Goal: Task Accomplishment & Management: Complete application form

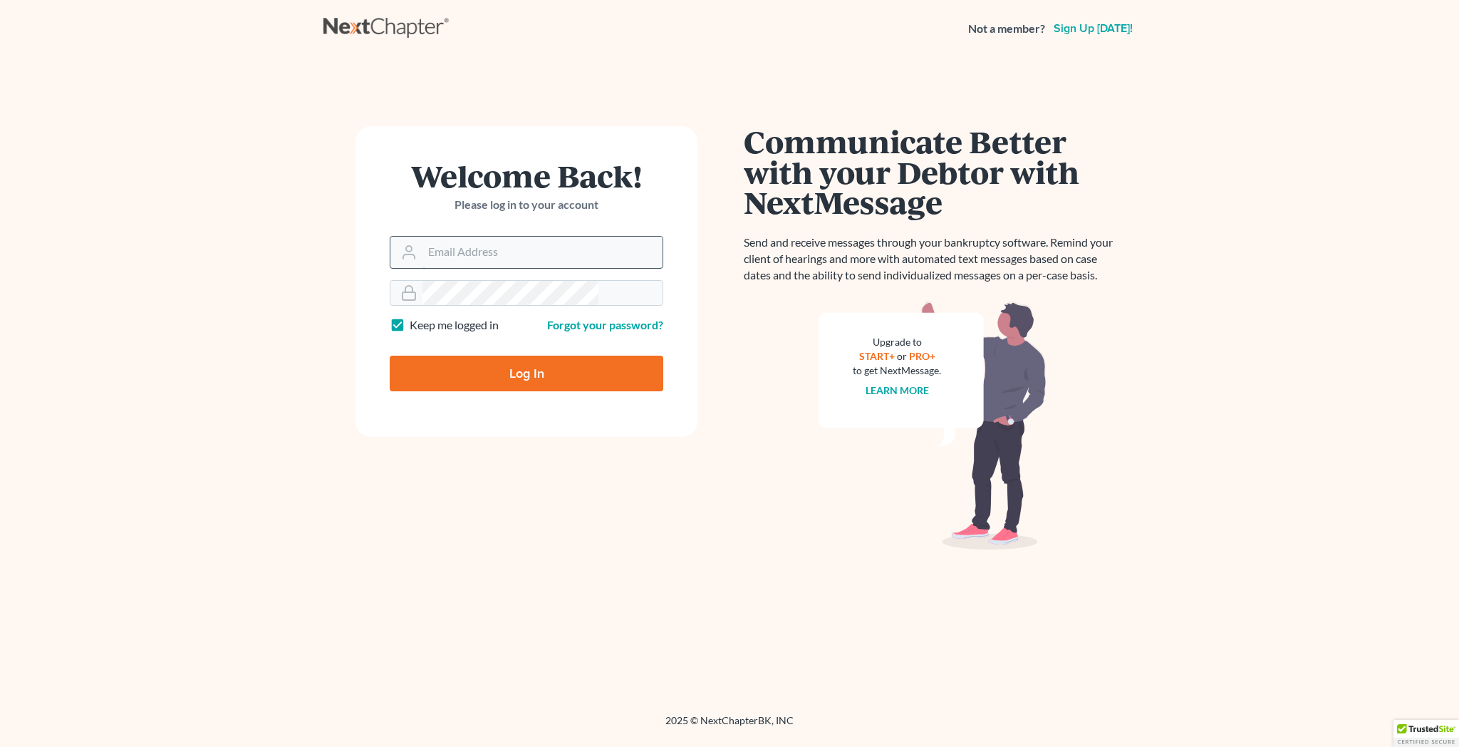
click at [533, 237] on input "Email Address" at bounding box center [543, 252] width 240 height 31
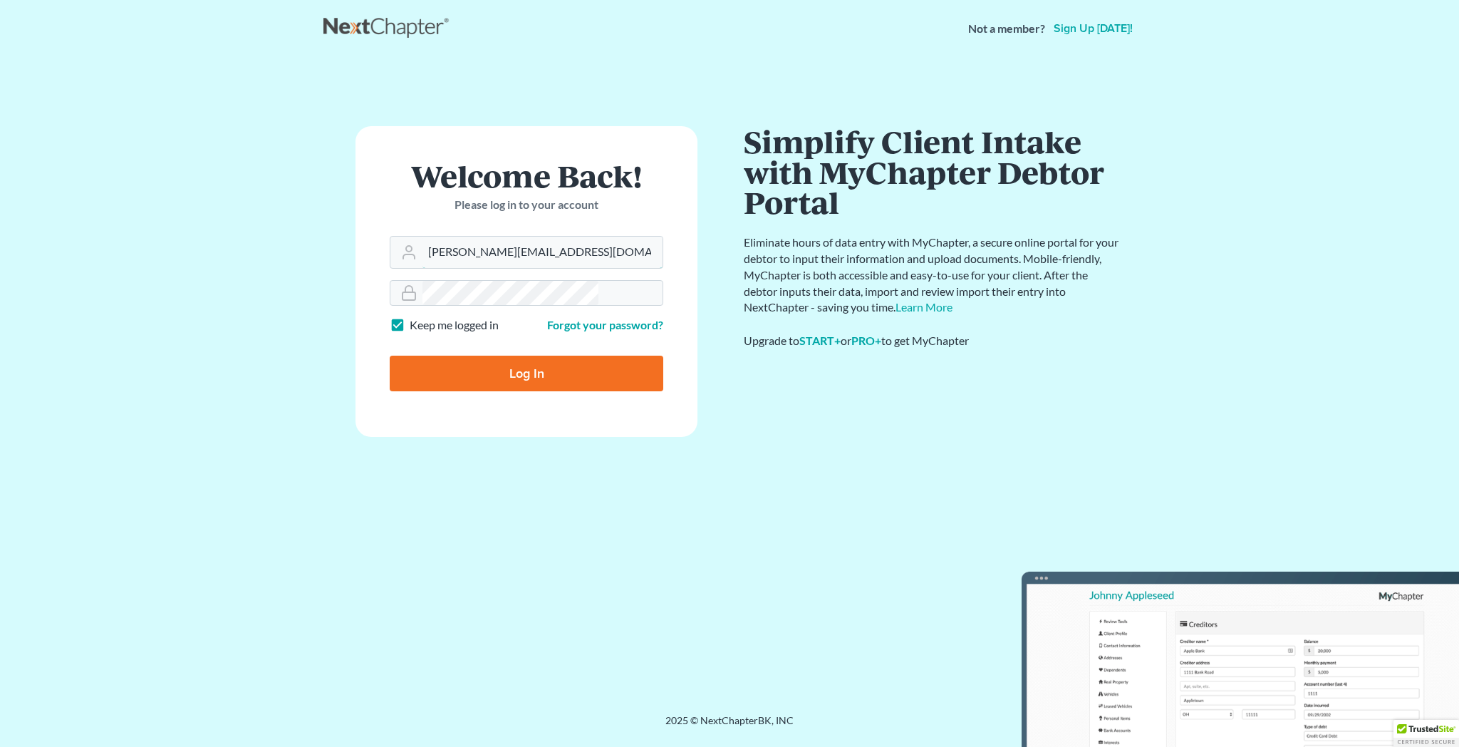
type input "mike@dallagolaw.com"
click at [522, 356] on input "Log In" at bounding box center [527, 374] width 274 height 36
type input "Thinking..."
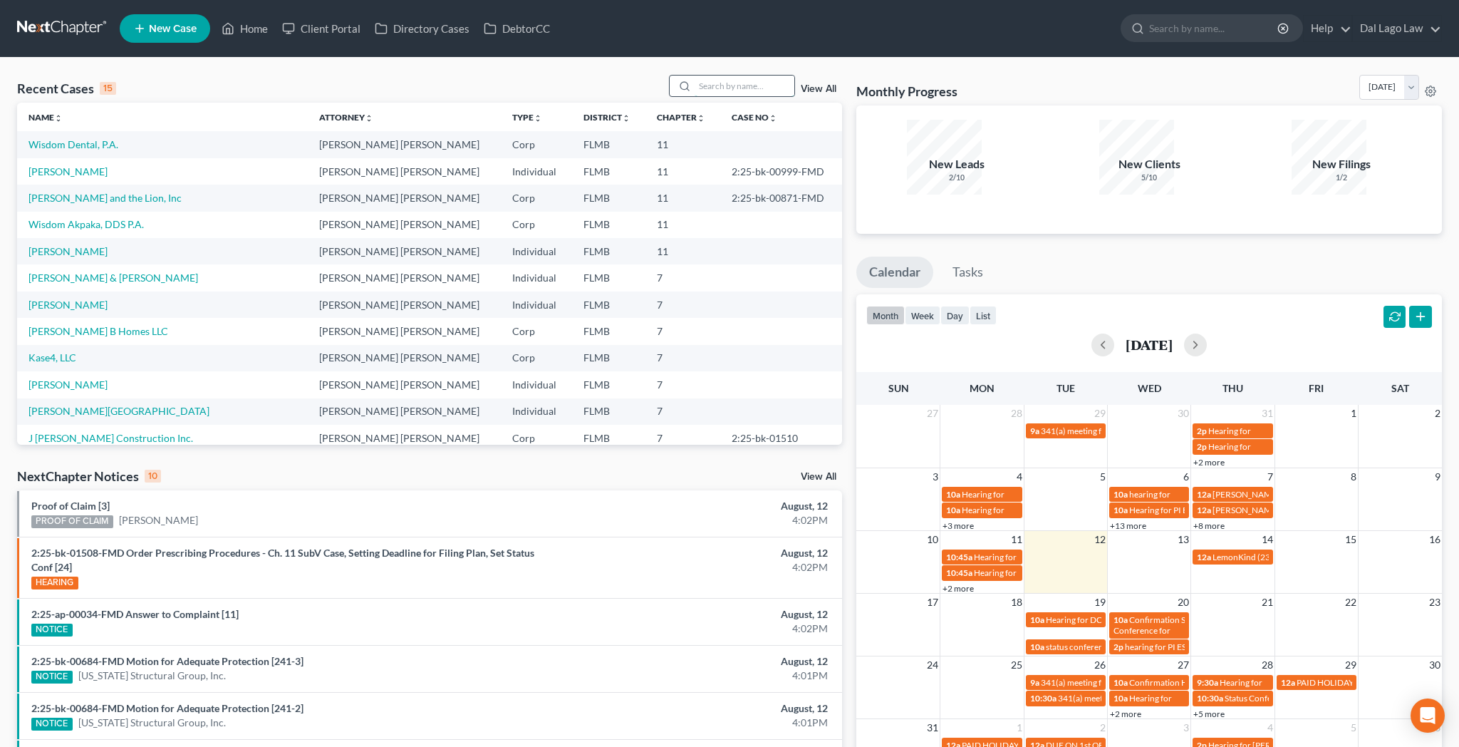
click at [764, 76] on input "search" at bounding box center [745, 86] width 100 height 21
type input "labbe"
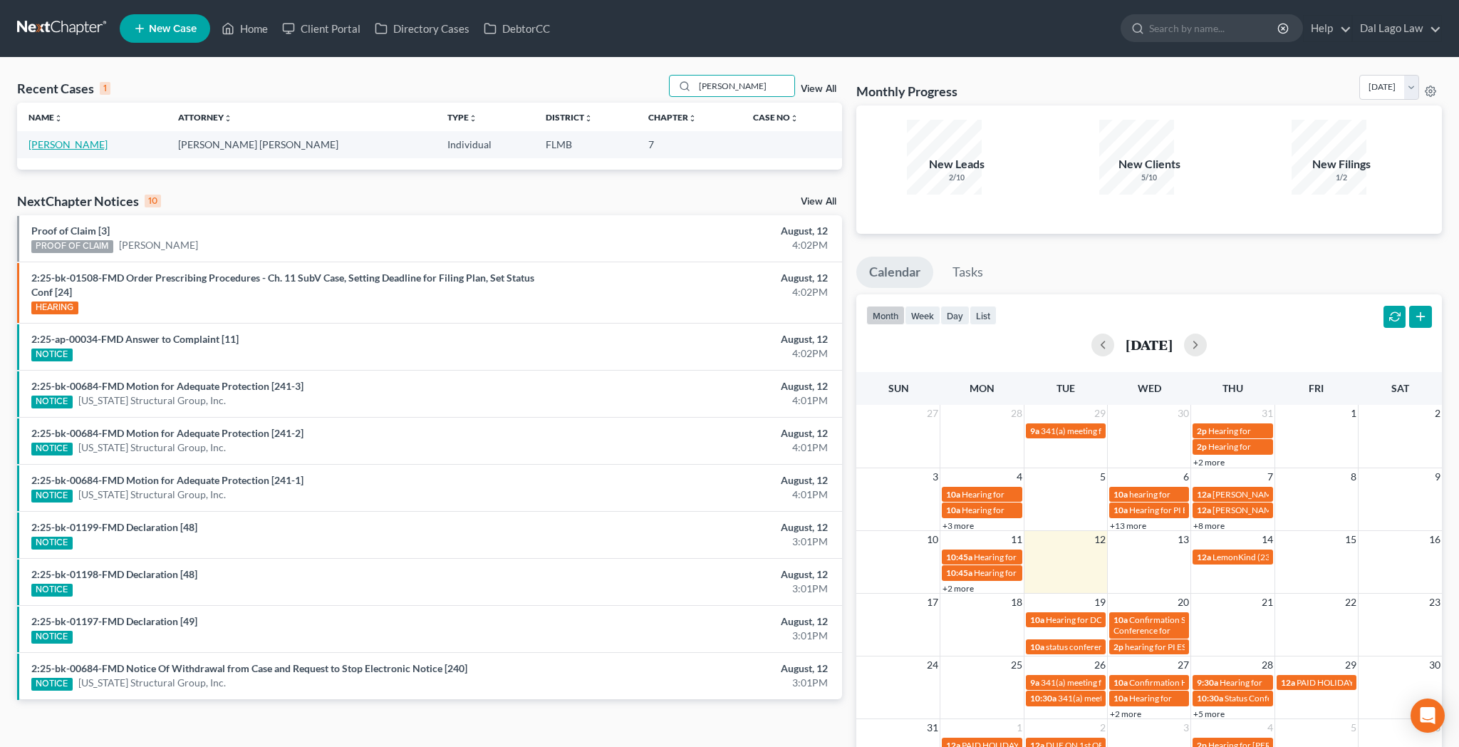
click at [46, 138] on link "Labbe, Mark" at bounding box center [68, 144] width 79 height 12
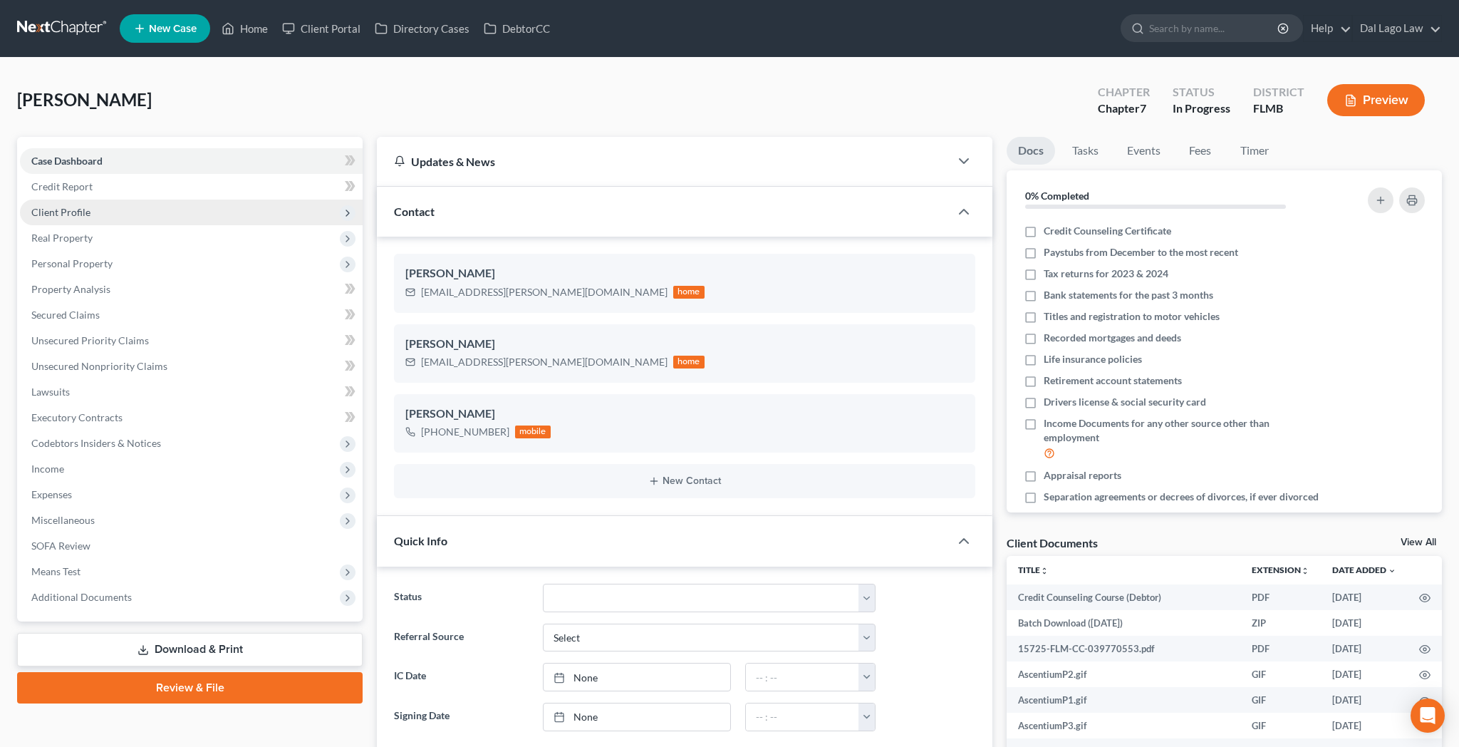
click at [47, 206] on span "Client Profile" at bounding box center [60, 212] width 59 height 12
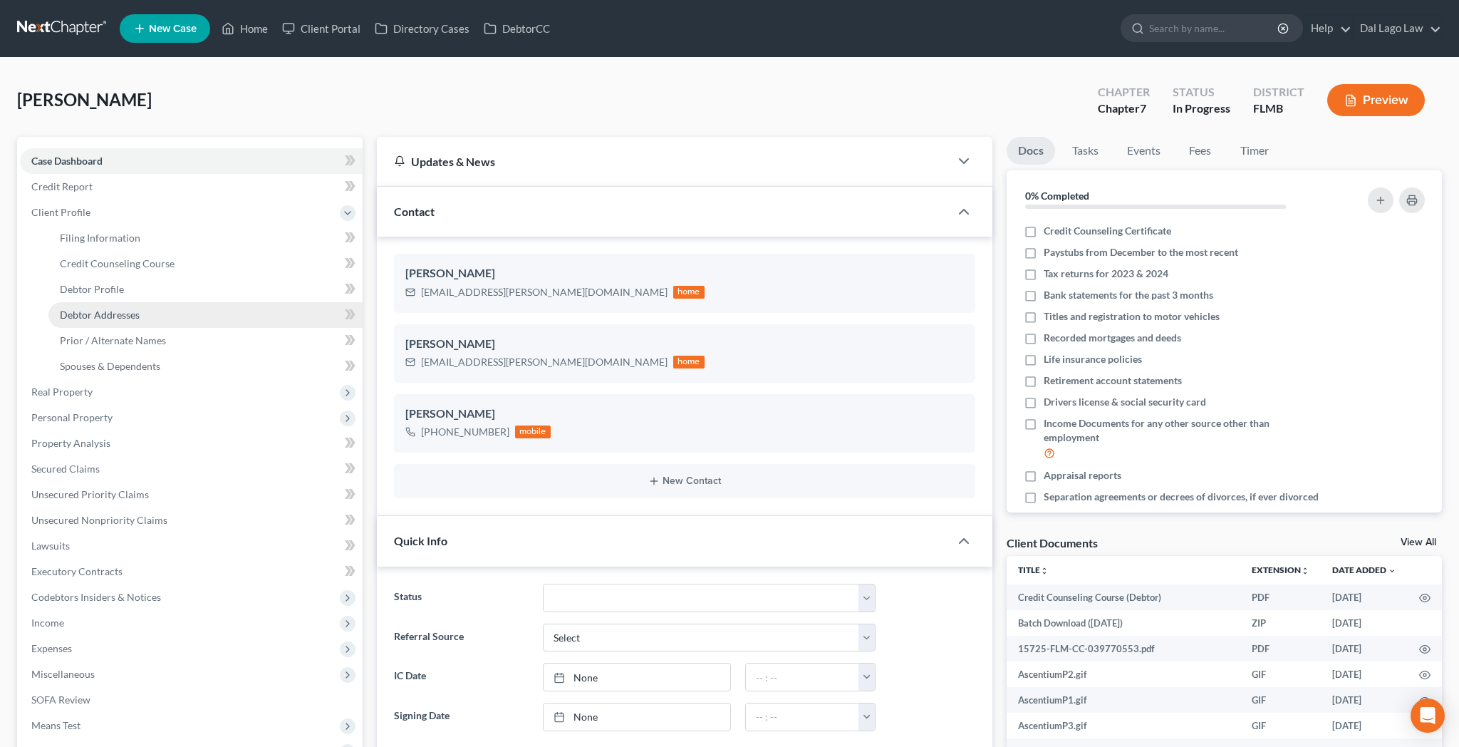
click at [80, 309] on span "Debtor Addresses" at bounding box center [100, 315] width 80 height 12
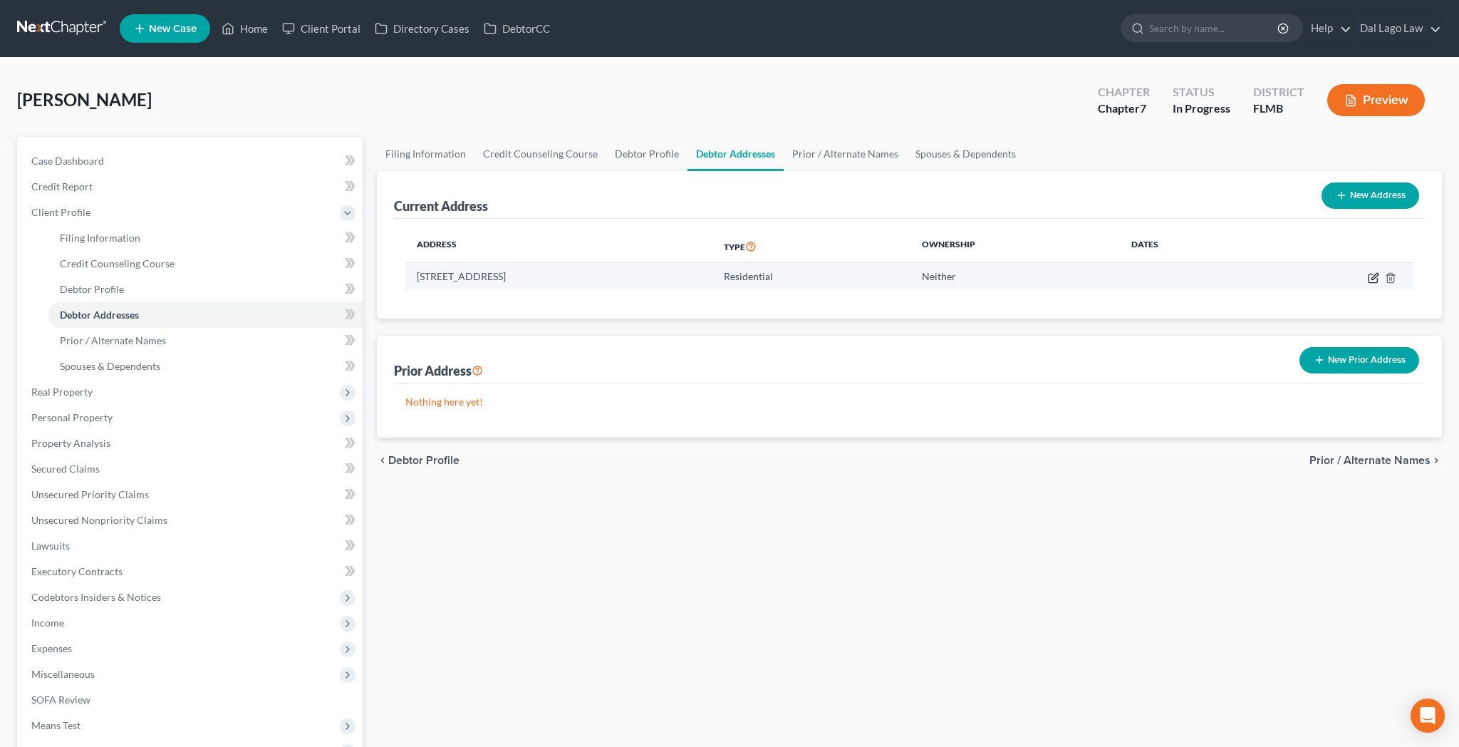
click at [1380, 272] on icon "button" at bounding box center [1373, 277] width 11 height 11
select select "9"
select select "0"
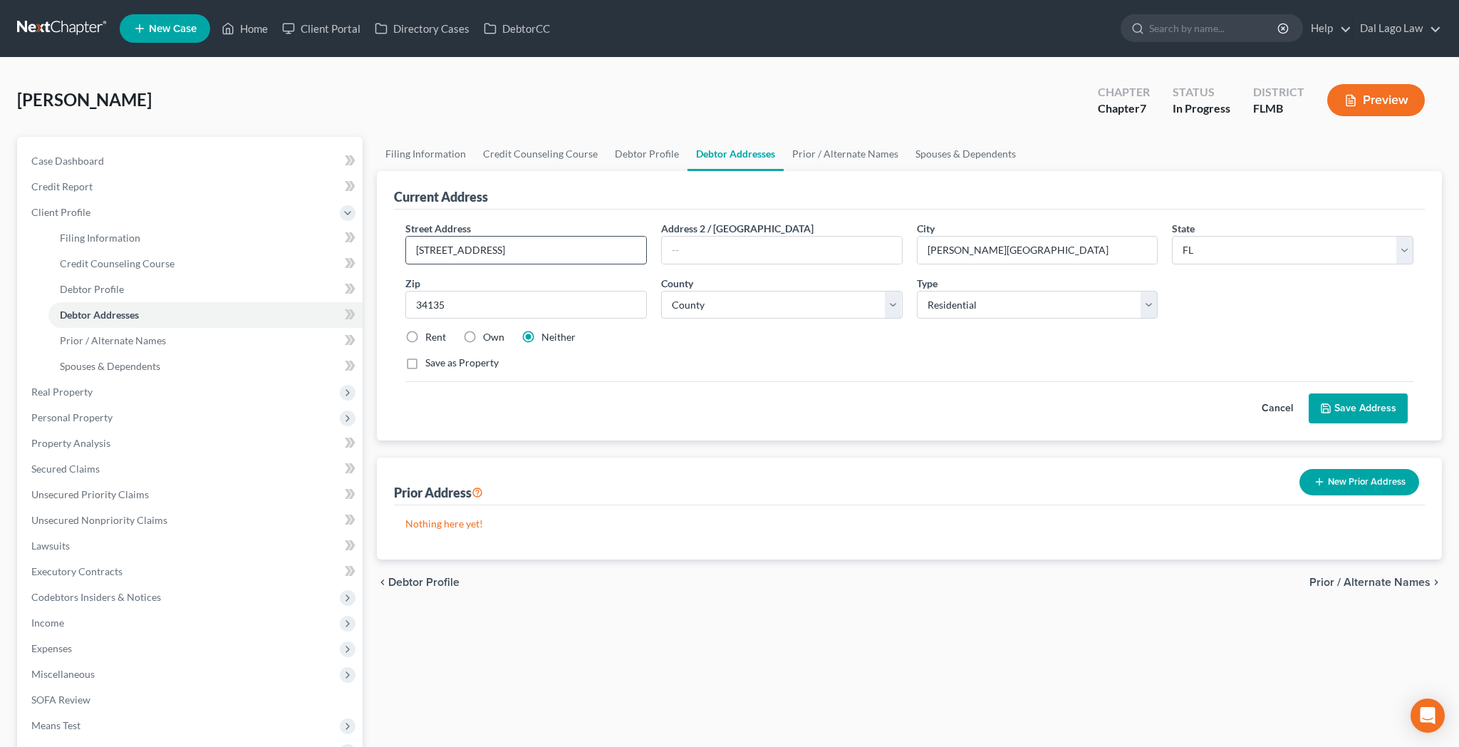
click at [446, 237] on input "16852 Vista Monte Ct" at bounding box center [526, 250] width 240 height 27
type input "16852 Vistamonte Ct"
click at [1390, 393] on button "Save Address" at bounding box center [1358, 408] width 99 height 30
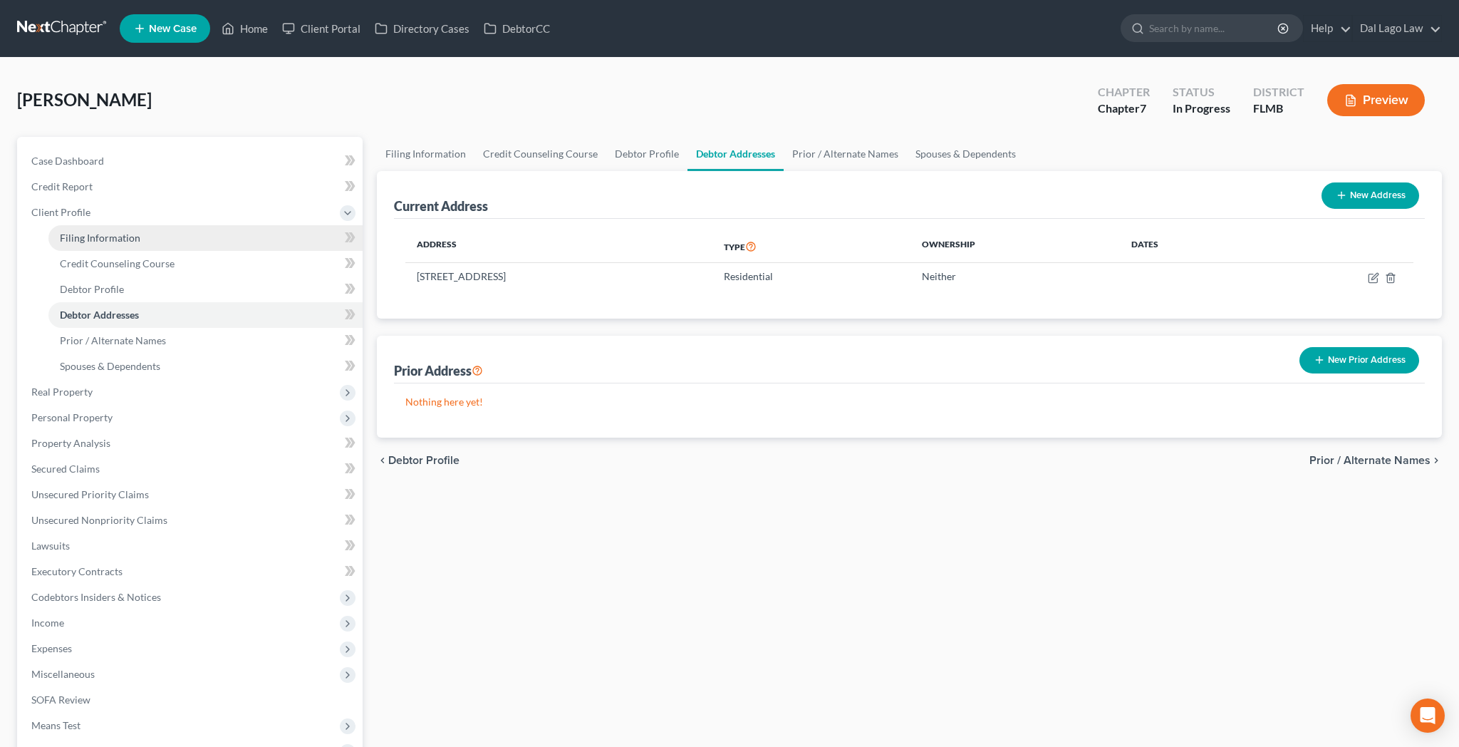
click at [98, 232] on span "Filing Information" at bounding box center [100, 238] width 81 height 12
select select "0"
select select "3"
select select "0"
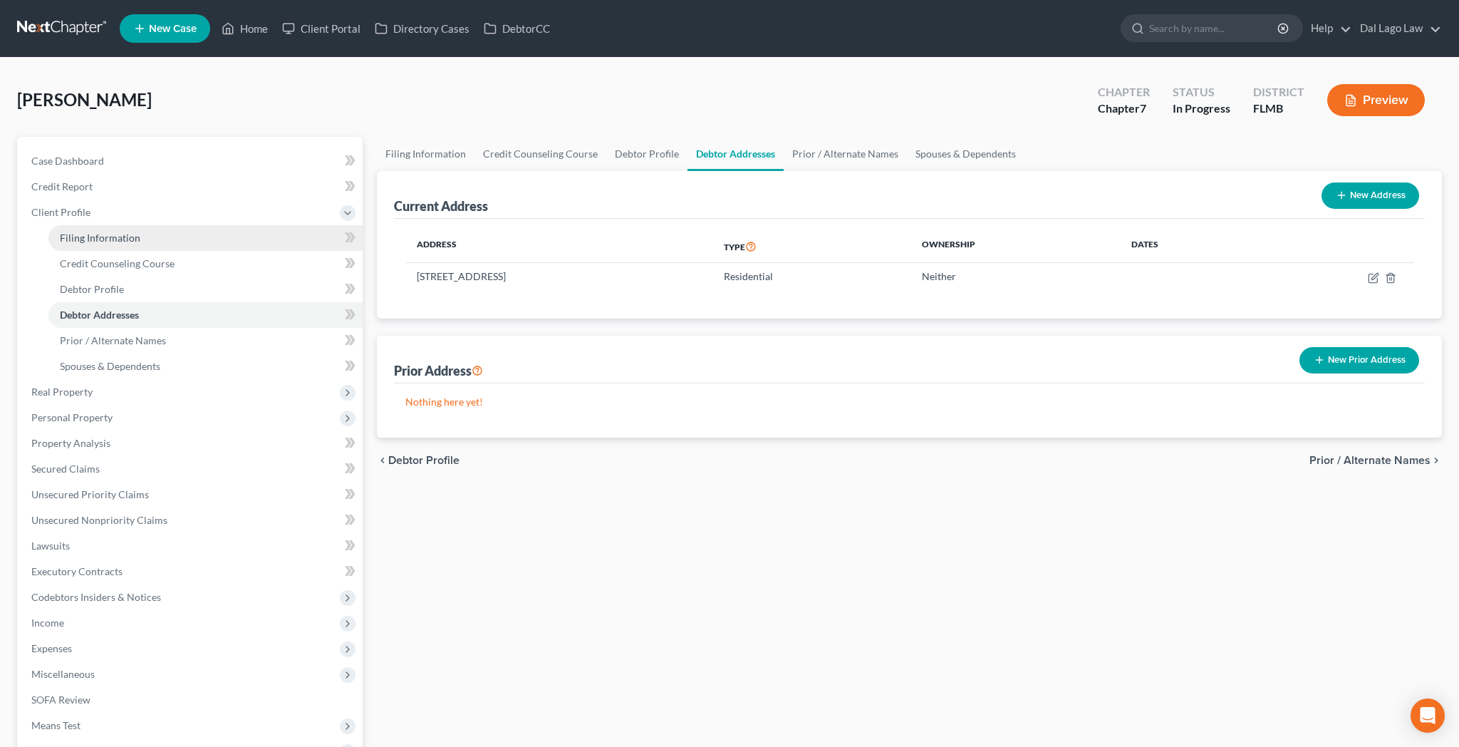
select select "9"
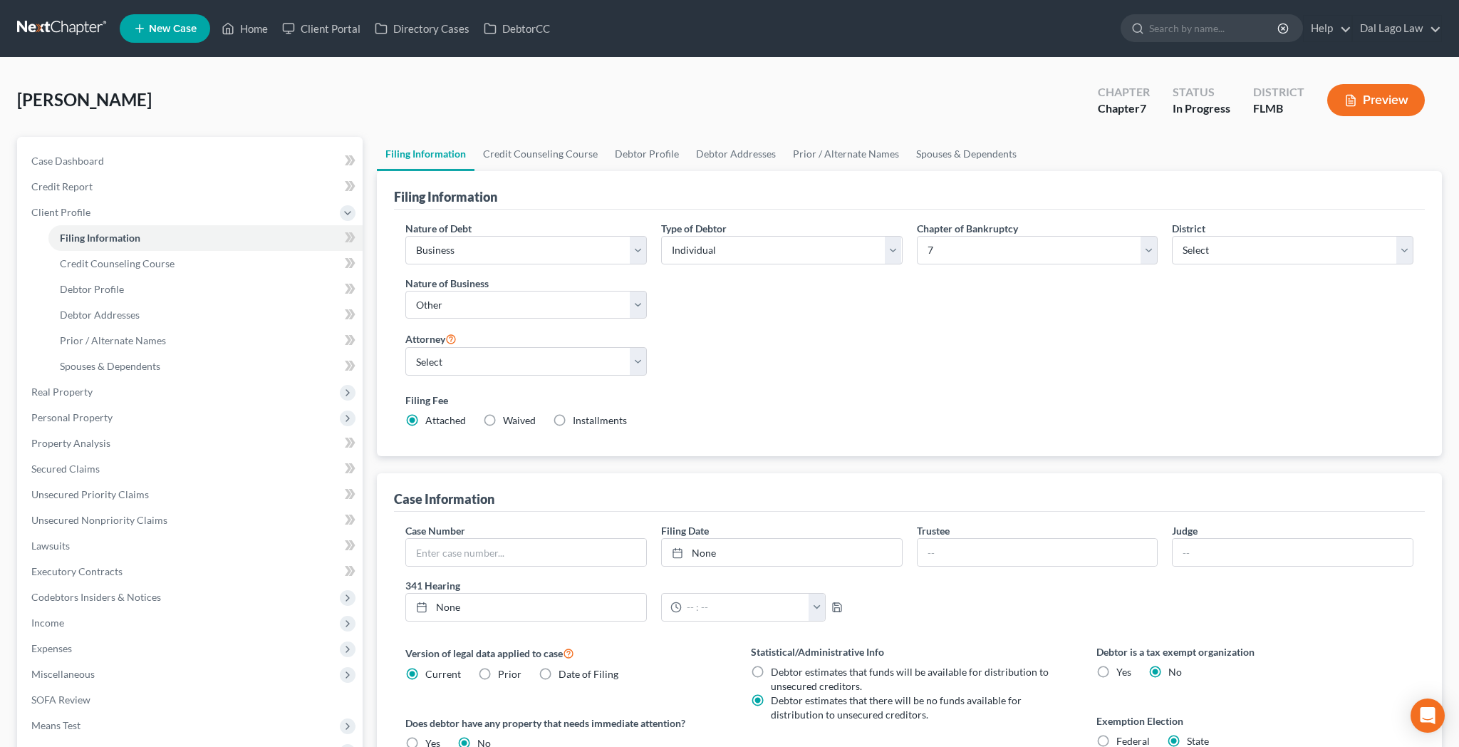
radio input "true"
radio input "false"
click at [61, 411] on span "Personal Property" at bounding box center [71, 417] width 81 height 12
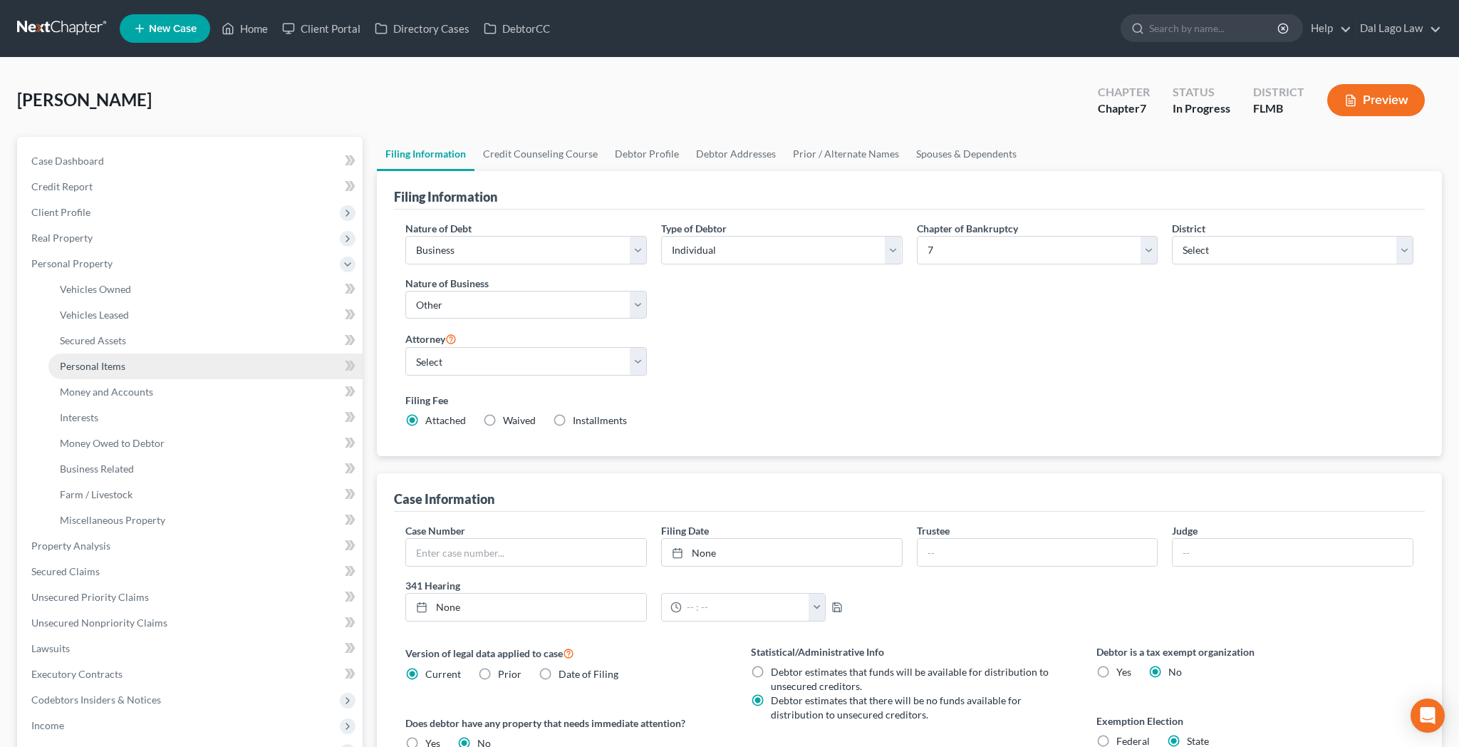
click at [76, 360] on span "Personal Items" at bounding box center [93, 366] width 66 height 12
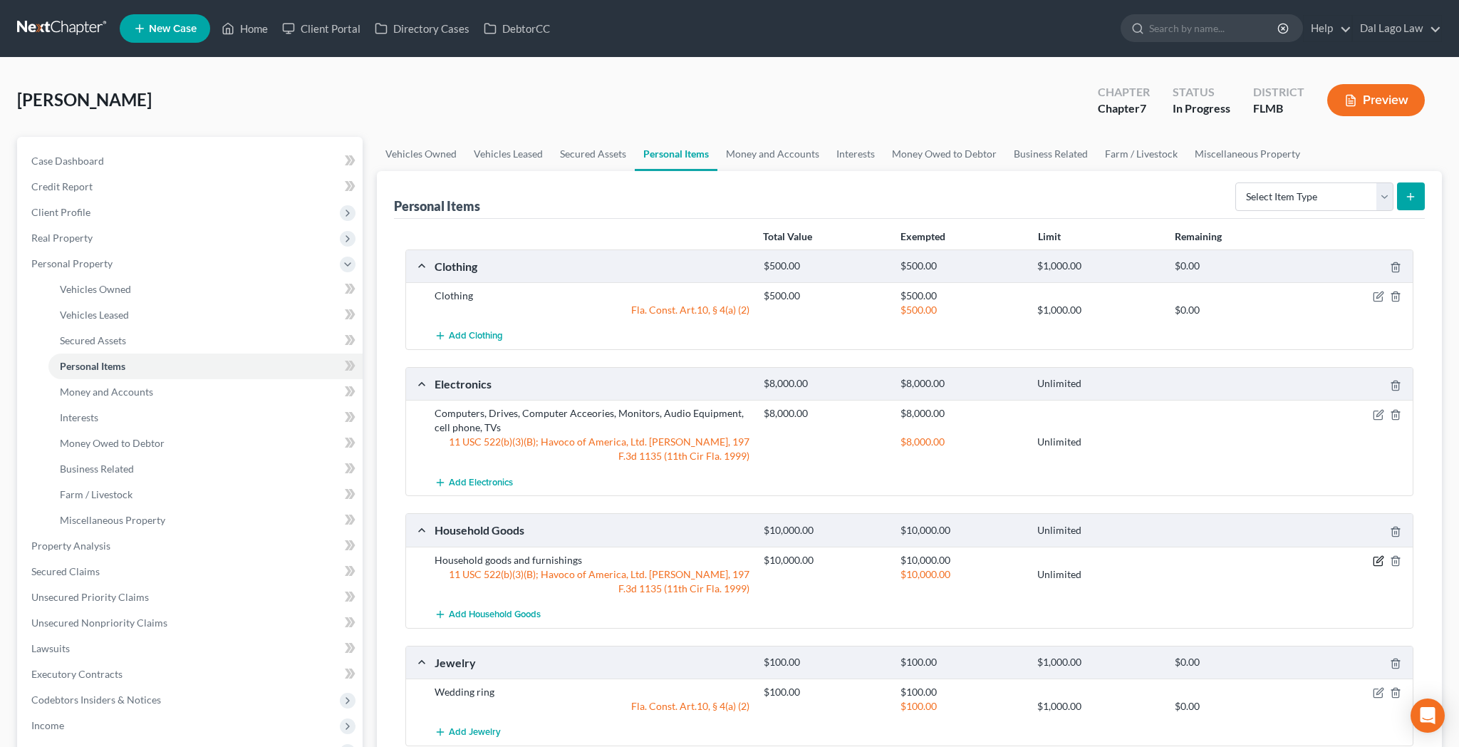
click at [1384, 555] on icon "button" at bounding box center [1378, 560] width 11 height 11
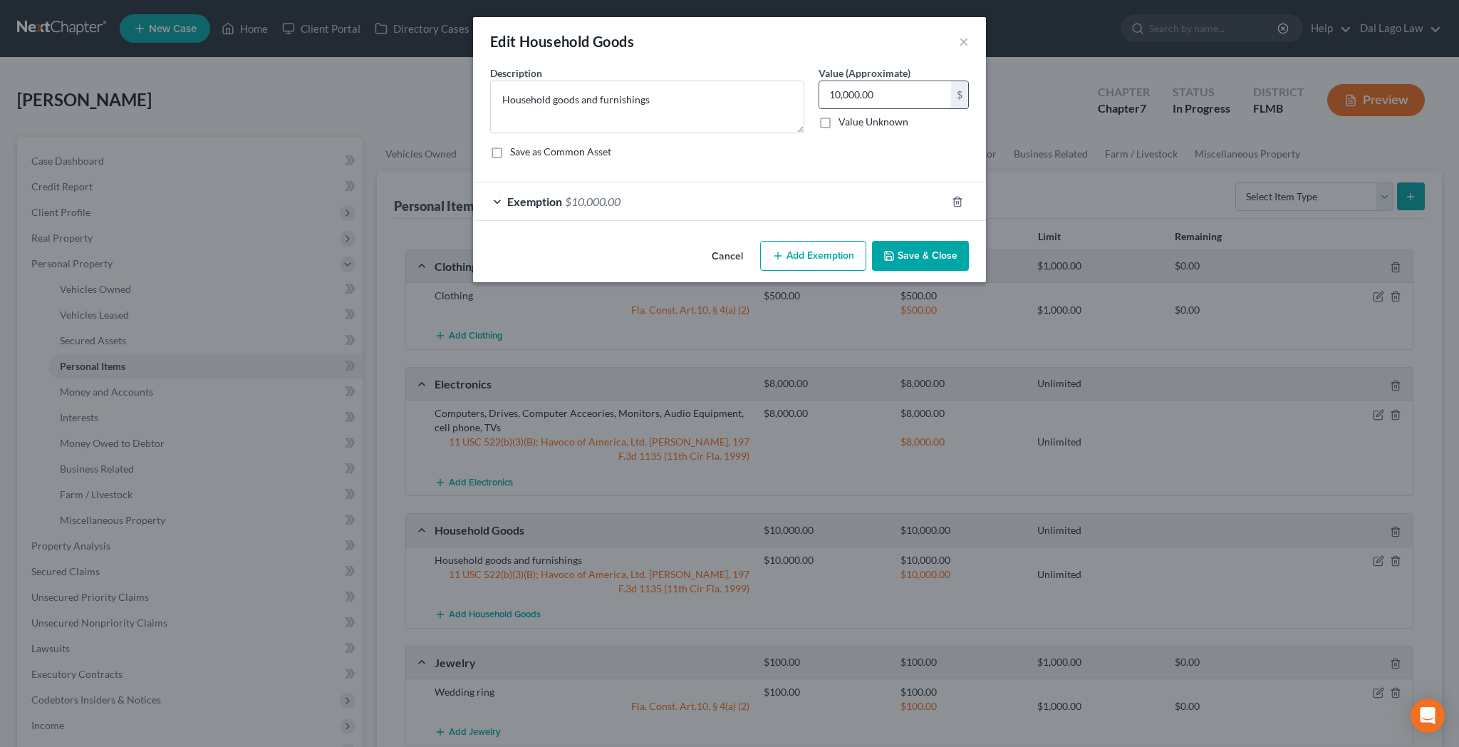
drag, startPoint x: 807, startPoint y: 66, endPoint x: 762, endPoint y: 68, distance: 44.2
click at [819, 81] on input "10,000.00" at bounding box center [885, 94] width 132 height 27
drag, startPoint x: 811, startPoint y: 68, endPoint x: 834, endPoint y: 68, distance: 23.5
click at [804, 81] on textarea "Household goods and furnishings" at bounding box center [647, 107] width 314 height 53
click at [839, 81] on input "10,000.00" at bounding box center [885, 94] width 132 height 27
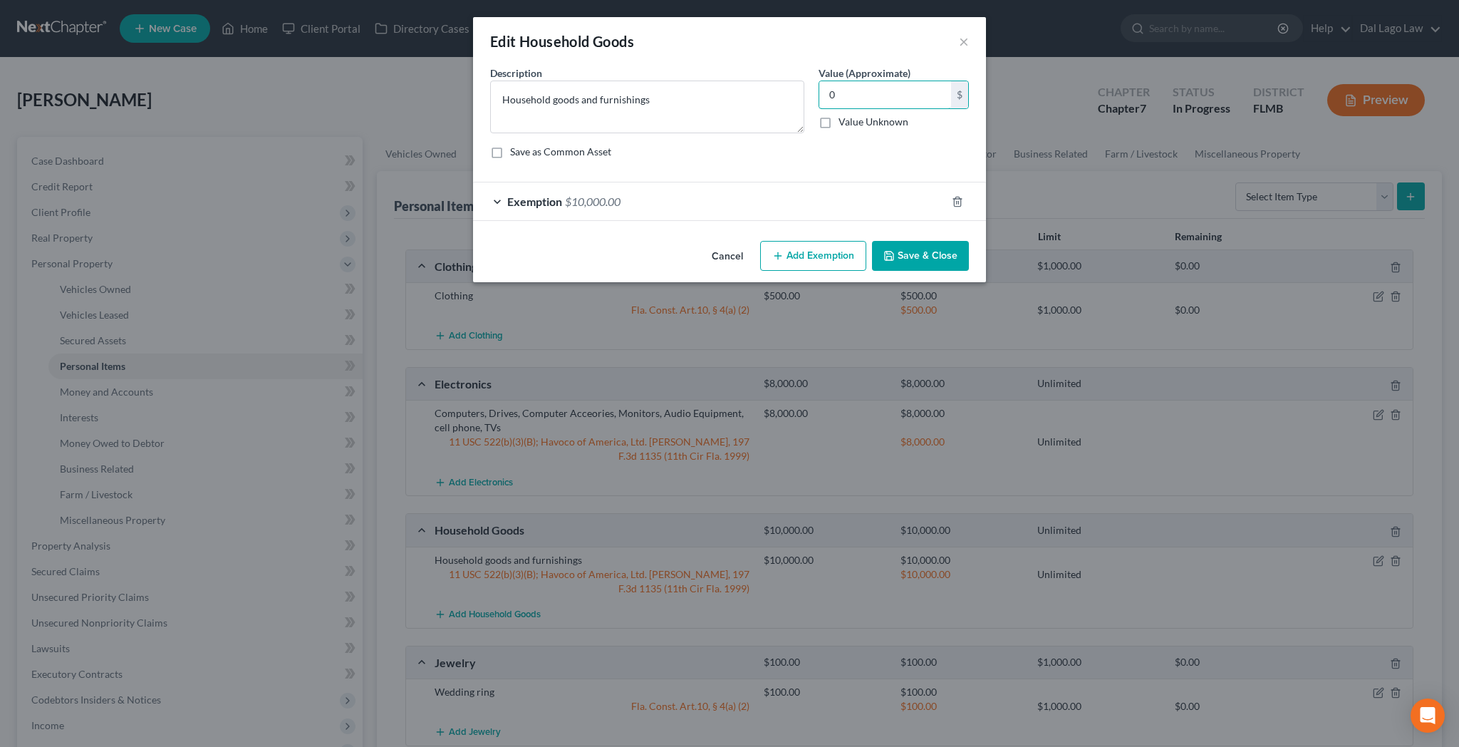
type input "0"
click at [604, 182] on div "Exemption $10,000.00" at bounding box center [709, 201] width 473 height 38
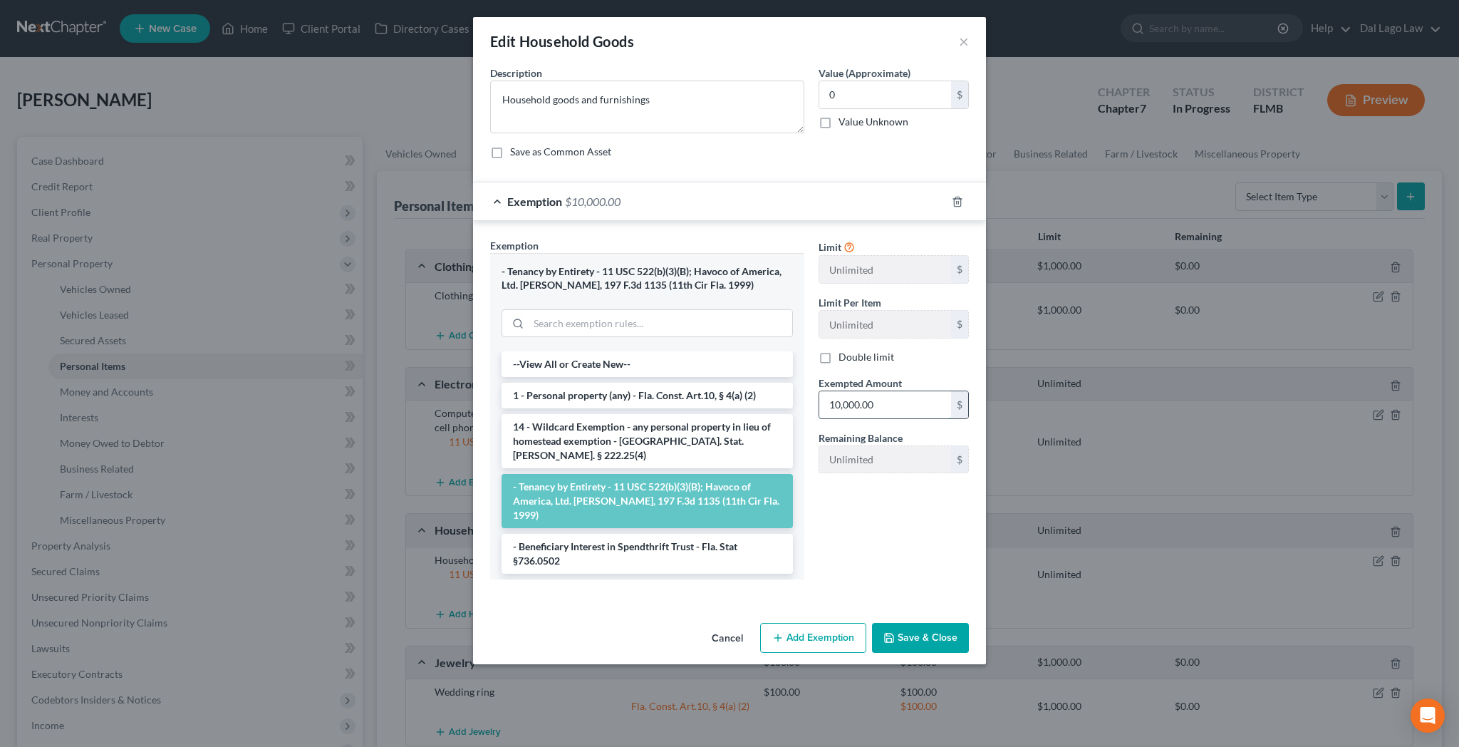
click at [851, 391] on input "10,000.00" at bounding box center [885, 404] width 132 height 27
type input "0"
click at [872, 623] on button "Save & Close" at bounding box center [920, 638] width 97 height 30
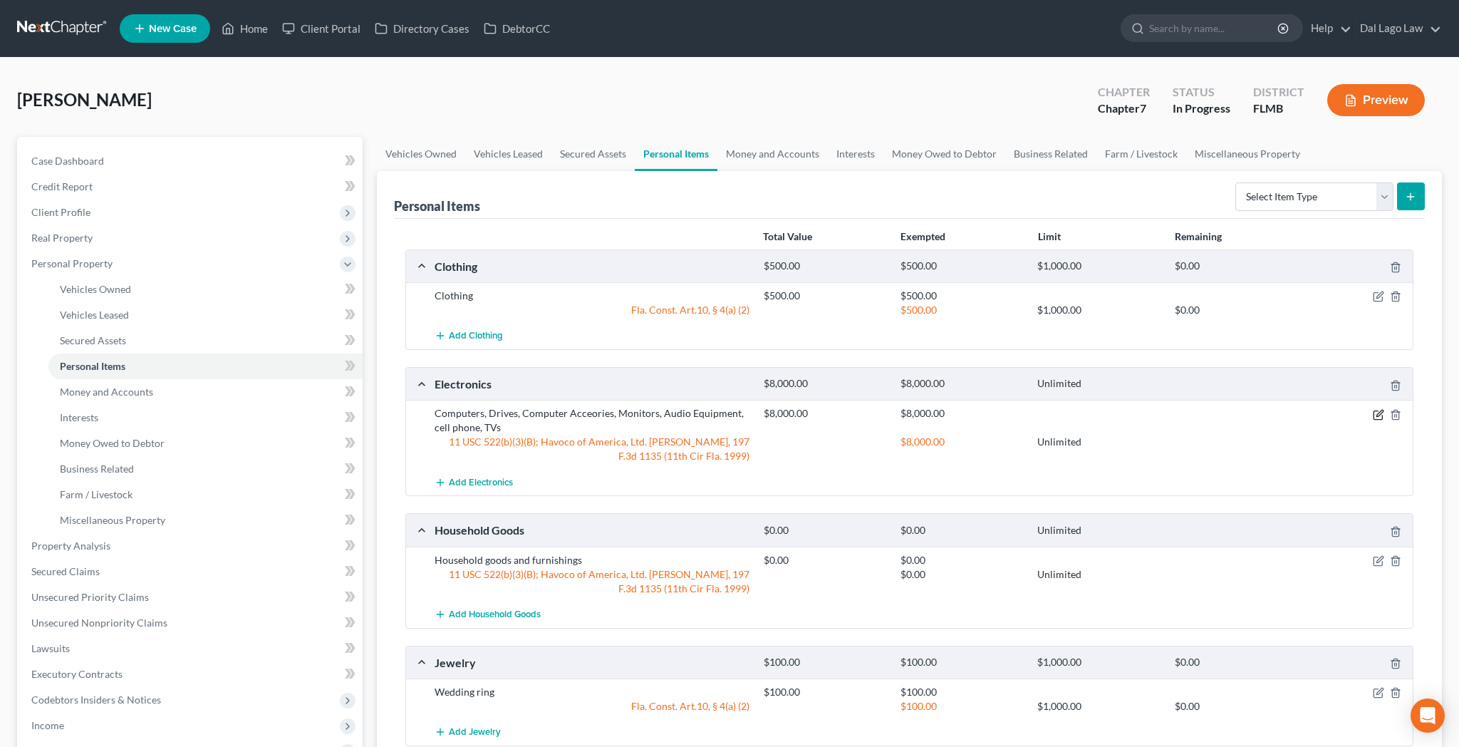
click at [1384, 409] on icon "button" at bounding box center [1378, 414] width 11 height 11
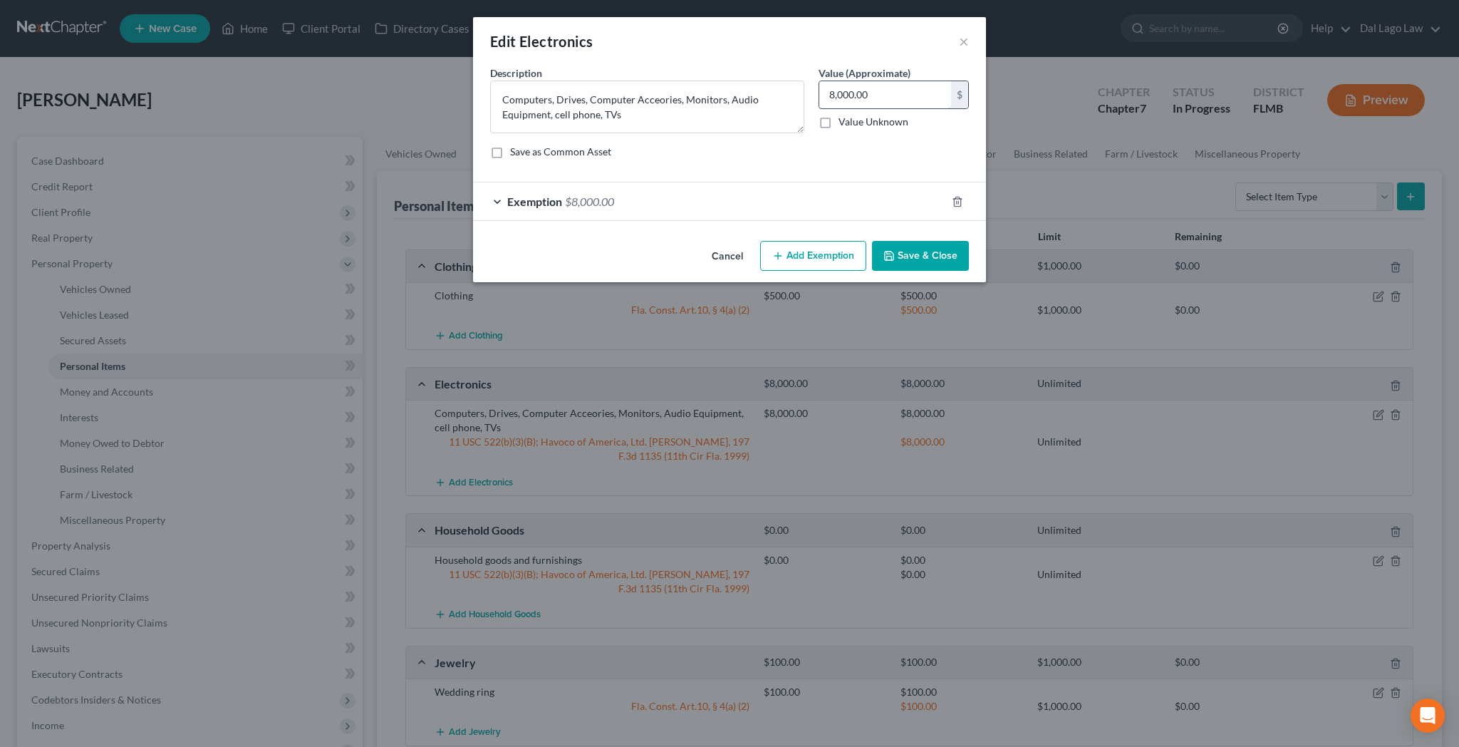
click at [867, 81] on input "8,000.00" at bounding box center [885, 94] width 132 height 27
type input "1,000"
click at [614, 195] on span "$8,000.00" at bounding box center [589, 202] width 49 height 14
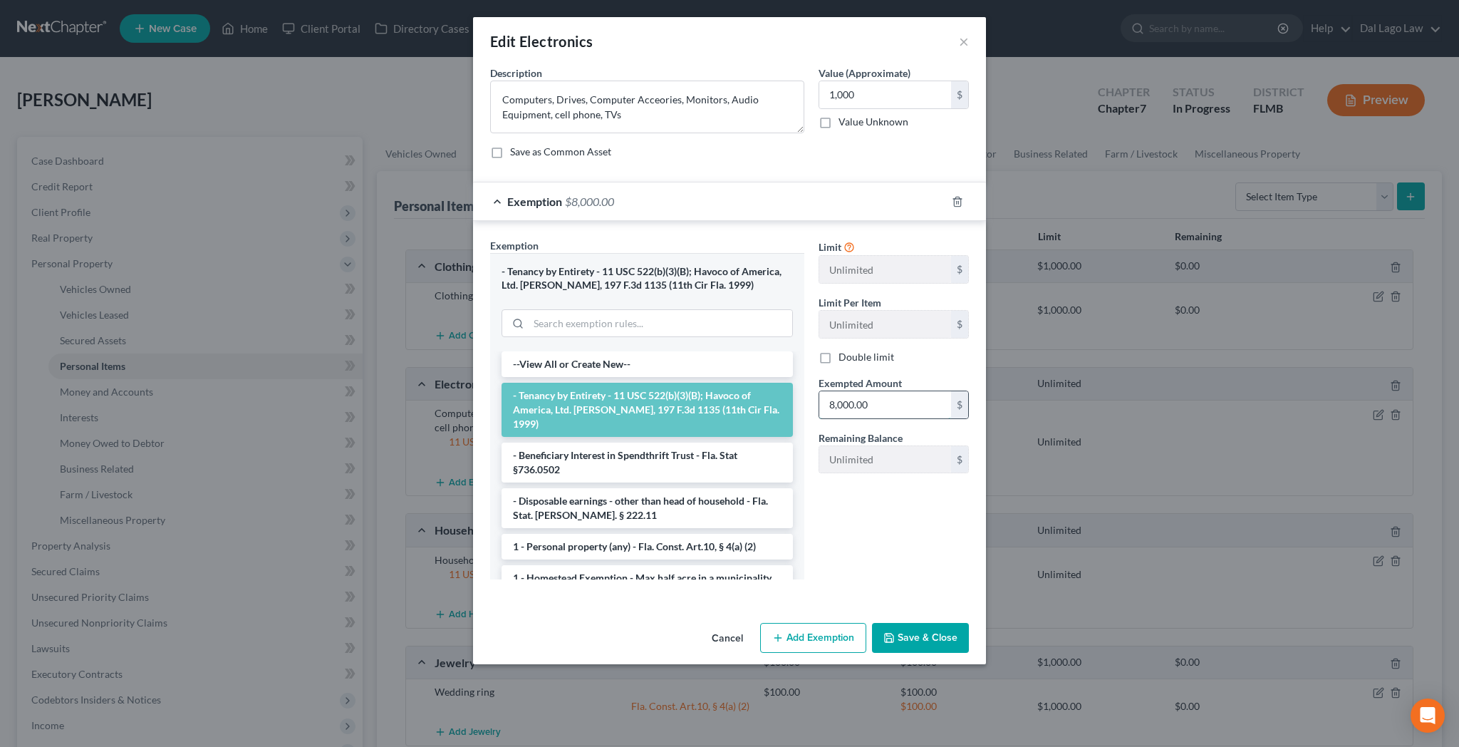
click at [851, 391] on input "8,000.00" at bounding box center [885, 404] width 132 height 27
type input "1,000"
click at [872, 623] on button "Save & Close" at bounding box center [920, 638] width 97 height 30
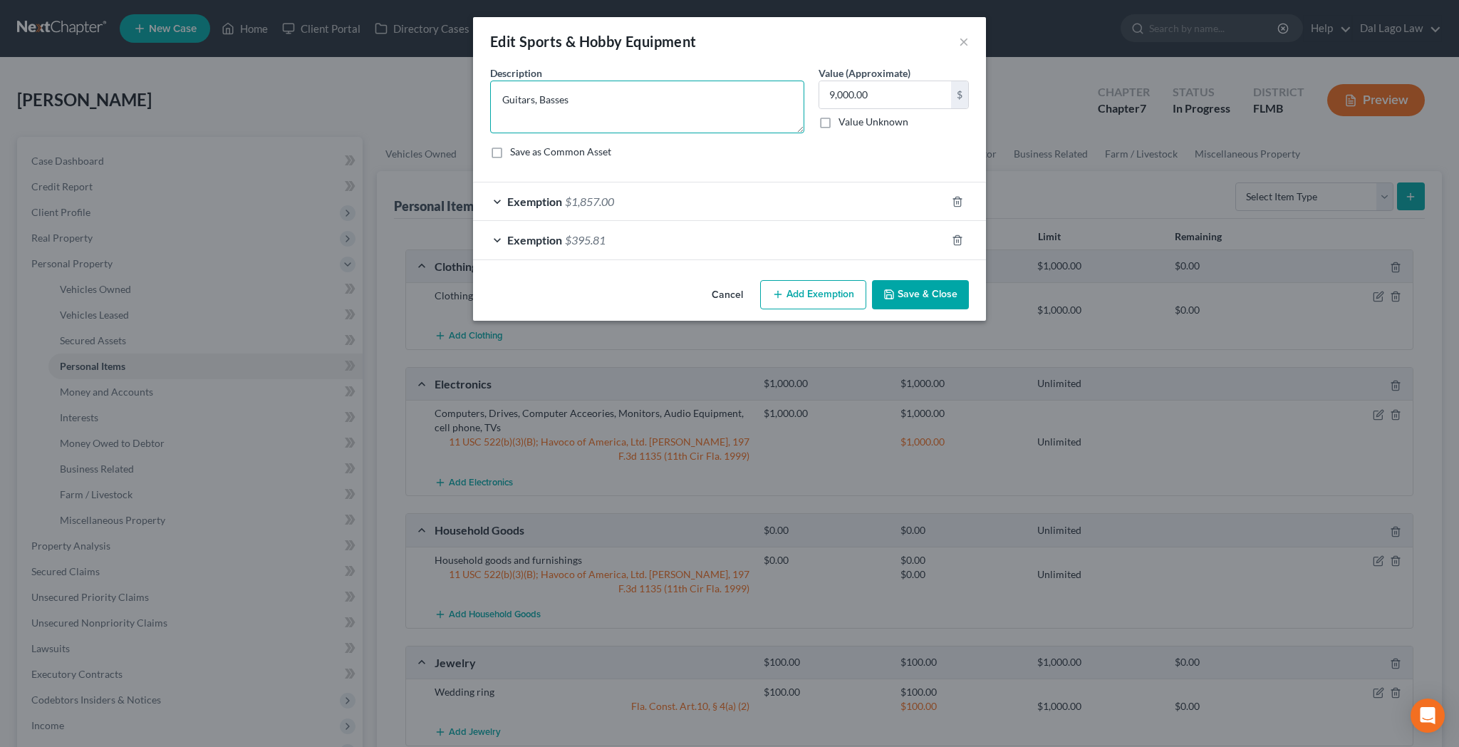
click at [666, 81] on textarea "Guitars, Basses" at bounding box center [647, 107] width 314 height 53
type textarea "Guitars, Basses, Bike"
type input "4,000"
click at [614, 195] on span "$1,857.00" at bounding box center [589, 202] width 49 height 14
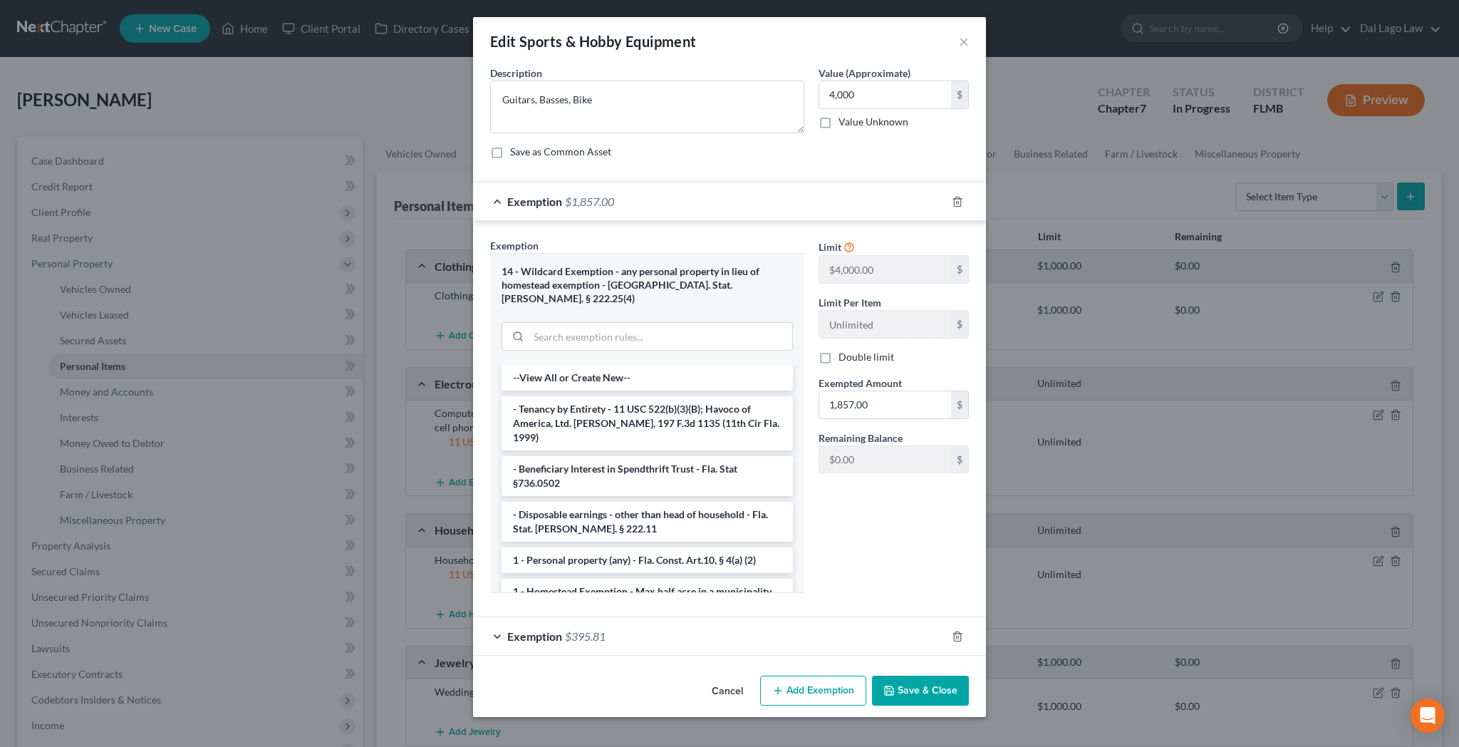
click at [606, 629] on span "$395.81" at bounding box center [585, 636] width 41 height 14
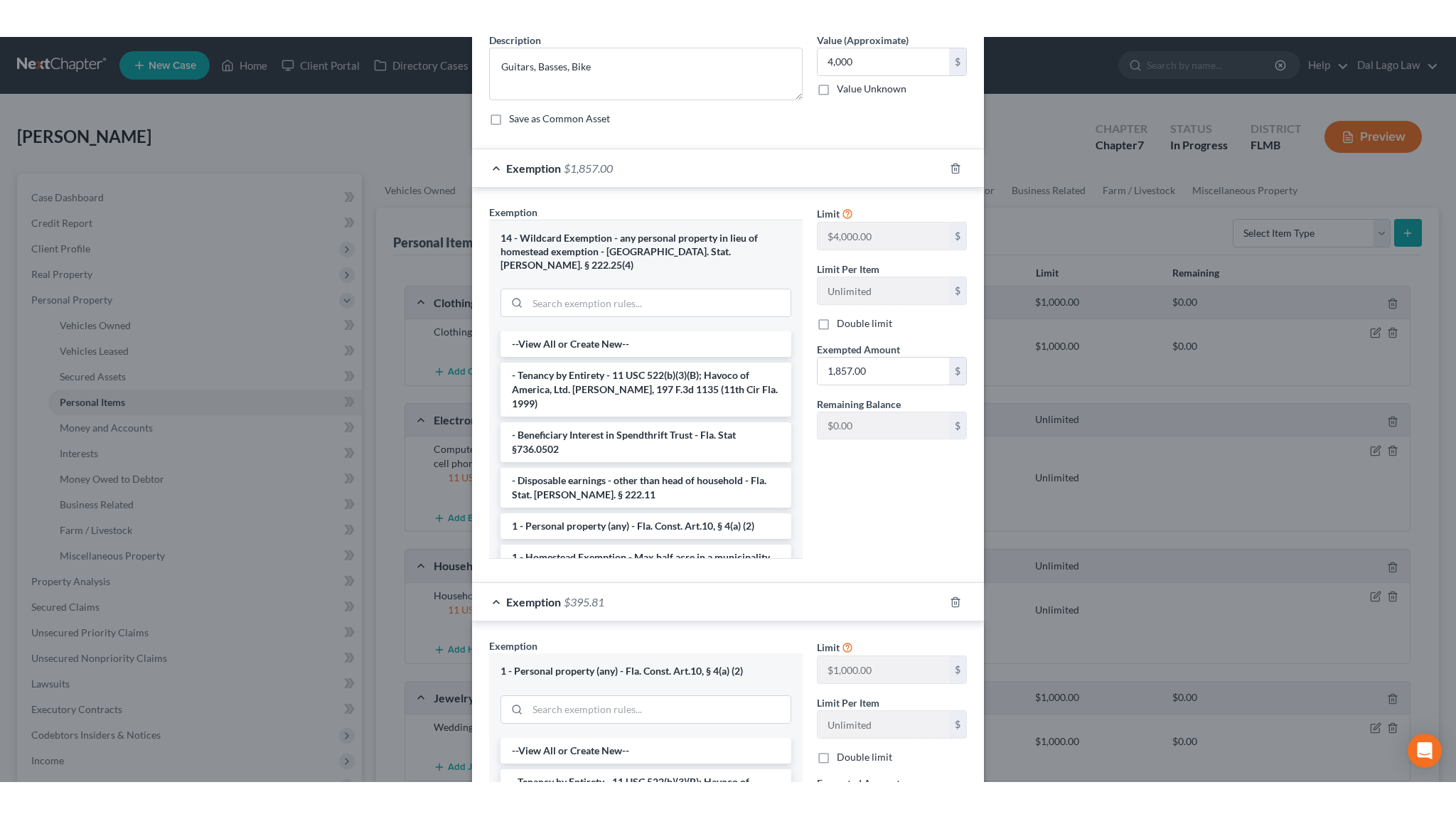
scroll to position [73, 0]
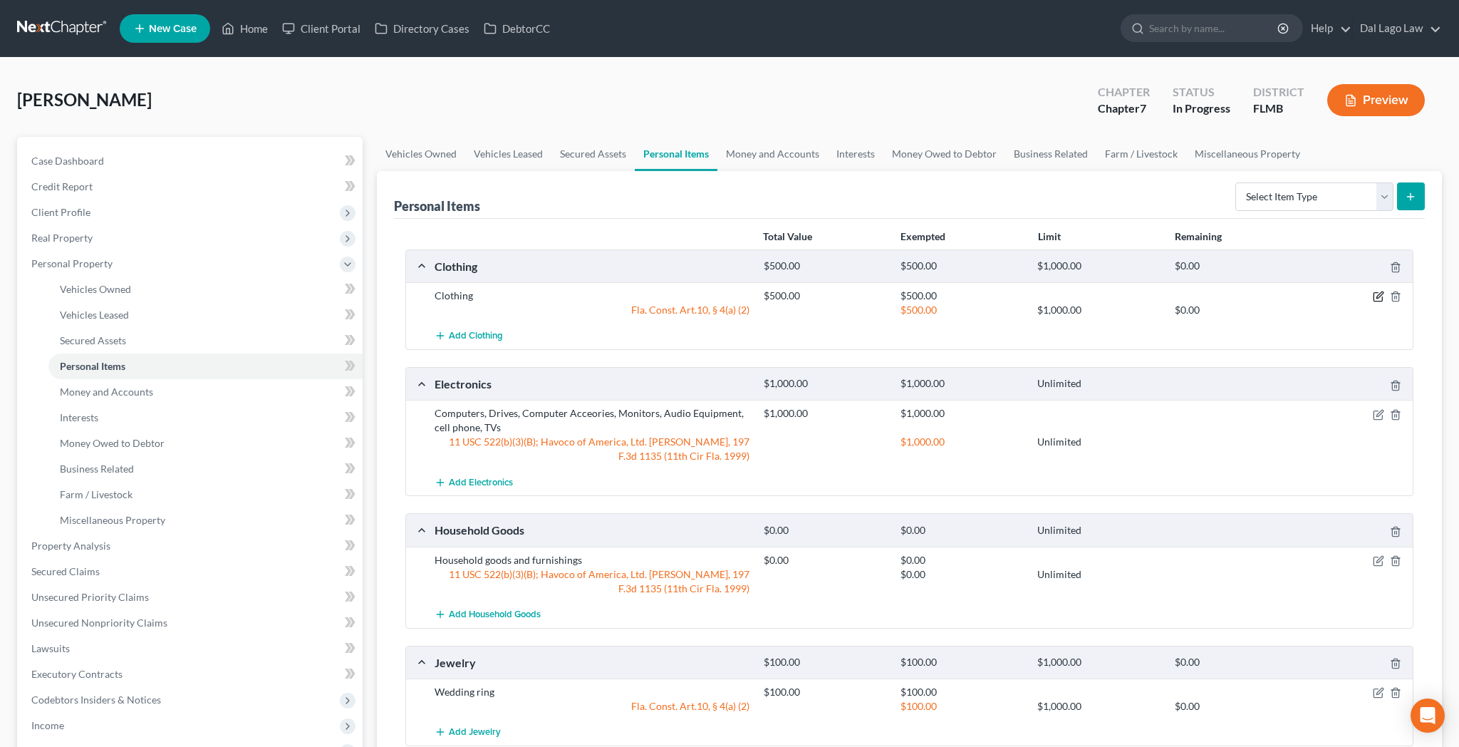
click at [1384, 291] on icon "button" at bounding box center [1378, 296] width 11 height 11
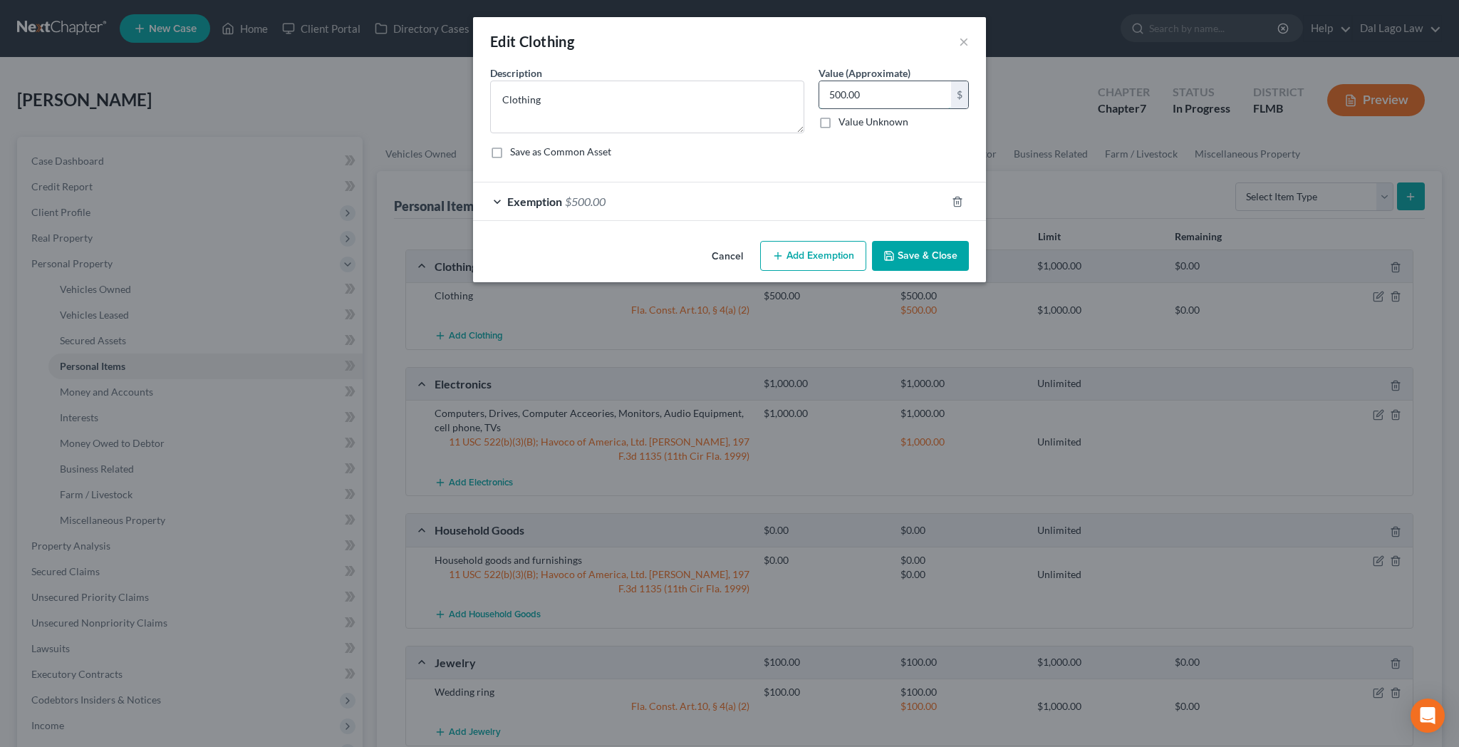
click at [833, 81] on input "500.00" at bounding box center [885, 94] width 132 height 27
type input "150"
click at [606, 195] on span "$500.00" at bounding box center [585, 202] width 41 height 14
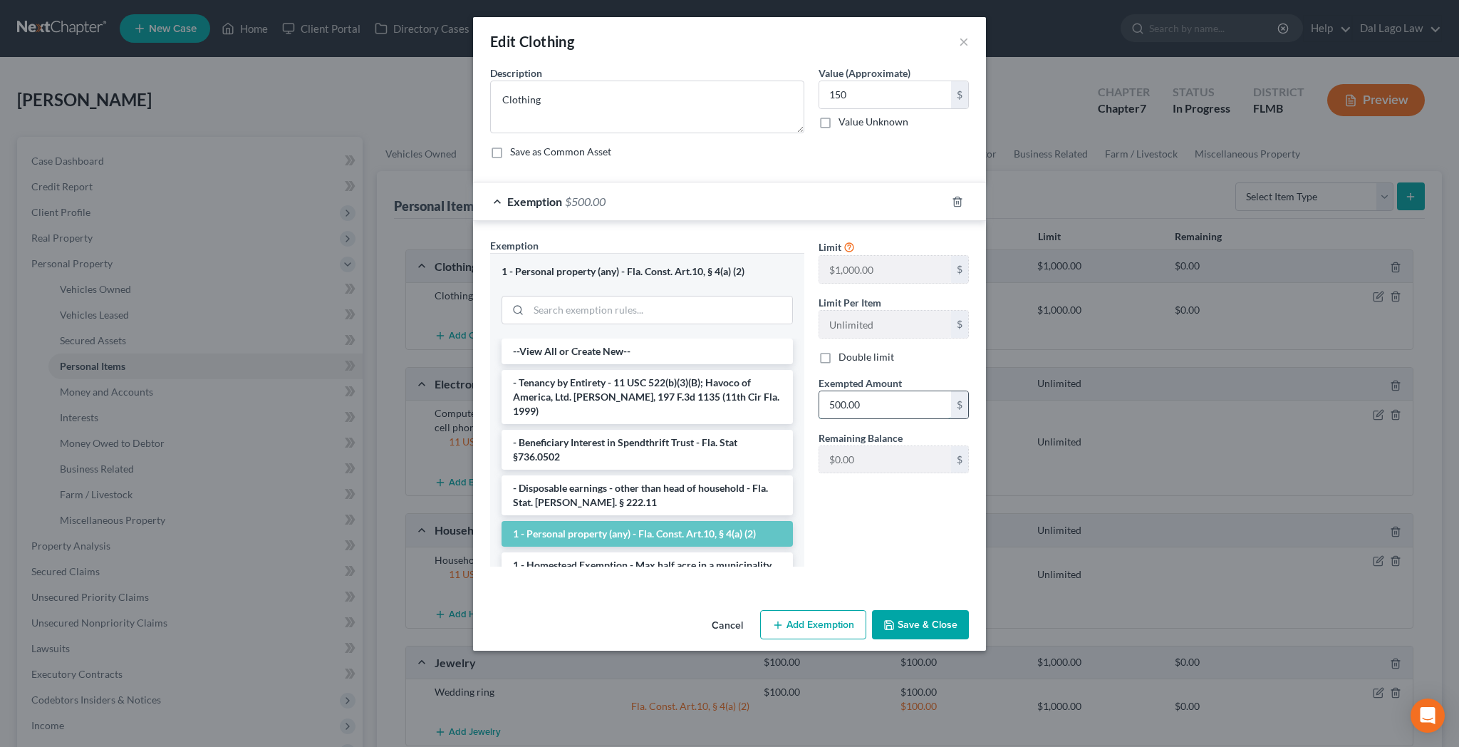
click at [839, 391] on input "500.00" at bounding box center [885, 404] width 132 height 27
type input "150"
click at [881, 610] on button "Save & Close" at bounding box center [920, 625] width 97 height 30
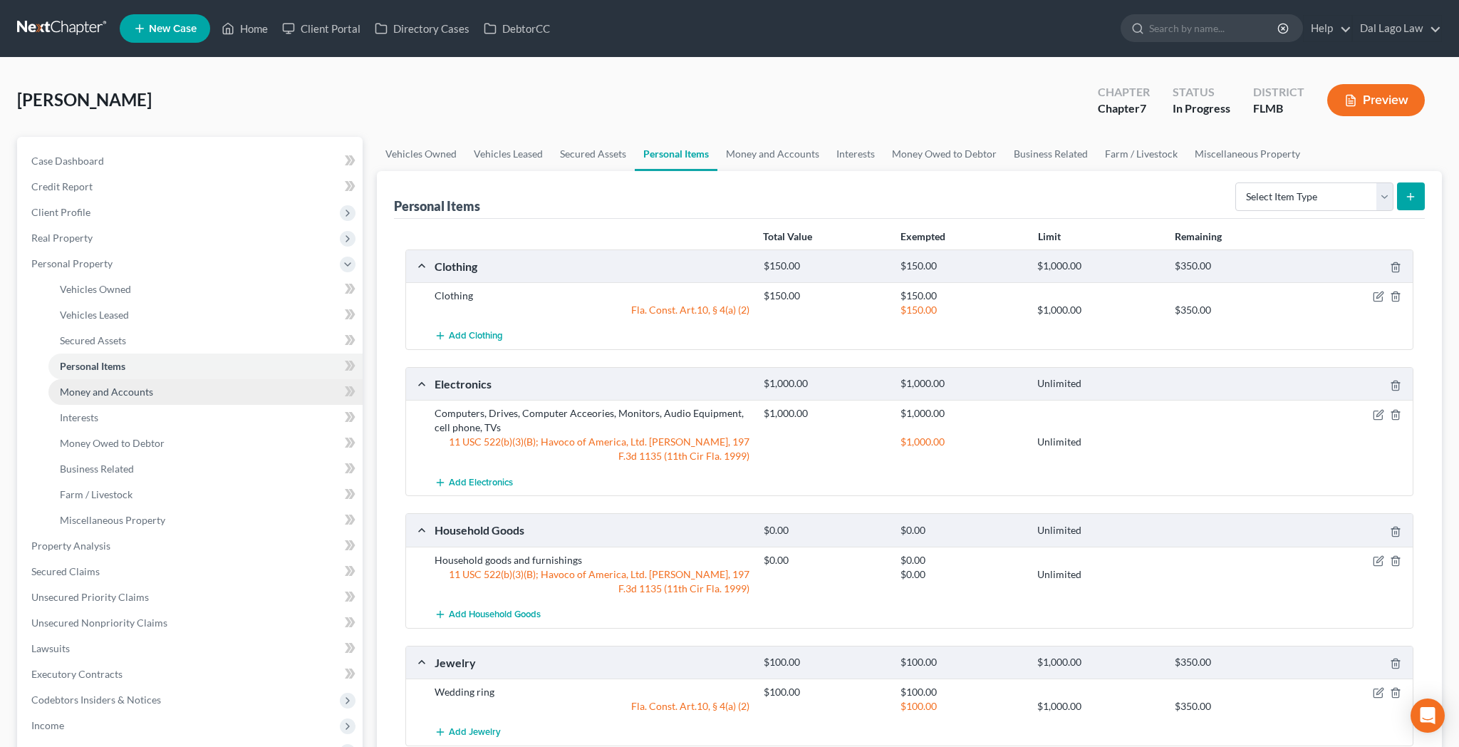
click at [80, 385] on span "Money and Accounts" at bounding box center [106, 391] width 93 height 12
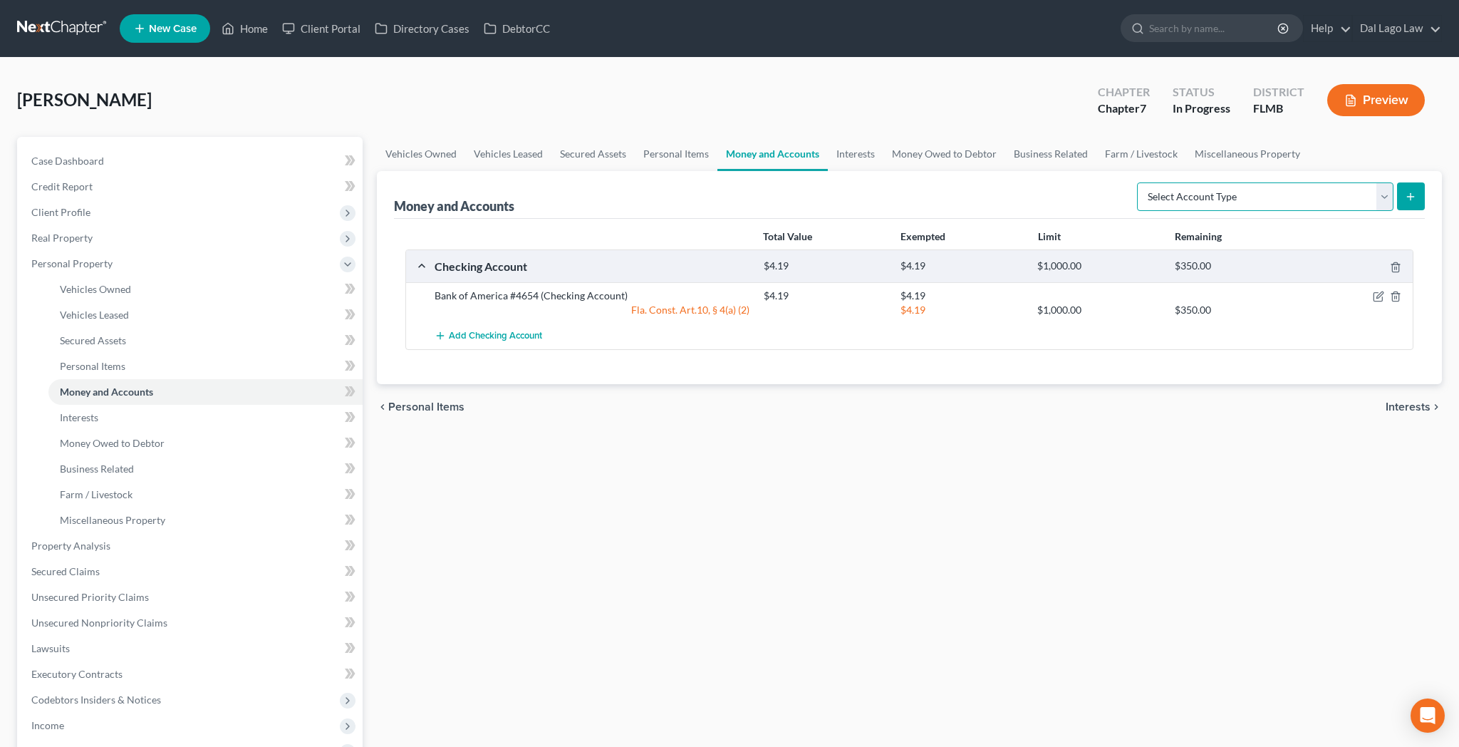
select select "other"
click option "Other (Credit Union, Health Savings Account, etc)" at bounding box center [0, 0] width 0 height 0
click at [1425, 182] on button "submit" at bounding box center [1411, 196] width 28 height 28
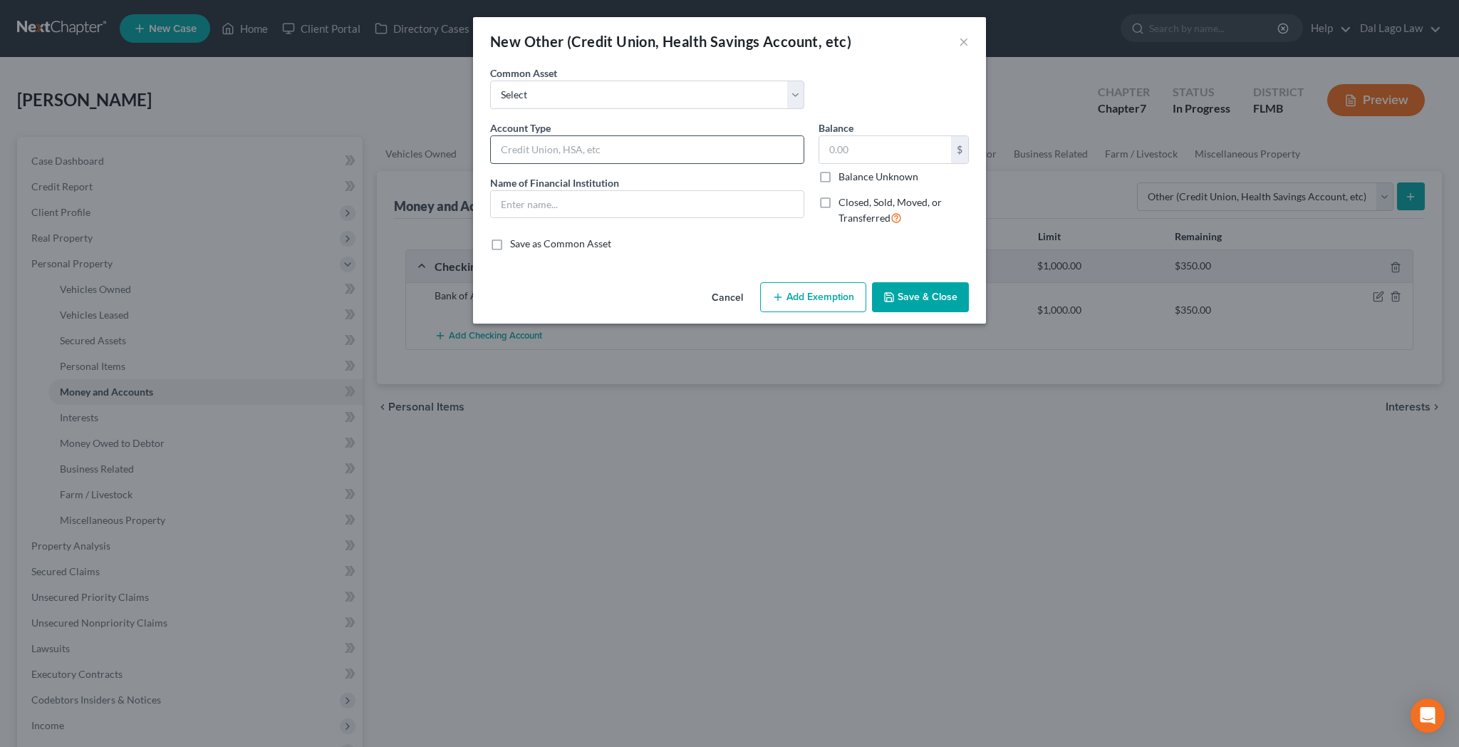
click at [605, 136] on input "text" at bounding box center [647, 149] width 313 height 27
type input "$ Karate Crypto Currency - Karate Conbat"
click at [839, 170] on label "Balance Unknown" at bounding box center [879, 177] width 80 height 14
click at [844, 170] on input "Balance Unknown" at bounding box center [848, 174] width 9 height 9
checkbox input "true"
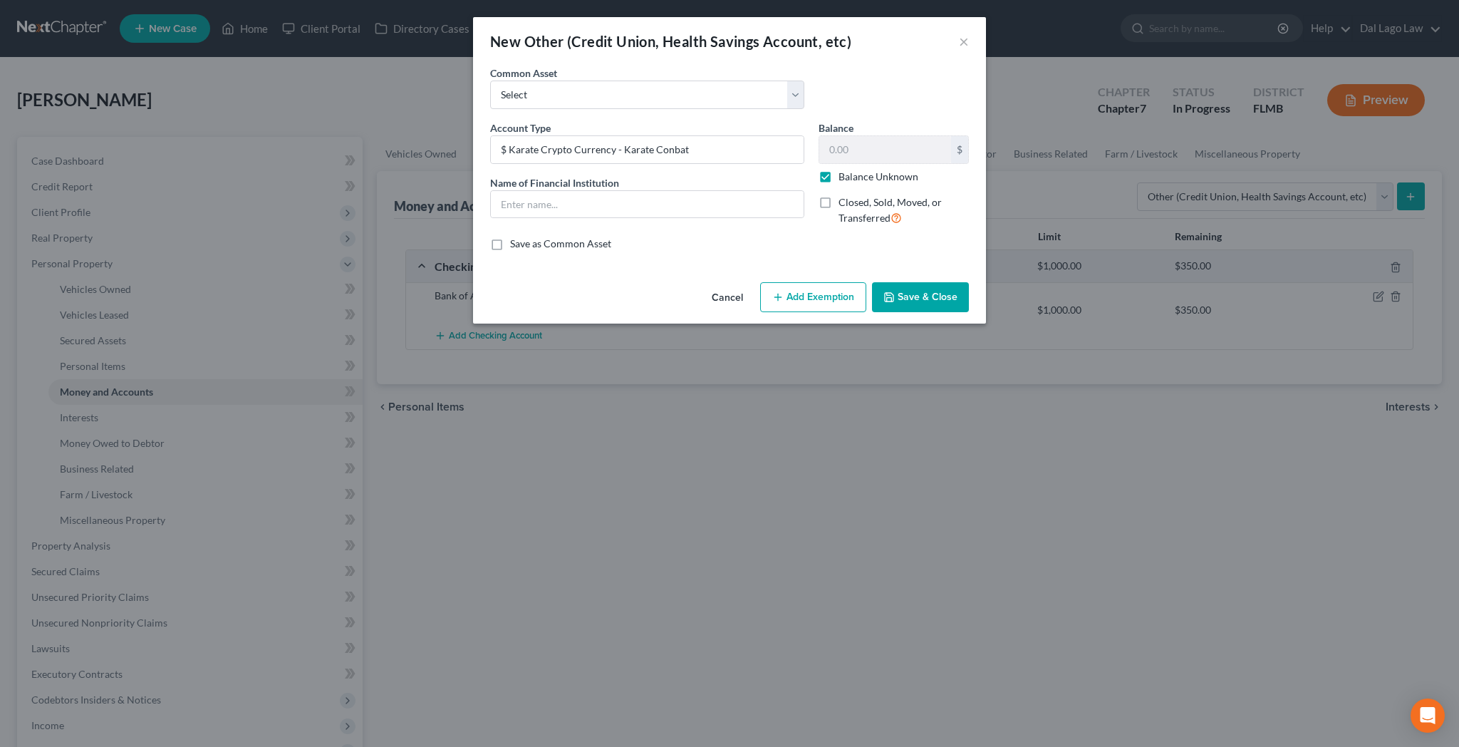
type input "0.00"
click at [791, 282] on button "Add Exemption" at bounding box center [813, 297] width 106 height 30
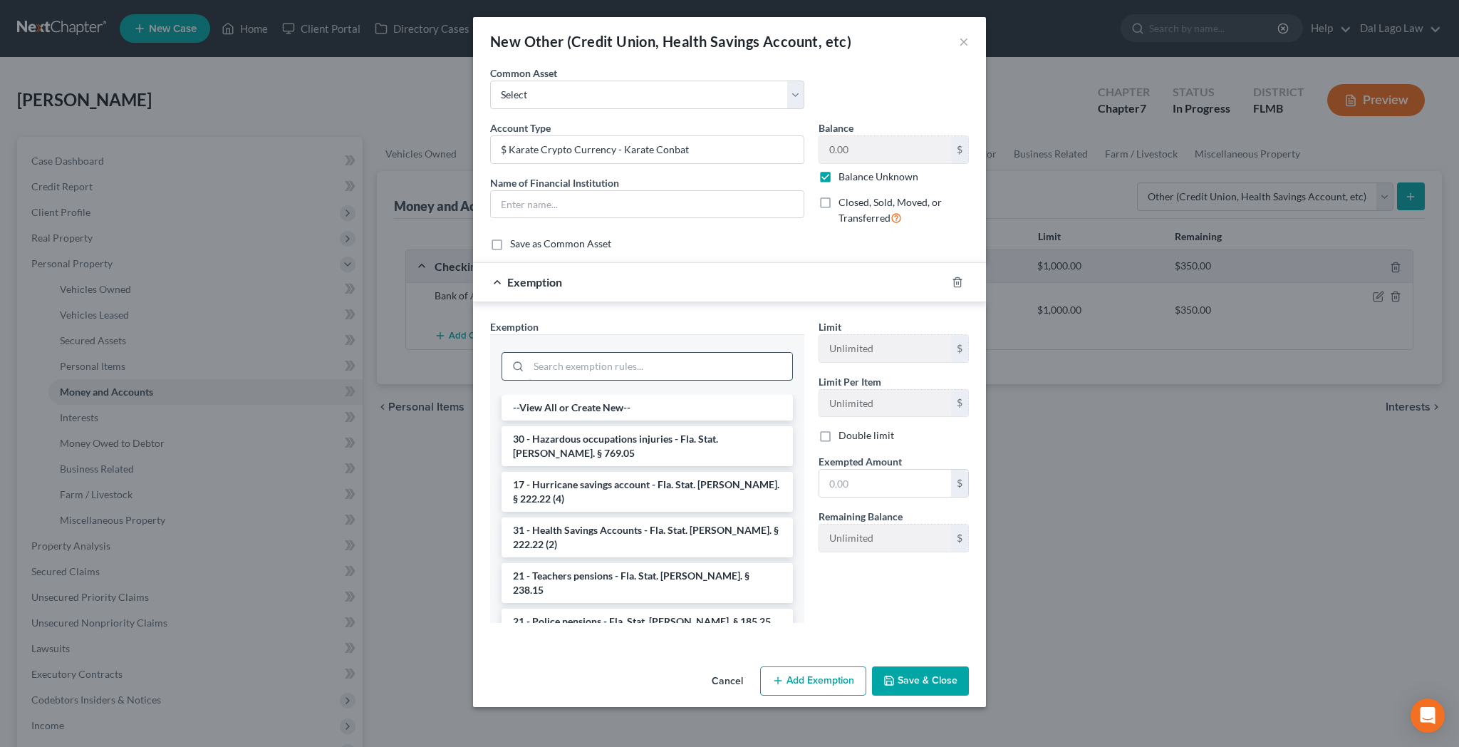
click at [663, 353] on input "search" at bounding box center [661, 366] width 264 height 27
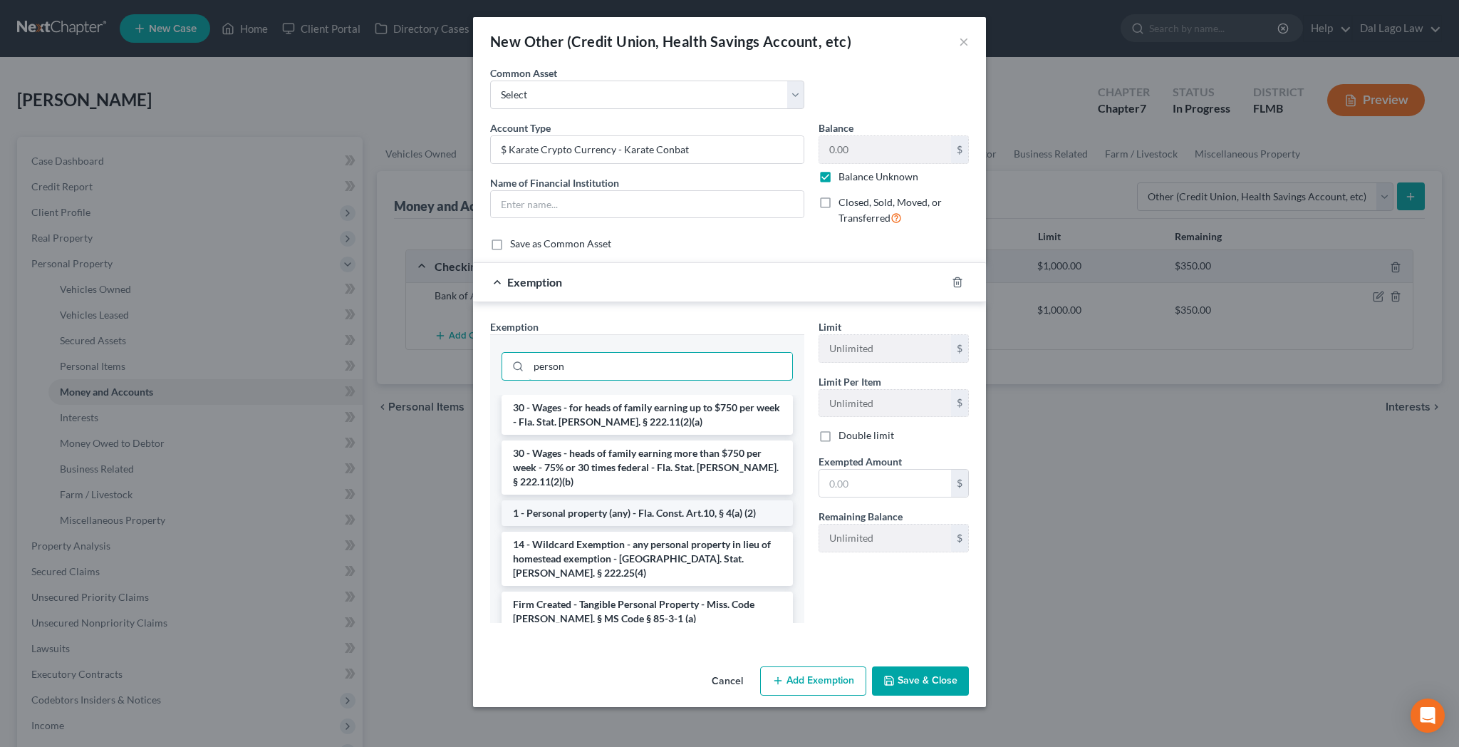
type input "person"
click at [679, 500] on li "1 - Personal property (any) - Fla. Const. Art.10, § 4(a) (2)" at bounding box center [647, 513] width 291 height 26
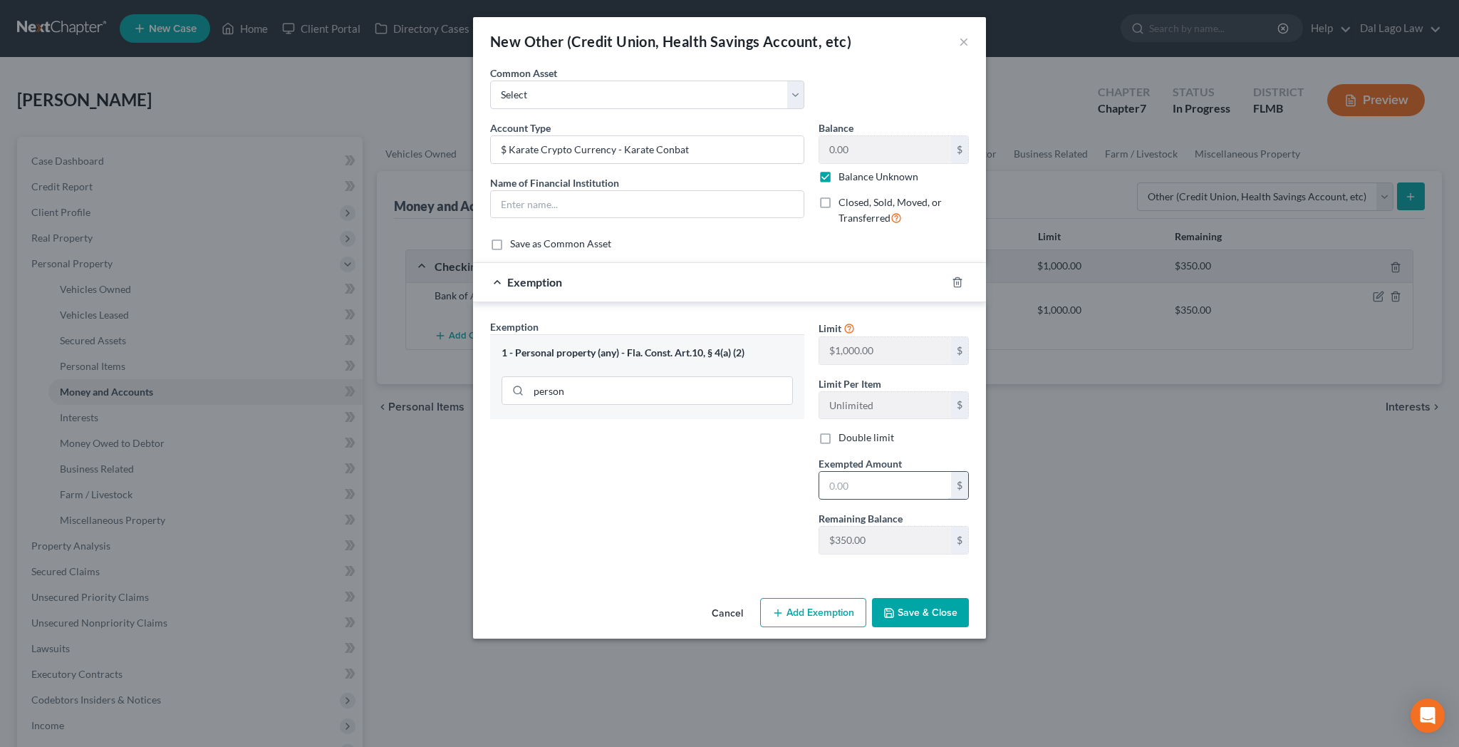
click at [822, 472] on input "text" at bounding box center [885, 485] width 132 height 27
type input "0"
click at [875, 598] on button "Save & Close" at bounding box center [920, 613] width 97 height 30
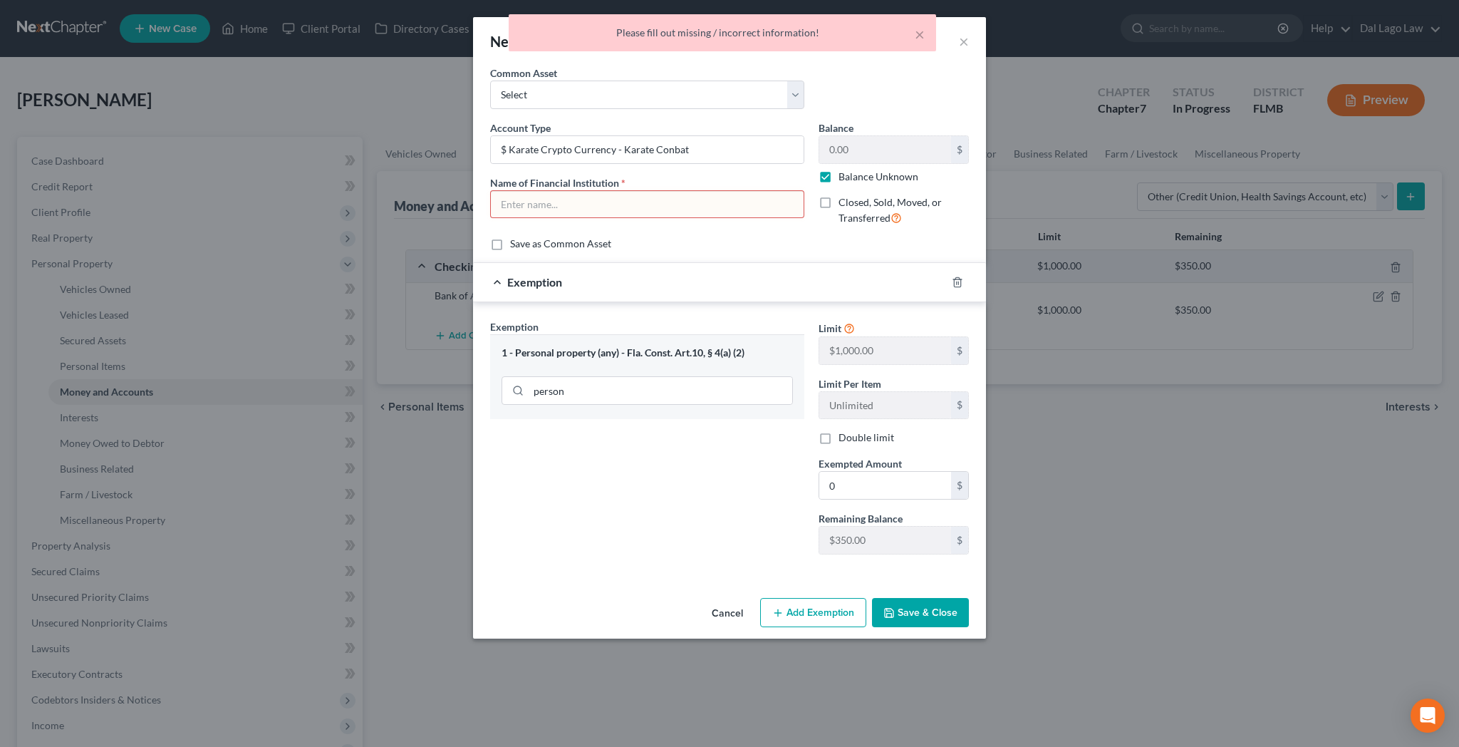
click at [663, 346] on div "1 - Personal property (any) - Fla. Const. Art.10, § 4(a) (2)" at bounding box center [647, 353] width 291 height 14
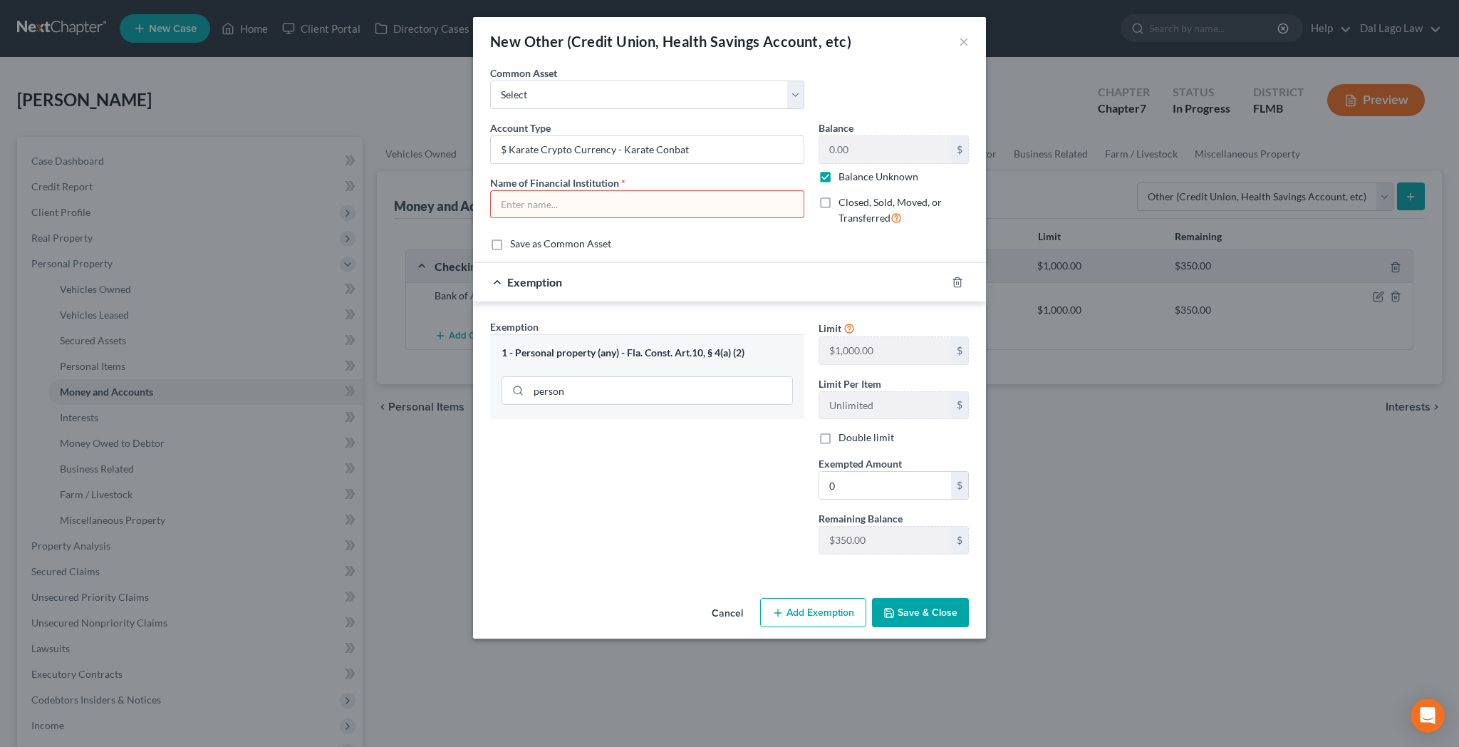
click at [877, 598] on button "Save & Close" at bounding box center [920, 613] width 97 height 30
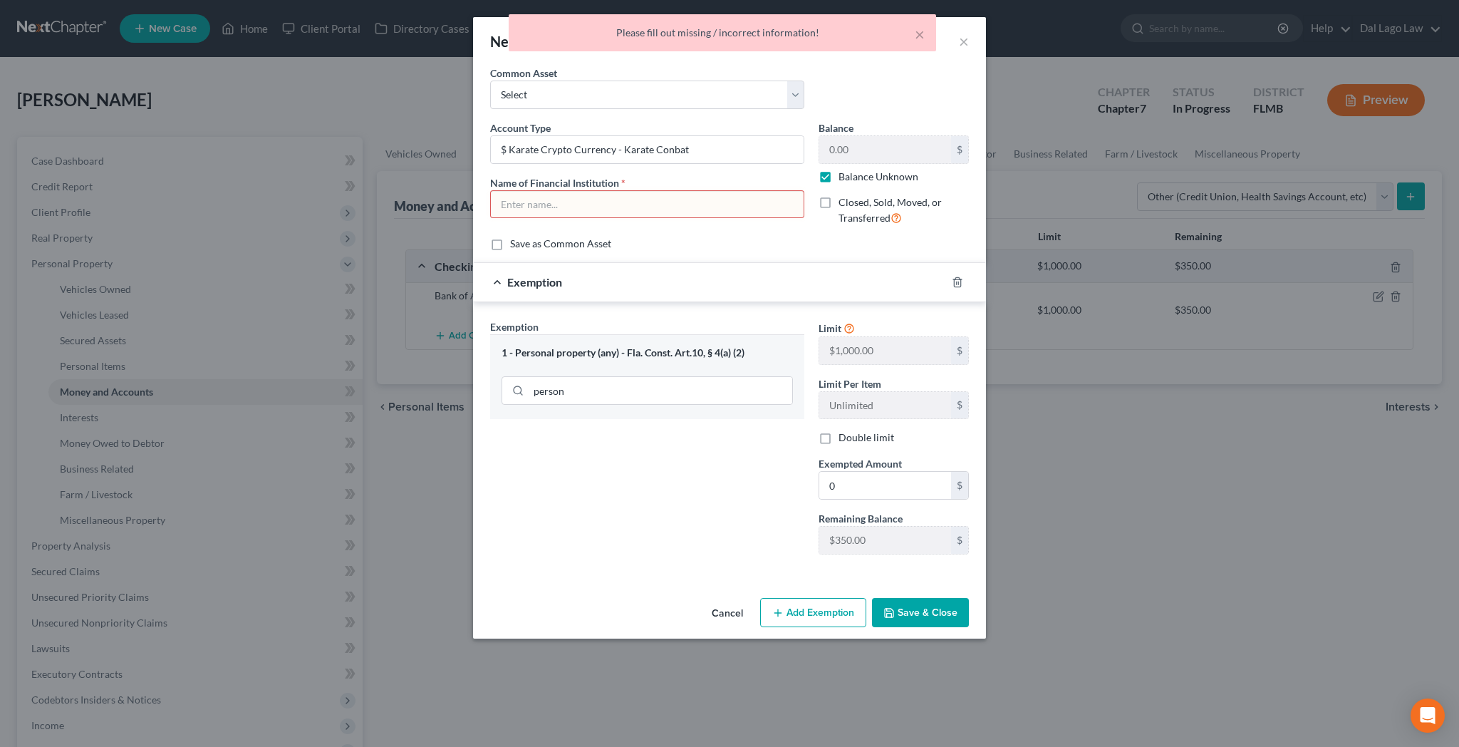
click at [652, 191] on input "text" at bounding box center [647, 204] width 313 height 27
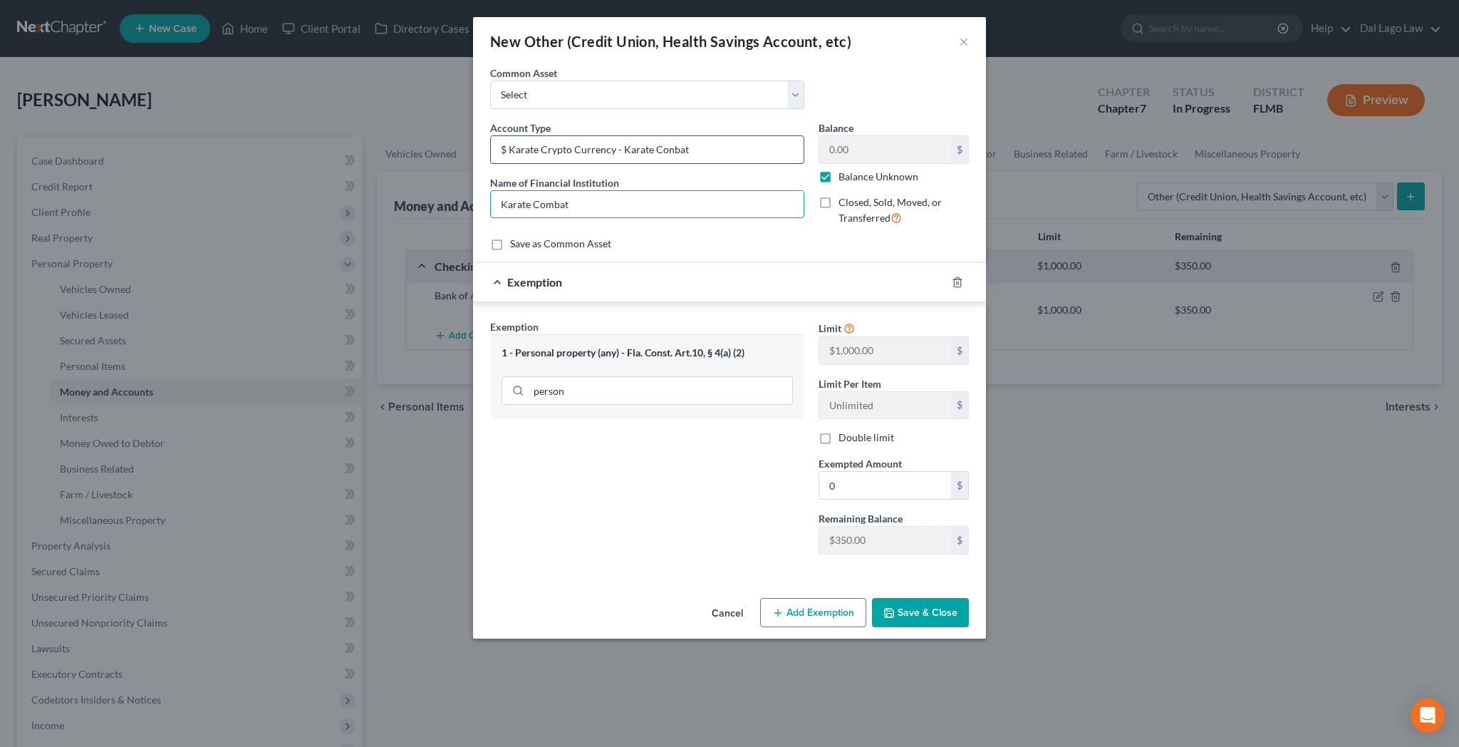
type input "Karate Combat"
click at [711, 136] on input "$ Karate Crypto Currency - Karate Conbat" at bounding box center [647, 149] width 313 height 27
type input "$ Karate Crypto Currency"
click at [874, 598] on button "Save & Close" at bounding box center [920, 613] width 97 height 30
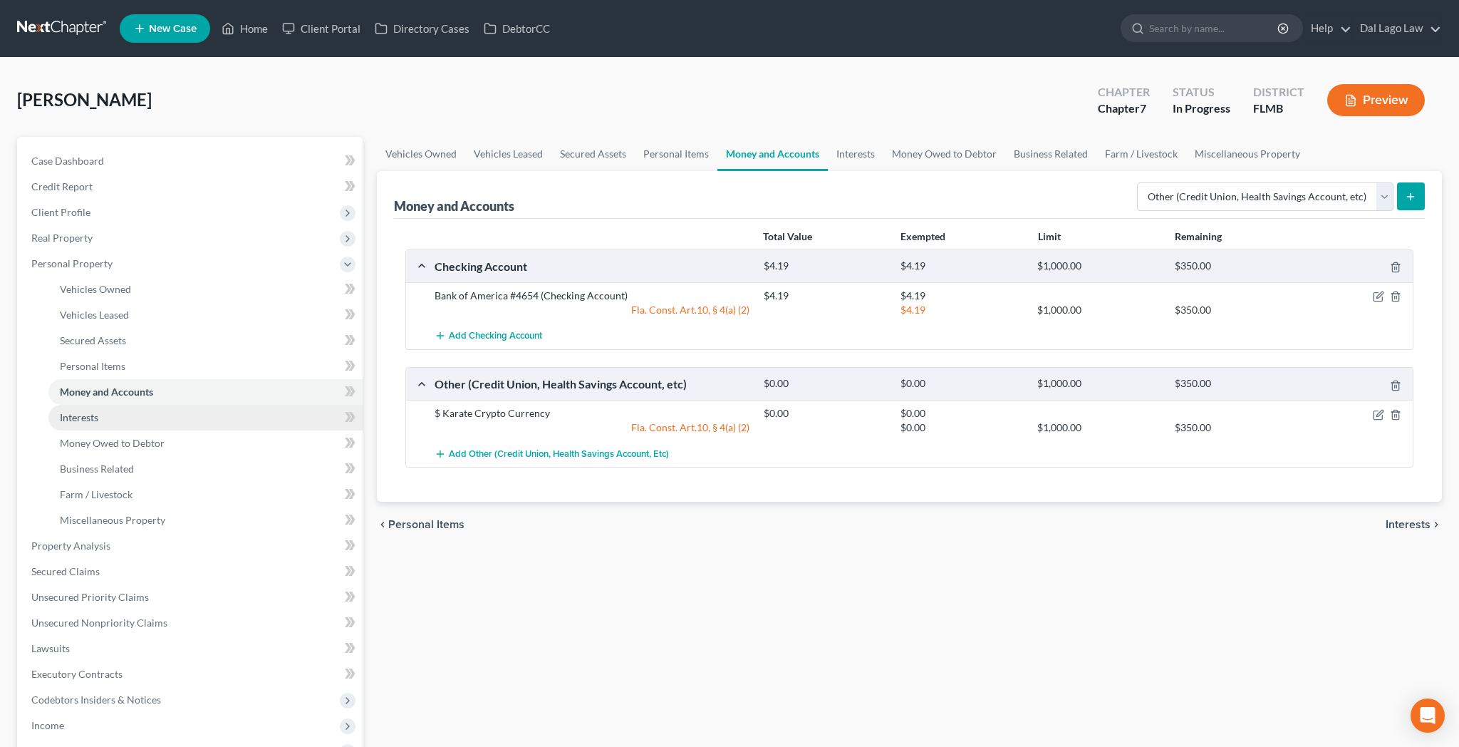
click at [72, 411] on span "Interests" at bounding box center [79, 417] width 38 height 12
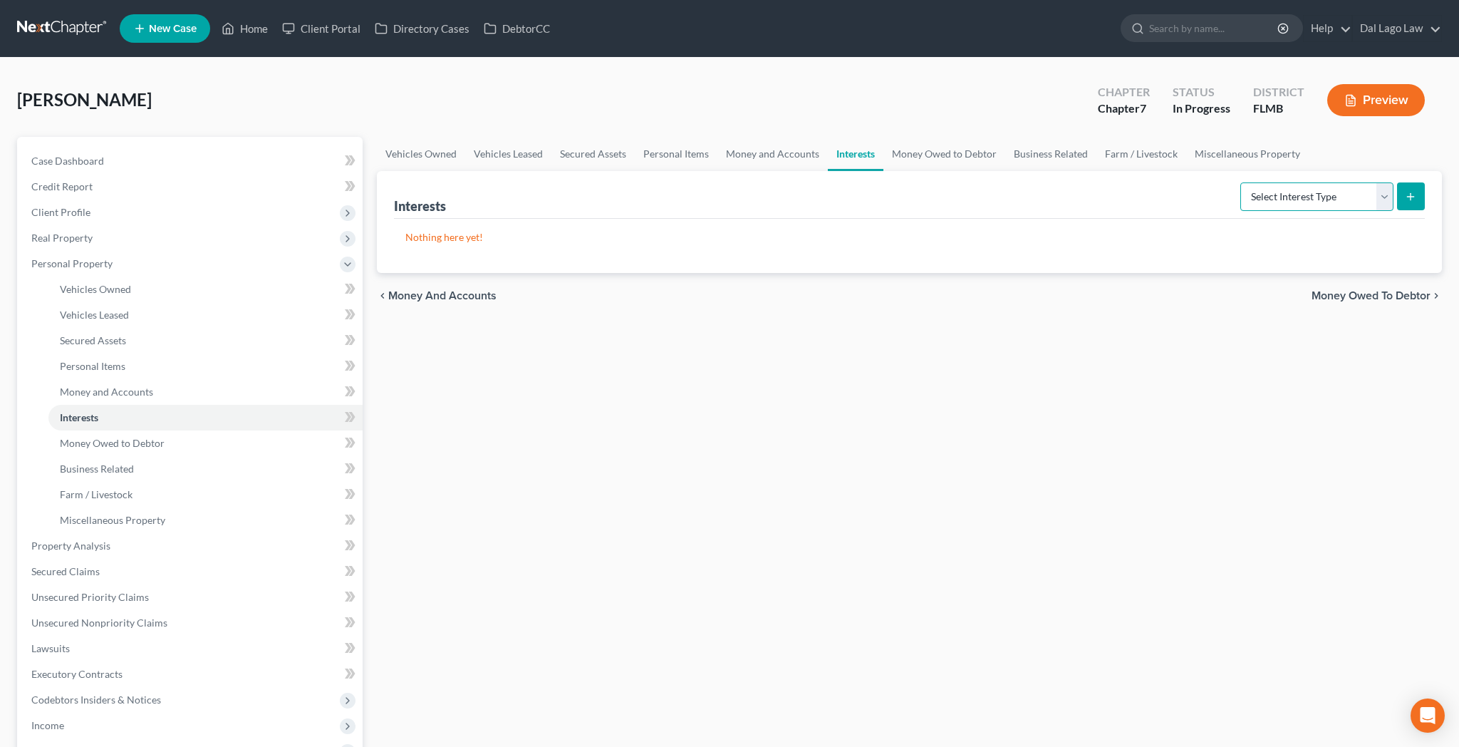
select select "unincorporated_business"
click option "Unincorporated Business" at bounding box center [0, 0] width 0 height 0
click at [1417, 191] on icon "submit" at bounding box center [1410, 196] width 11 height 11
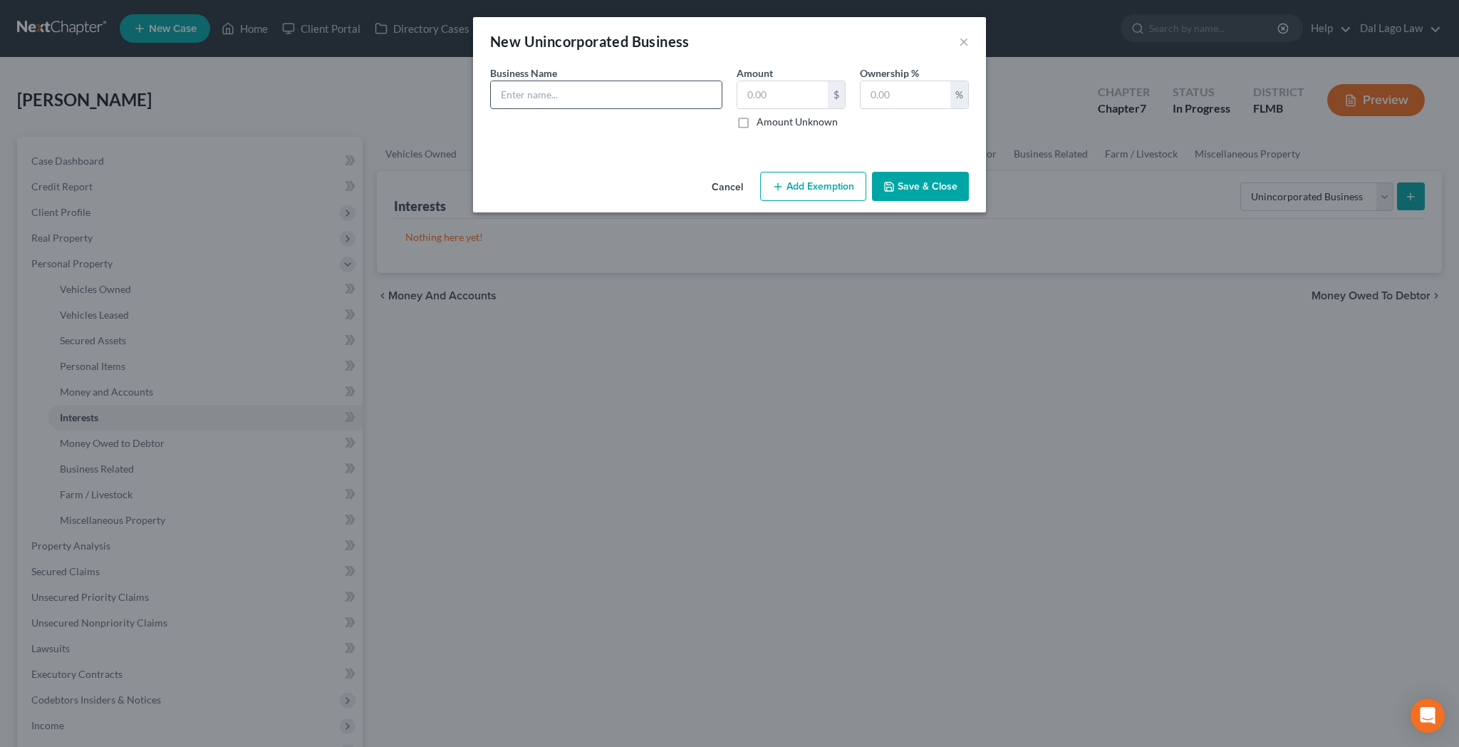
click at [643, 81] on input "text" at bounding box center [606, 94] width 231 height 27
type input "Accoustik Attack, Inc."
type input "3"
click at [757, 115] on label "Amount Unknown" at bounding box center [797, 122] width 81 height 14
click at [762, 115] on input "Amount Unknown" at bounding box center [766, 119] width 9 height 9
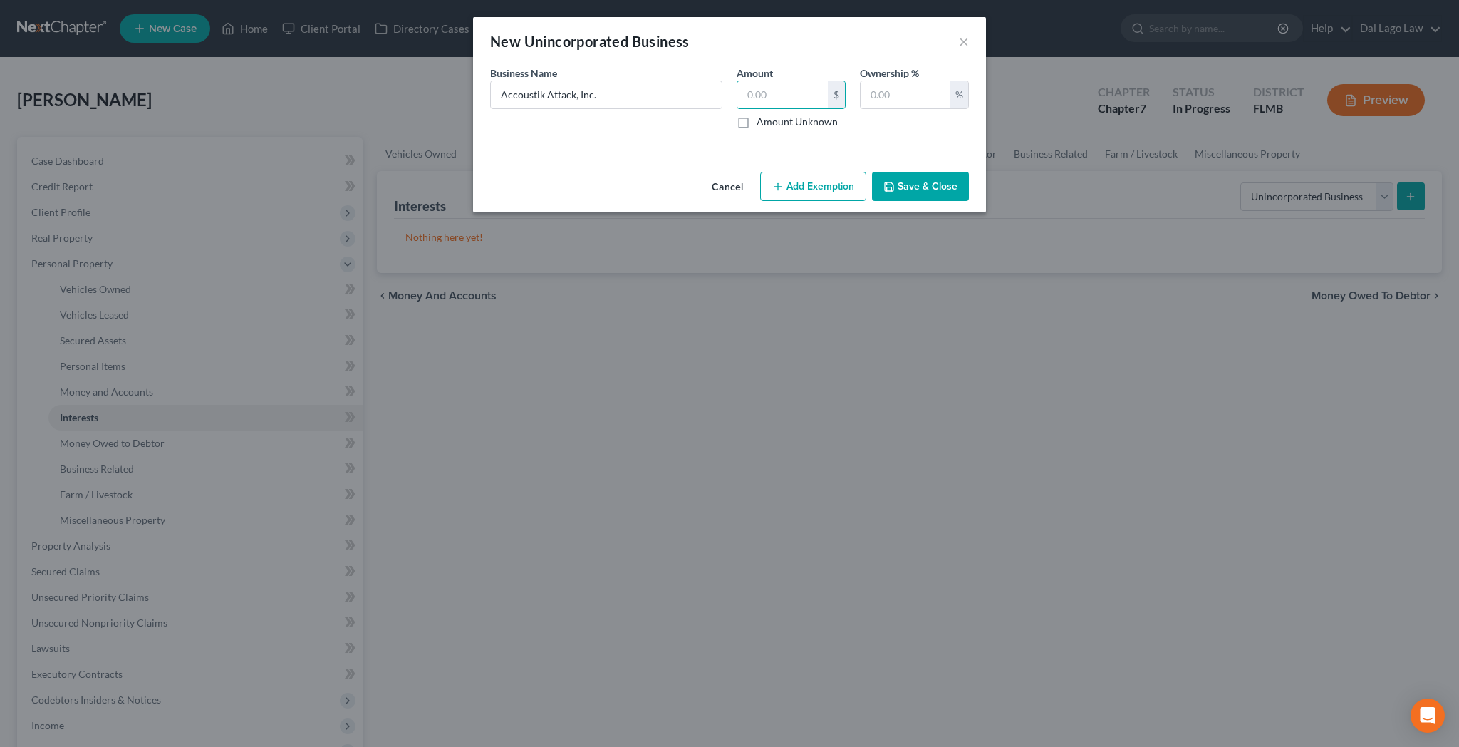
checkbox input "true"
type input "34"
click at [879, 172] on button "Save & Close" at bounding box center [920, 187] width 97 height 30
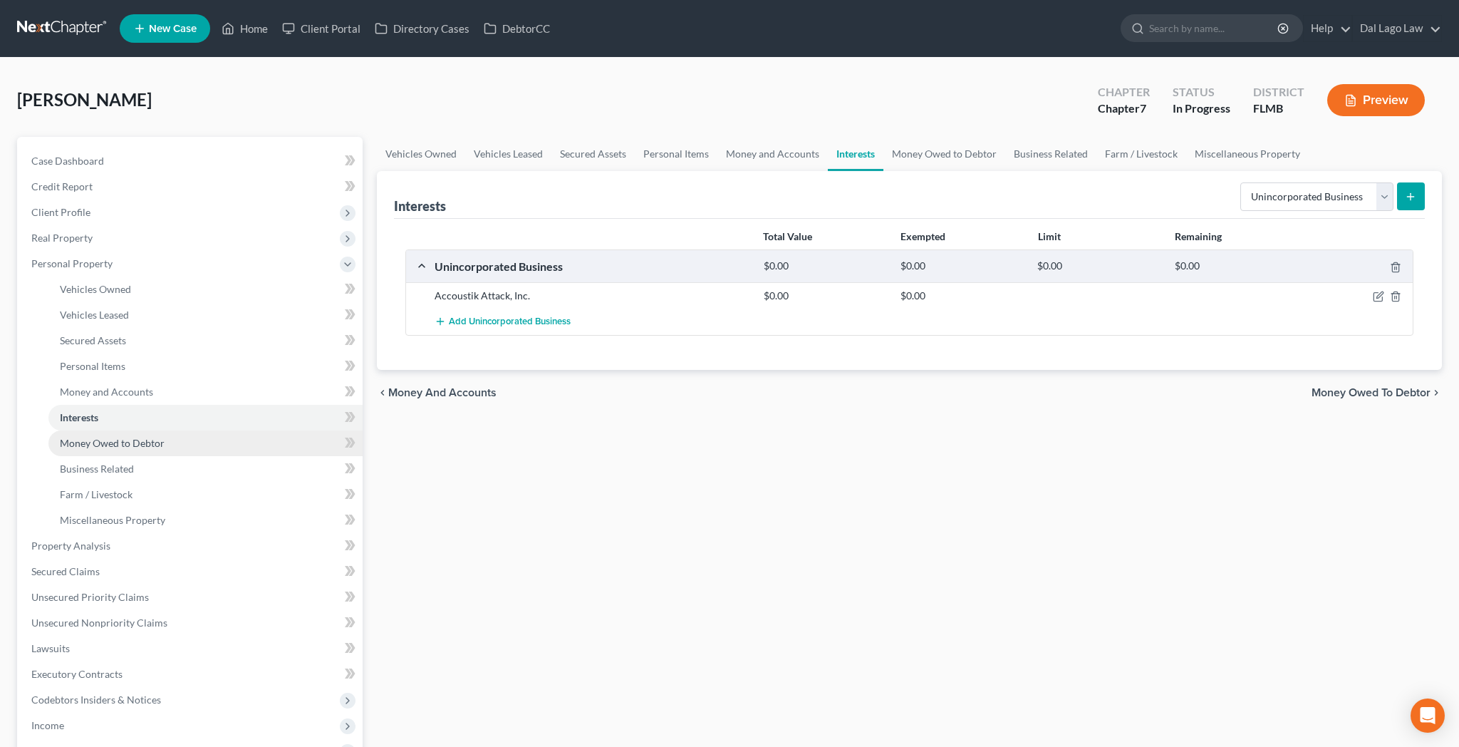
click at [110, 437] on span "Money Owed to Debtor" at bounding box center [112, 443] width 105 height 12
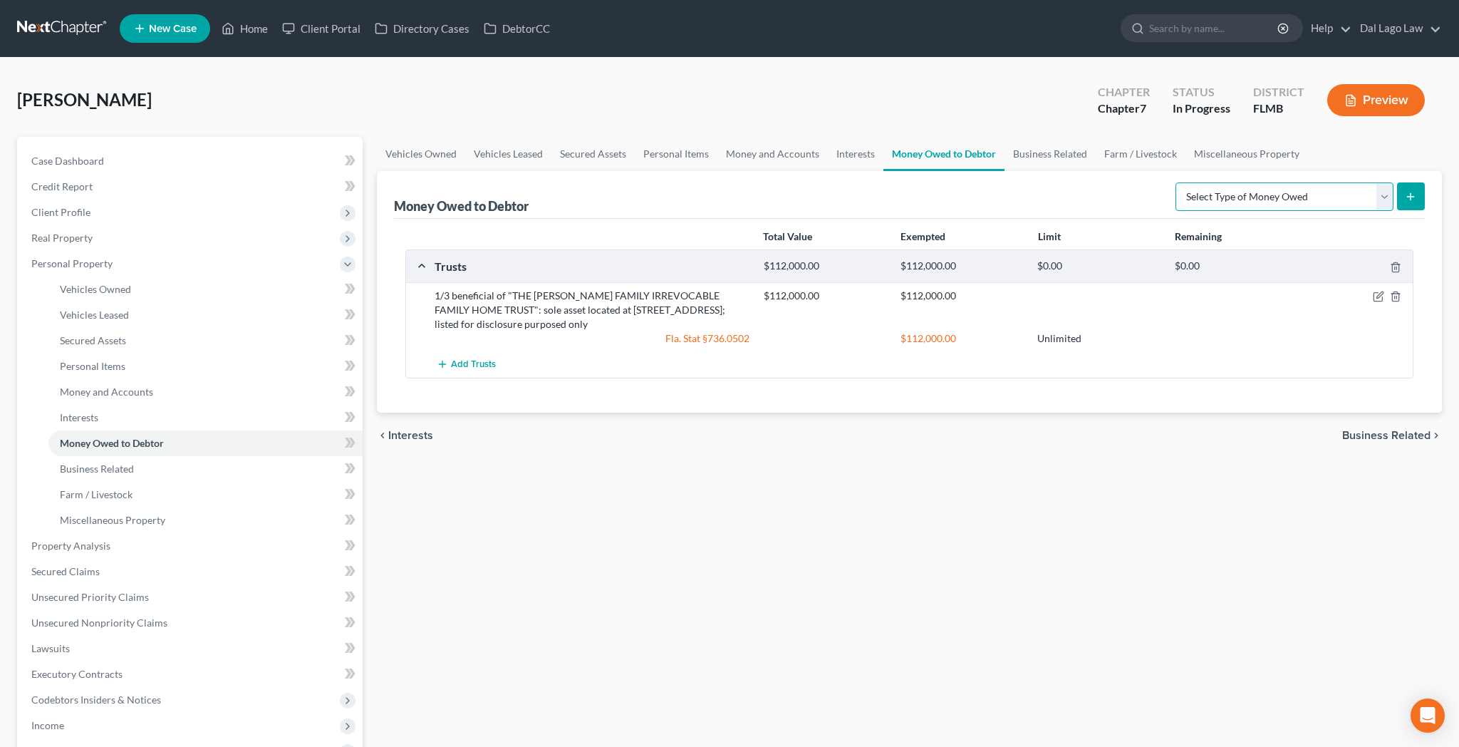
click at [1176, 182] on select "Select Type of Money Owed Accounts Receivable Alimony Child Support Claims Agai…" at bounding box center [1285, 196] width 218 height 29
select select "other_contingent_and_unliquidated_claims"
click option "Other Contingent & Unliquidated Claims" at bounding box center [0, 0] width 0 height 0
click at [1422, 182] on button "submit" at bounding box center [1411, 196] width 28 height 28
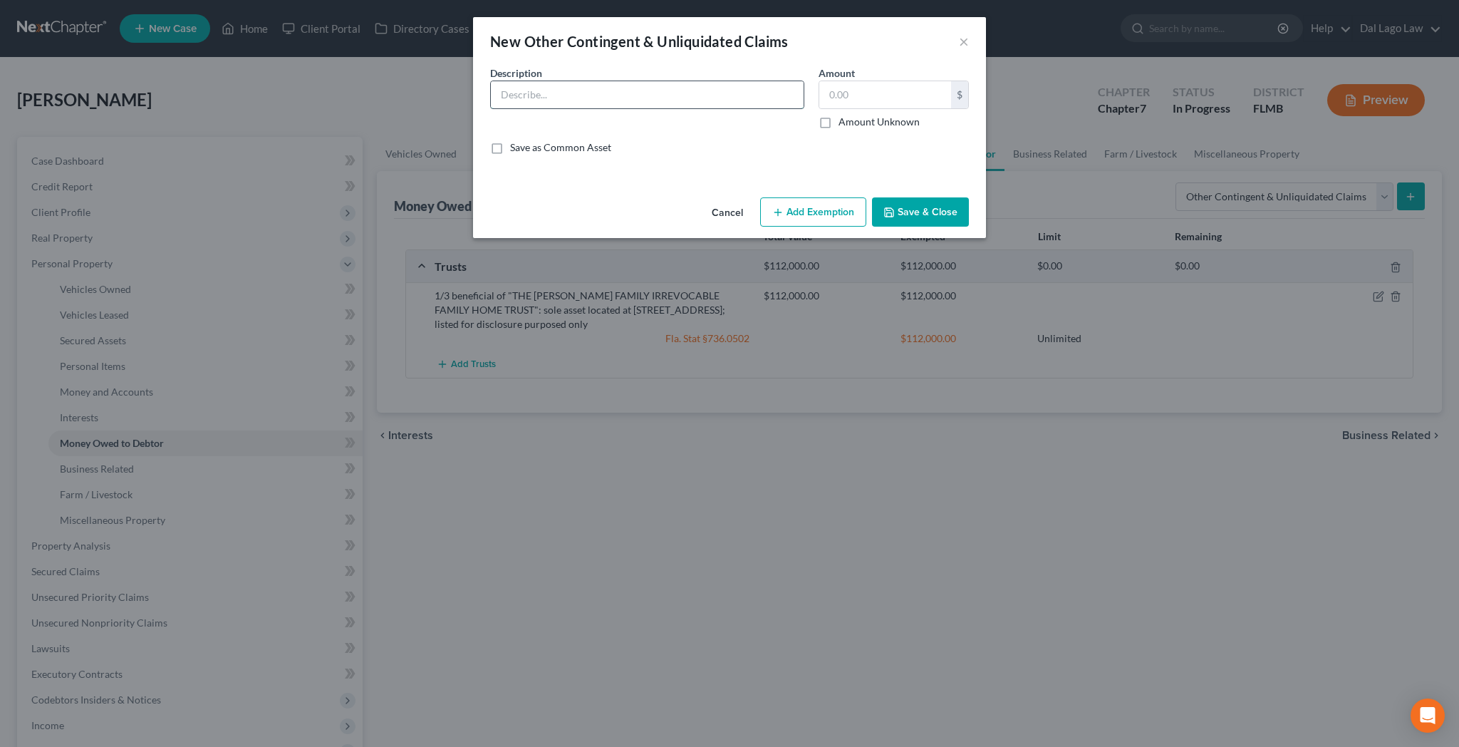
click at [609, 81] on input "text" at bounding box center [647, 94] width 313 height 27
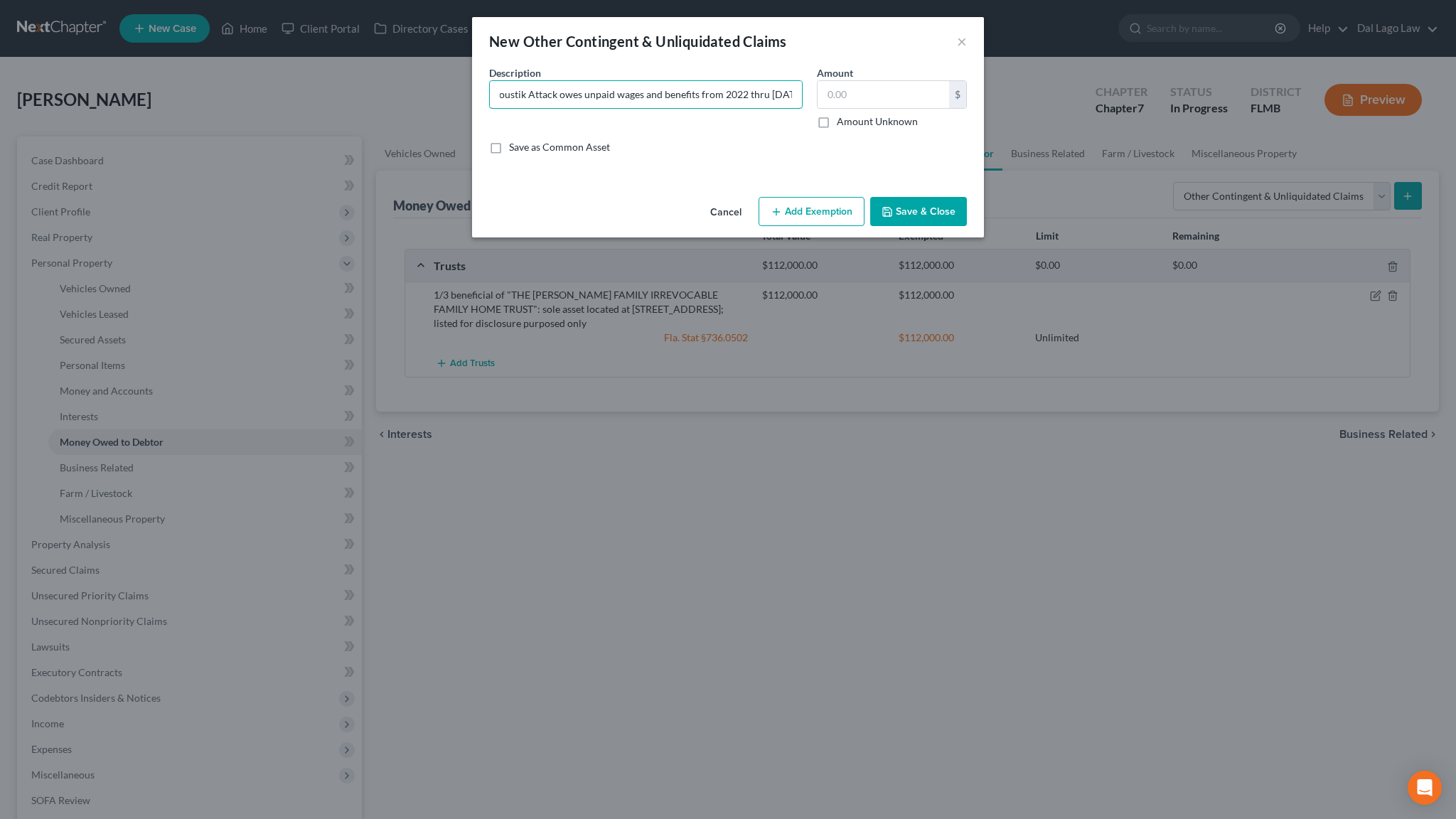
scroll to position [0, 22]
type input "Accoustik Attack owes unpaid wages and benefits from 2022 thru 4-30-25"
type input "300,000"
click at [793, 197] on button "Add Exemption" at bounding box center [811, 211] width 106 height 30
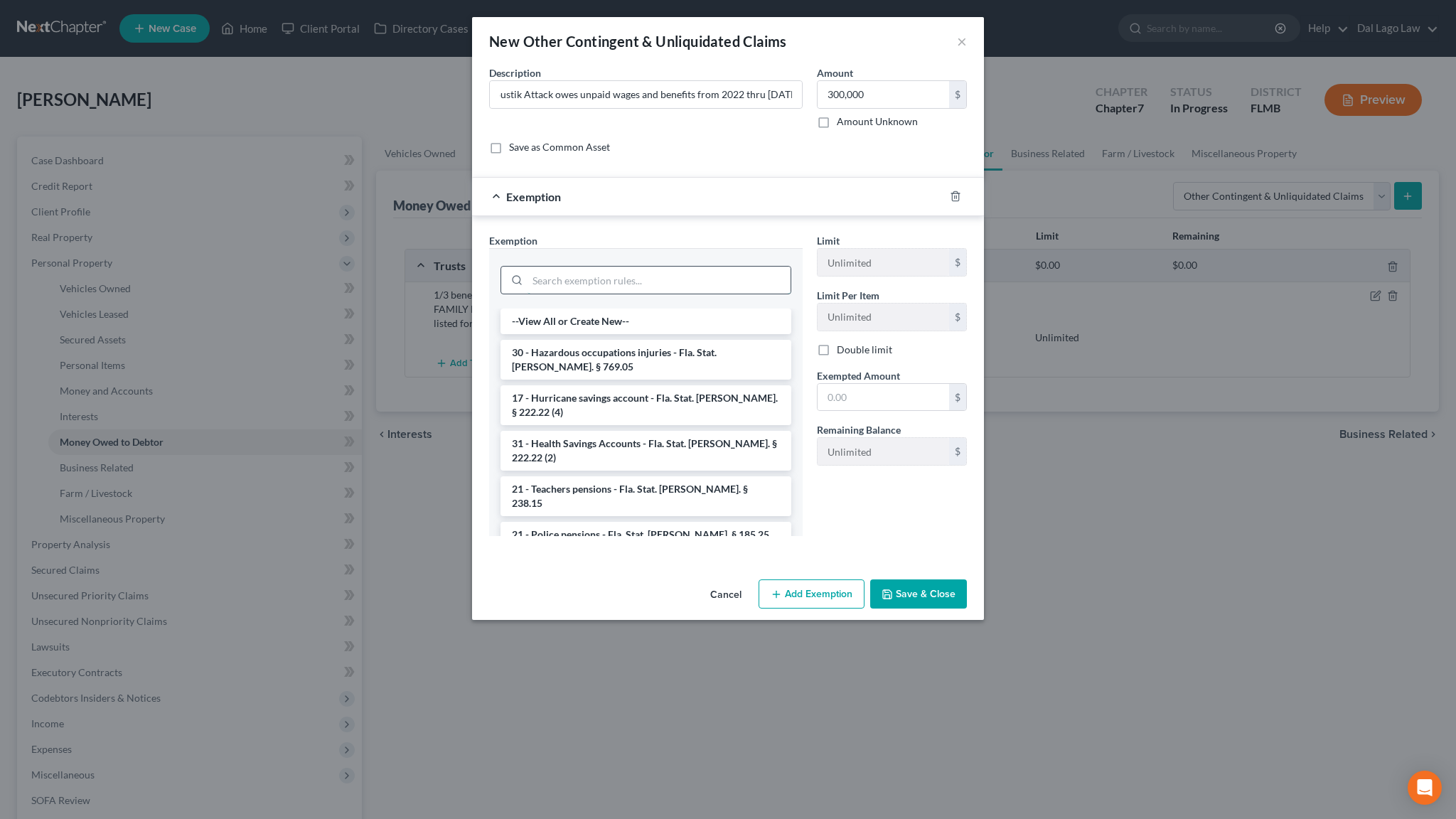
click at [670, 266] on input "search" at bounding box center [660, 279] width 263 height 27
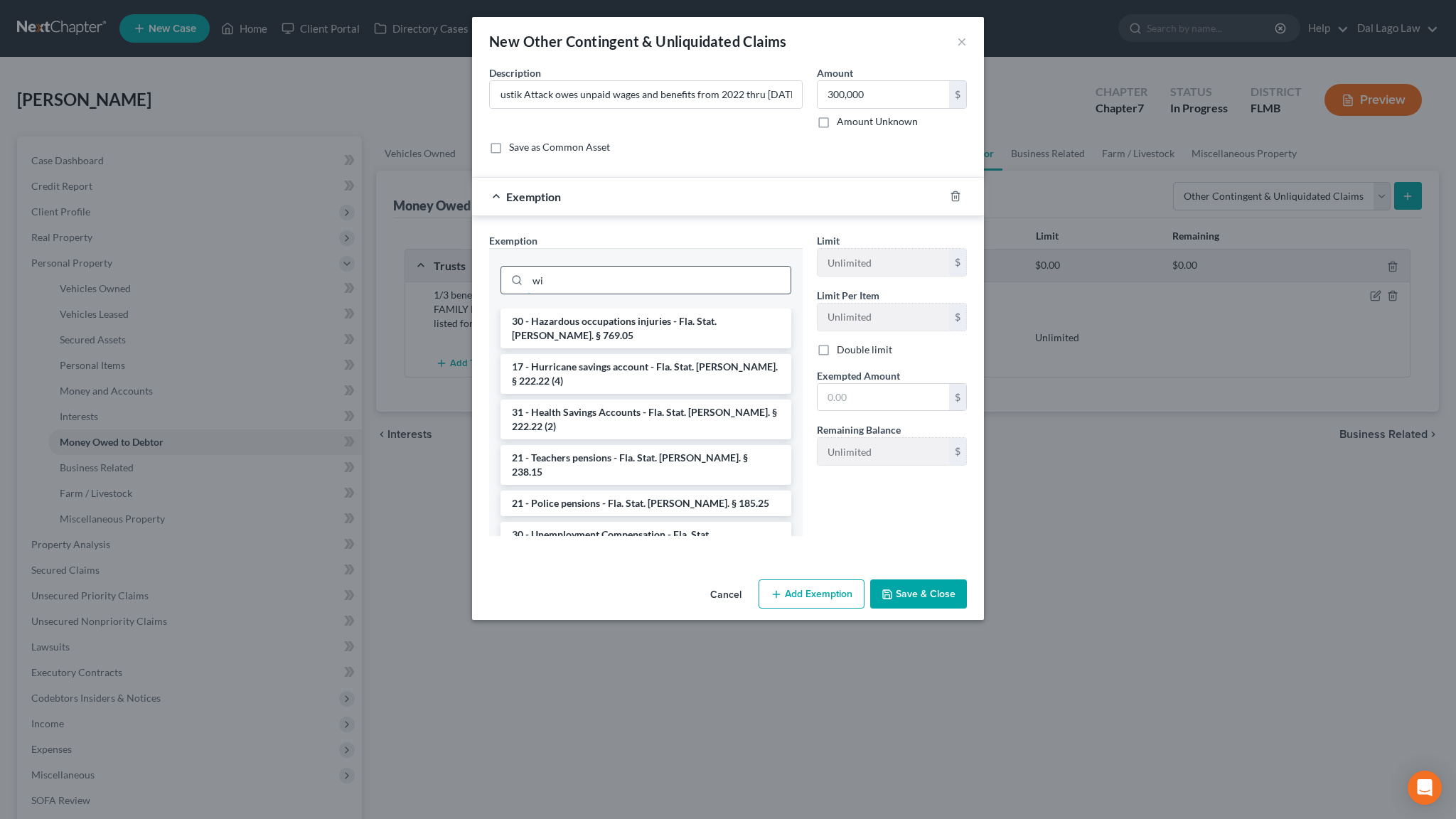
type input "w"
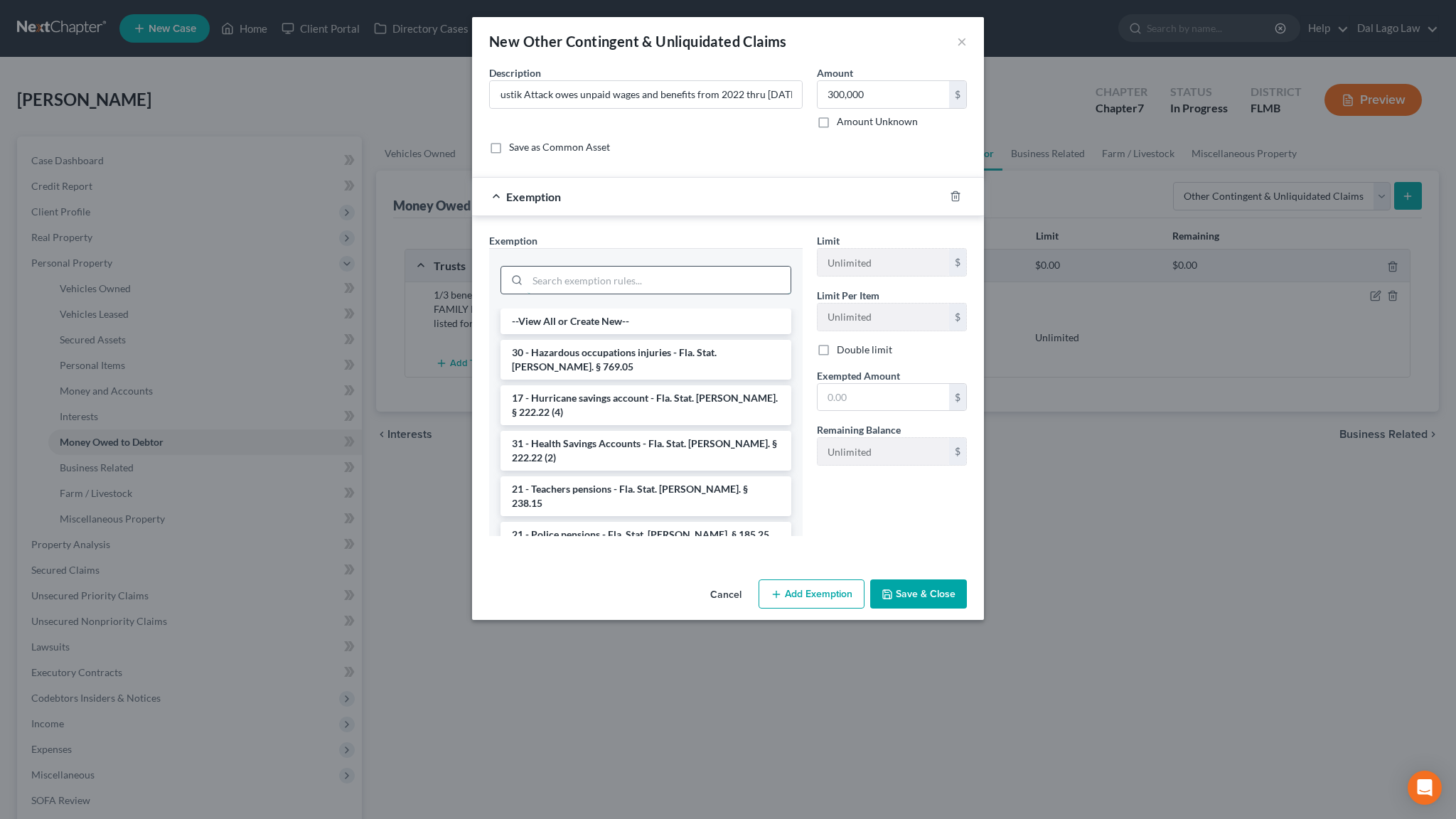
type input "u"
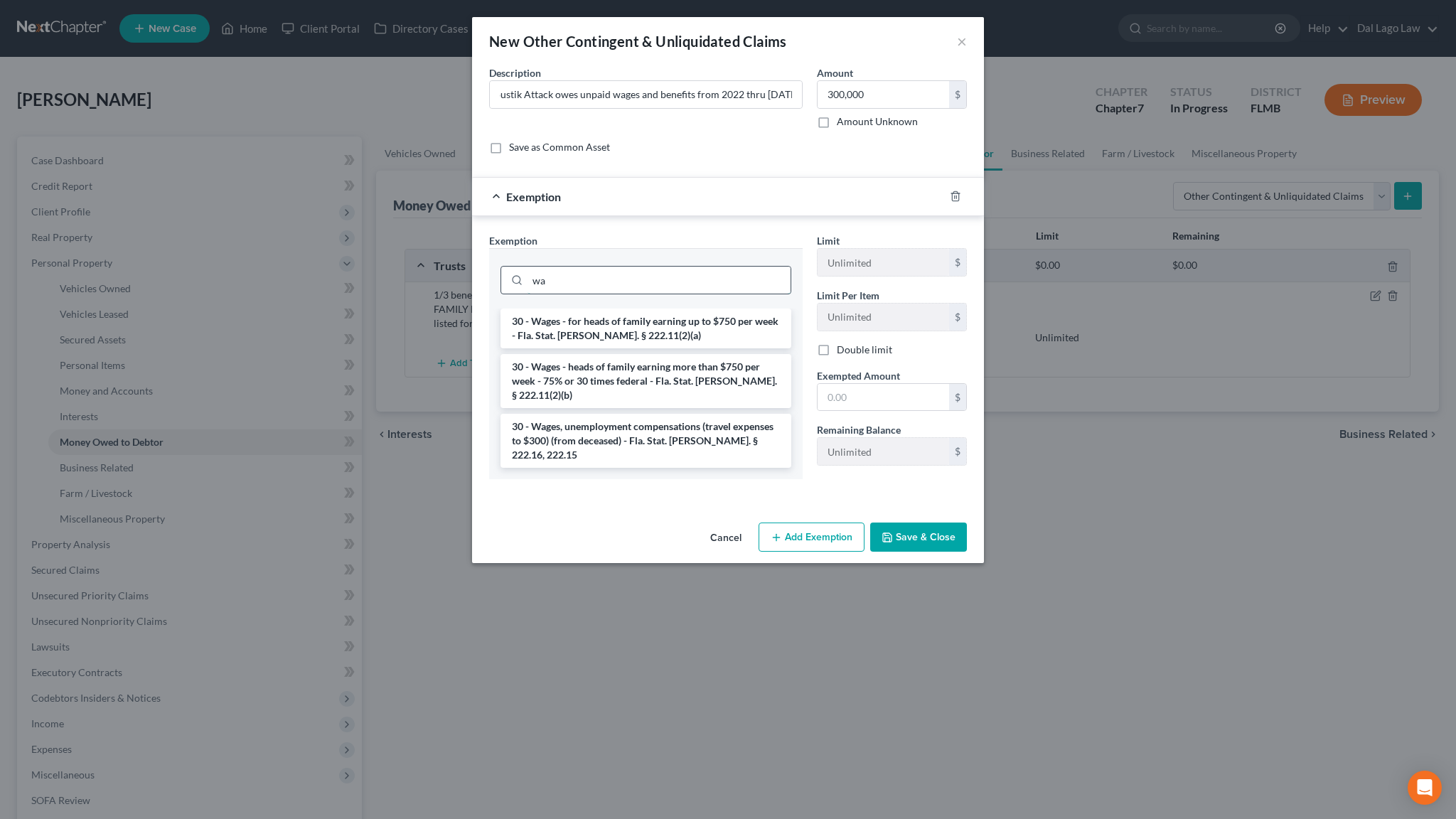
type input "w"
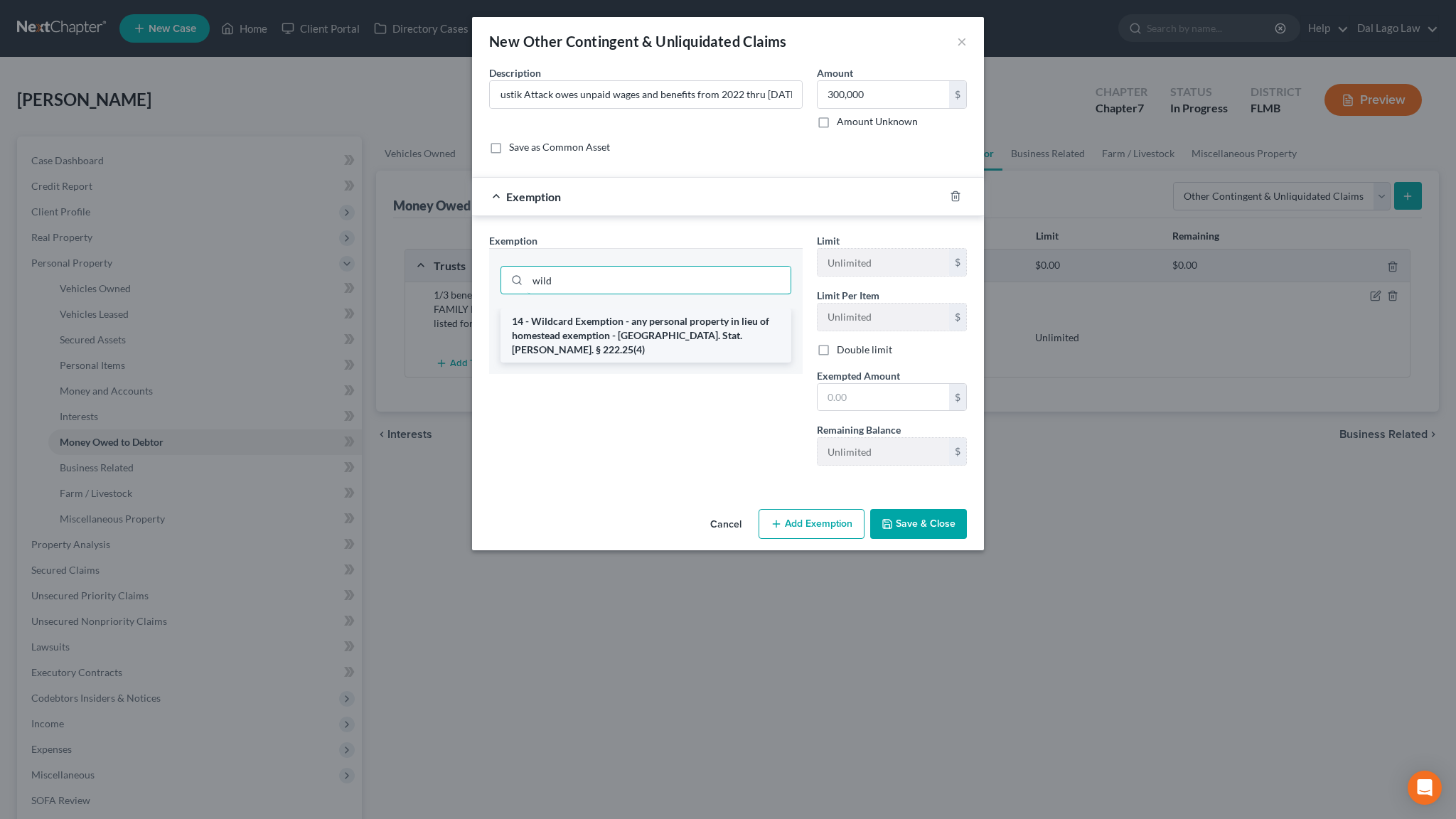
type input "wild"
click at [686, 308] on li "14 - Wildcard Exemption - any personal property in lieu of homestead exemption …" at bounding box center [646, 335] width 290 height 54
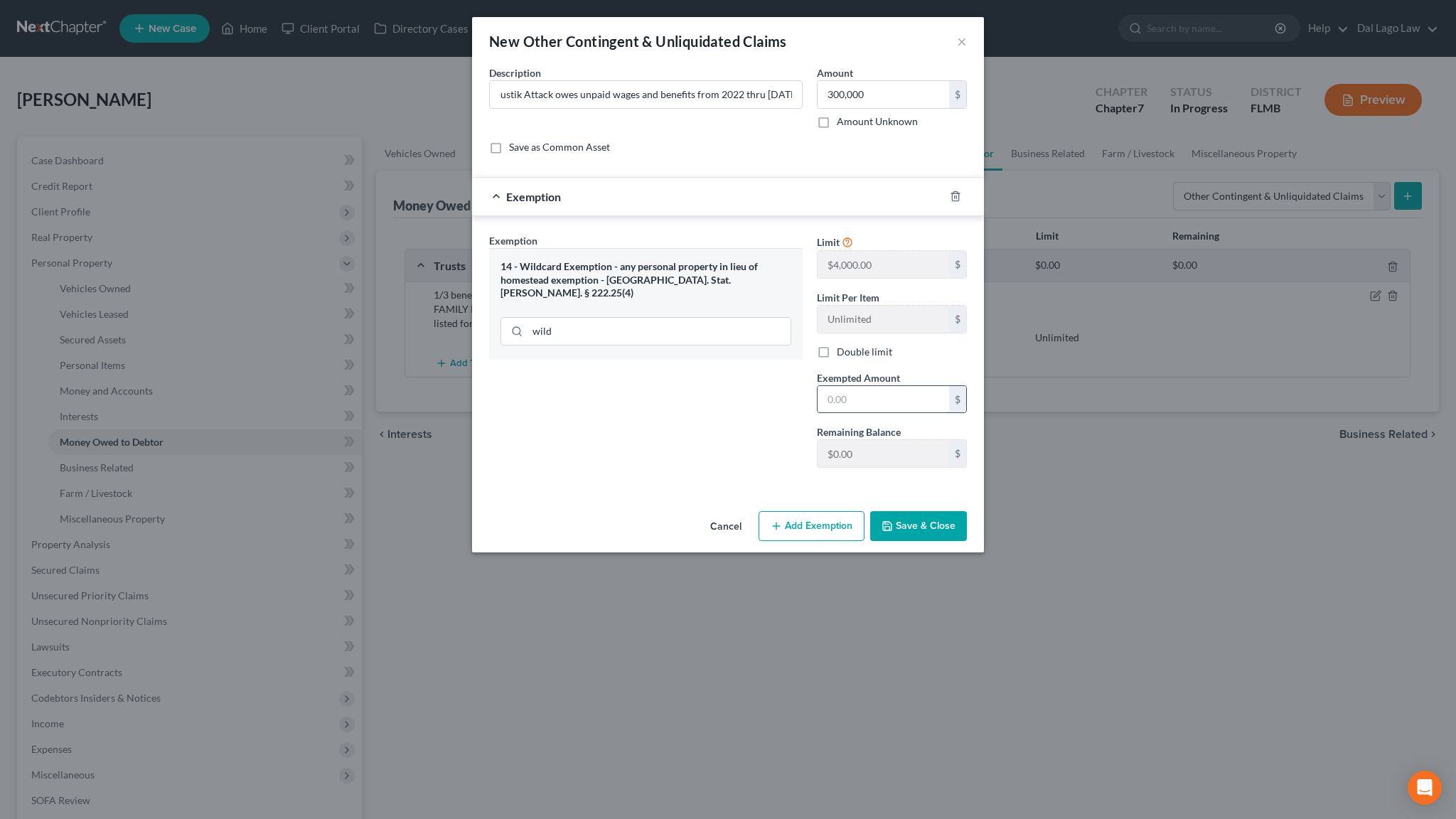
click at [824, 386] on input "text" at bounding box center [883, 399] width 132 height 27
type input "0"
click at [870, 511] on button "Save & Close" at bounding box center [918, 526] width 97 height 30
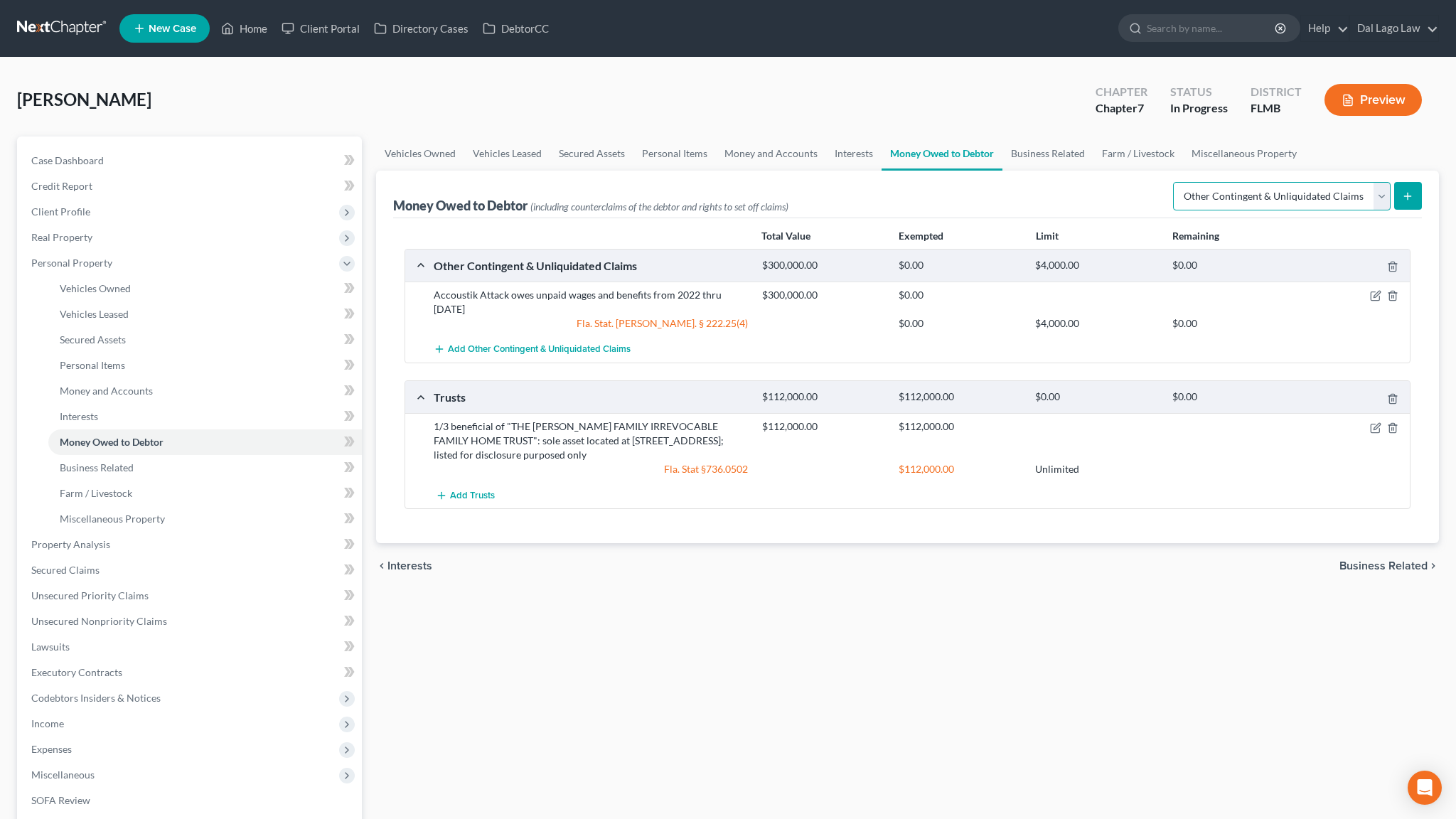
click at [1174, 182] on select "Select Type of Money Owed Accounts Receivable Alimony Child Support Claims Agai…" at bounding box center [1282, 196] width 218 height 29
select select "claims_against_third_parties"
click option "Claims Against Third Parties" at bounding box center [0, 0] width 0 height 0
click at [1414, 191] on icon "submit" at bounding box center [1407, 196] width 11 height 11
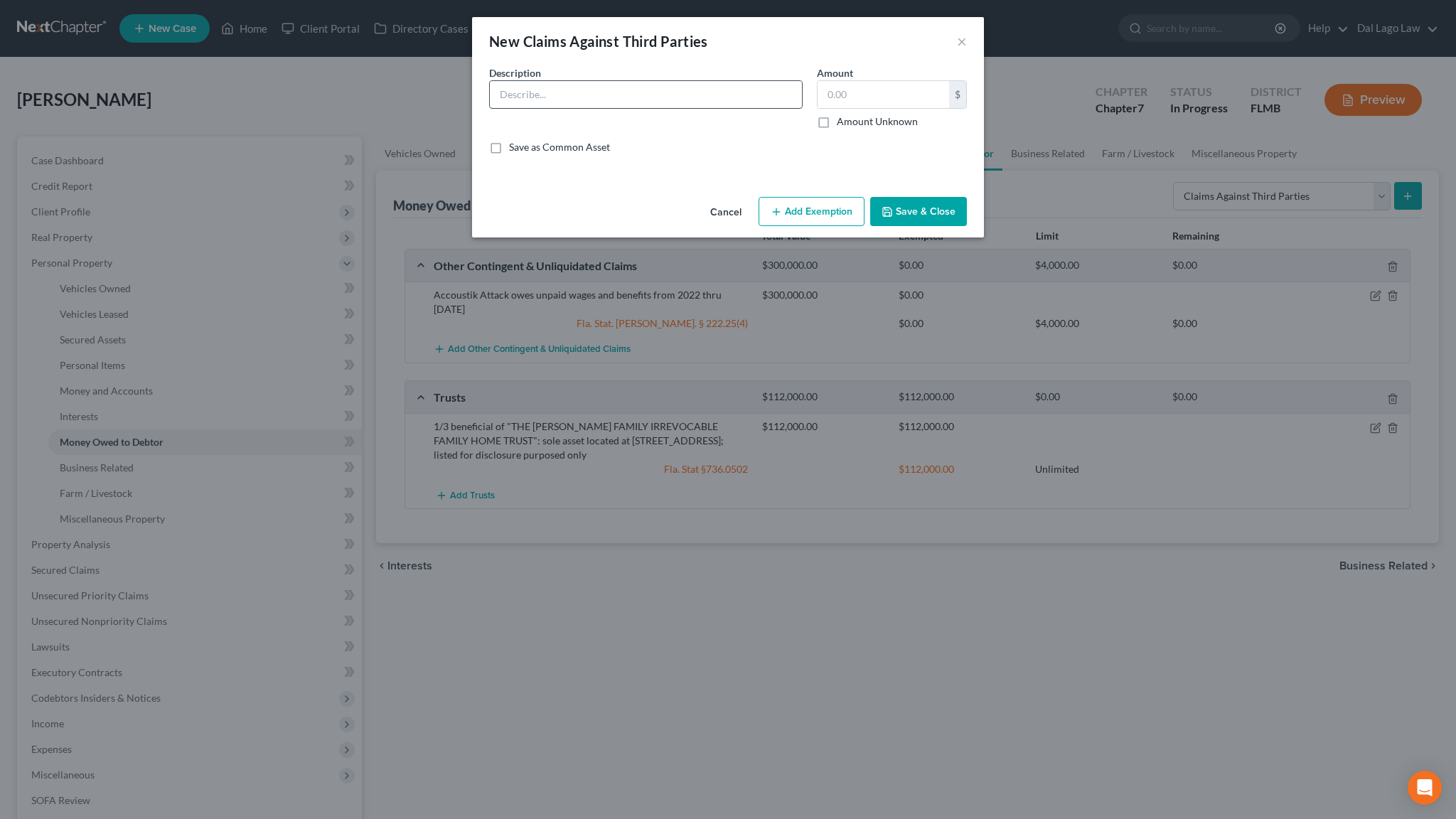
click at [578, 81] on input "text" at bounding box center [646, 94] width 312 height 27
type input "Former partner forged debtor's name on documents & partner failed to file taxes…"
click at [837, 115] on label "Amount Unknown" at bounding box center [877, 122] width 81 height 14
click at [842, 115] on input "Amount Unknown" at bounding box center [846, 119] width 9 height 9
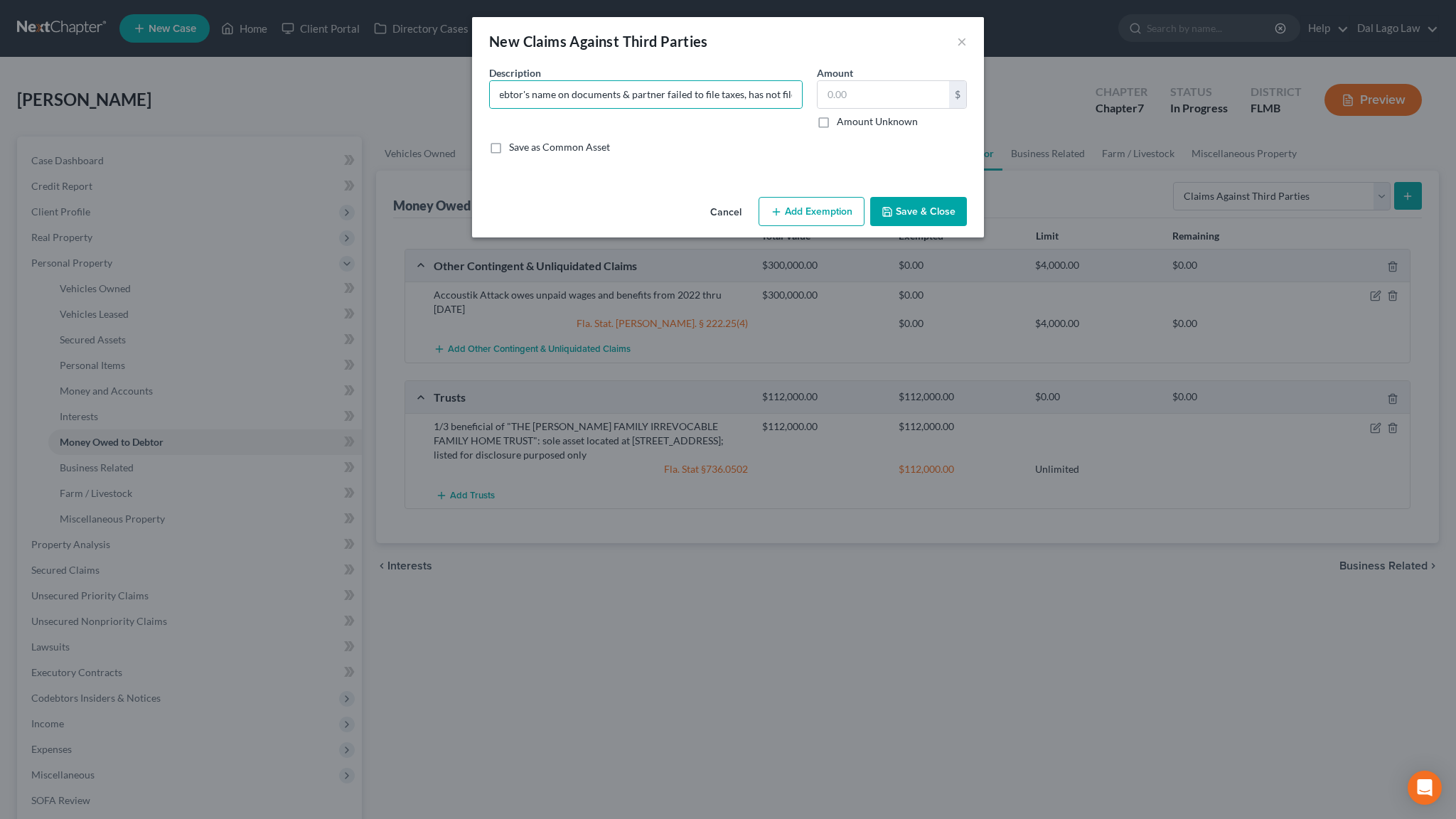
checkbox input "true"
type input "0.00"
click at [800, 197] on button "Add Exemption" at bounding box center [811, 211] width 106 height 30
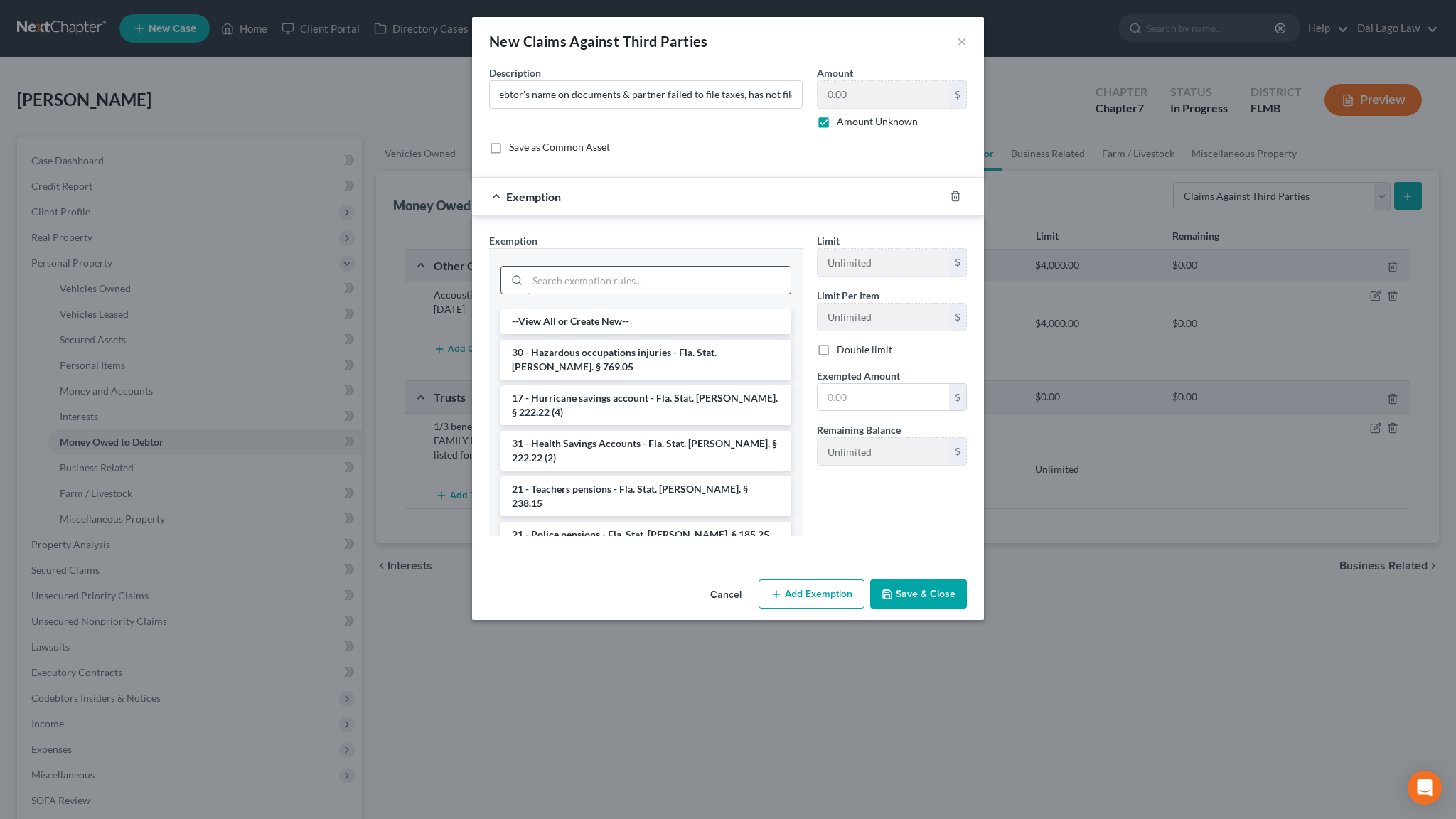
click at [679, 266] on input "search" at bounding box center [660, 279] width 263 height 27
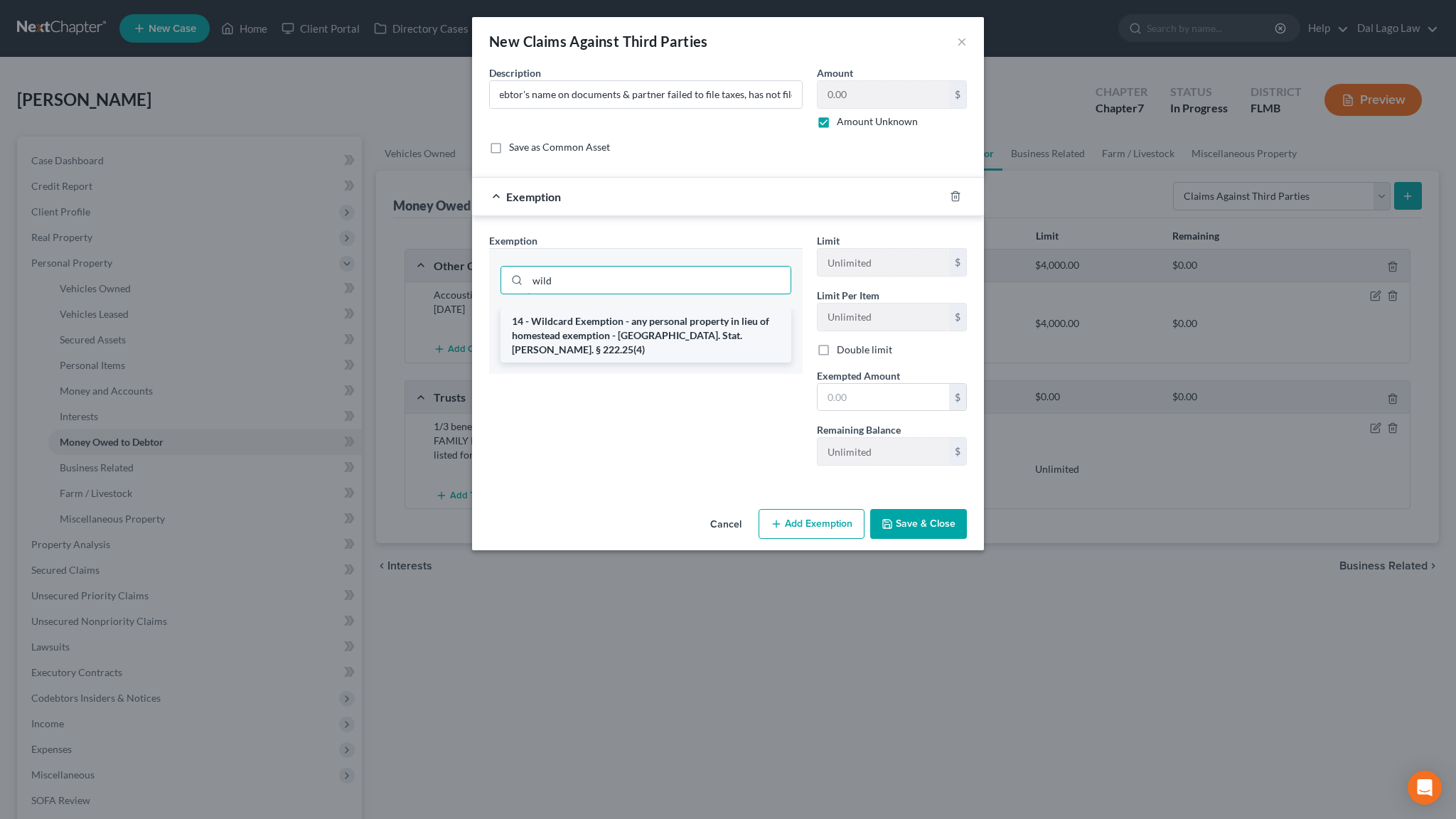
type input "wild"
click at [676, 308] on li "14 - Wildcard Exemption - any personal property in lieu of homestead exemption …" at bounding box center [646, 335] width 290 height 54
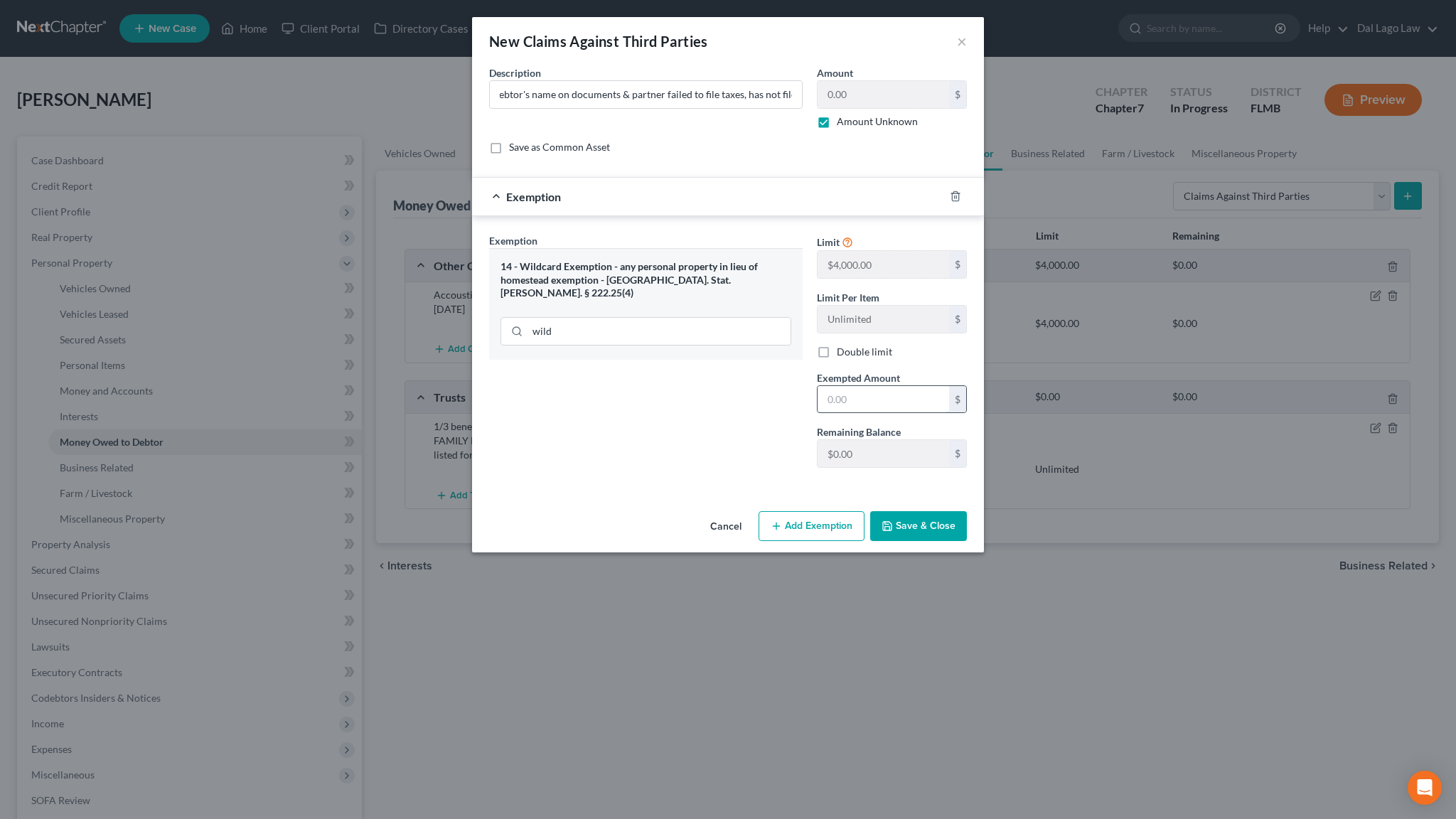
click at [842, 386] on input "text" at bounding box center [883, 399] width 132 height 27
type input "0"
click at [870, 511] on button "Save & Close" at bounding box center [918, 526] width 97 height 30
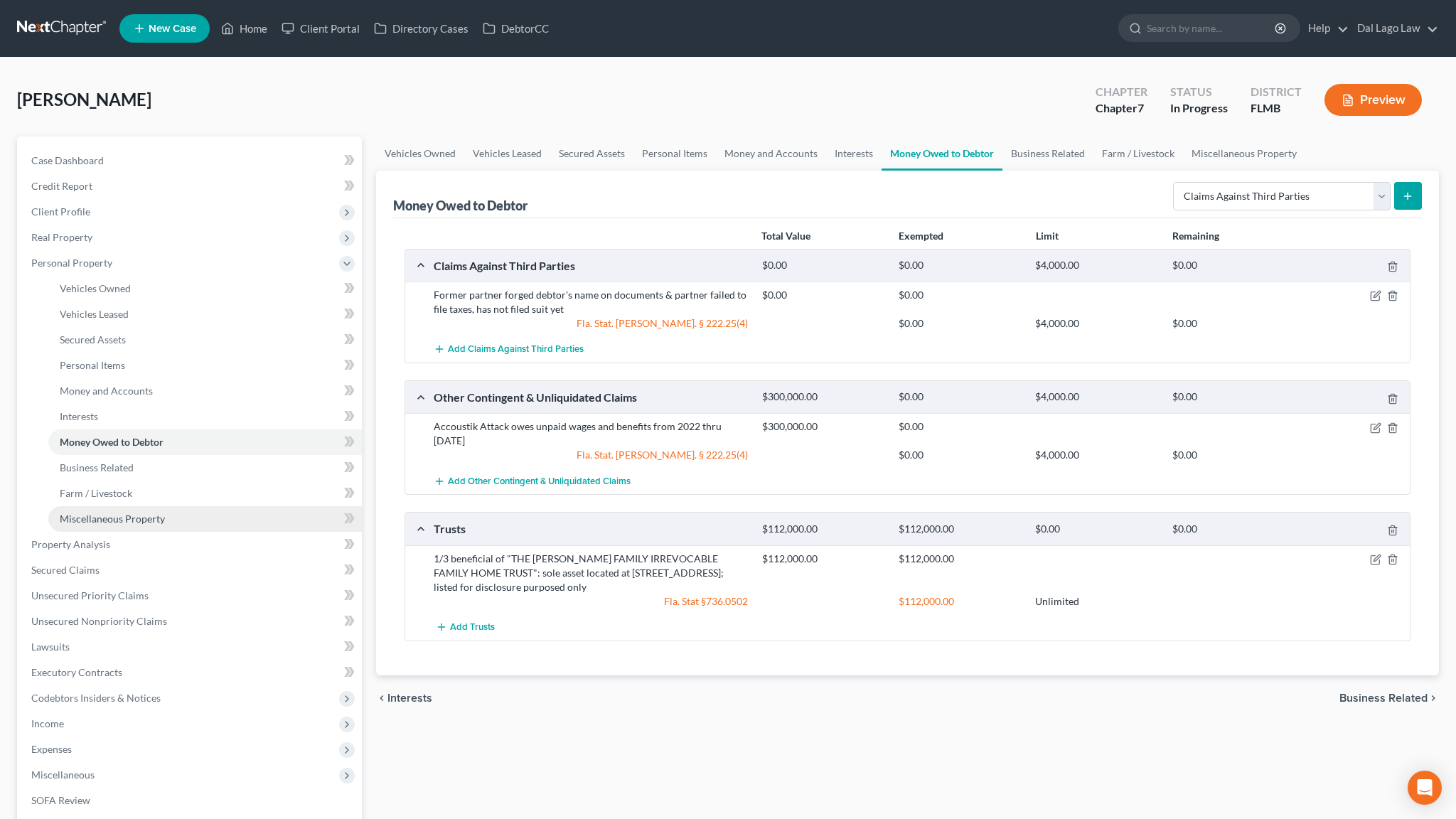
click at [71, 513] on span "Miscellaneous Property" at bounding box center [112, 519] width 105 height 12
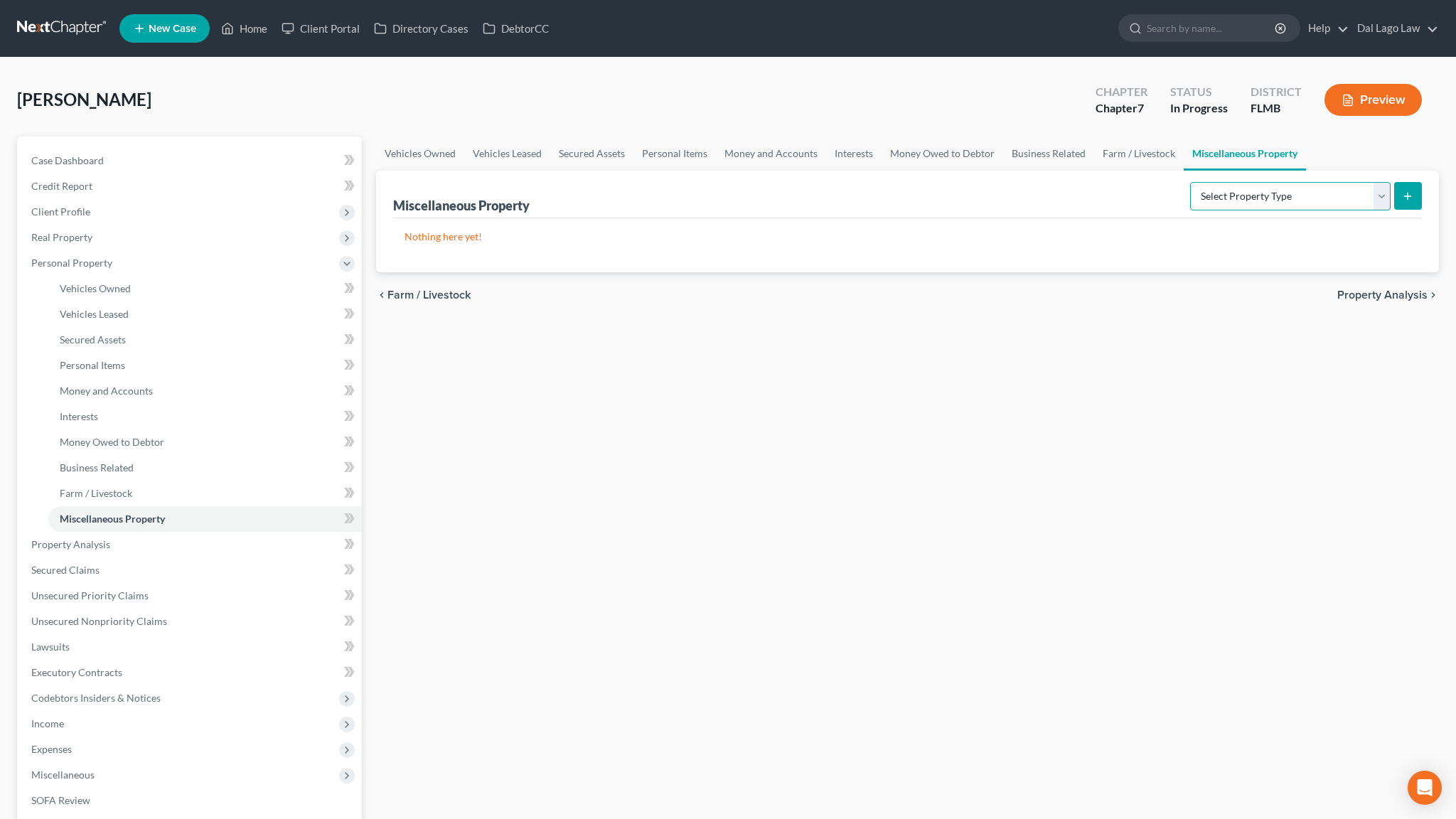
click at [1191, 182] on select "Select Property Type Assigned for Creditor Benefit Within 1 Year Holding for An…" at bounding box center [1290, 196] width 201 height 29
select select "not_yet_listed"
click option "Not Yet Listed" at bounding box center [0, 0] width 0 height 0
click at [1414, 191] on icon "submit" at bounding box center [1407, 196] width 11 height 11
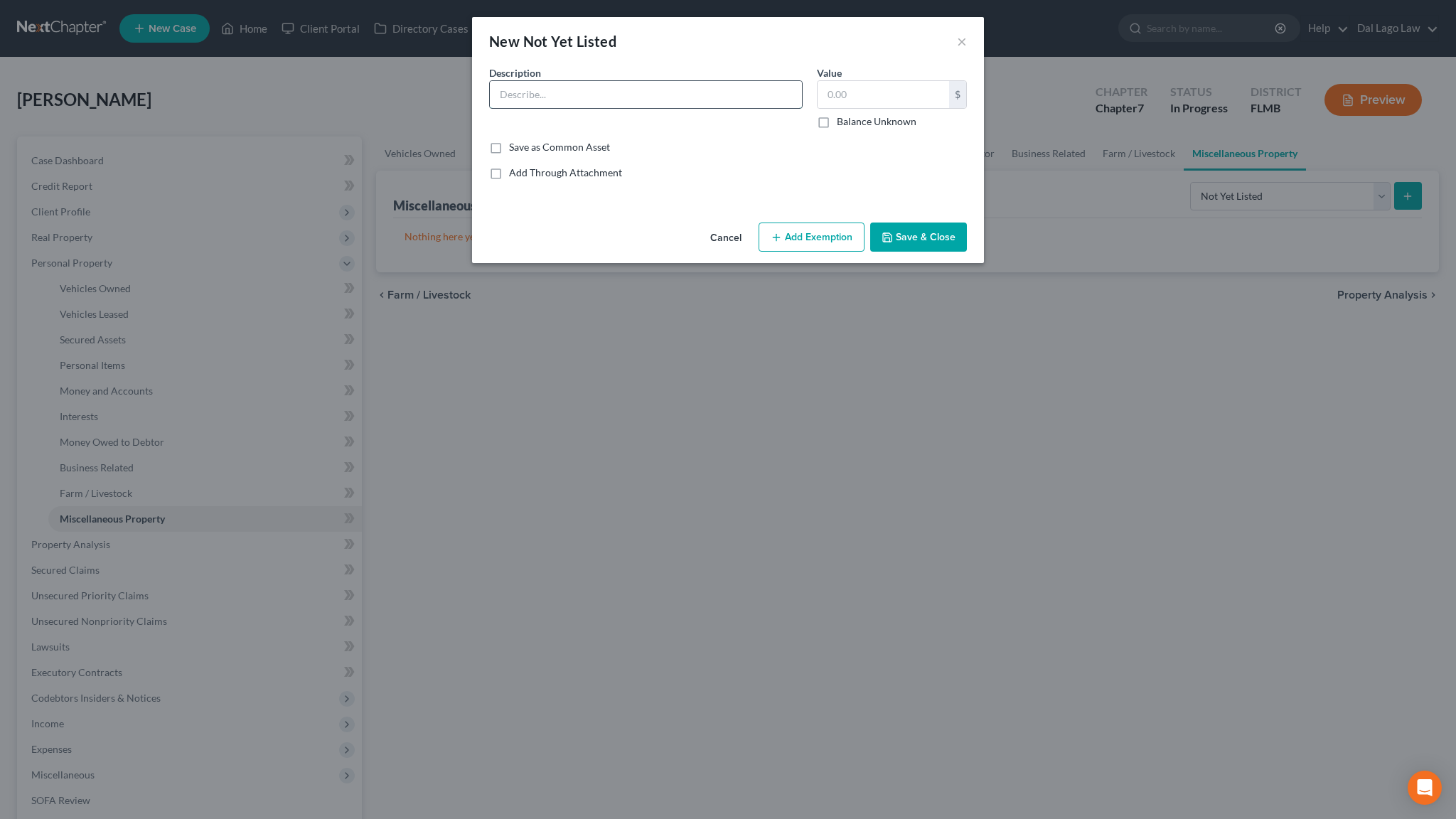
click at [644, 81] on input "text" at bounding box center [646, 94] width 312 height 27
type input "Karate Combat Crypto Currency"
click at [837, 115] on label "Balance Unknown" at bounding box center [877, 122] width 80 height 14
click at [842, 115] on input "Balance Unknown" at bounding box center [846, 119] width 9 height 9
checkbox input "true"
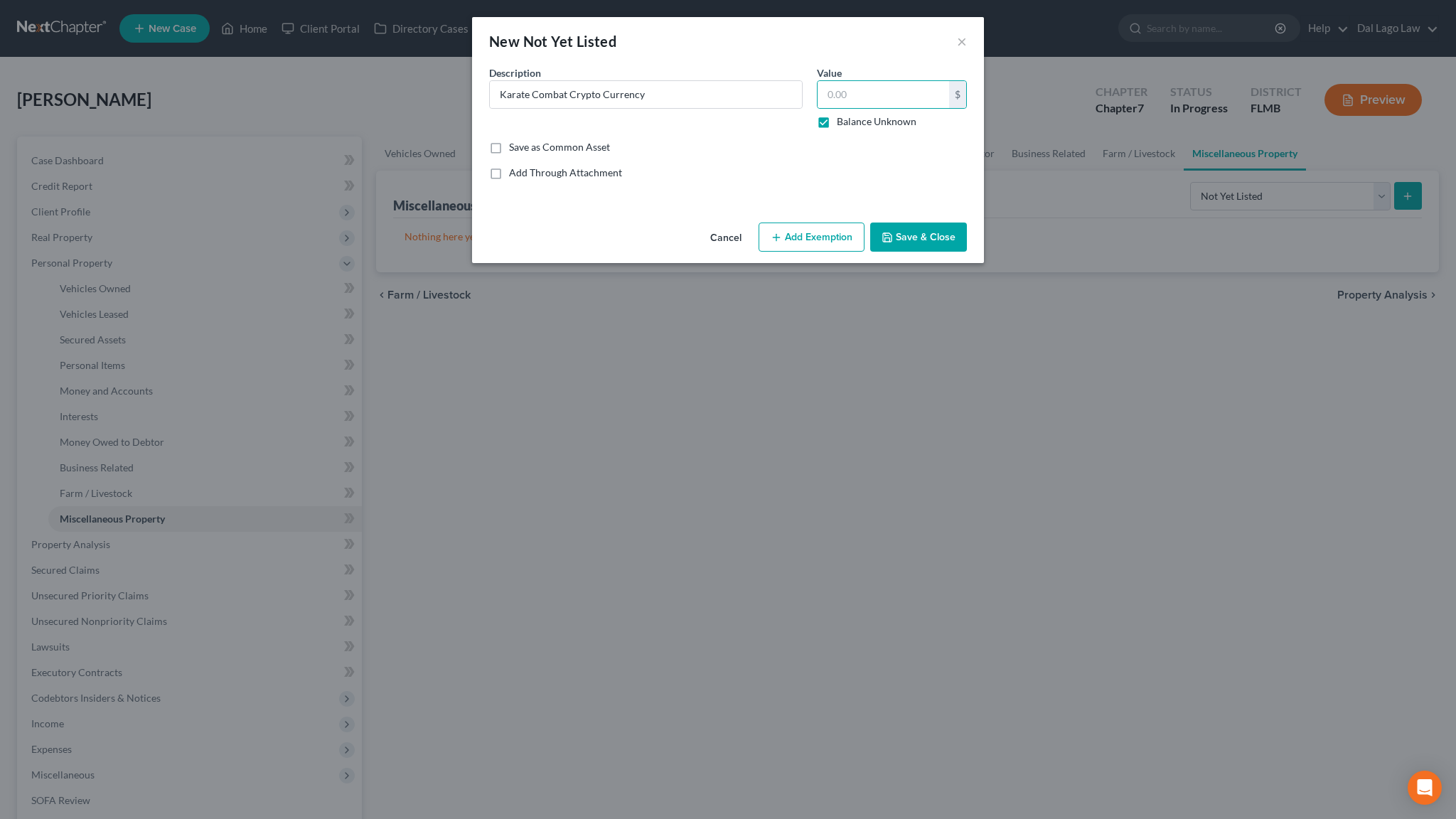
type input "0.00"
click at [803, 222] on button "Add Exemption" at bounding box center [811, 237] width 106 height 30
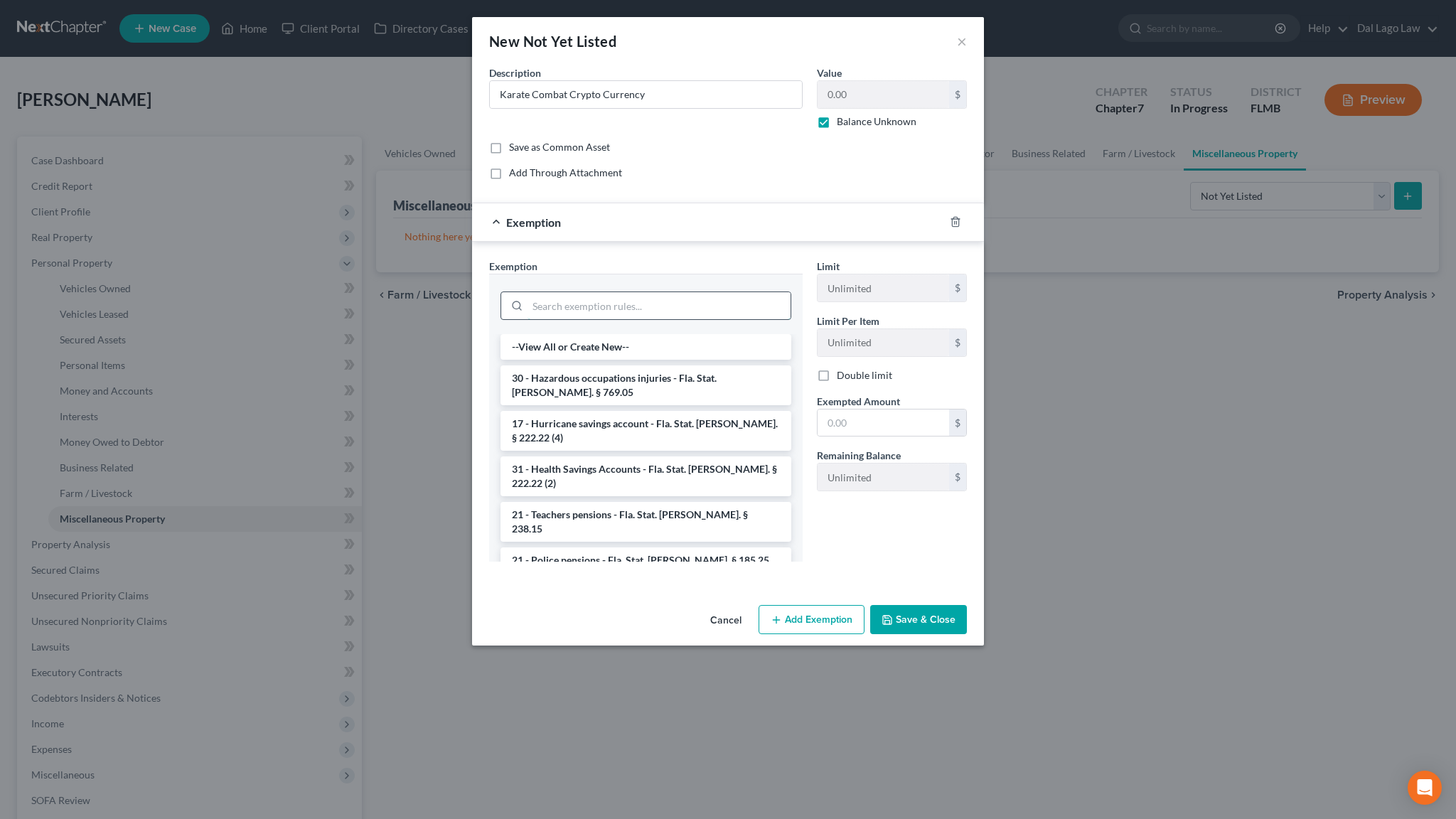
click at [702, 292] on input "search" at bounding box center [660, 305] width 263 height 27
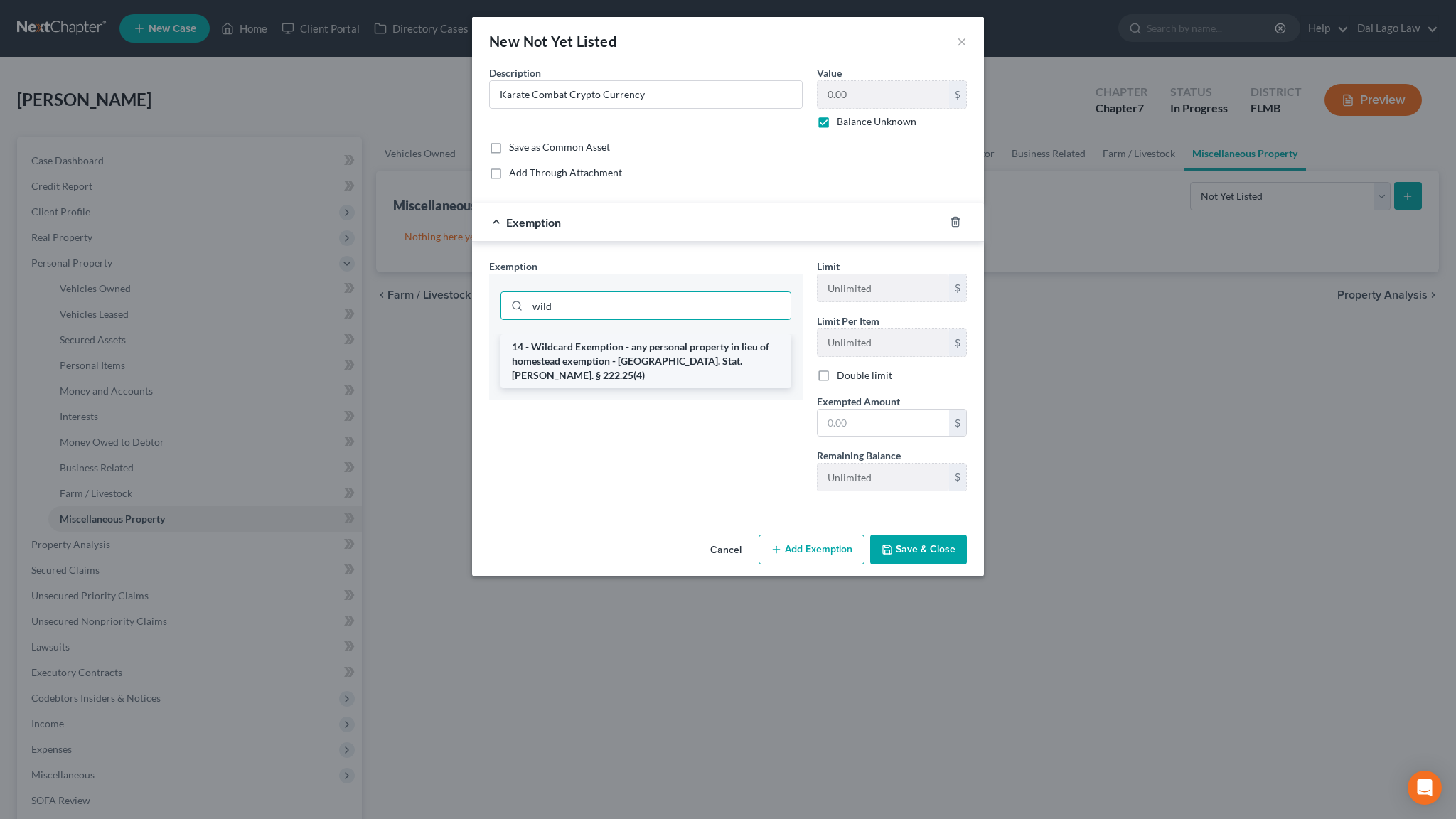
type input "wild"
click at [702, 334] on li "14 - Wildcard Exemption - any personal property in lieu of homestead exemption …" at bounding box center [646, 361] width 290 height 54
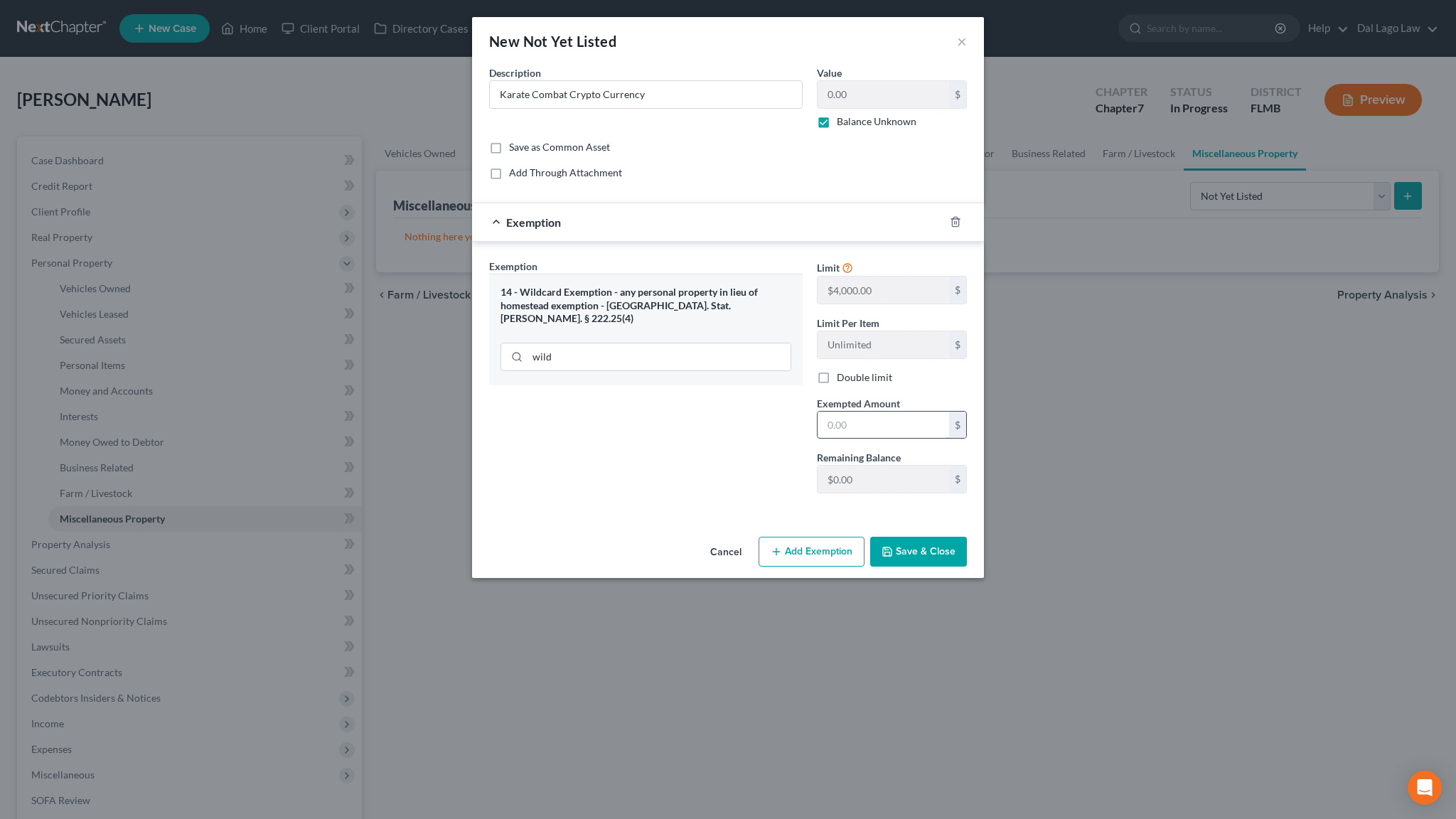
click at [819, 412] on input "text" at bounding box center [883, 425] width 132 height 27
type input "0"
click at [870, 537] on button "Save & Close" at bounding box center [918, 552] width 97 height 30
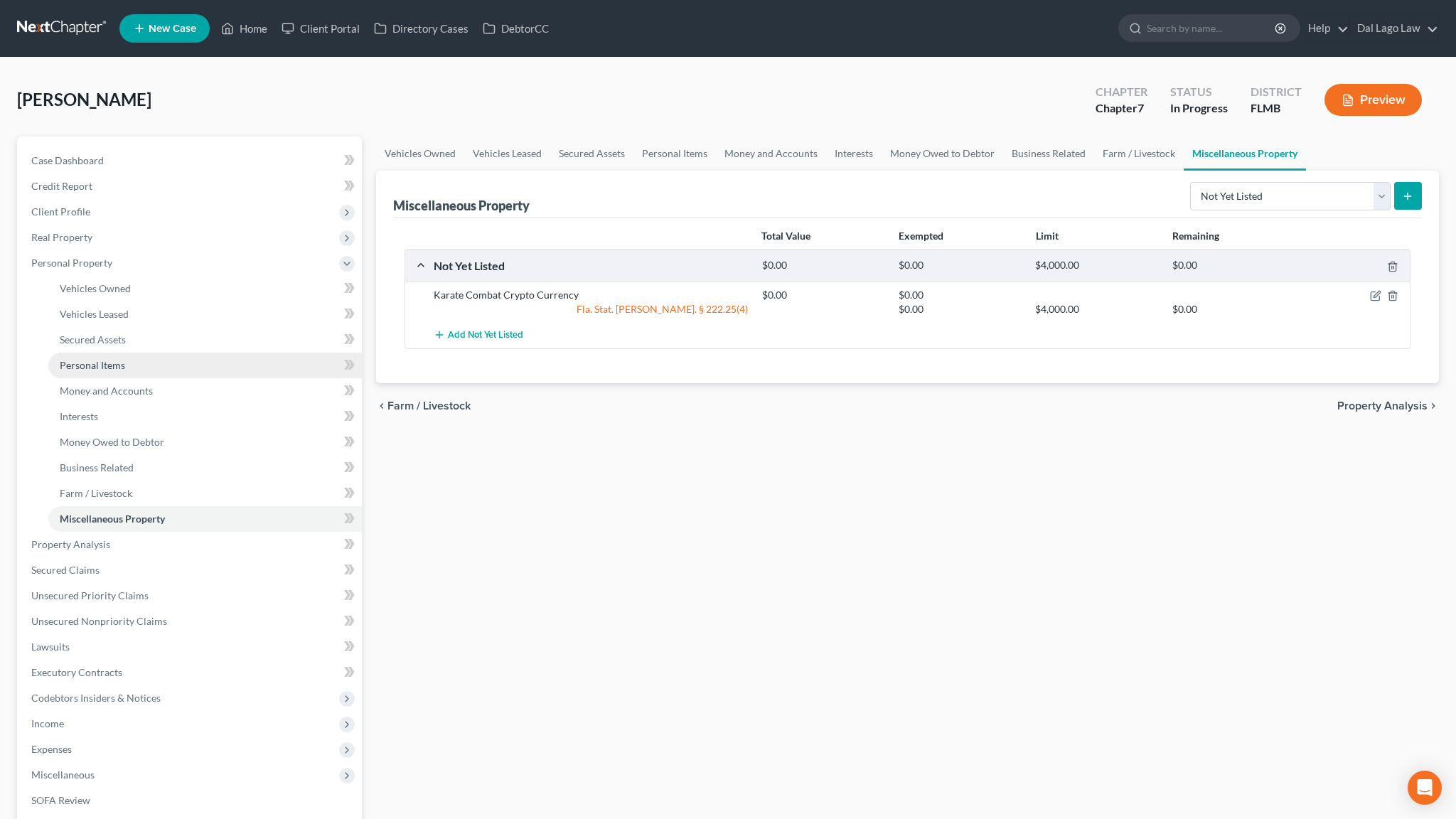
click at [83, 359] on span "Personal Items" at bounding box center [93, 365] width 66 height 12
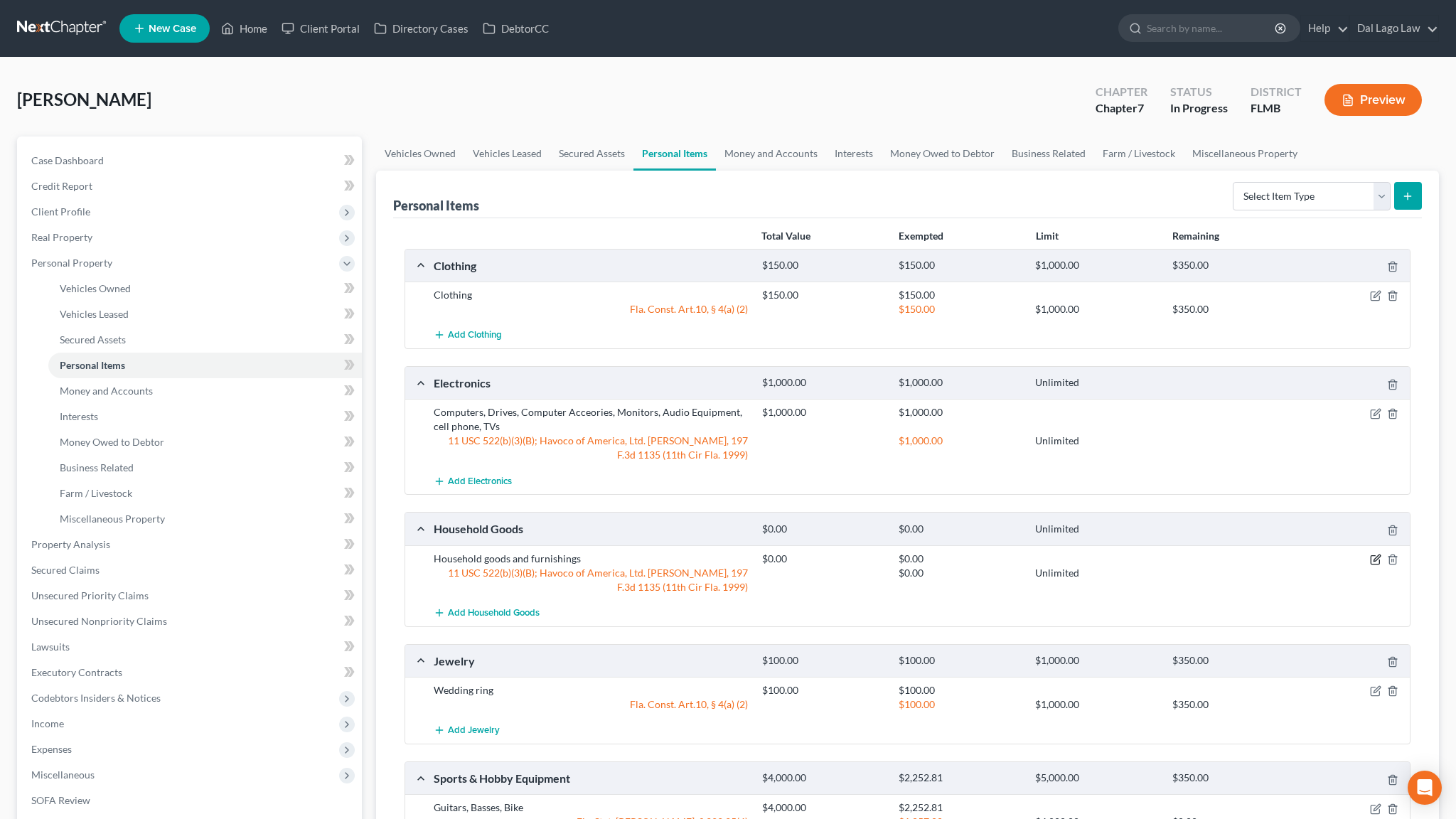
click at [1380, 555] on icon "button" at bounding box center [1377, 558] width 6 height 6
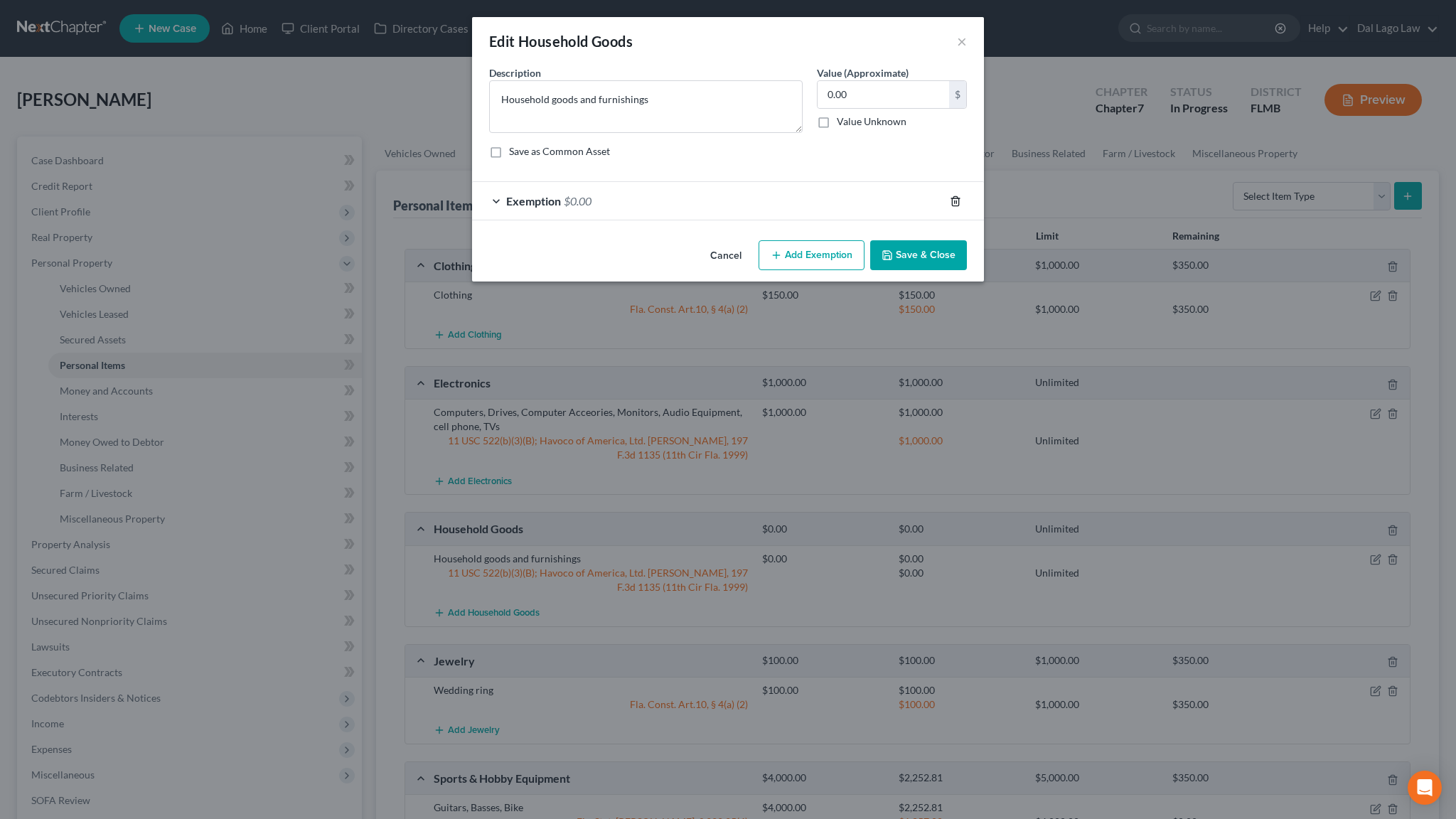
click at [952, 197] on icon "button" at bounding box center [955, 201] width 6 height 9
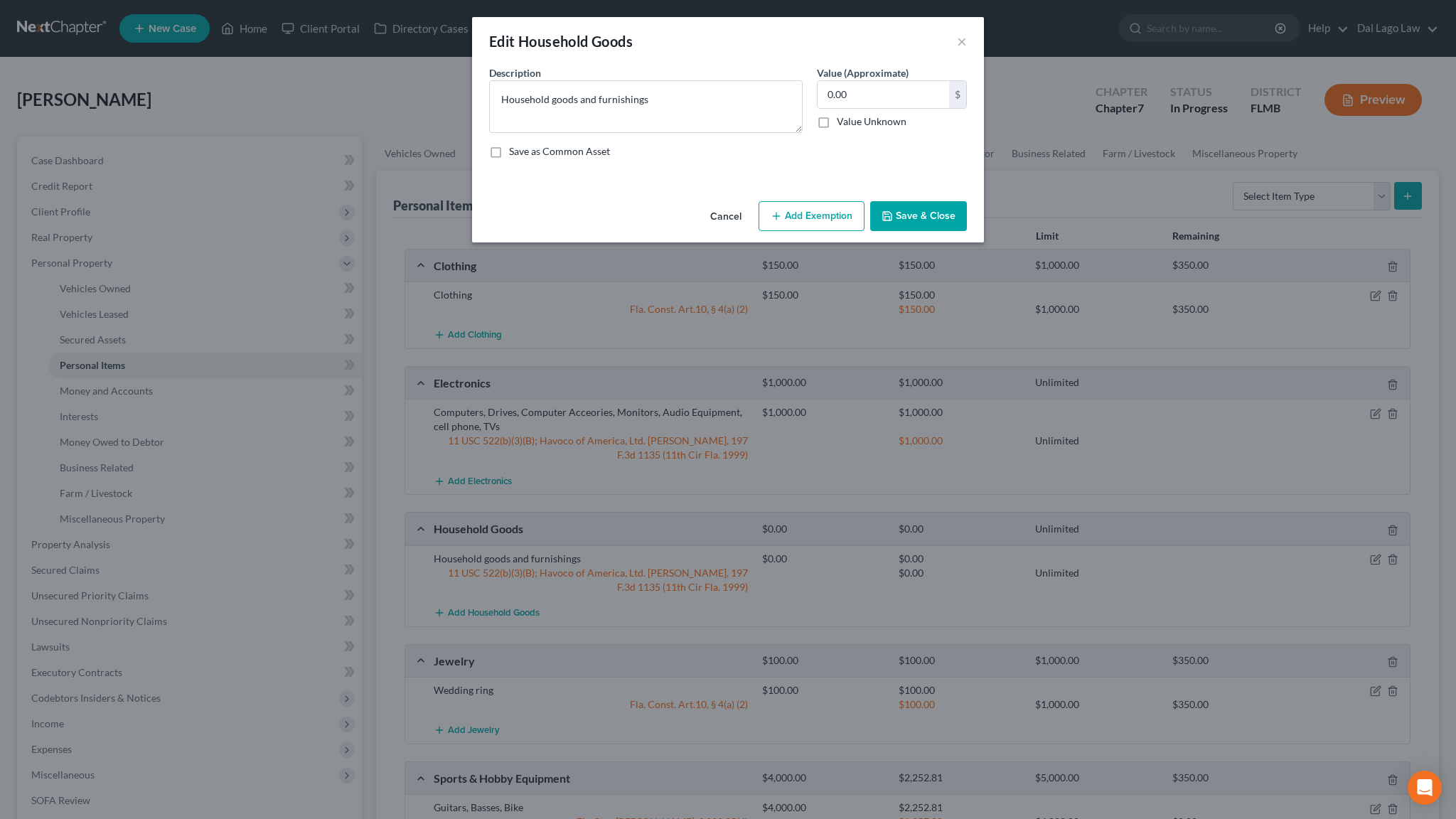
click at [877, 202] on button "Save & Close" at bounding box center [918, 216] width 97 height 30
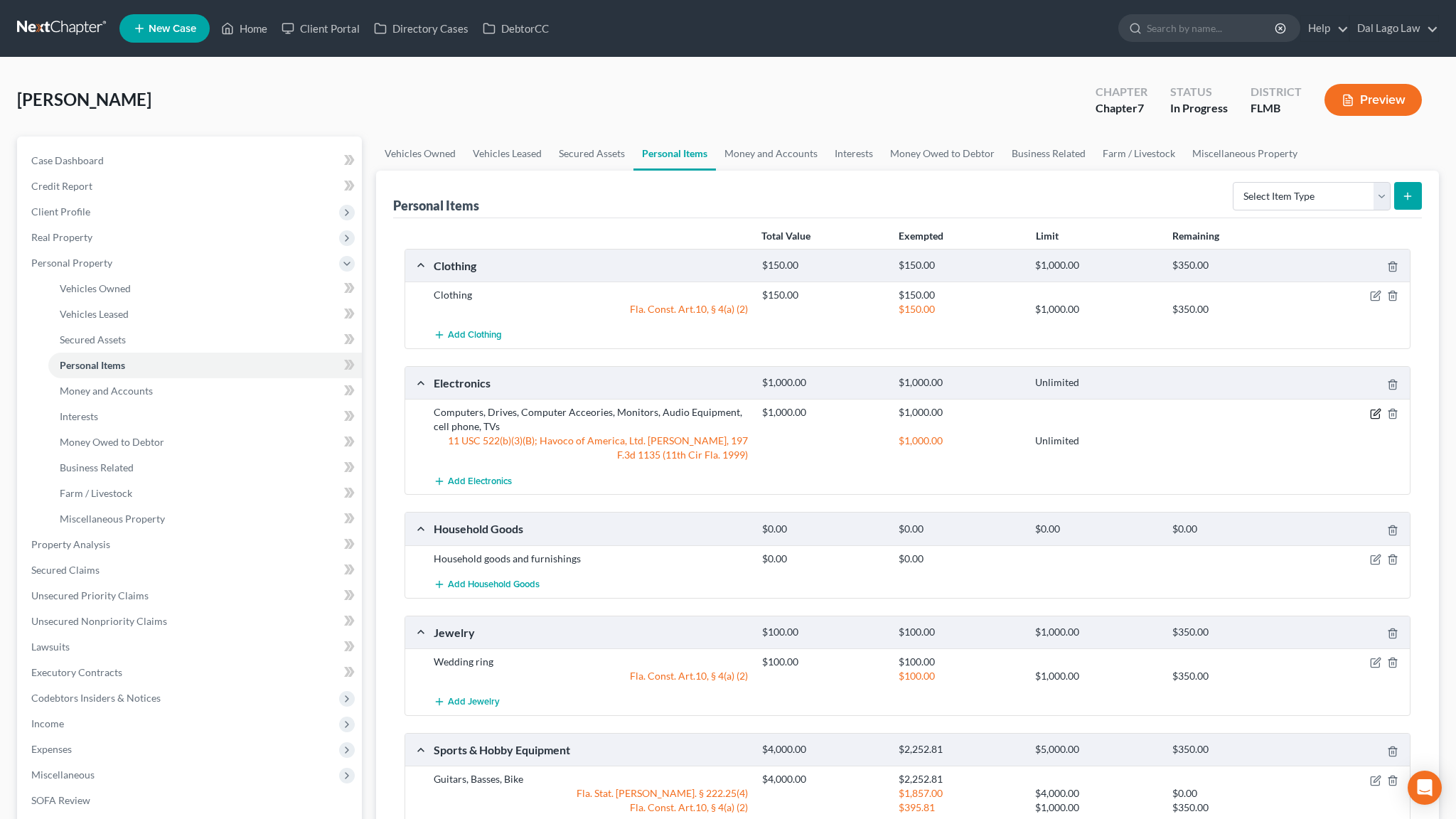
click at [1381, 408] on icon "button" at bounding box center [1375, 413] width 11 height 11
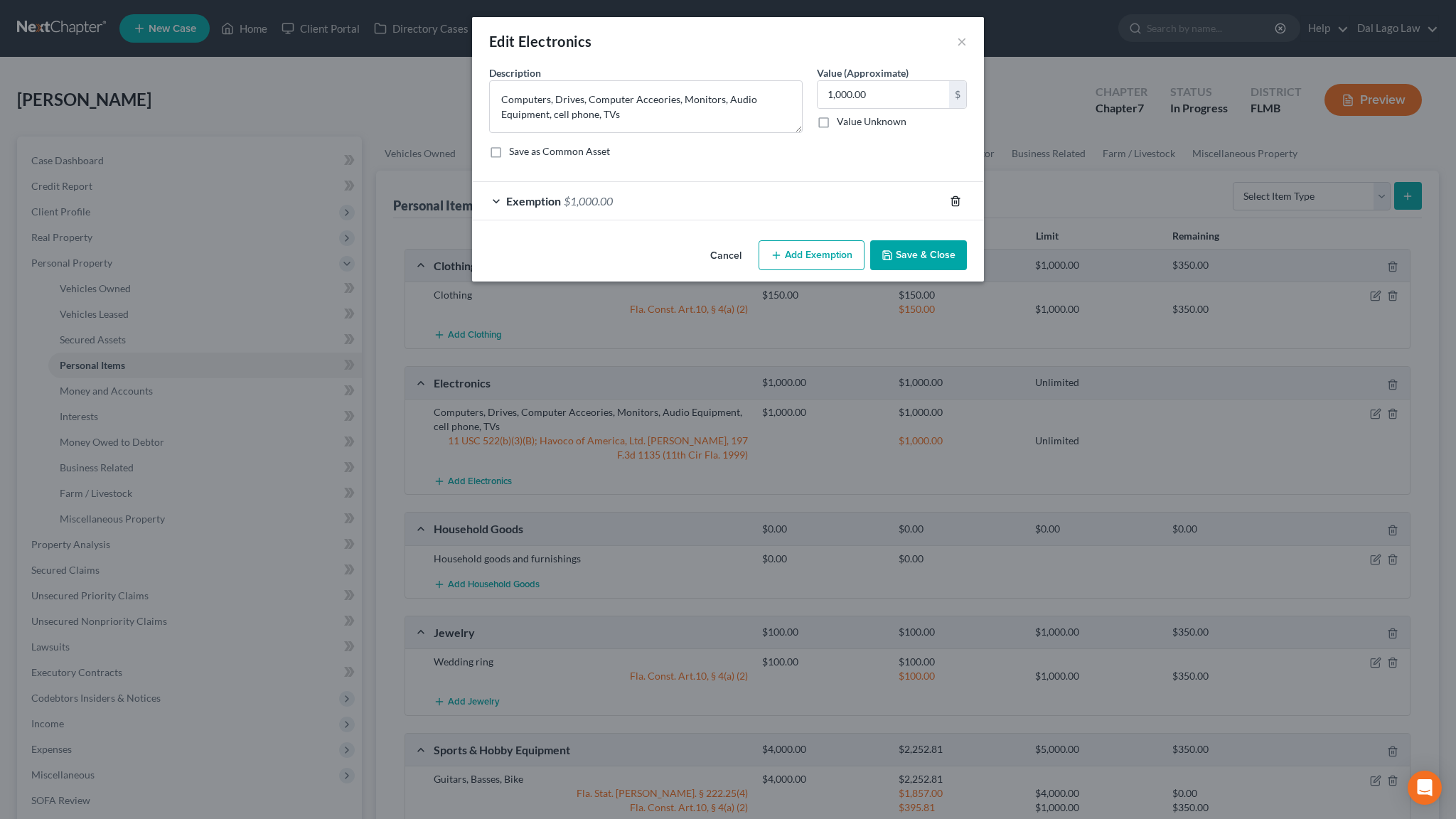
click at [950, 196] on icon "button" at bounding box center [955, 201] width 11 height 11
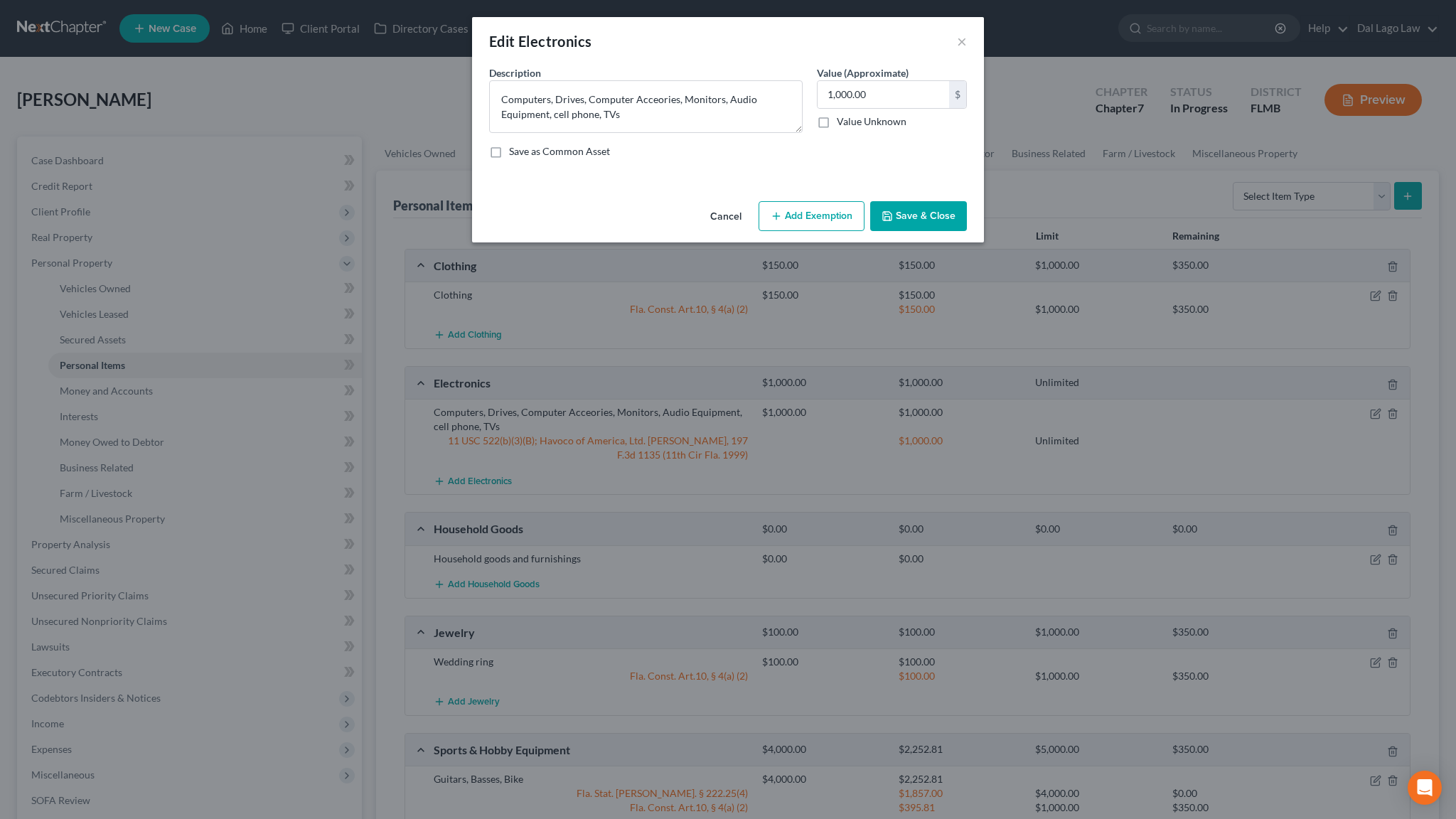
click at [796, 202] on button "Add Exemption" at bounding box center [811, 216] width 106 height 30
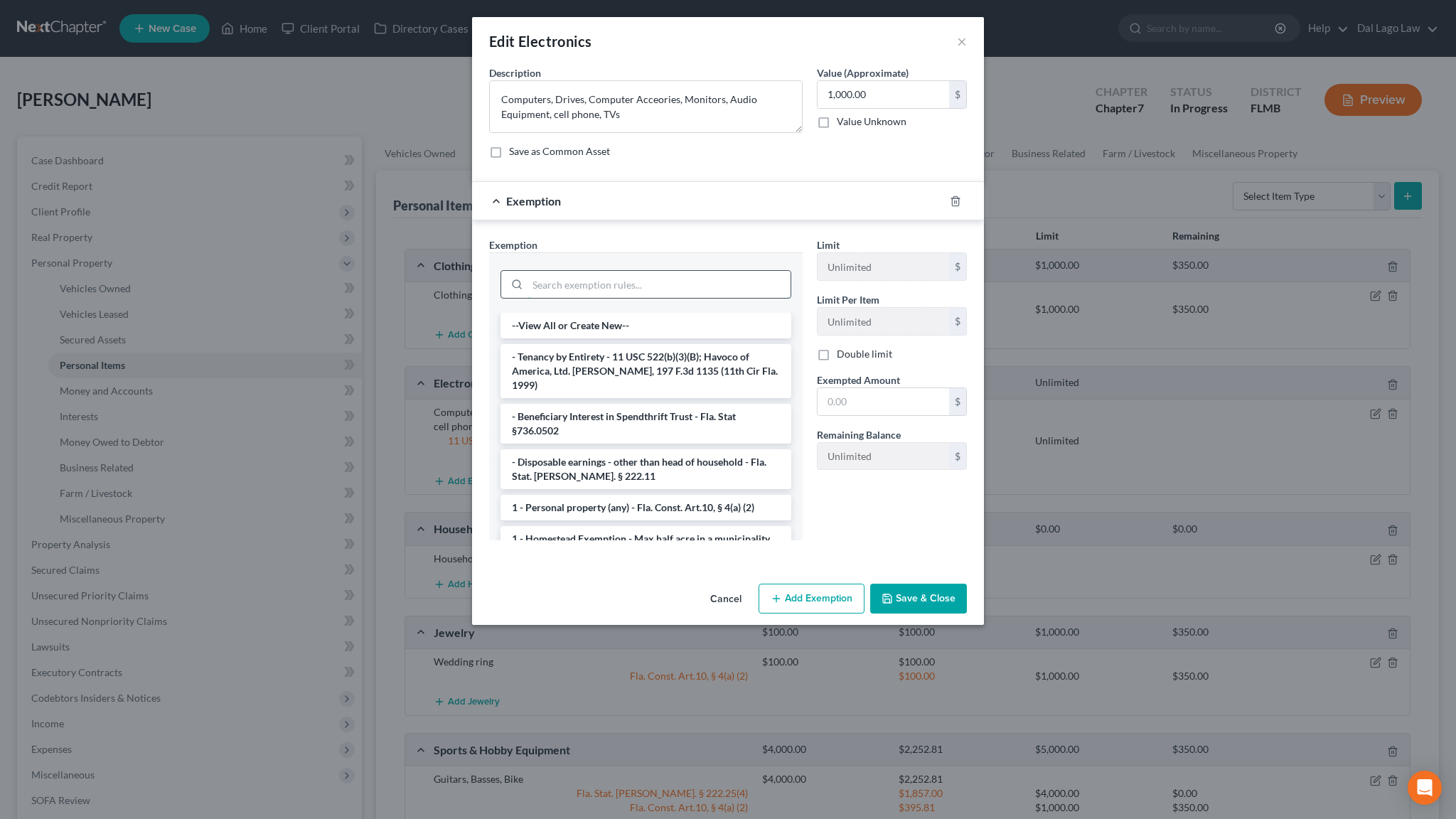
click at [650, 270] on input "search" at bounding box center [660, 283] width 263 height 27
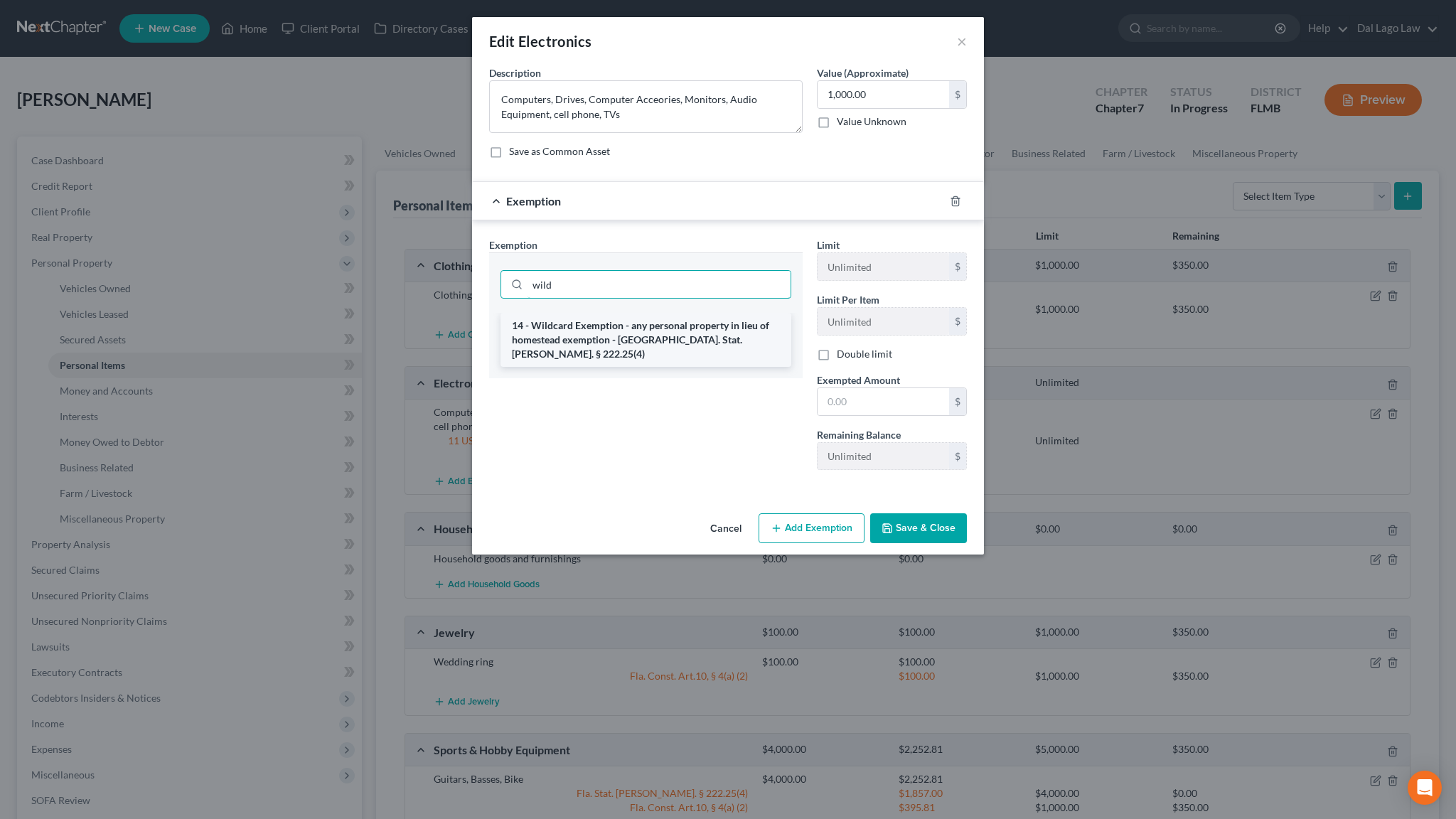
type input "wild"
click at [662, 313] on li "14 - Wildcard Exemption - any personal property in lieu of homestead exemption …" at bounding box center [646, 340] width 290 height 54
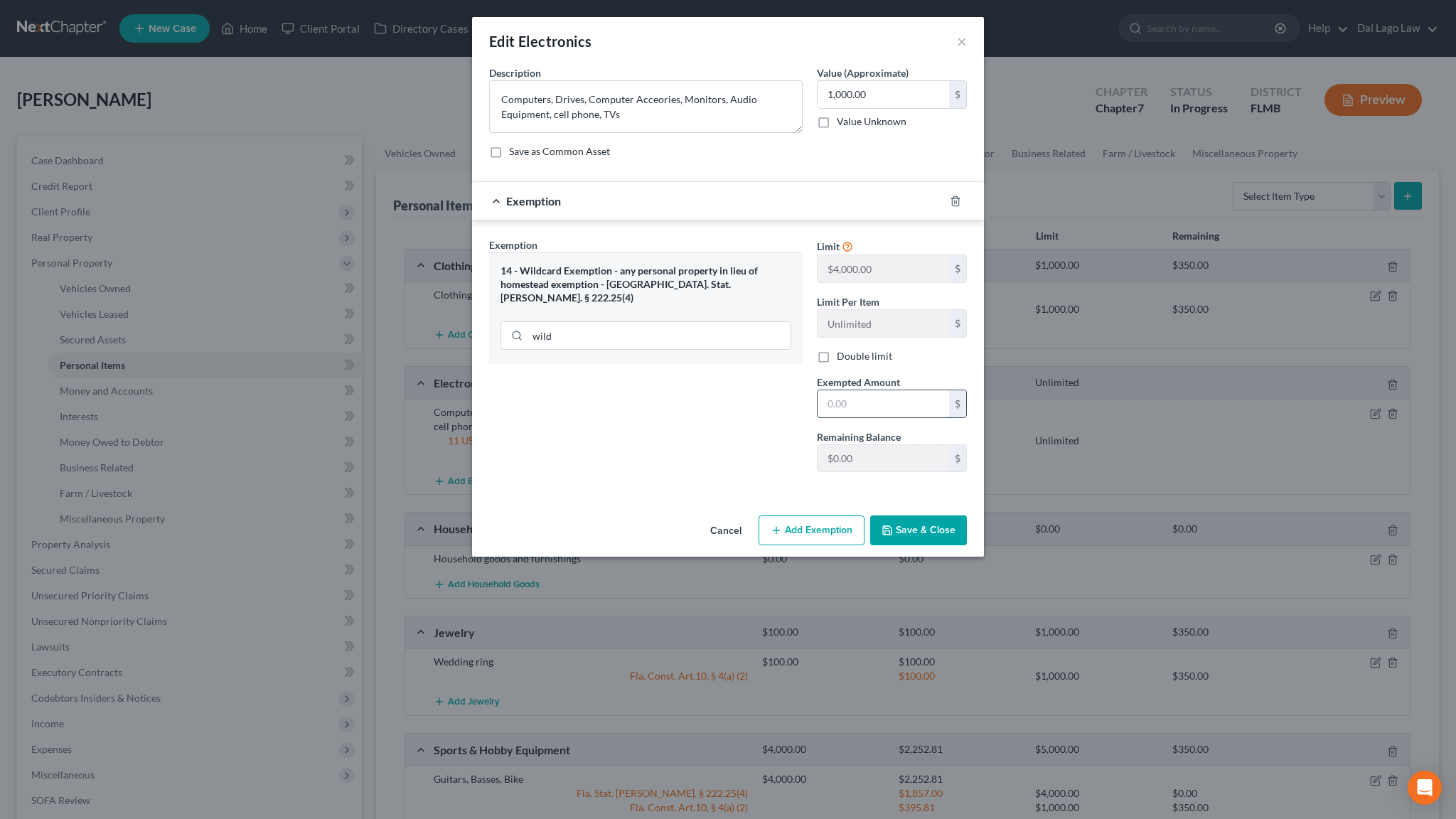
click at [822, 390] on input "text" at bounding box center [883, 403] width 132 height 27
type input "0"
click at [875, 516] on button "Save & Close" at bounding box center [918, 531] width 97 height 30
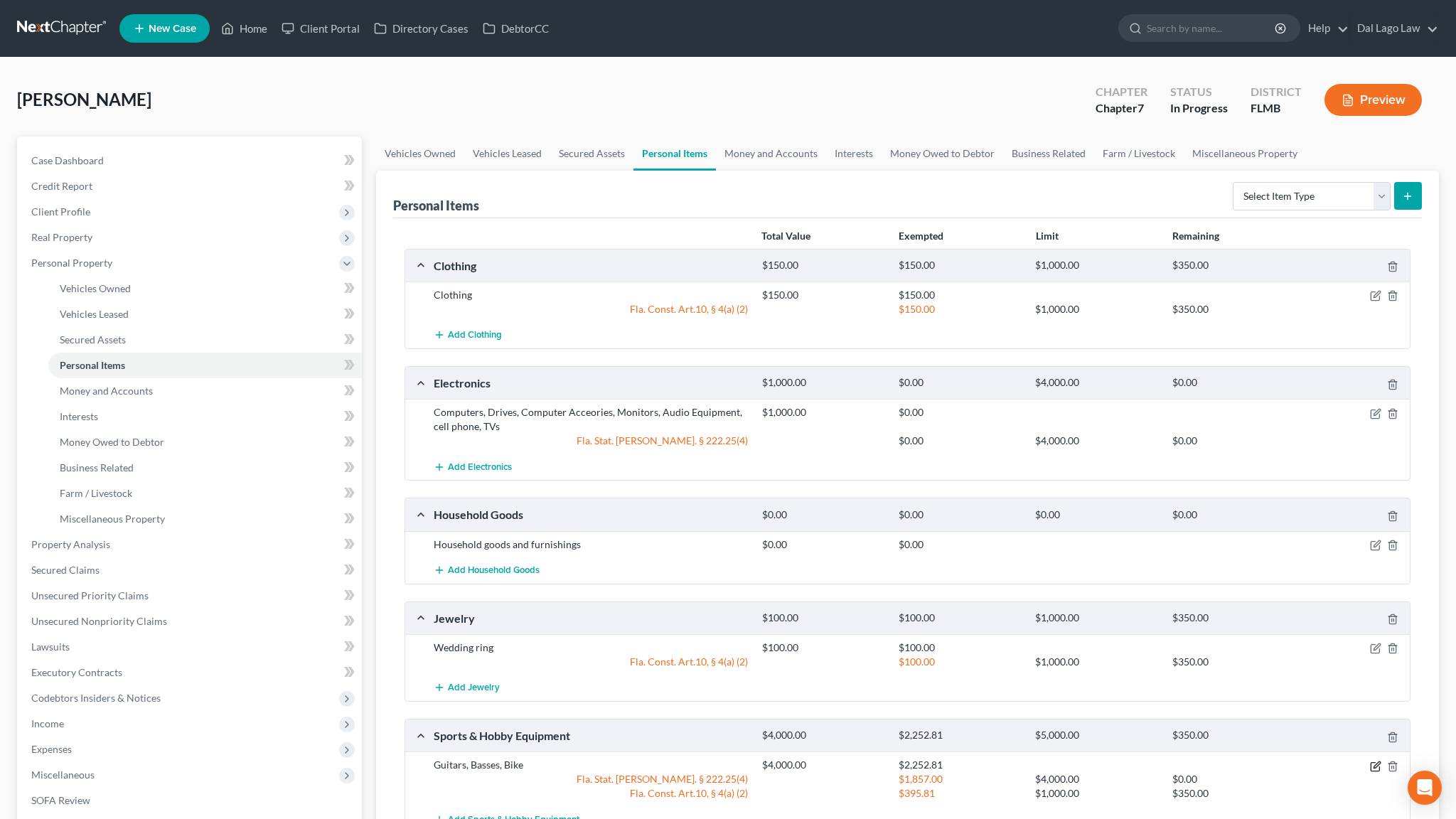
click at [1379, 744] on icon "button" at bounding box center [1375, 766] width 9 height 9
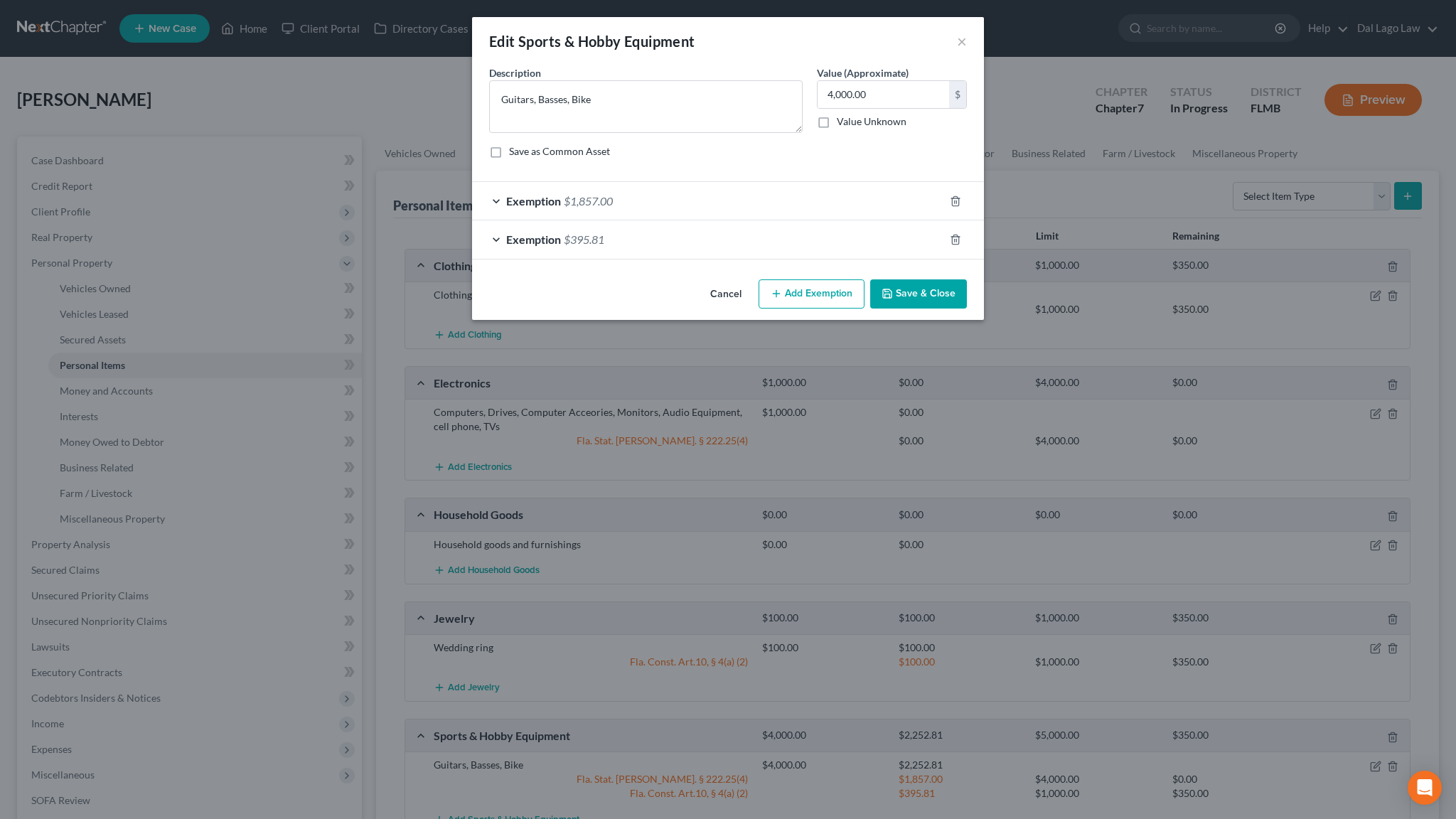
click at [666, 182] on div "Exemption $1,857.00" at bounding box center [708, 201] width 472 height 38
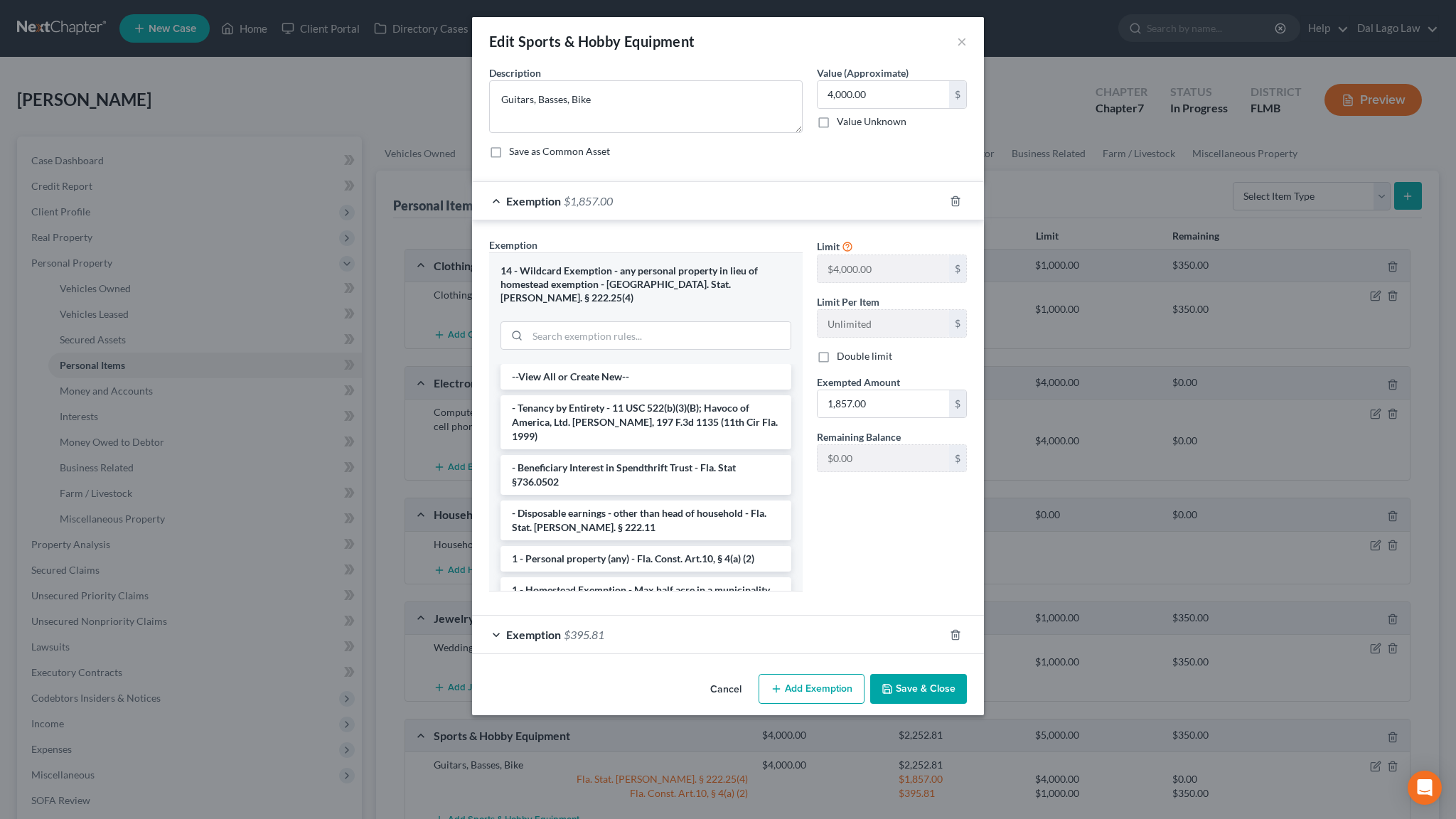
click at [802, 182] on div "Exemption $1,857.00" at bounding box center [708, 201] width 472 height 38
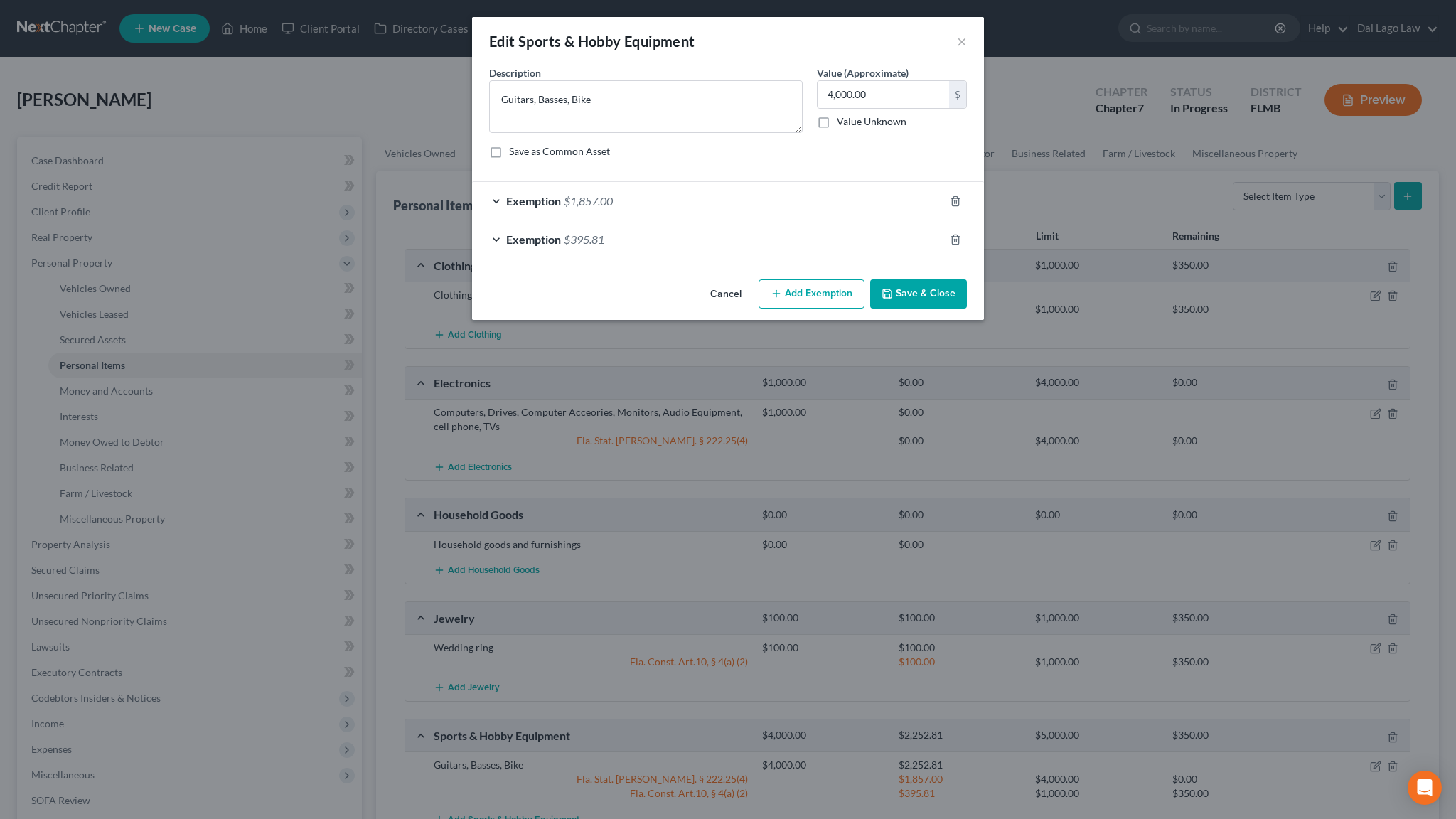
click at [707, 220] on div "Exemption $395.81" at bounding box center [708, 239] width 472 height 38
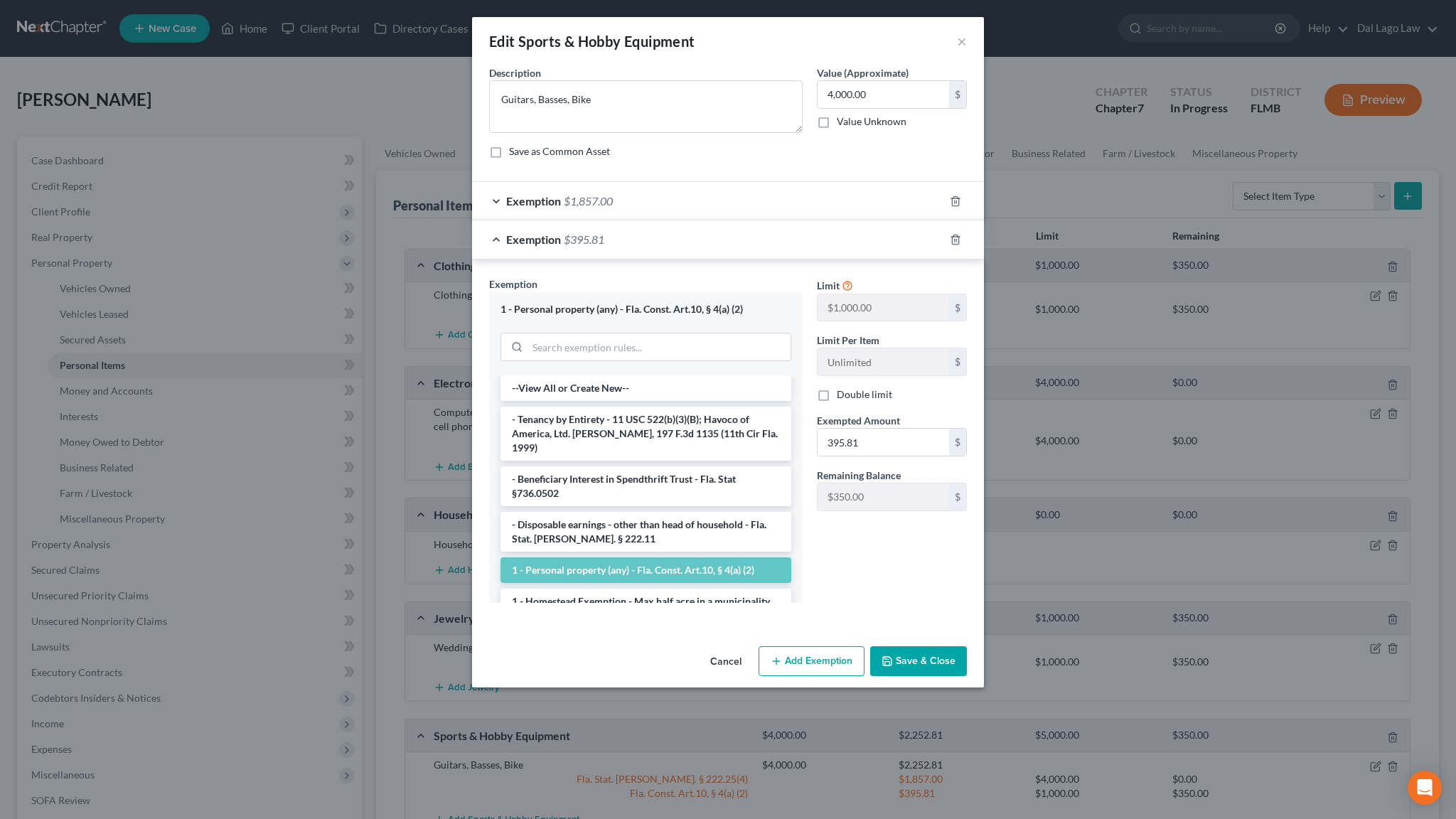
click at [707, 220] on div "Exemption $395.81" at bounding box center [708, 239] width 472 height 38
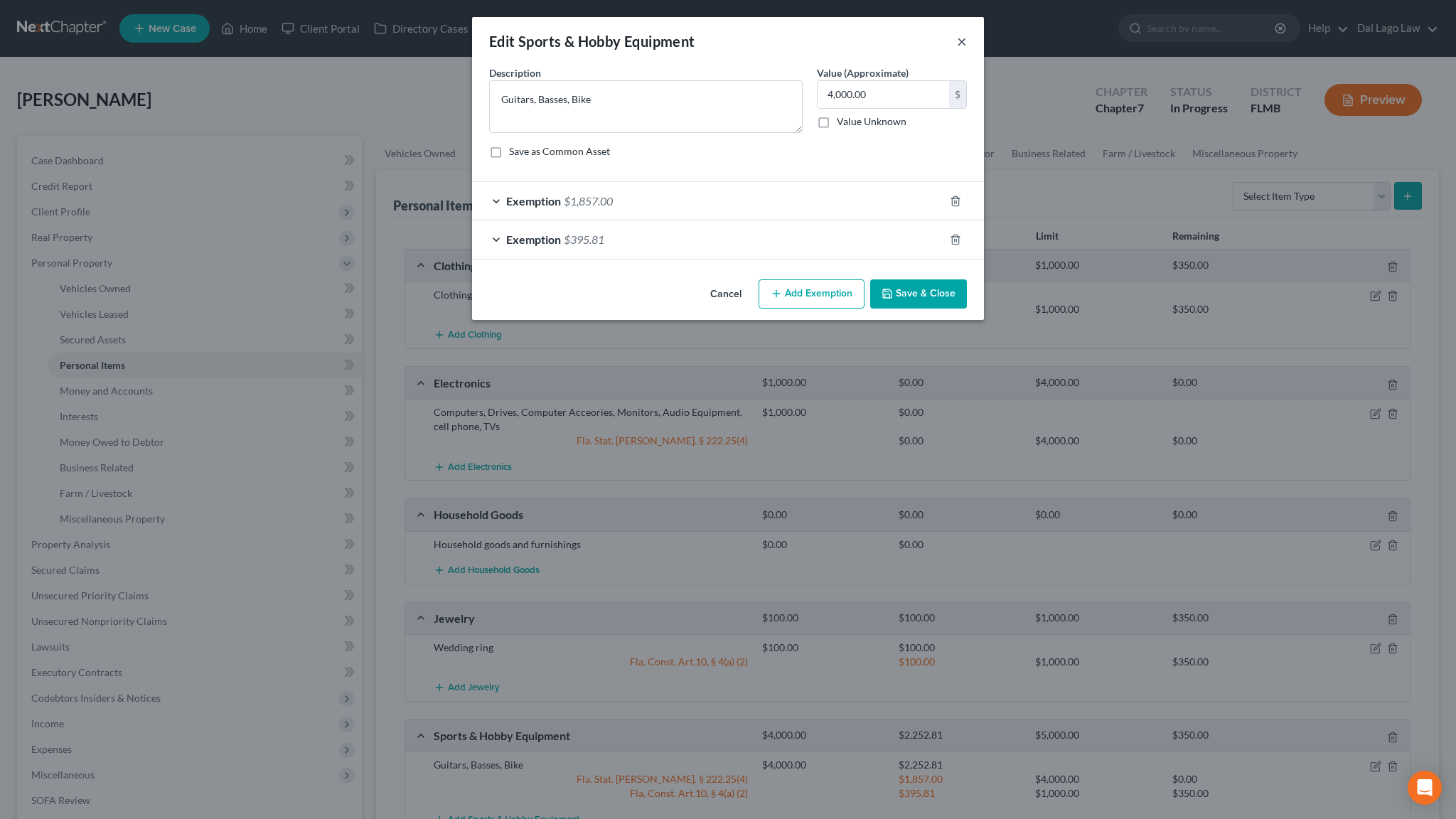
click at [957, 33] on button "×" at bounding box center [962, 41] width 10 height 17
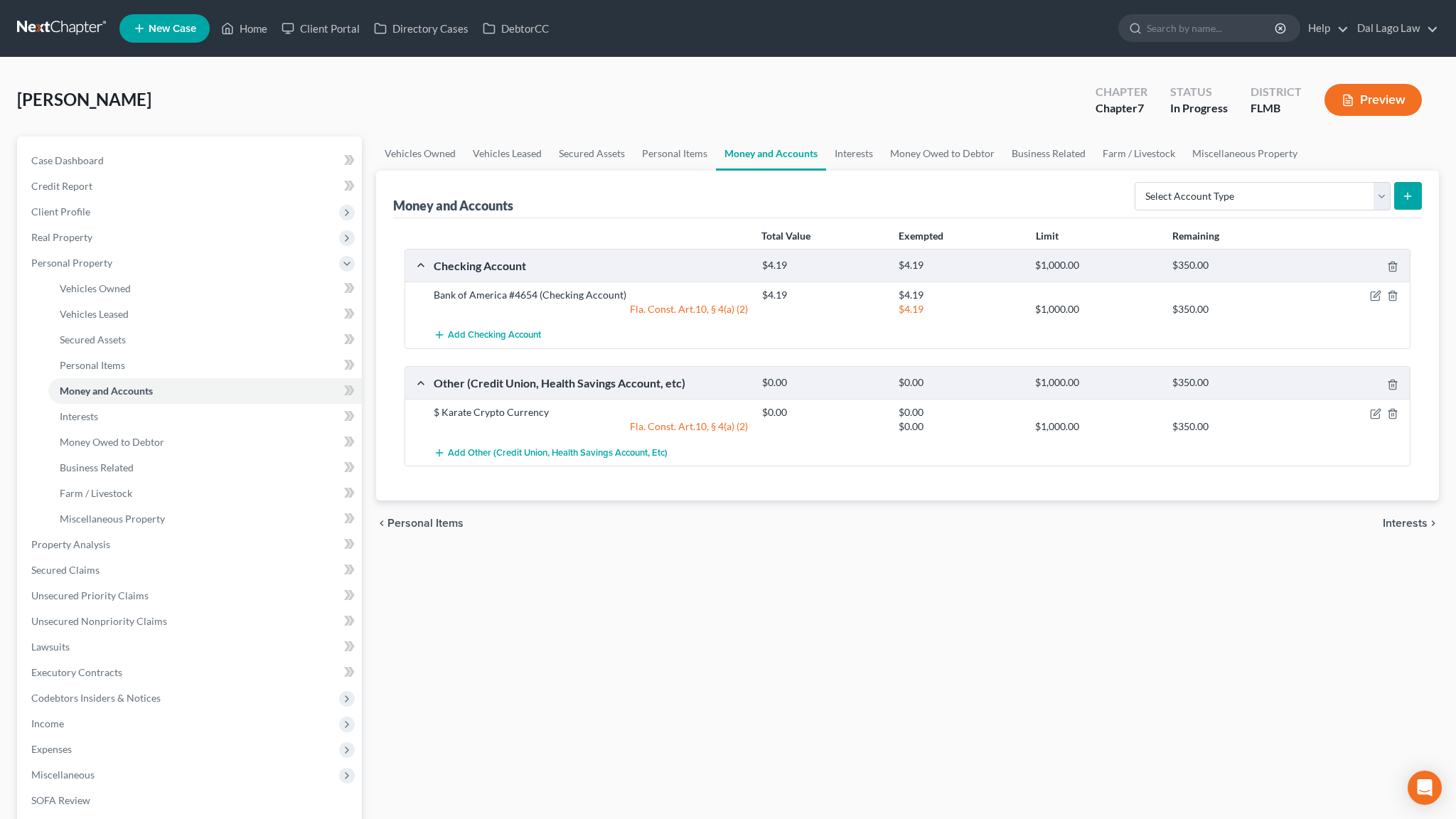
click at [1416, 518] on span "Interests" at bounding box center [1405, 523] width 45 height 11
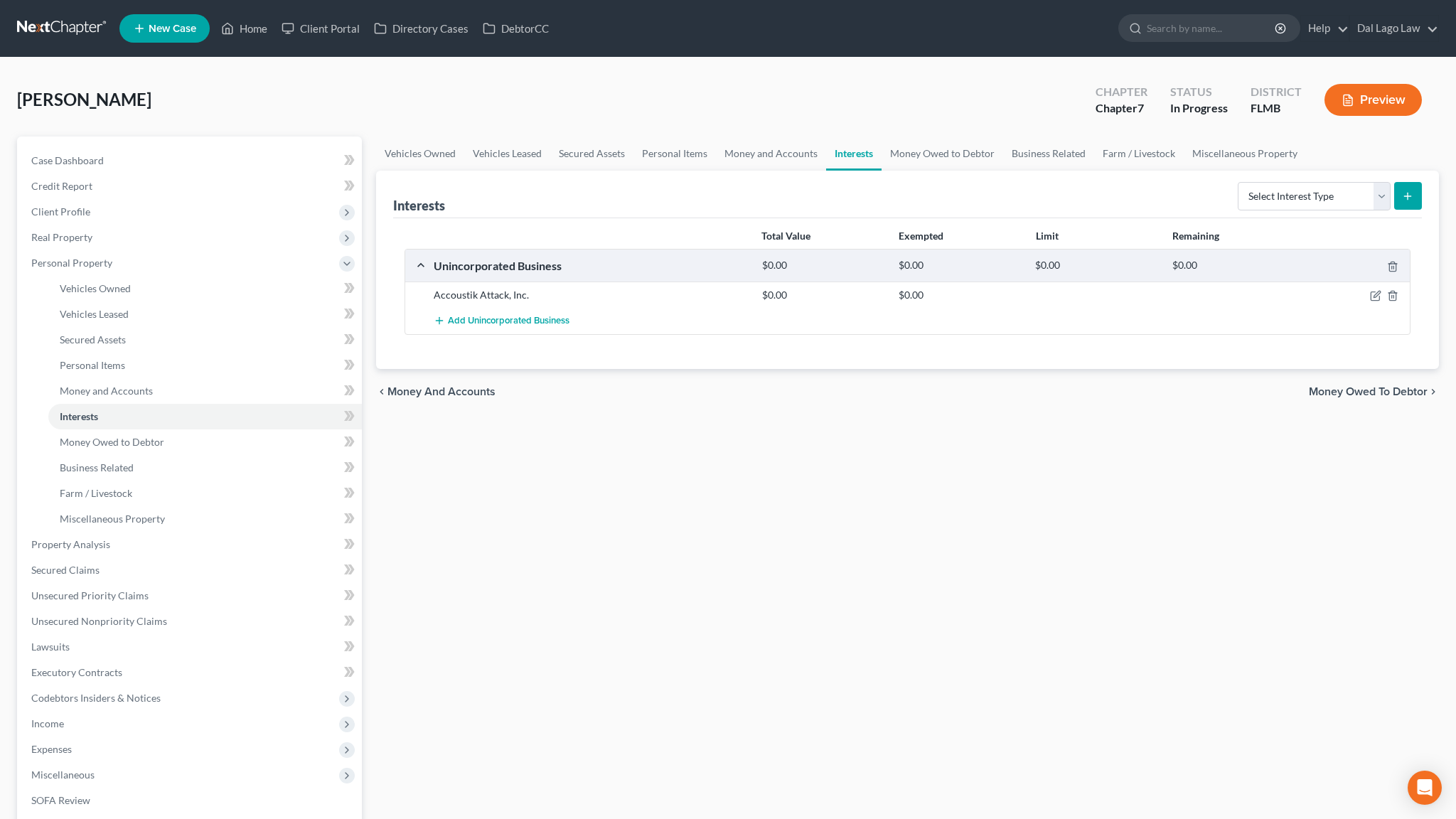
click at [1381, 386] on span "Money Owed to Debtor" at bounding box center [1368, 391] width 119 height 11
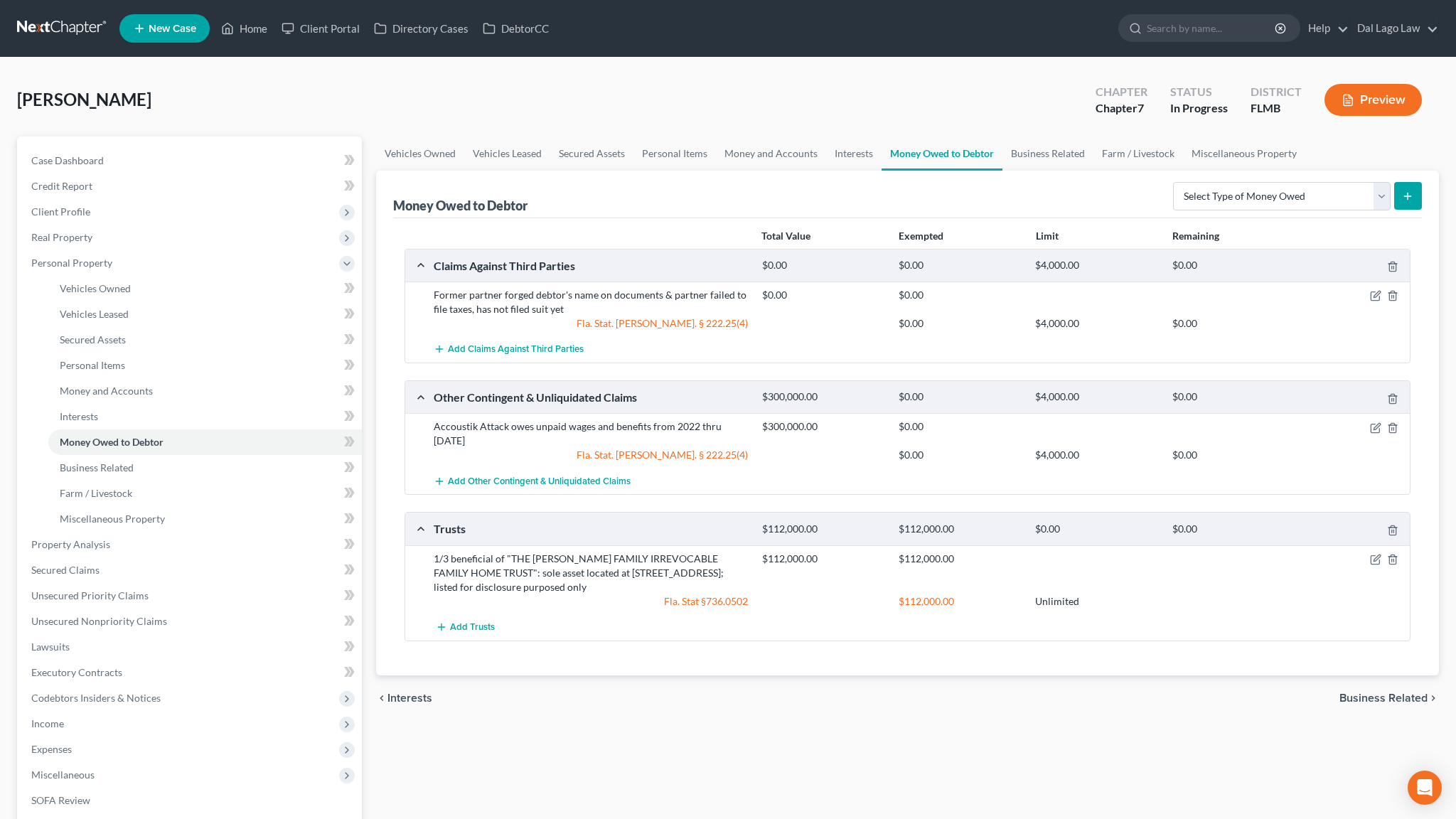
click at [1399, 692] on span "Business Related" at bounding box center [1383, 697] width 88 height 11
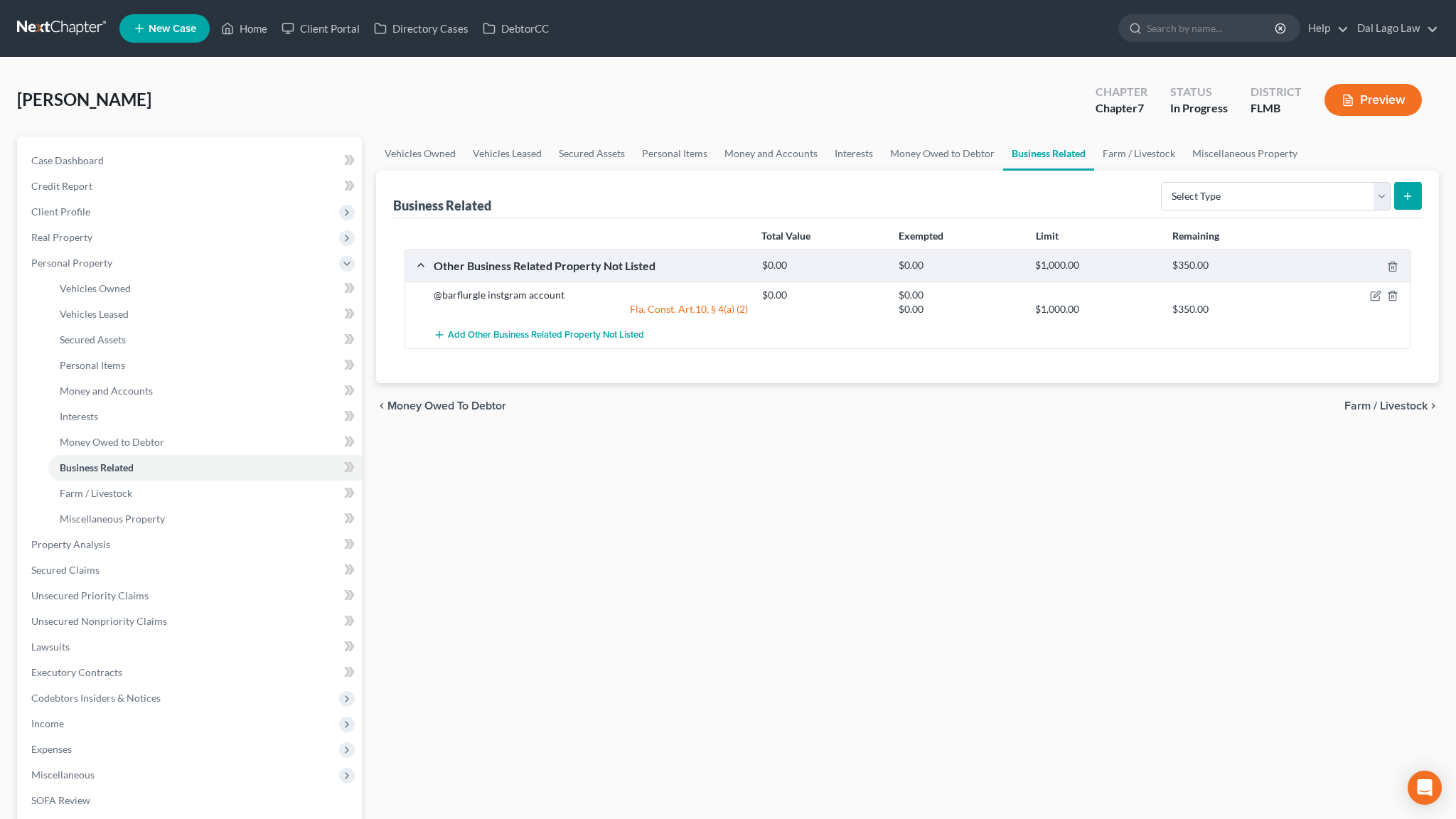
click at [1386, 400] on span "Farm / Livestock" at bounding box center [1385, 405] width 83 height 11
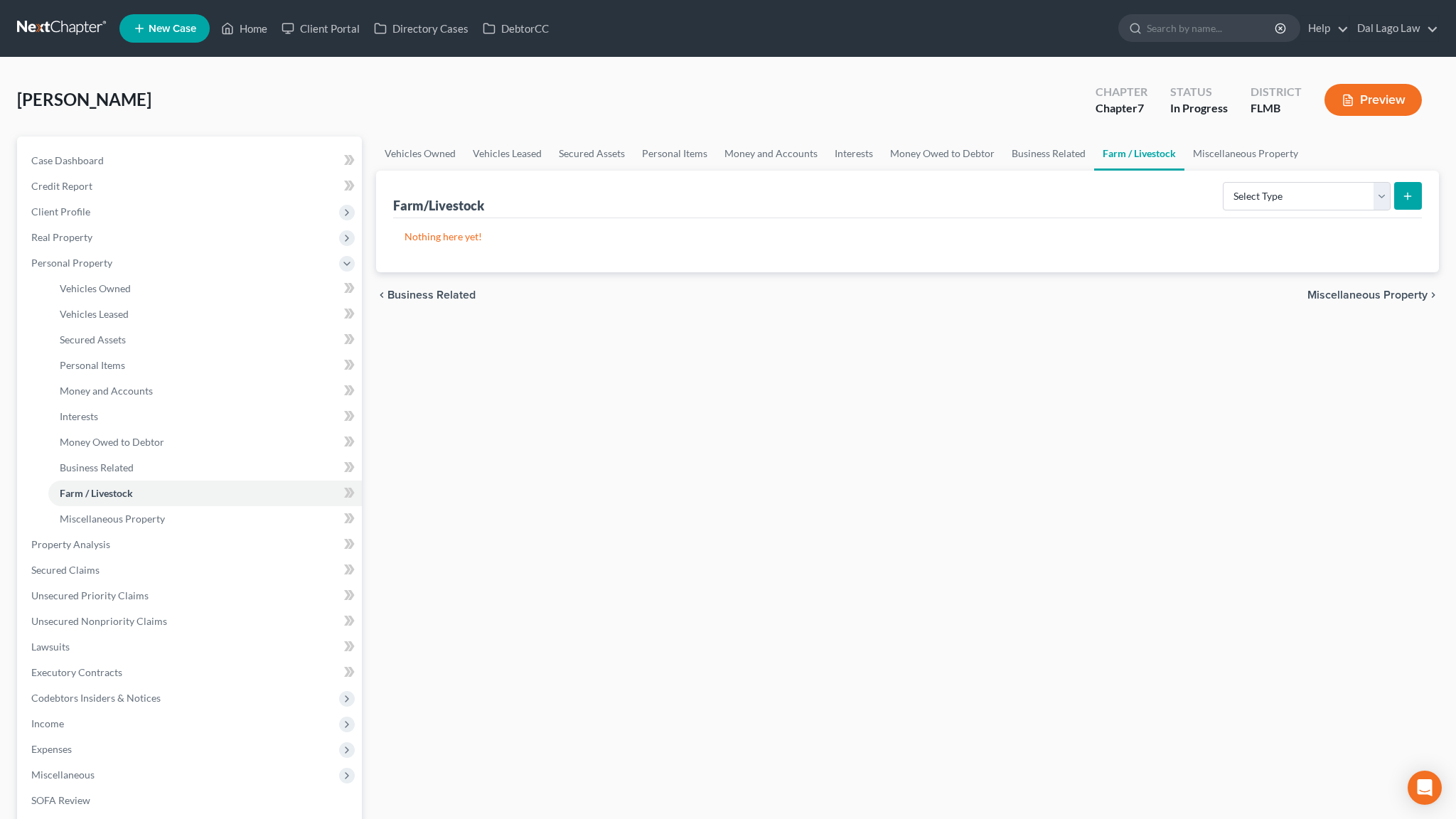
click at [1384, 289] on span "Miscellaneous Property" at bounding box center [1367, 294] width 120 height 11
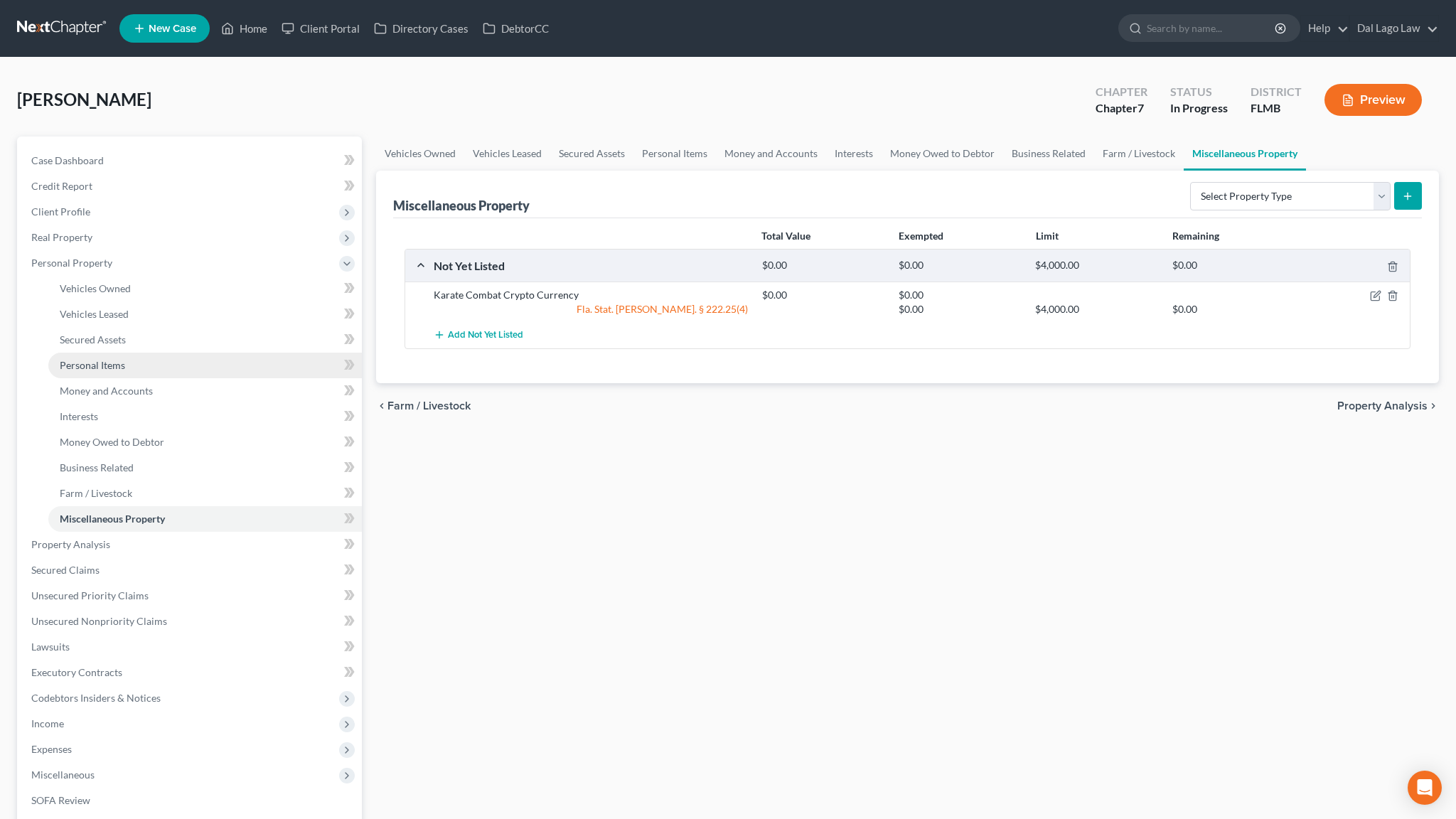
click at [90, 359] on span "Personal Items" at bounding box center [93, 365] width 66 height 12
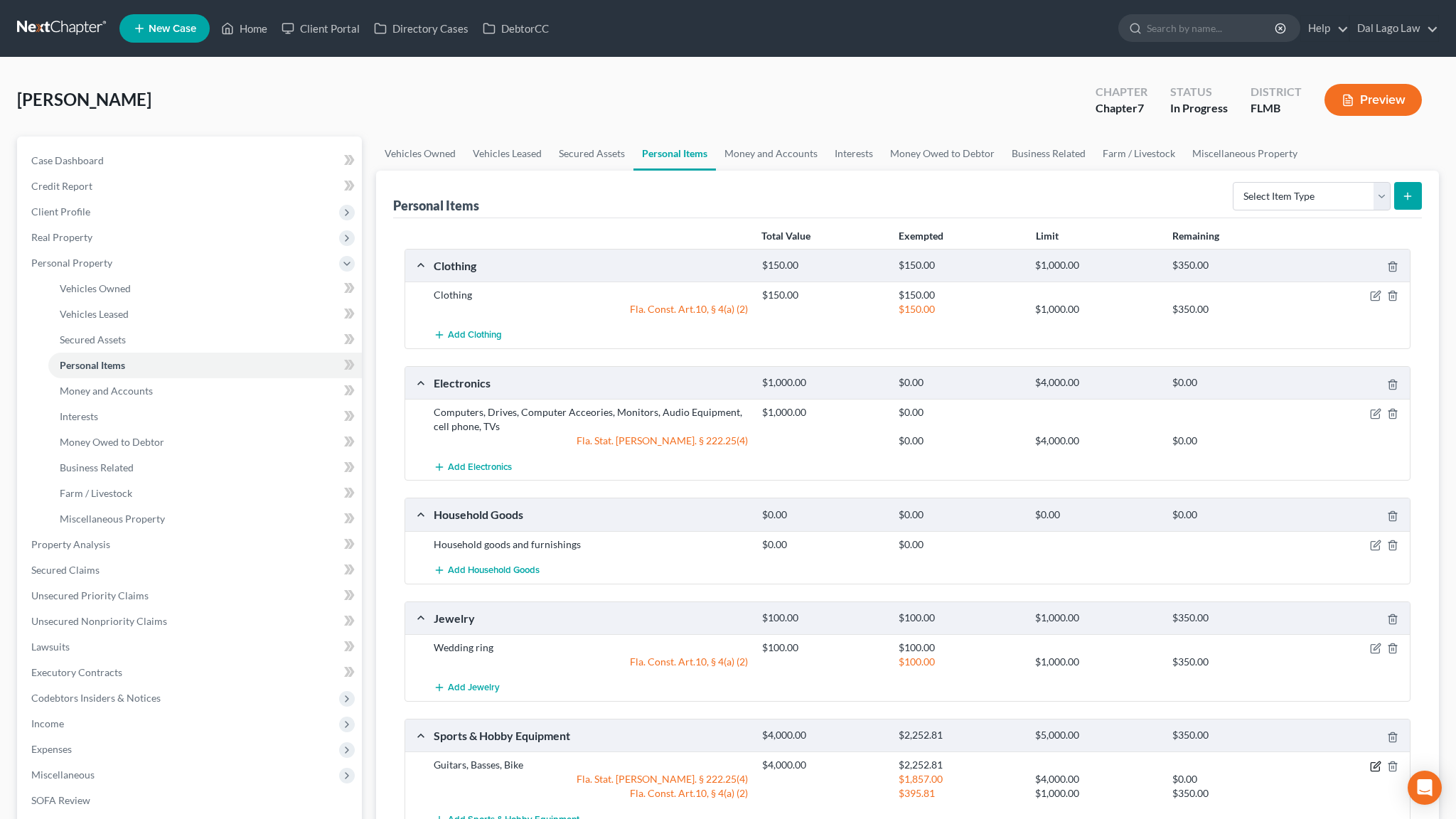
click at [1381, 744] on icon "button" at bounding box center [1375, 765] width 11 height 11
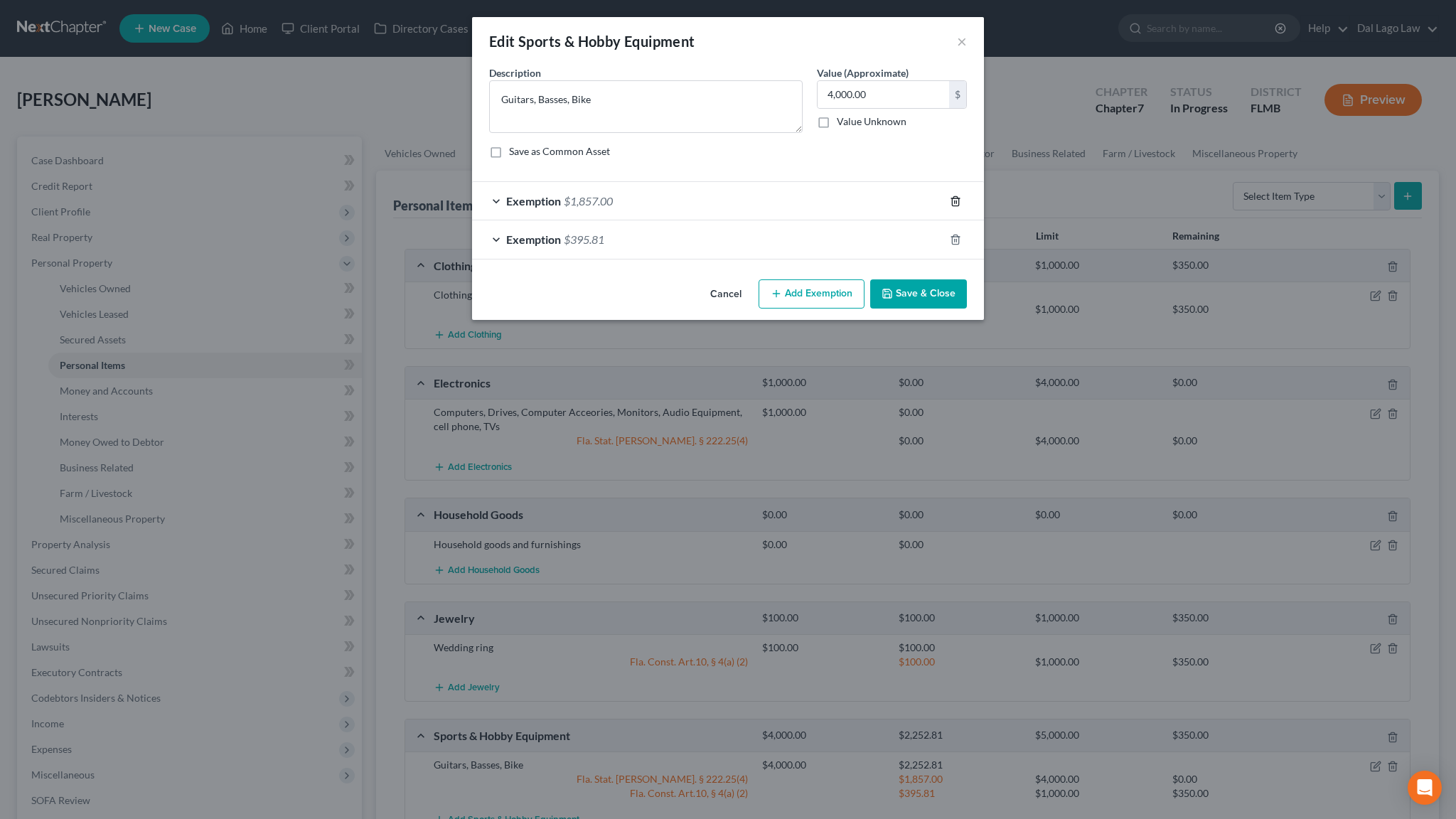
click at [950, 196] on icon "button" at bounding box center [955, 201] width 11 height 11
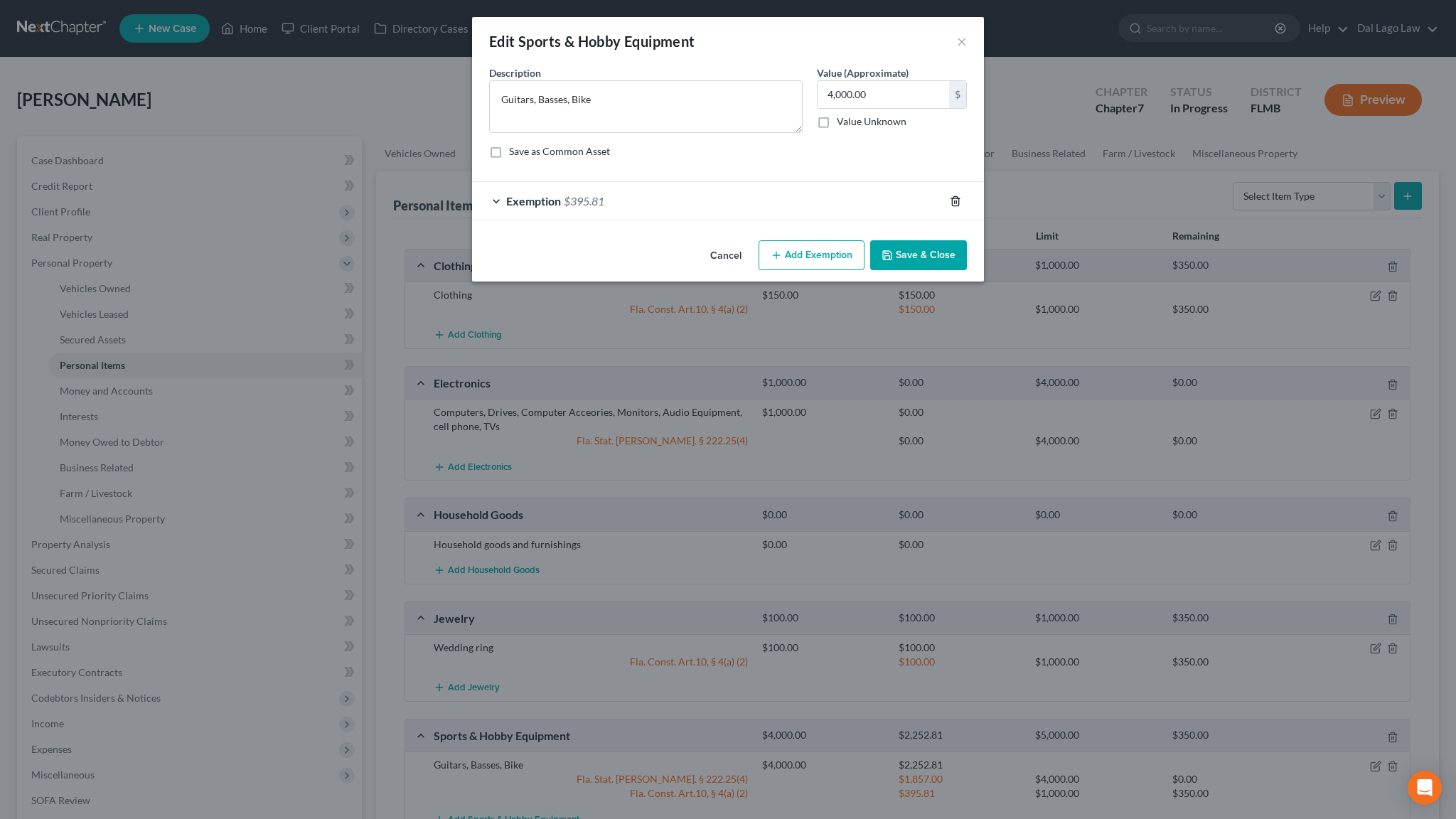
click at [950, 196] on icon "button" at bounding box center [955, 201] width 11 height 11
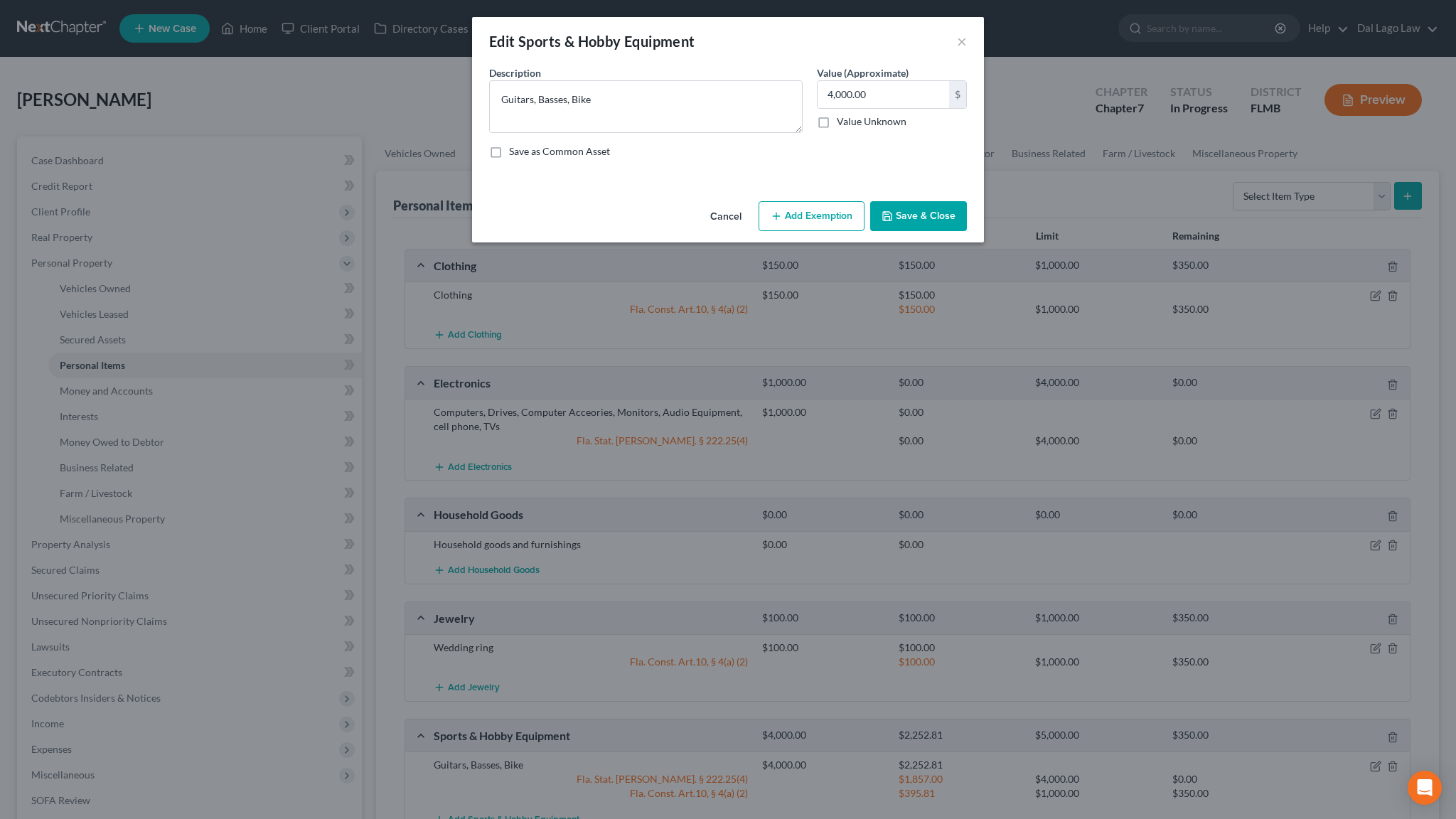
click at [882, 202] on button "Save & Close" at bounding box center [918, 216] width 97 height 30
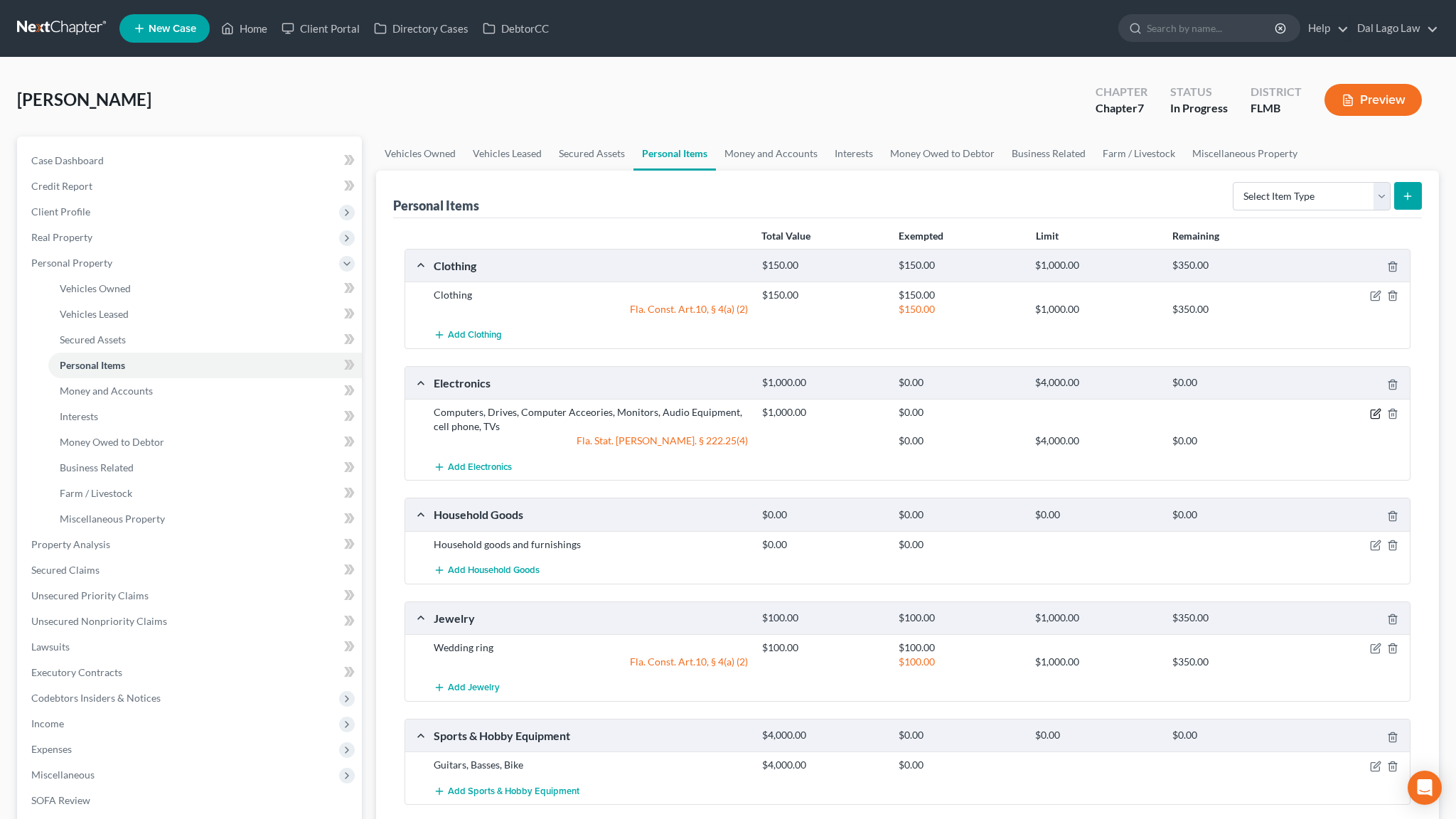
click at [1379, 409] on icon "button" at bounding box center [1375, 413] width 9 height 9
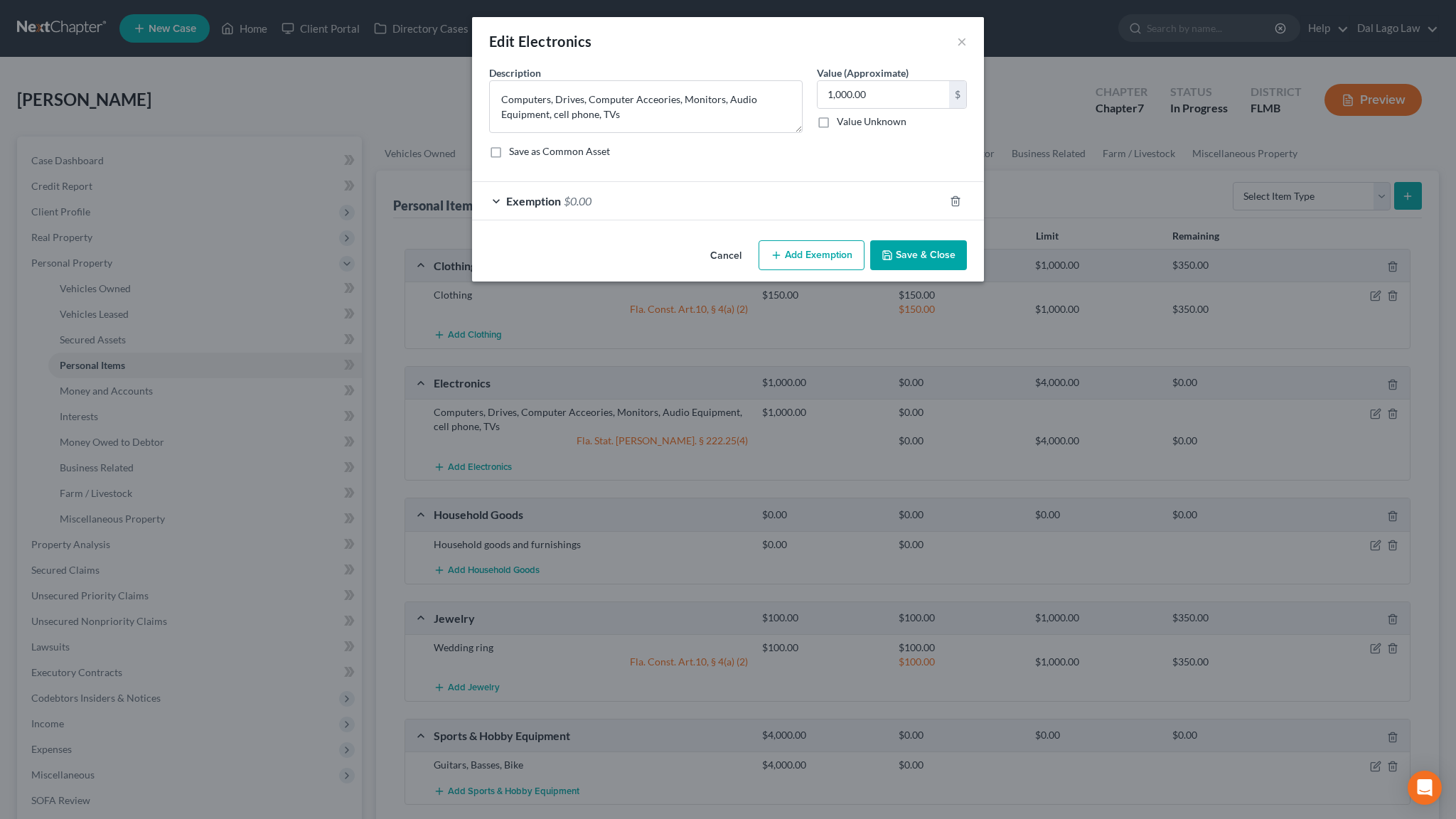
click at [592, 195] on span "$0.00" at bounding box center [578, 202] width 28 height 14
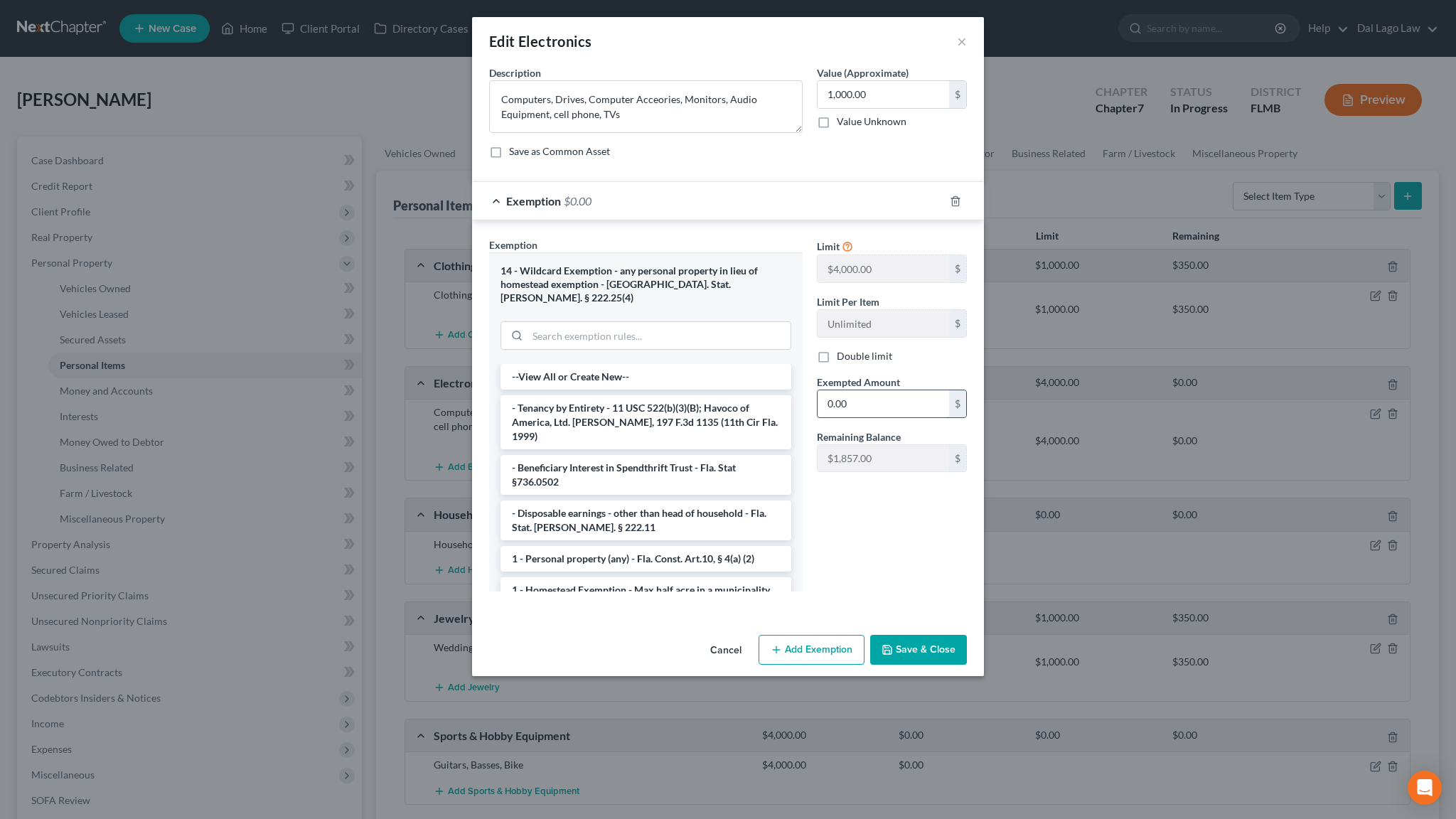
click at [857, 390] on input "0.00" at bounding box center [883, 403] width 132 height 27
type input "1,000"
click at [879, 634] on button "Save & Close" at bounding box center [918, 649] width 97 height 30
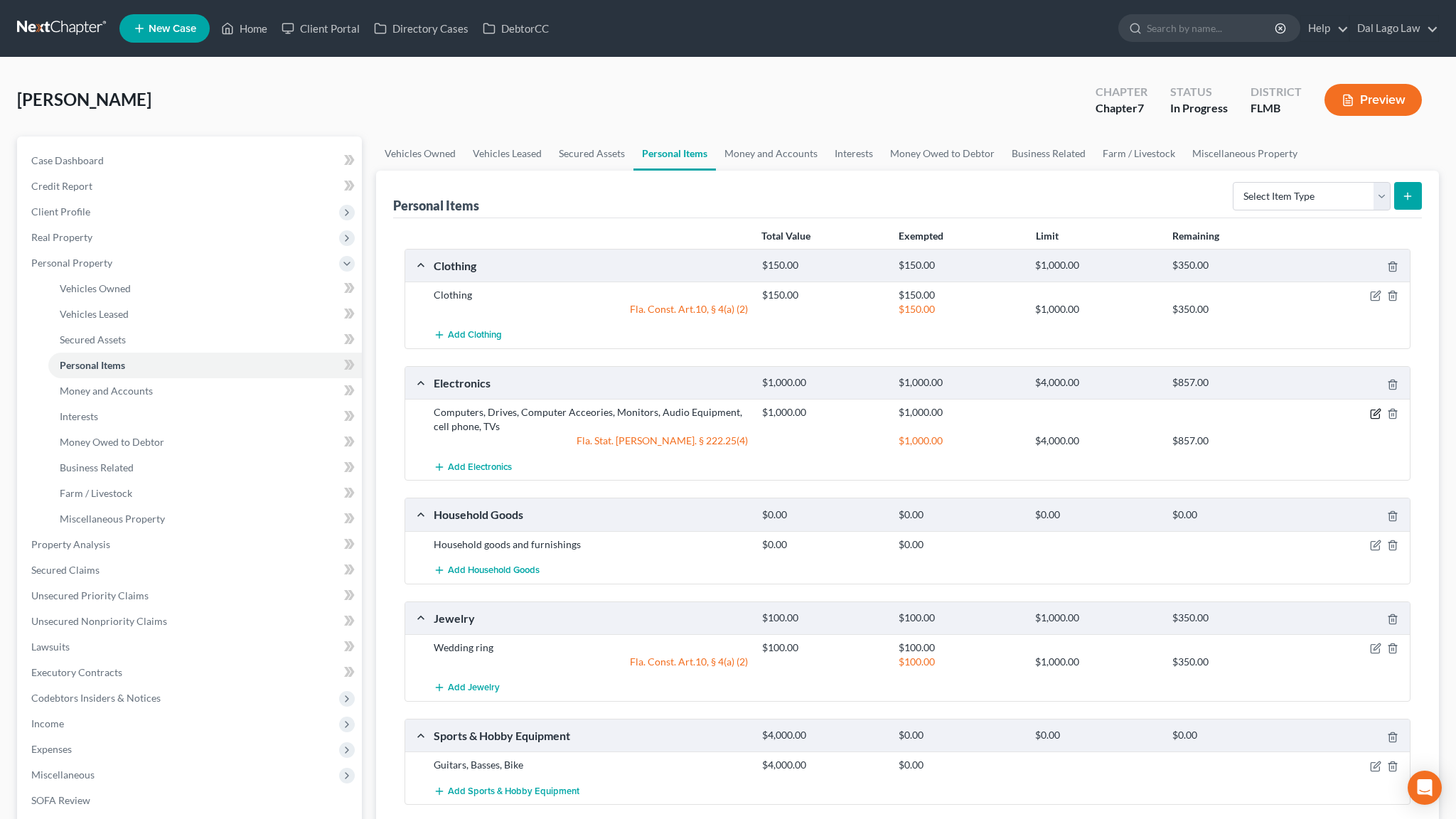
click at [1381, 408] on icon "button" at bounding box center [1375, 413] width 11 height 11
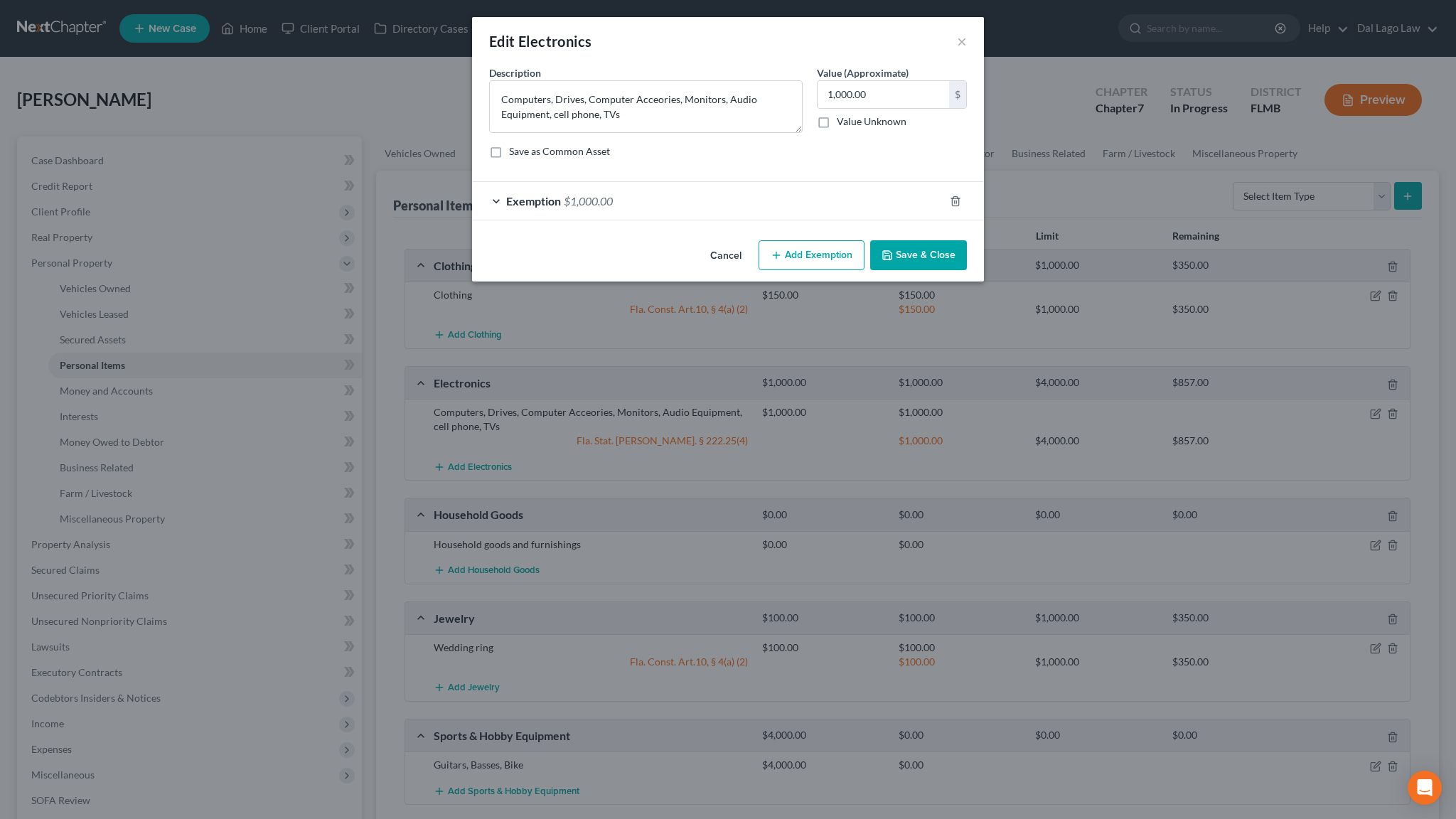
click at [613, 195] on span "$1,000.00" at bounding box center [588, 202] width 49 height 14
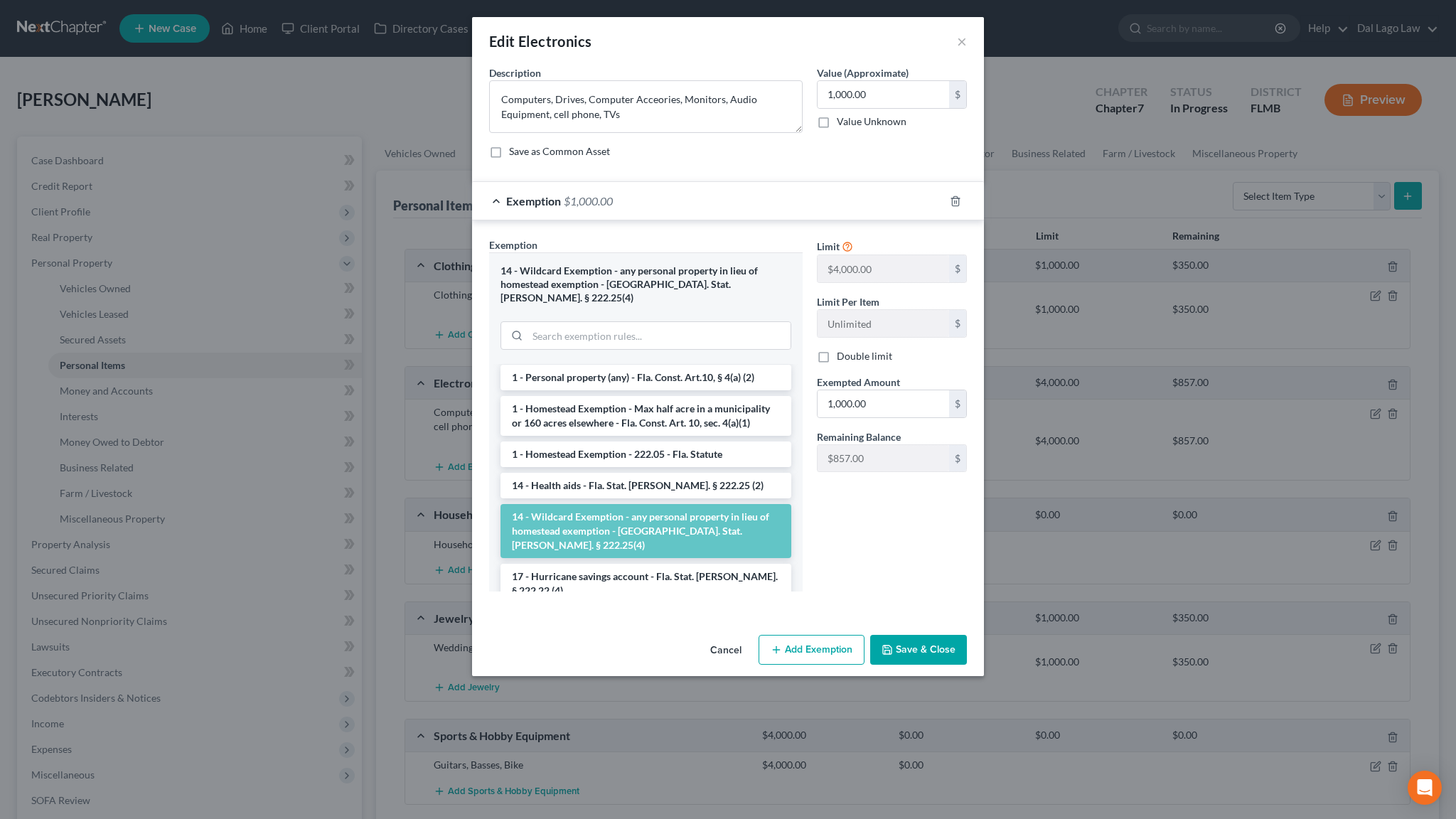
scroll to position [164, 0]
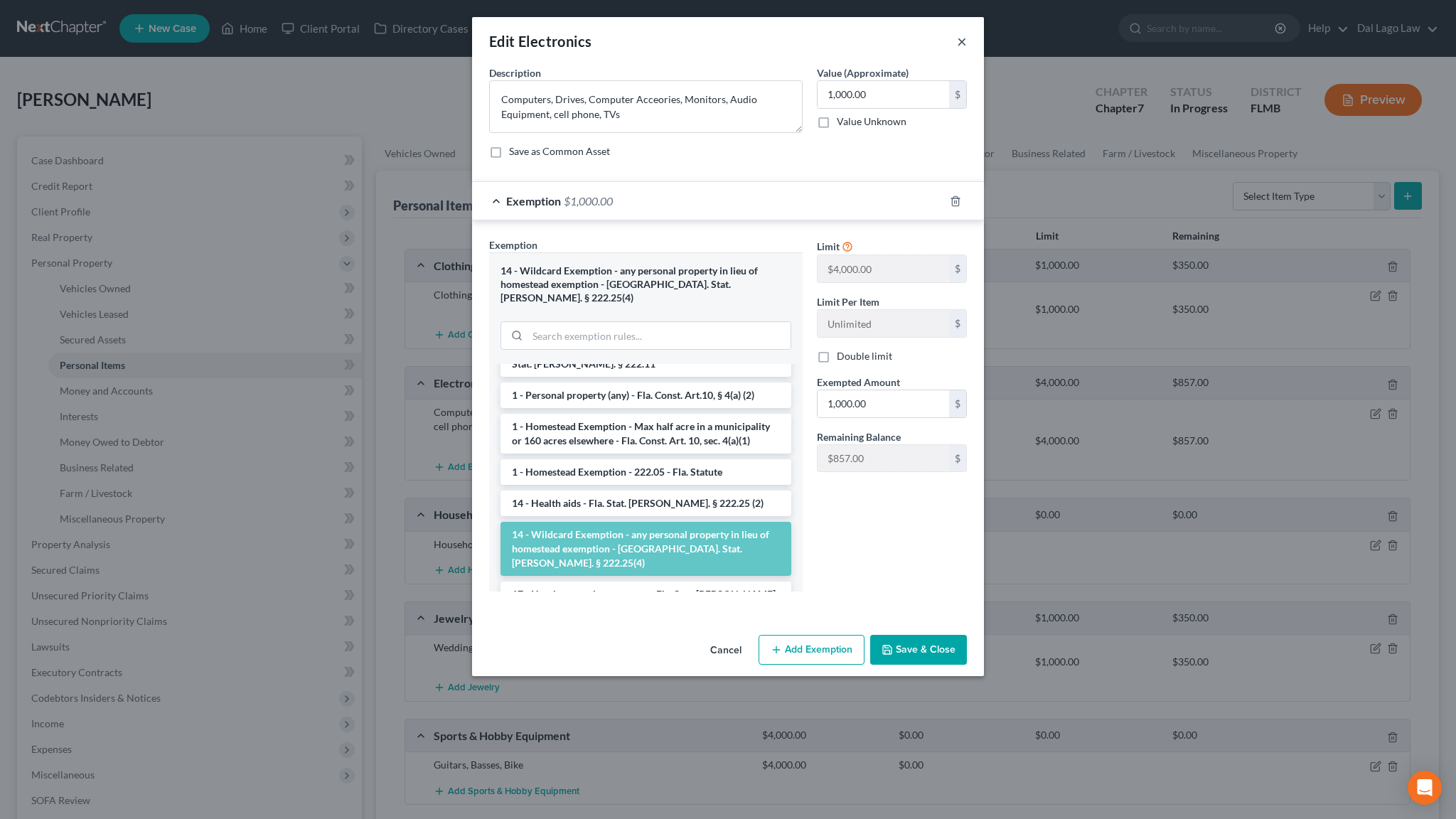
click at [957, 33] on button "×" at bounding box center [962, 41] width 10 height 17
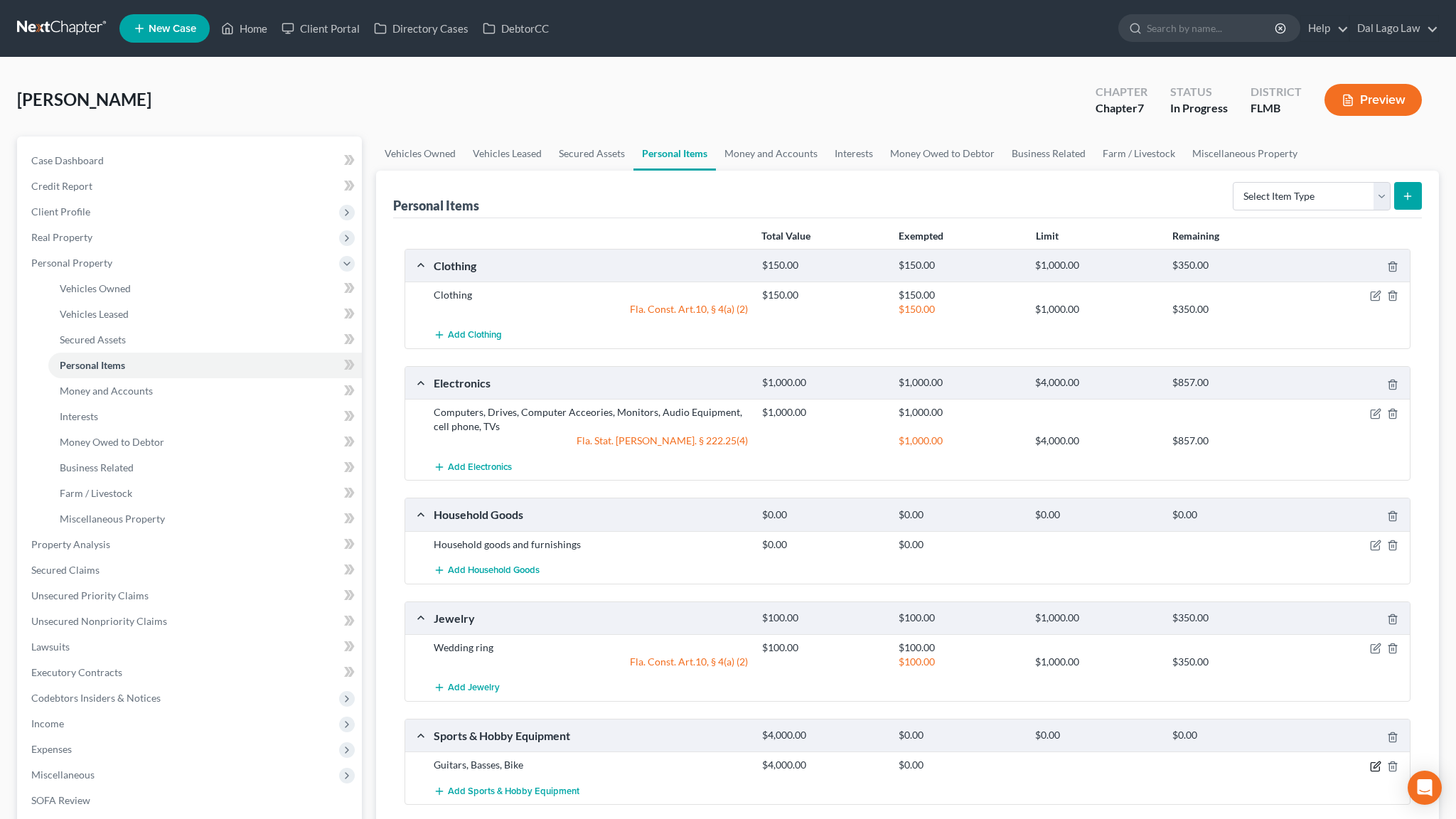
click at [1381, 744] on icon "button" at bounding box center [1375, 765] width 11 height 11
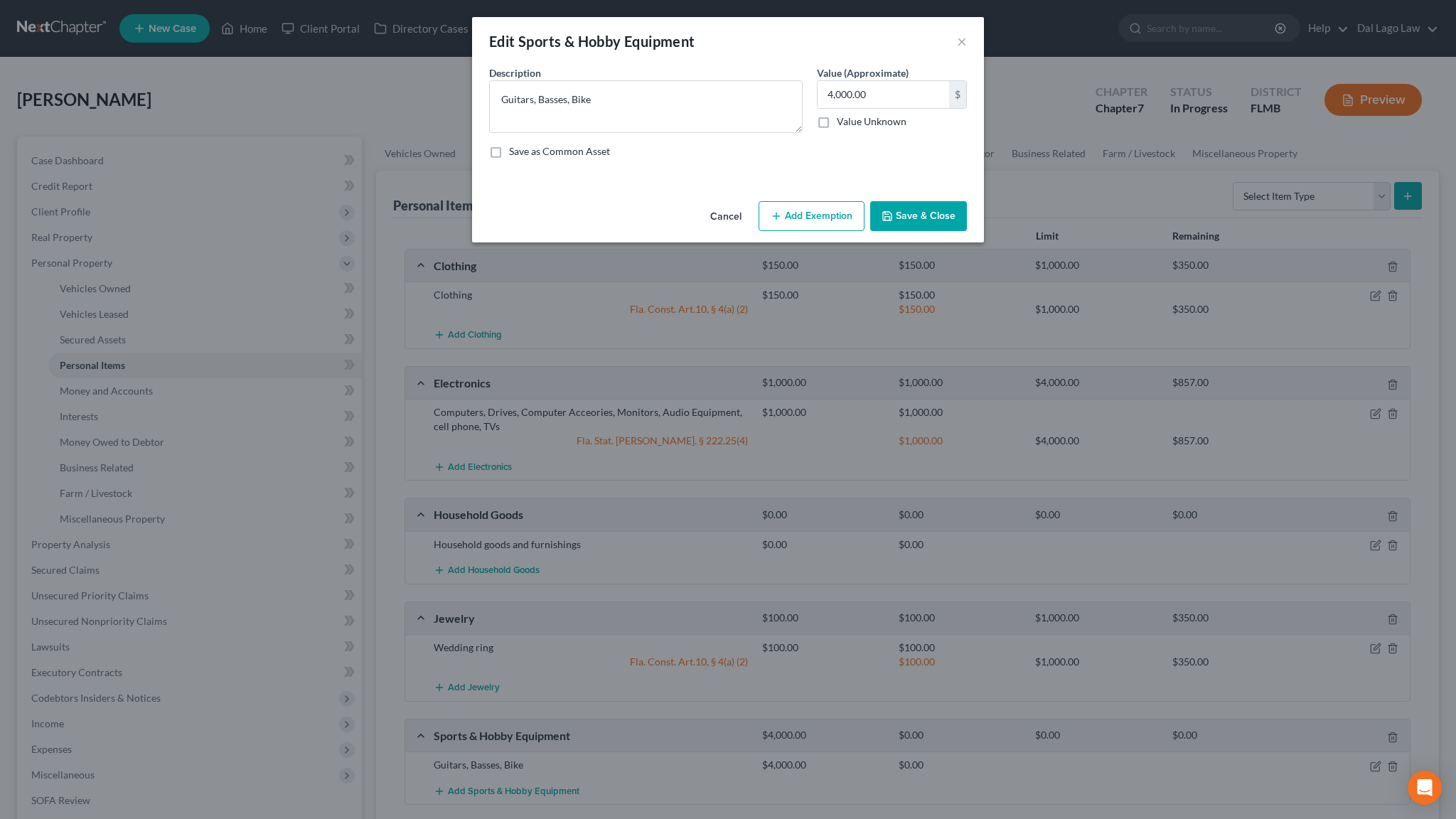
click at [779, 202] on button "Add Exemption" at bounding box center [811, 216] width 106 height 30
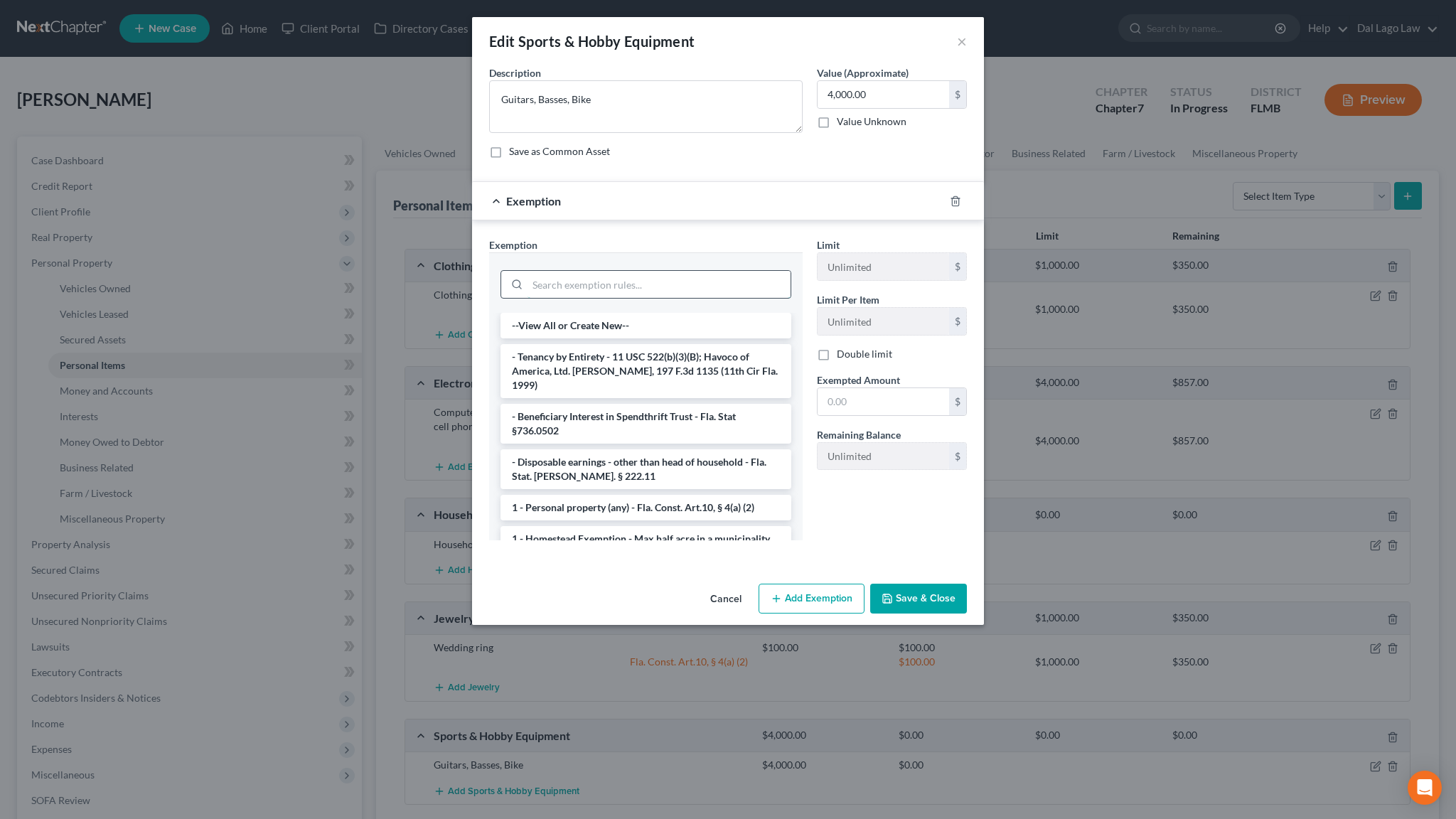
click at [662, 270] on input "search" at bounding box center [660, 283] width 263 height 27
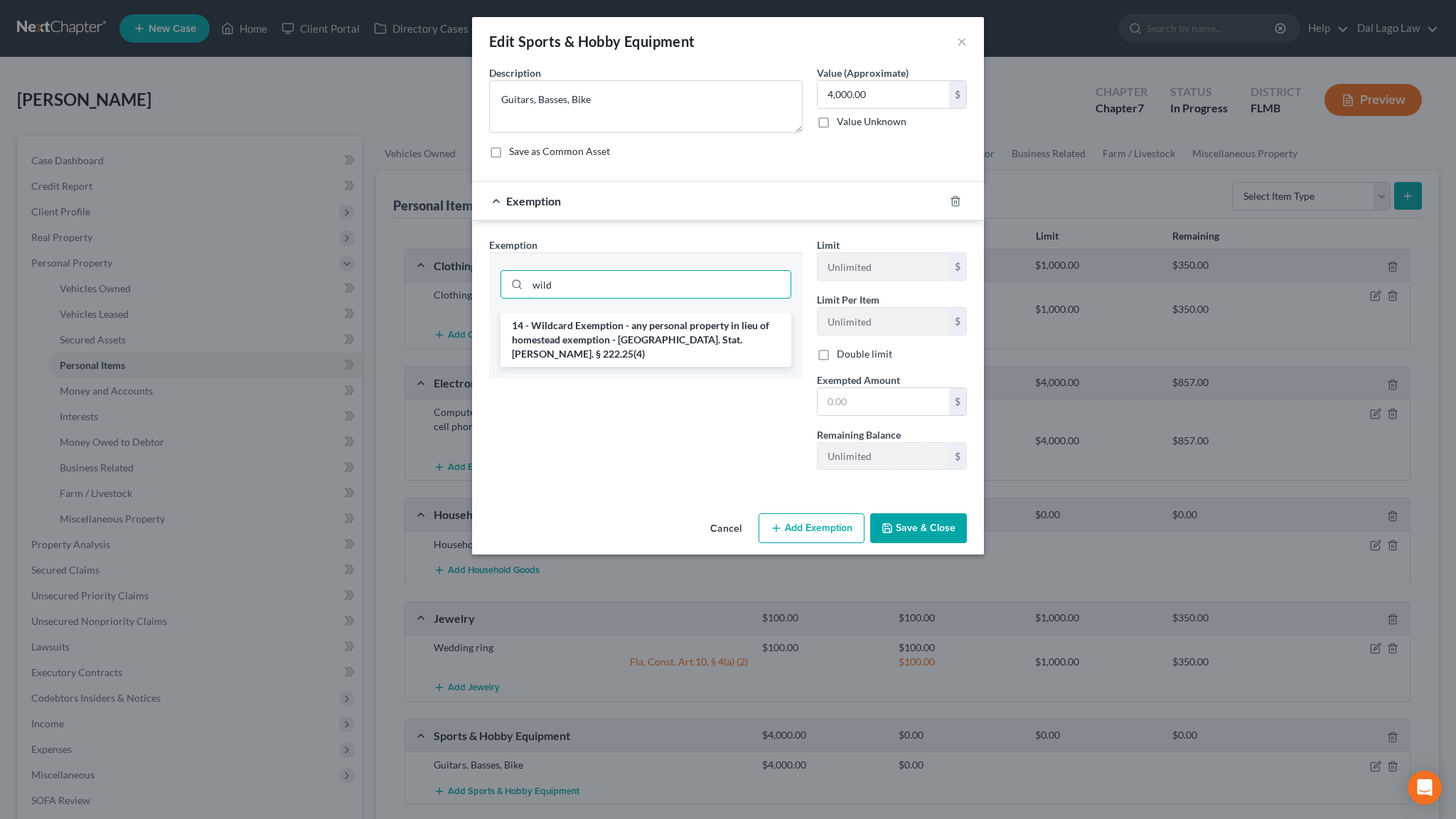
type input "wild"
click at [690, 313] on div "14 - Wildcard Exemption - any personal property in lieu of homestead exemption …" at bounding box center [646, 346] width 313 height 66
click at [703, 313] on li "14 - Wildcard Exemption - any personal property in lieu of homestead exemption …" at bounding box center [646, 340] width 290 height 54
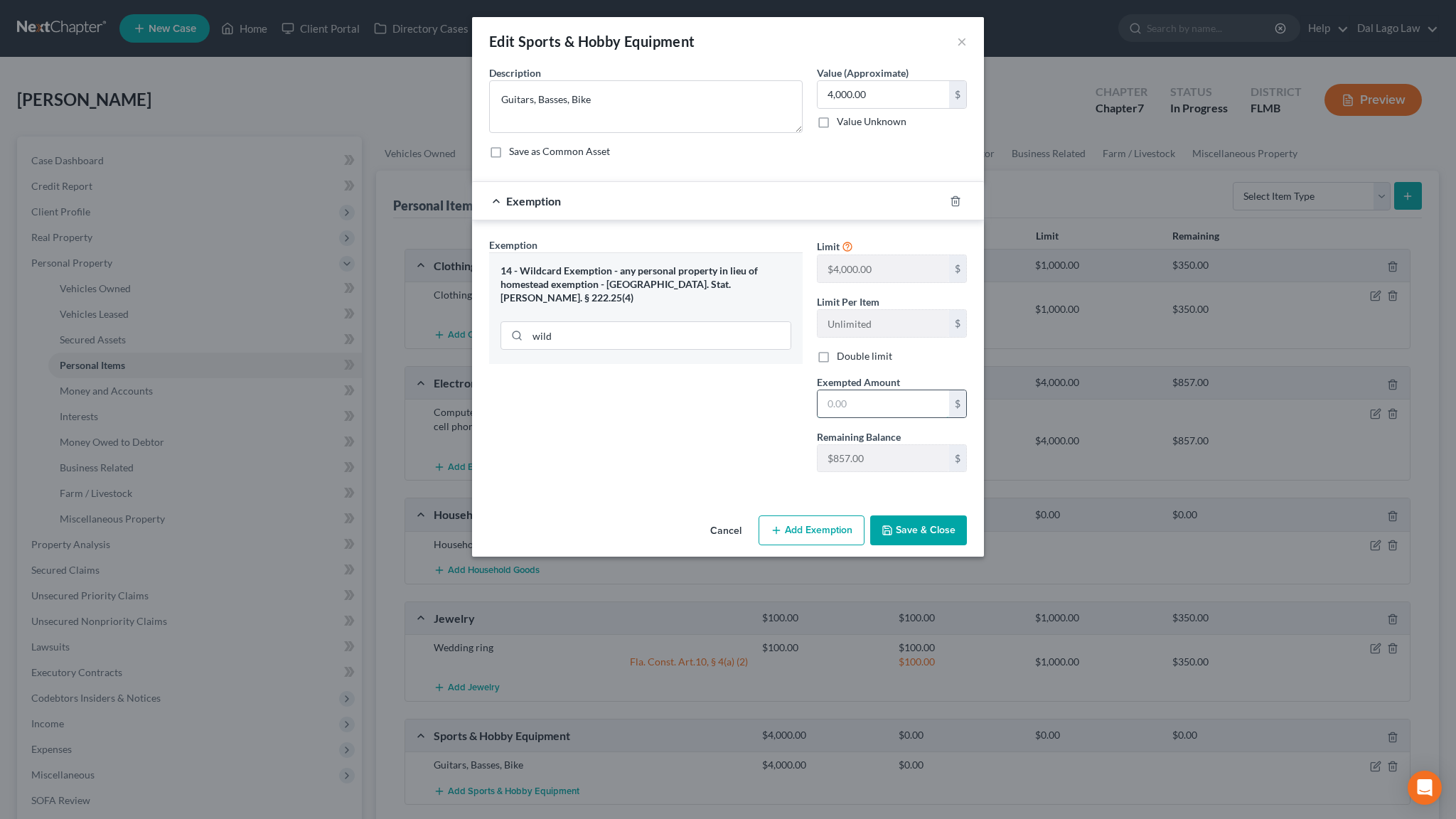
click at [832, 390] on input "text" at bounding box center [883, 403] width 132 height 27
type input "857"
click at [870, 516] on button "Save & Close" at bounding box center [918, 531] width 97 height 30
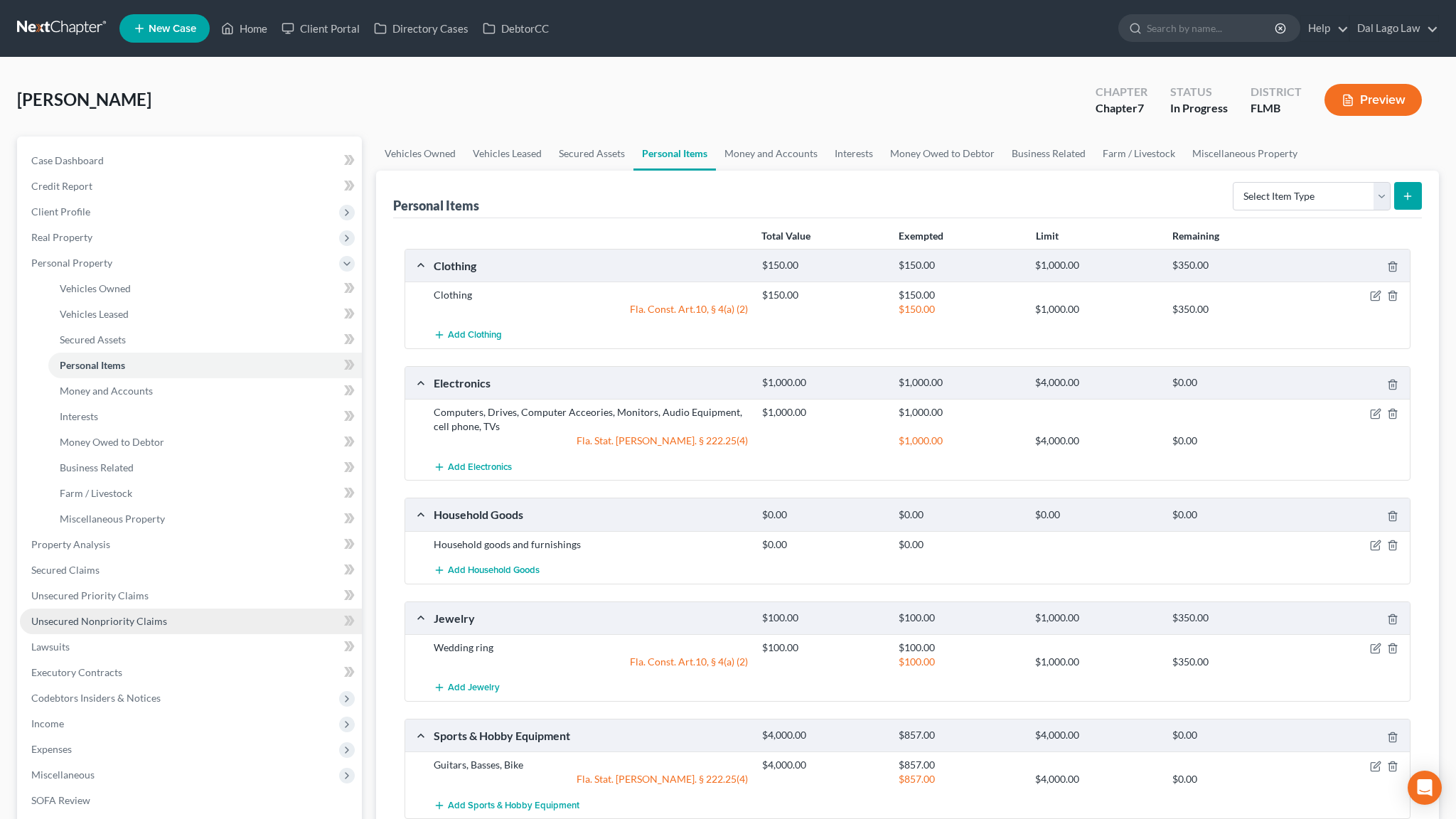
click at [71, 614] on span "Unsecured Nonpriority Claims" at bounding box center [99, 620] width 136 height 12
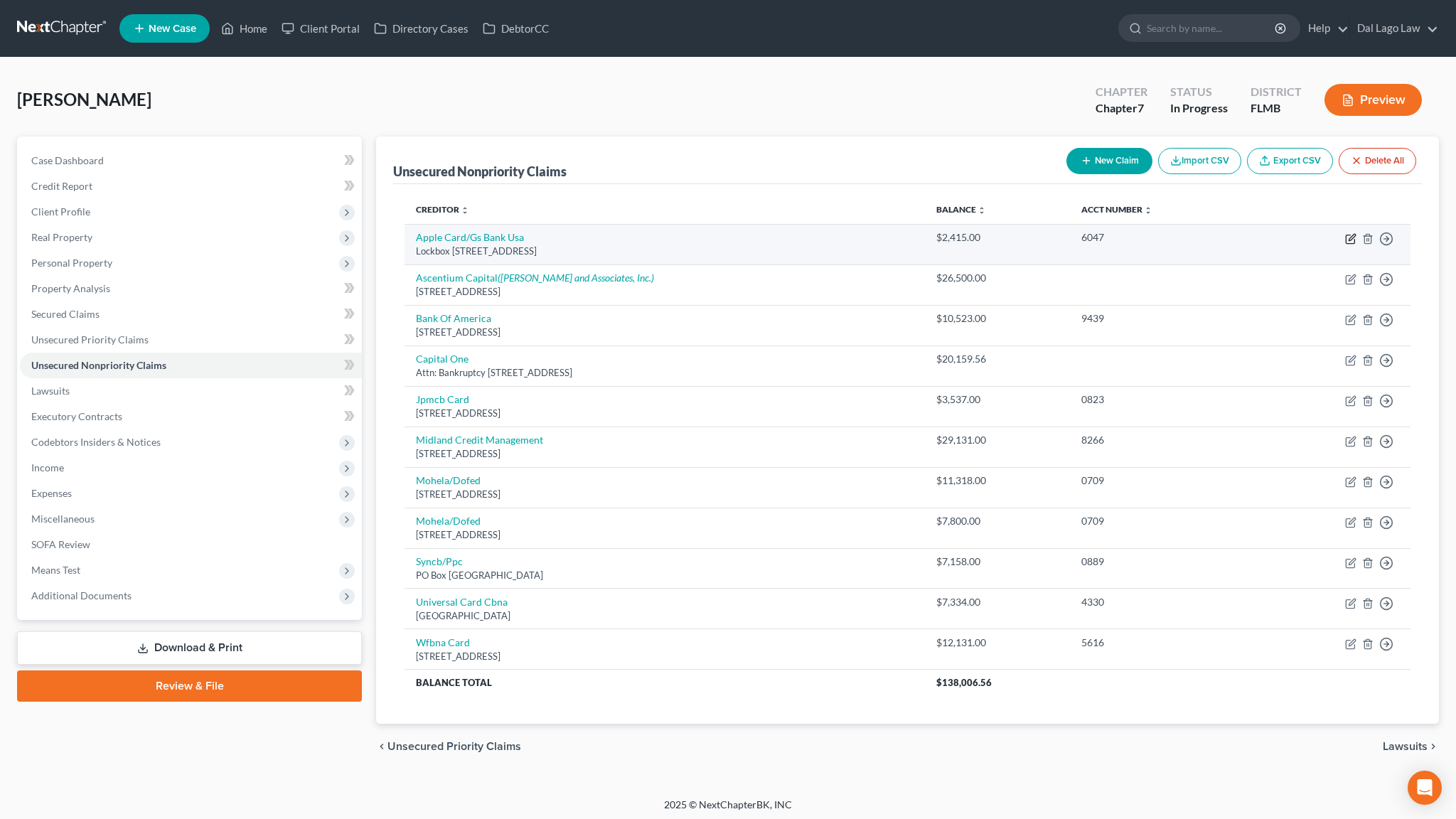
click at [1355, 233] on icon "button" at bounding box center [1352, 236] width 6 height 6
select select "39"
select select "14"
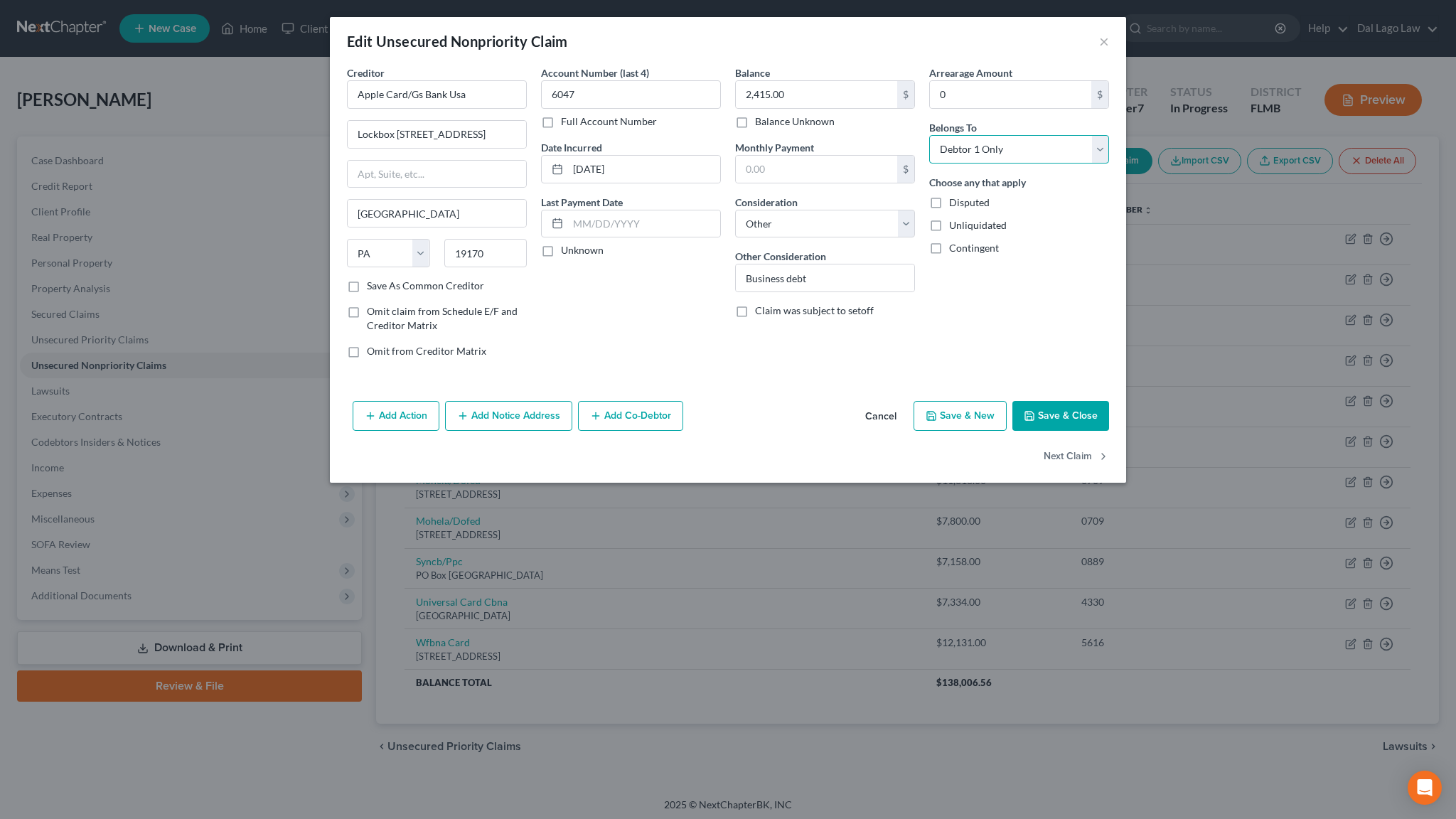
select select "3"
click option "At Least One Of The Debtors And Another" at bounding box center [0, 0] width 0 height 0
click at [679, 401] on button "Add Co-Debtor" at bounding box center [630, 416] width 105 height 30
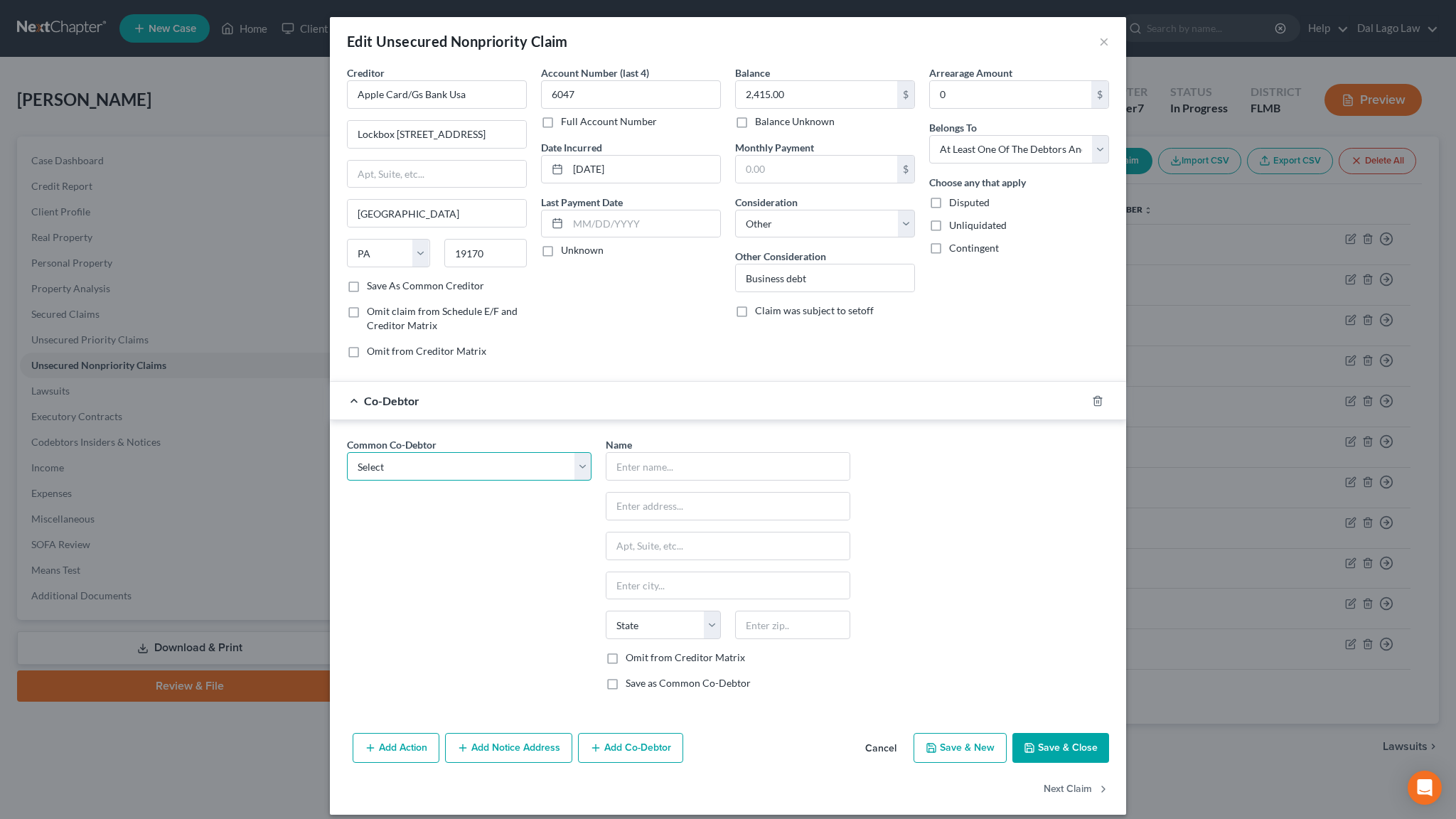
click at [347, 452] on select "Select Michael Depietro Acoustik Attak, Inc." at bounding box center [469, 466] width 244 height 29
select select "1"
click option "Acoustik Attak, Inc." at bounding box center [0, 0] width 0 height 0
type input "Acoustik Attak, Inc."
type input "16852 Bista Monte Ct"
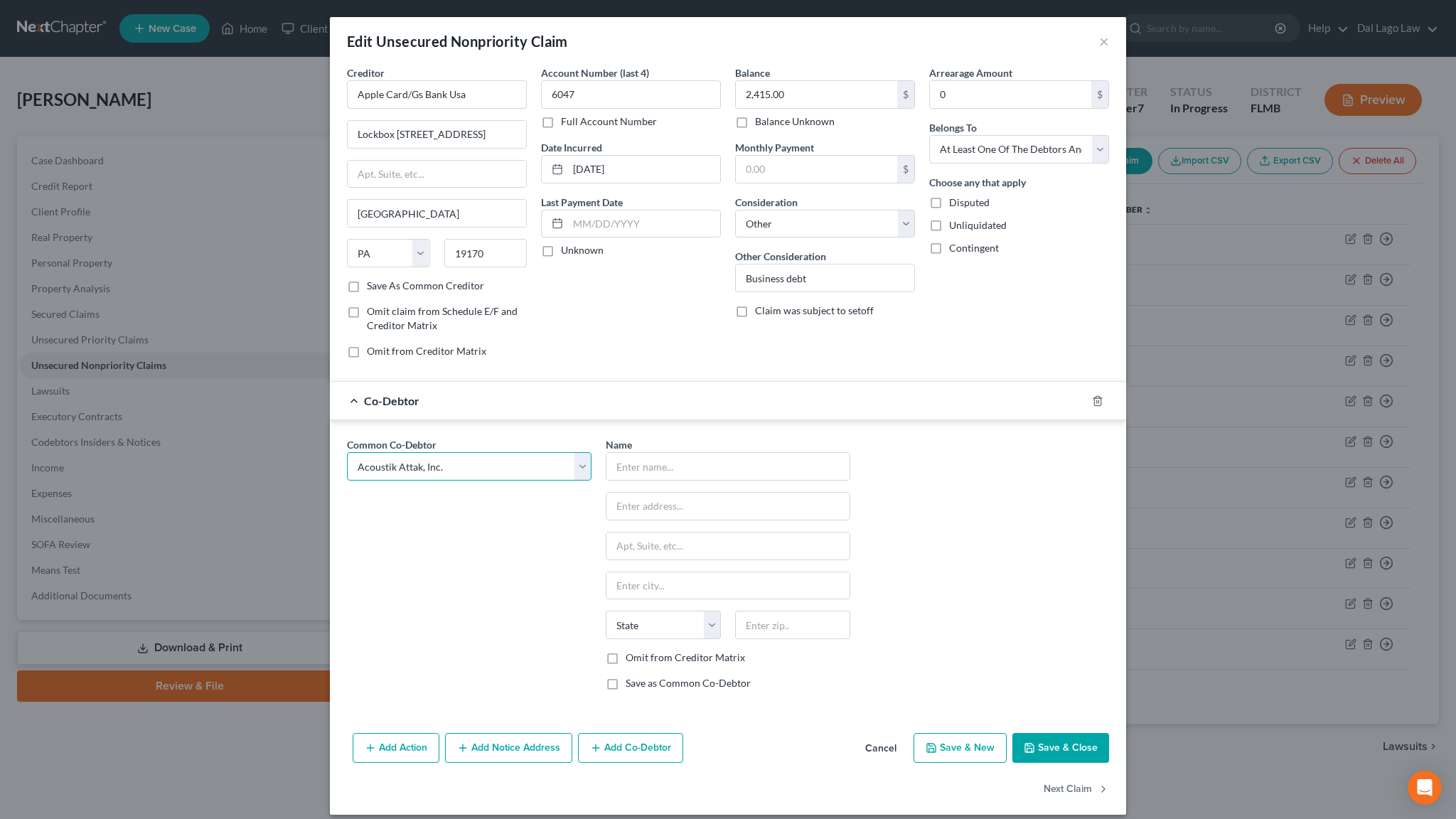
type input "Bonita Springs"
select select "9"
type input "34135"
click at [642, 650] on label "Omit from Creditor Matrix" at bounding box center [686, 657] width 120 height 14
click at [641, 650] on input "Omit from Creditor Matrix" at bounding box center [636, 654] width 9 height 9
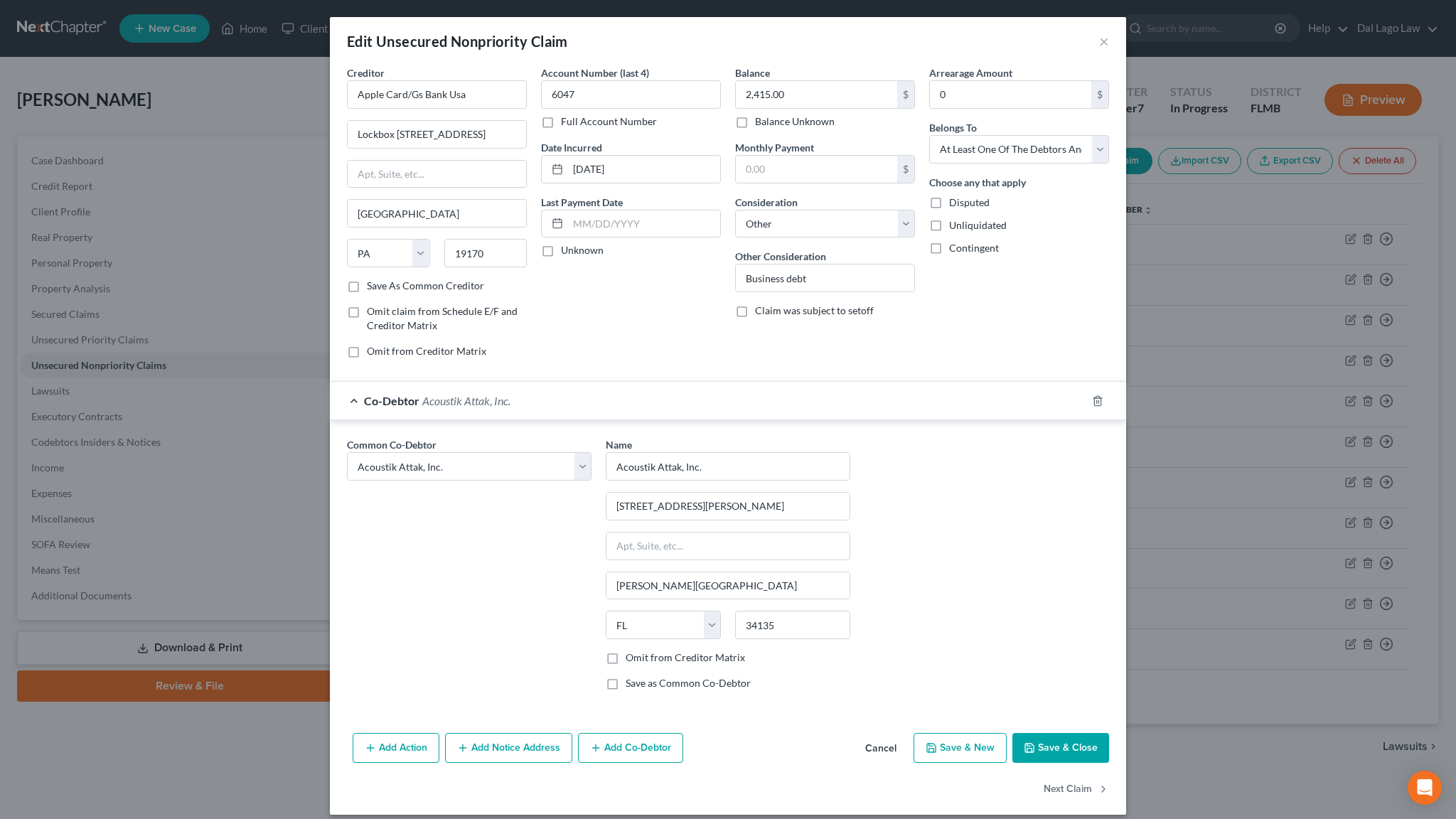
checkbox input "true"
click at [675, 733] on button "Add Co-Debtor" at bounding box center [630, 748] width 105 height 30
select select "1"
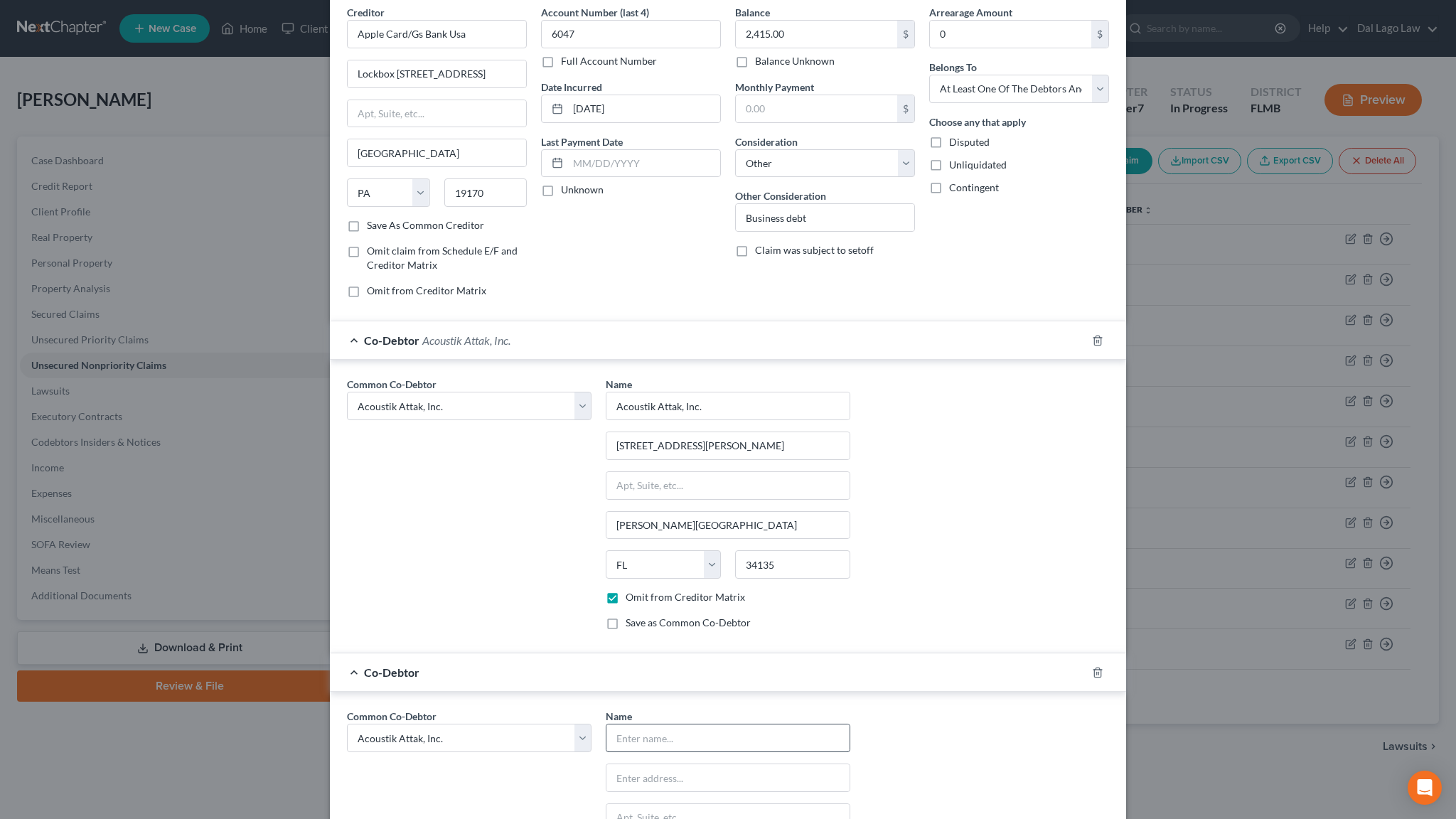
scroll to position [61, 0]
click at [682, 723] on input "text" at bounding box center [728, 736] width 243 height 27
type input "Barflurgle, LLC"
click at [677, 744] on input "text" at bounding box center [728, 776] width 243 height 27
type input "16852 Vistamonte Ct"
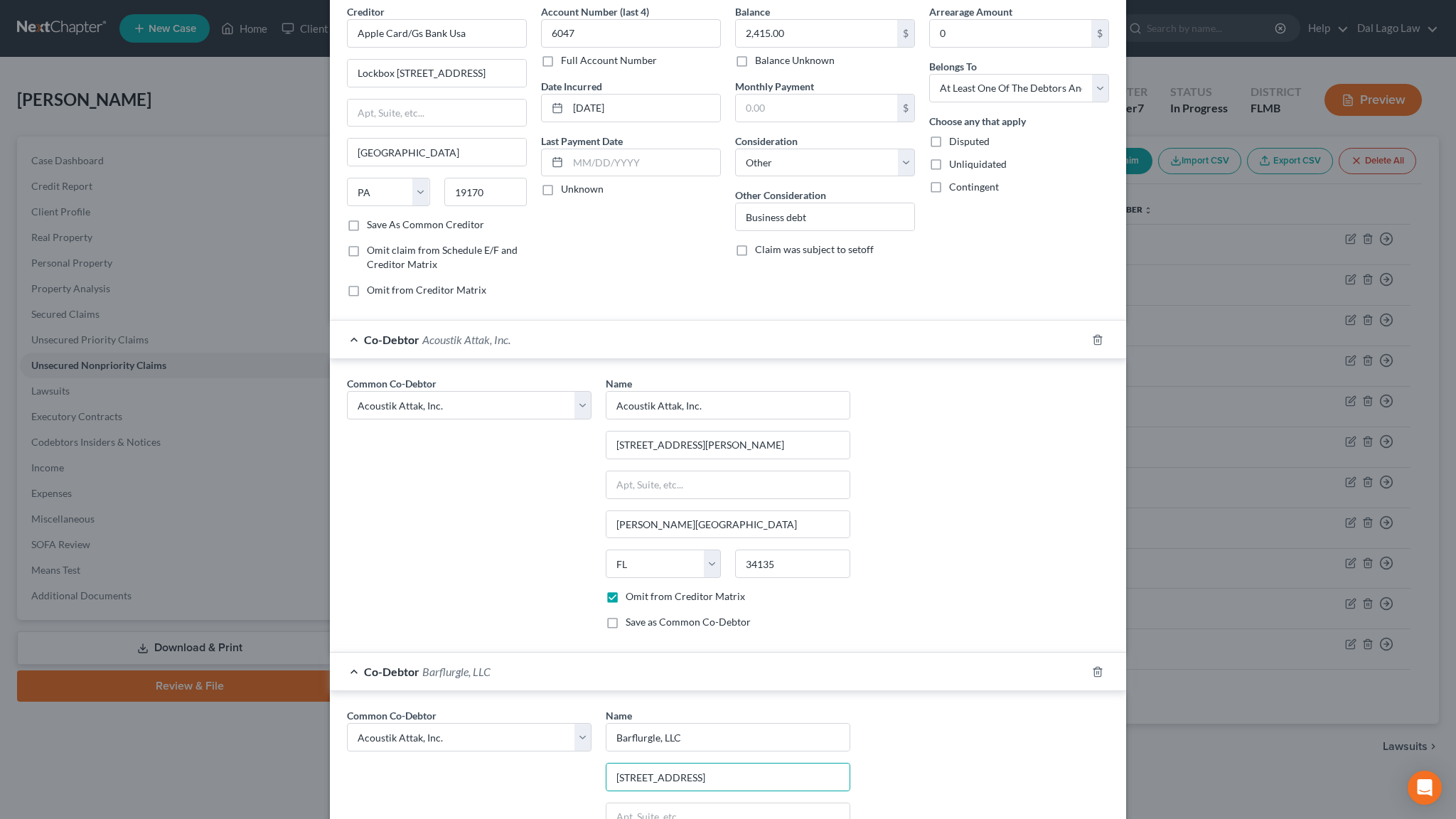
type input "34134"
type input "Bonita Springs"
select select "9"
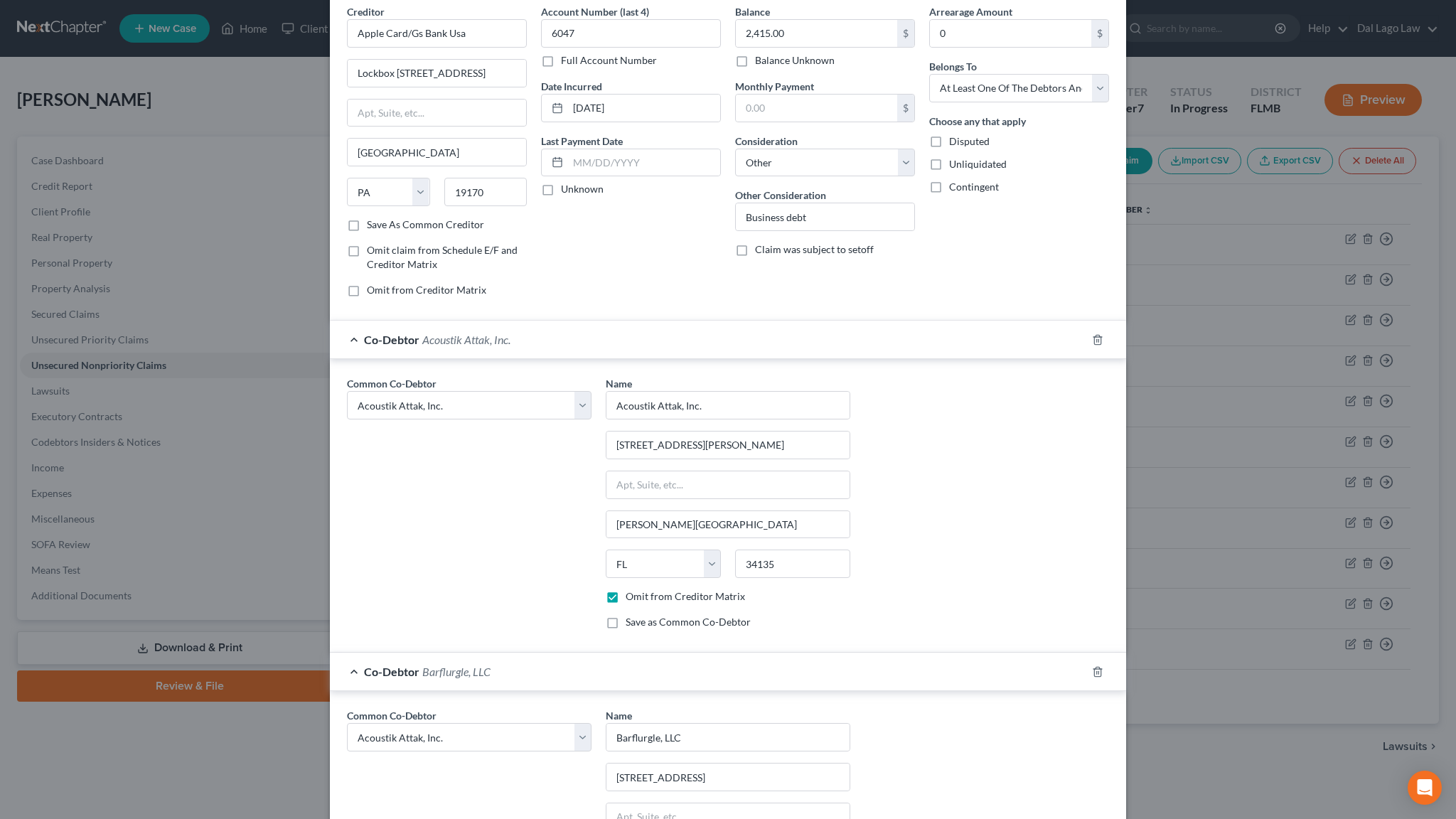
checkbox input "true"
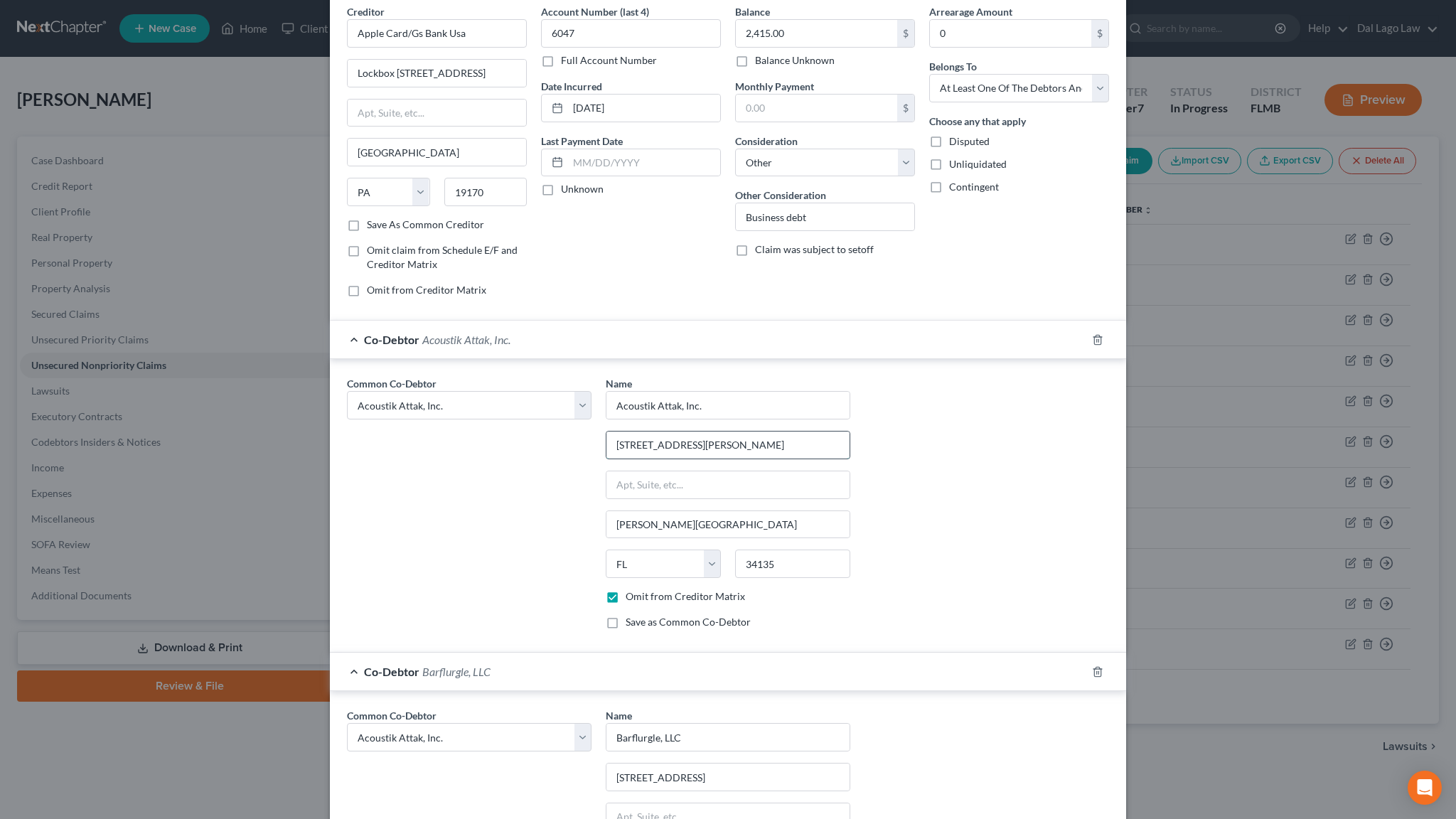
click at [732, 432] on input "16852 Bista Monte Ct" at bounding box center [728, 445] width 243 height 27
drag, startPoint x: 705, startPoint y: 319, endPoint x: 589, endPoint y: 325, distance: 116.2
click at [607, 432] on input "16852 Bista Monte Ct" at bounding box center [728, 445] width 243 height 27
type input "16852 Vistamonte Ct"
click at [775, 550] on input "34135" at bounding box center [792, 564] width 115 height 29
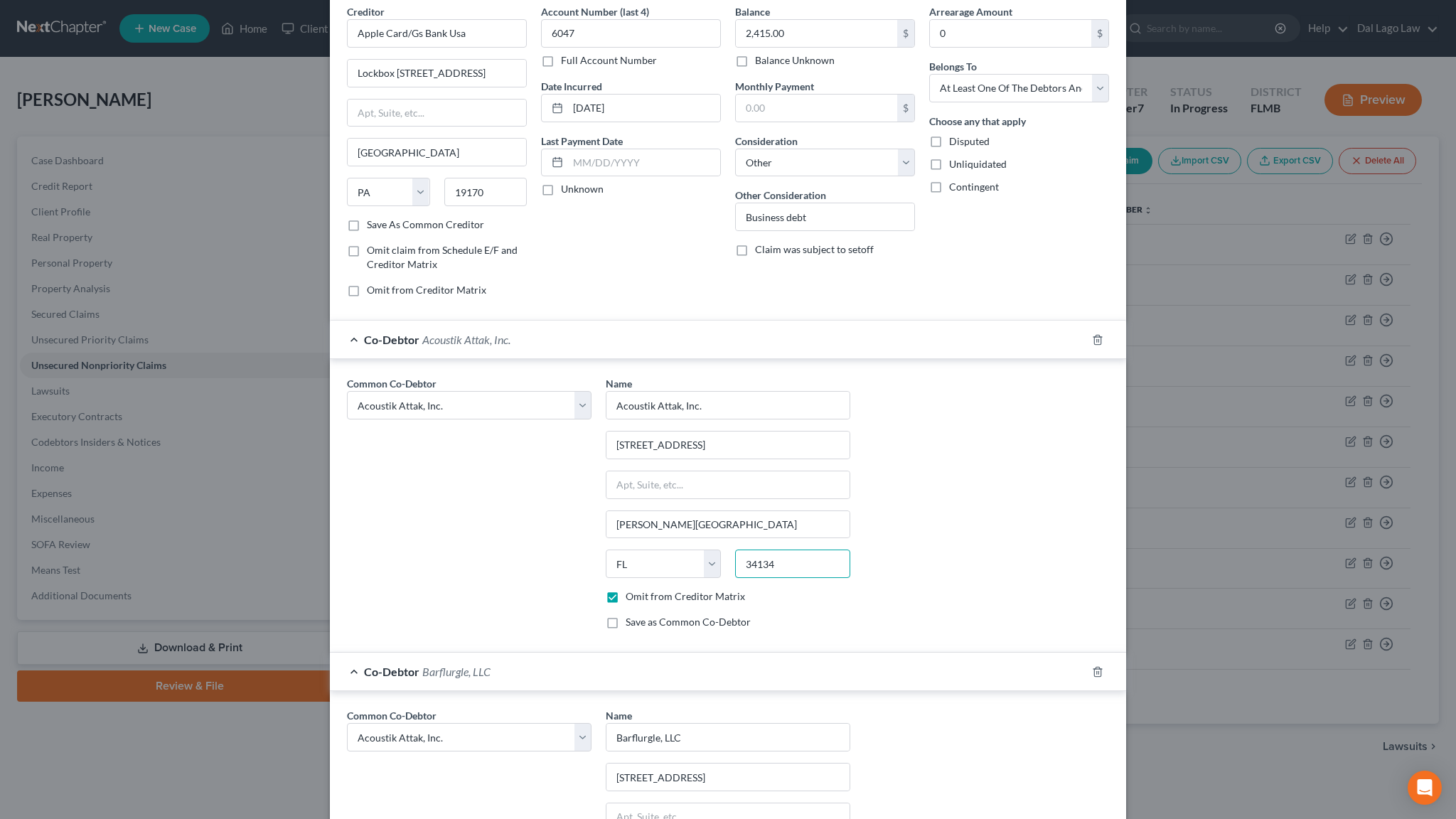
type input "34134"
click at [647, 614] on label "Save as Common Co-Debtor" at bounding box center [688, 621] width 125 height 14
click at [641, 614] on input "Save as Common Co-Debtor" at bounding box center [636, 618] width 9 height 9
checkbox input "true"
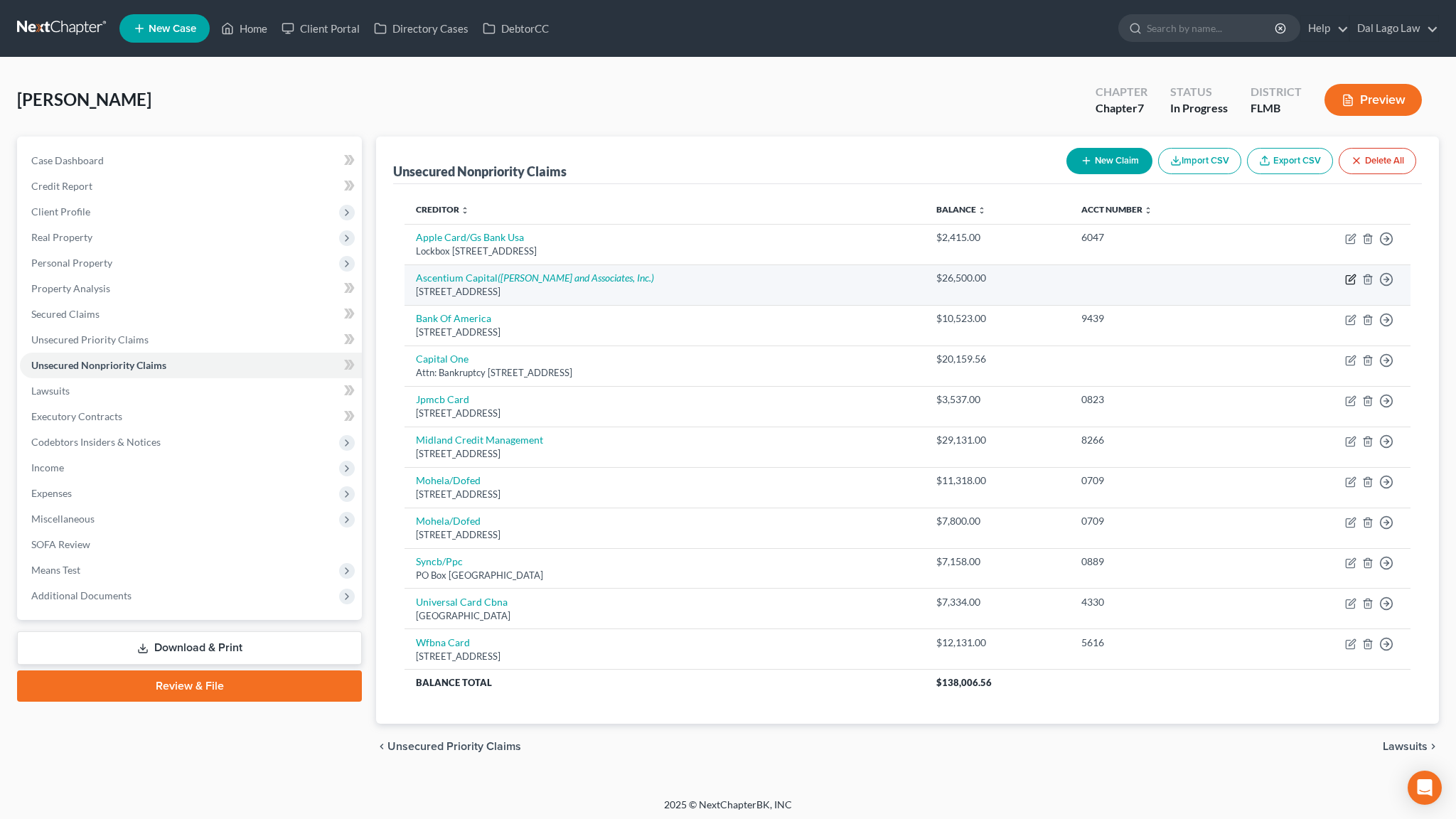
click at [1355, 274] on icon "button" at bounding box center [1352, 277] width 6 height 6
select select "45"
select select "14"
select select "3"
select select "9"
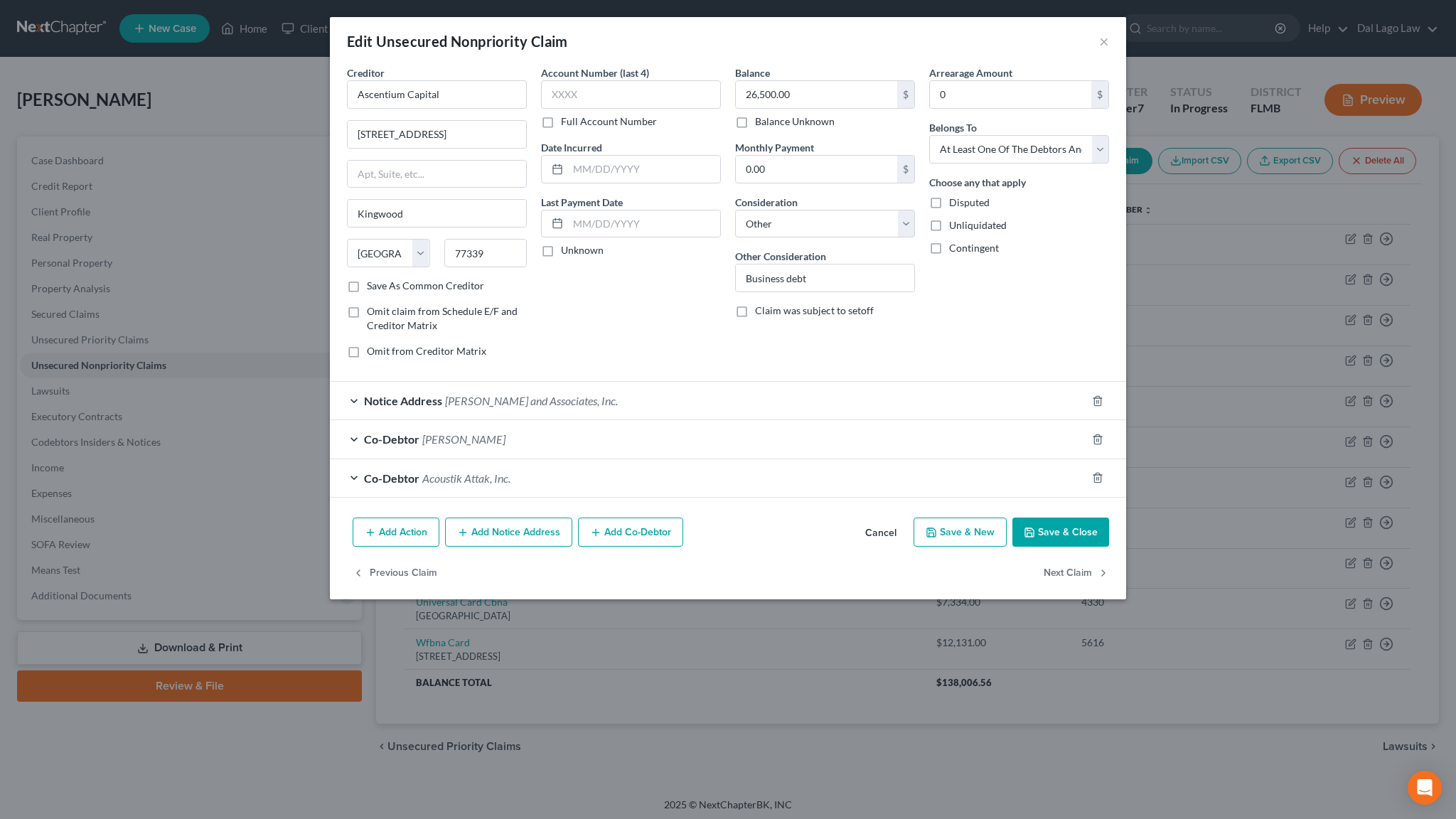
click at [574, 459] on div "Co-Debtor Acoustik Attak, Inc." at bounding box center [709, 478] width 756 height 38
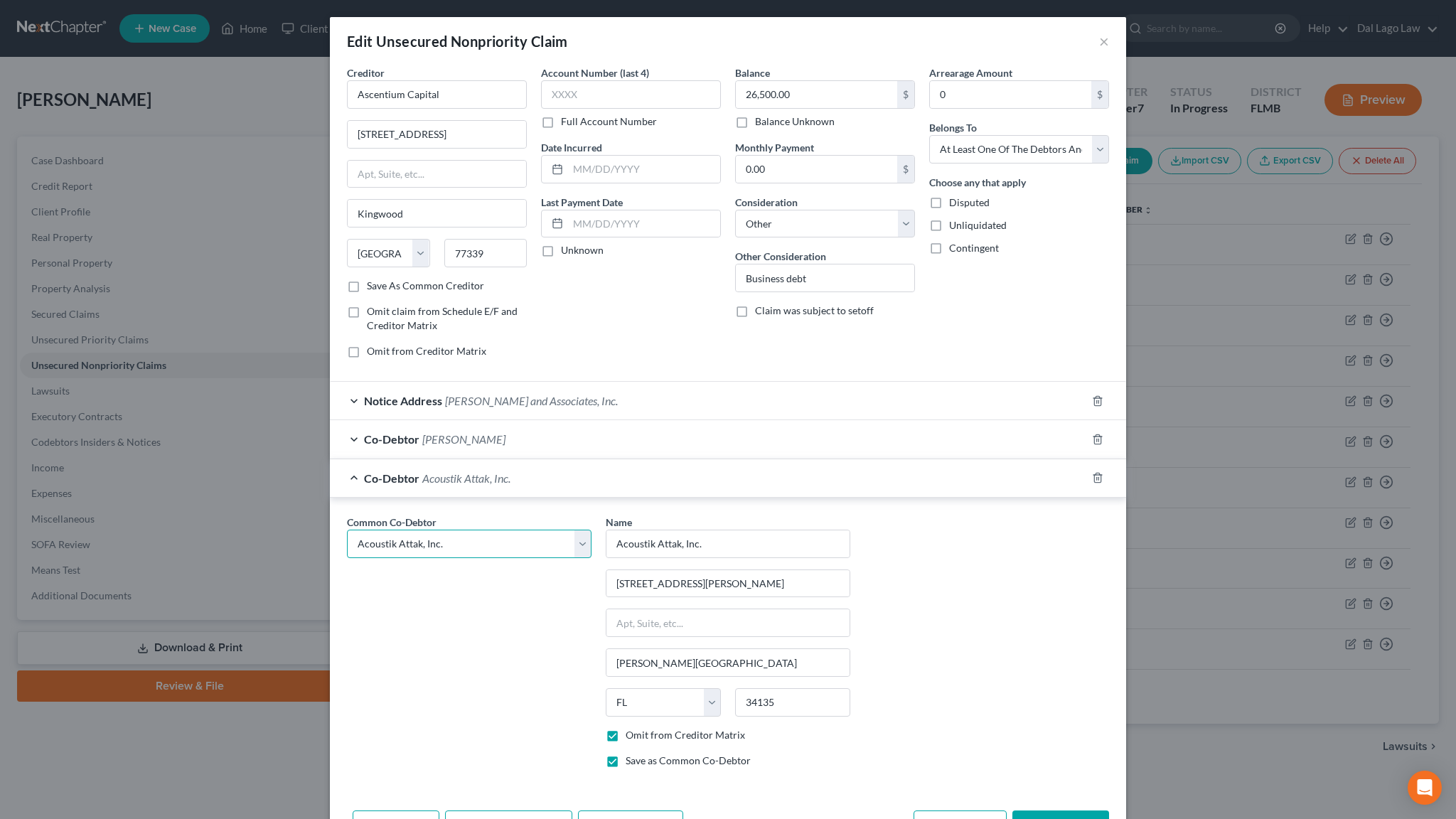
click option "Acoustik Attak, Inc." at bounding box center [0, 0] width 0 height 0
click at [347, 530] on select "Select Michael Depietro Acoustik Attak, Inc. Barflurgle, LLC Acoustik Attak, In…" at bounding box center [469, 544] width 244 height 29
select select "1"
click option "Acoustik Attak, Inc." at bounding box center [0, 0] width 0 height 0
type input "16852 Vistamonte Ct"
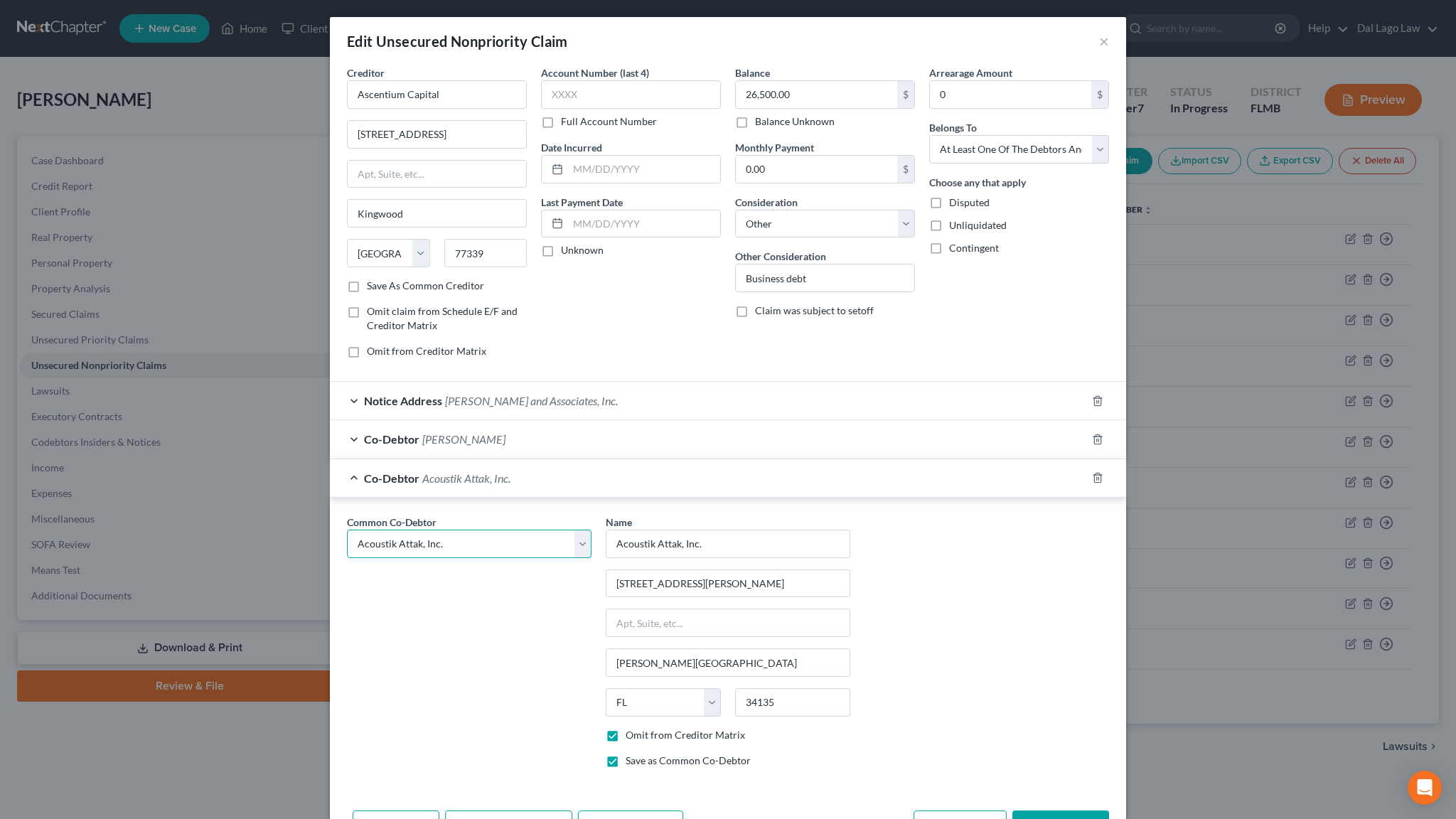
type input "34134"
click at [645, 744] on label "Save as Common Co-Debtor" at bounding box center [688, 760] width 125 height 14
click at [641, 744] on input "Save as Common Co-Debtor" at bounding box center [636, 757] width 9 height 9
checkbox input "false"
click at [665, 744] on button "Add Co-Debtor" at bounding box center [630, 825] width 105 height 30
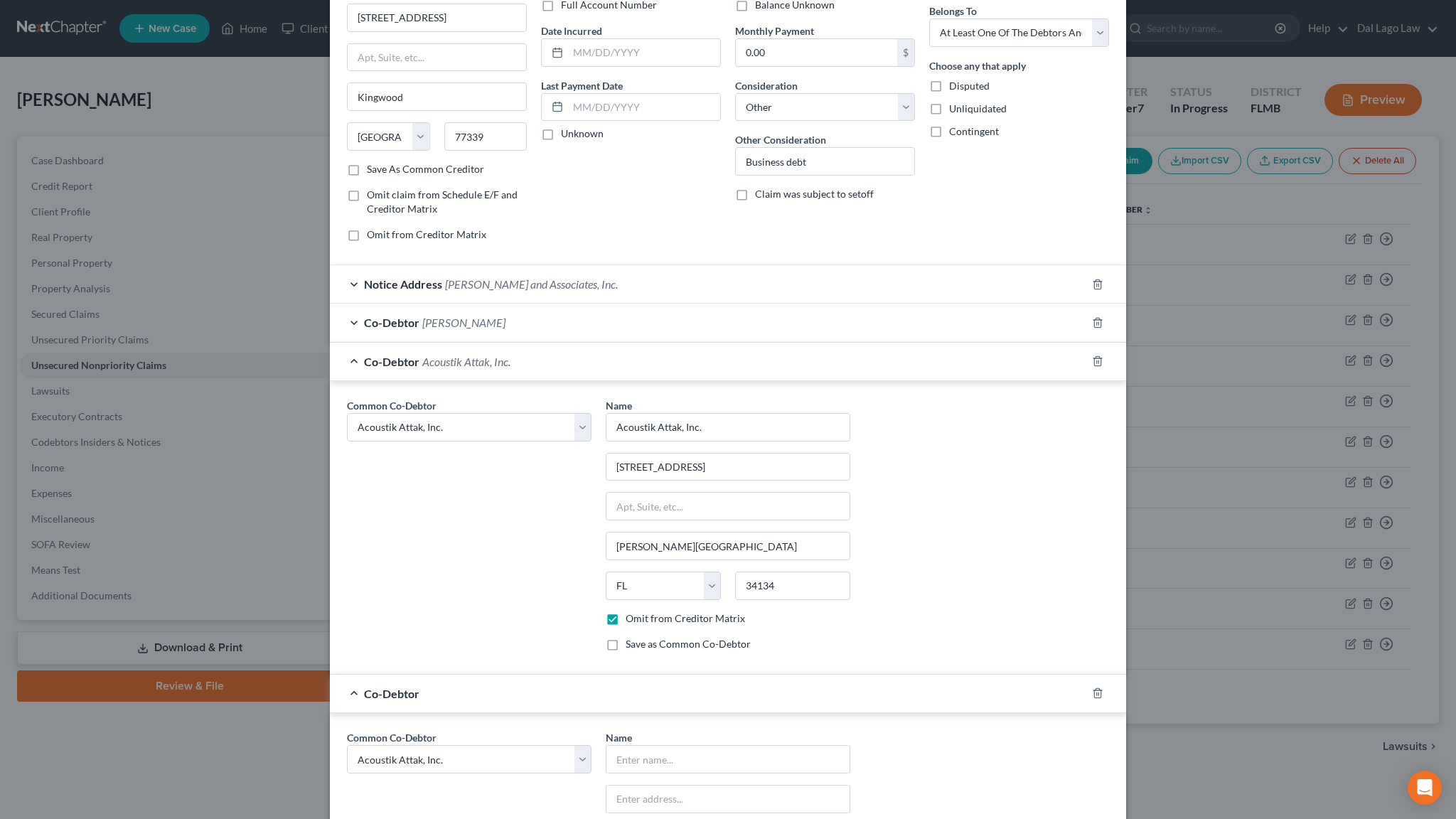
scroll to position [120, 0]
click at [347, 742] on select "Select Michael Depietro Acoustik Attak, Inc. Barflurgle, LLC Acoustik Attak, In…" at bounding box center [469, 756] width 244 height 29
select select "2"
click option "Barflurgle, LLC" at bounding box center [0, 0] width 0 height 0
select select "2"
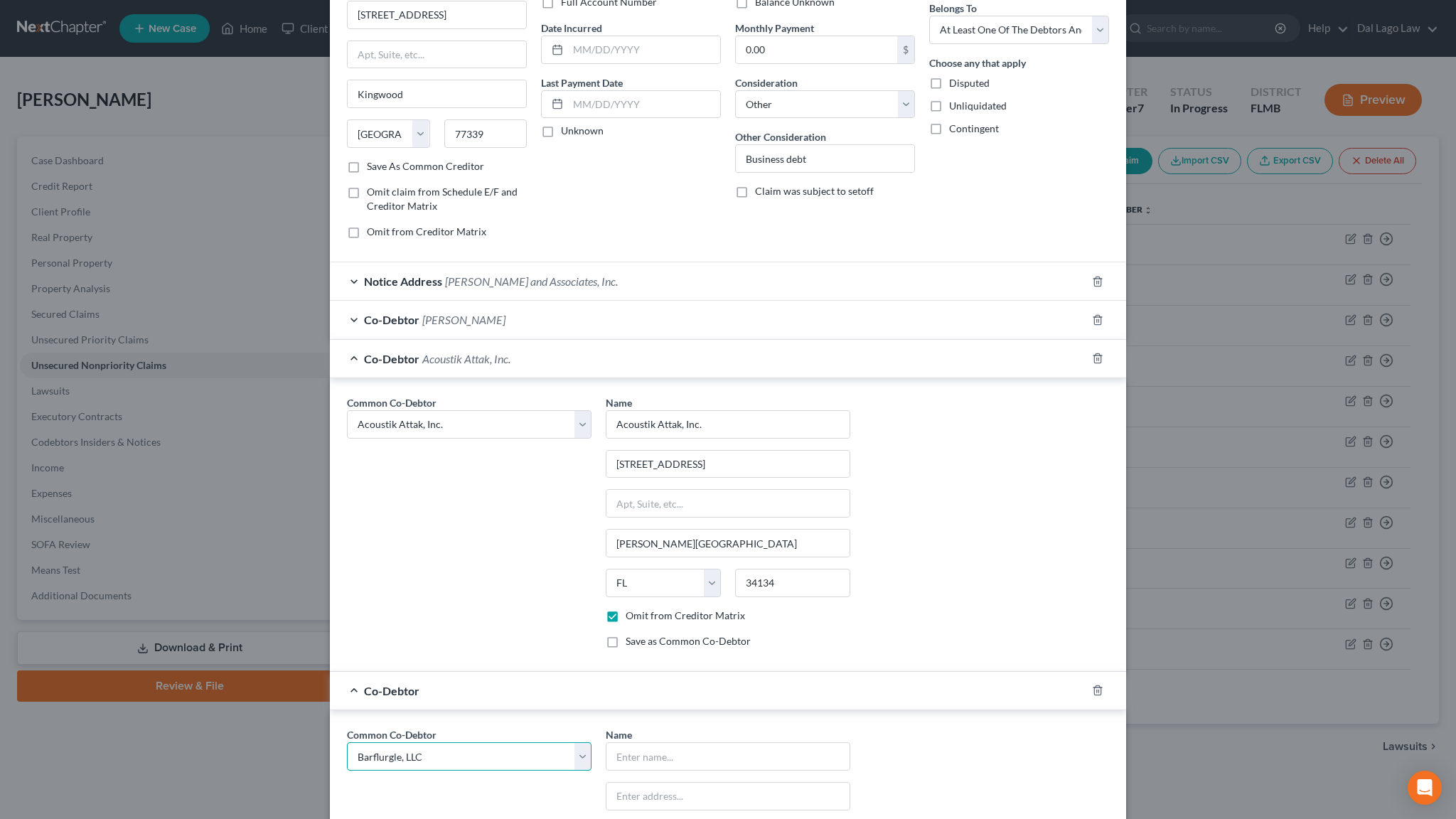
type input "Barflurgle, LLC"
type input "16852 Vistamonte Ct"
type input "Bonita Springs"
select select "9"
type input "34134"
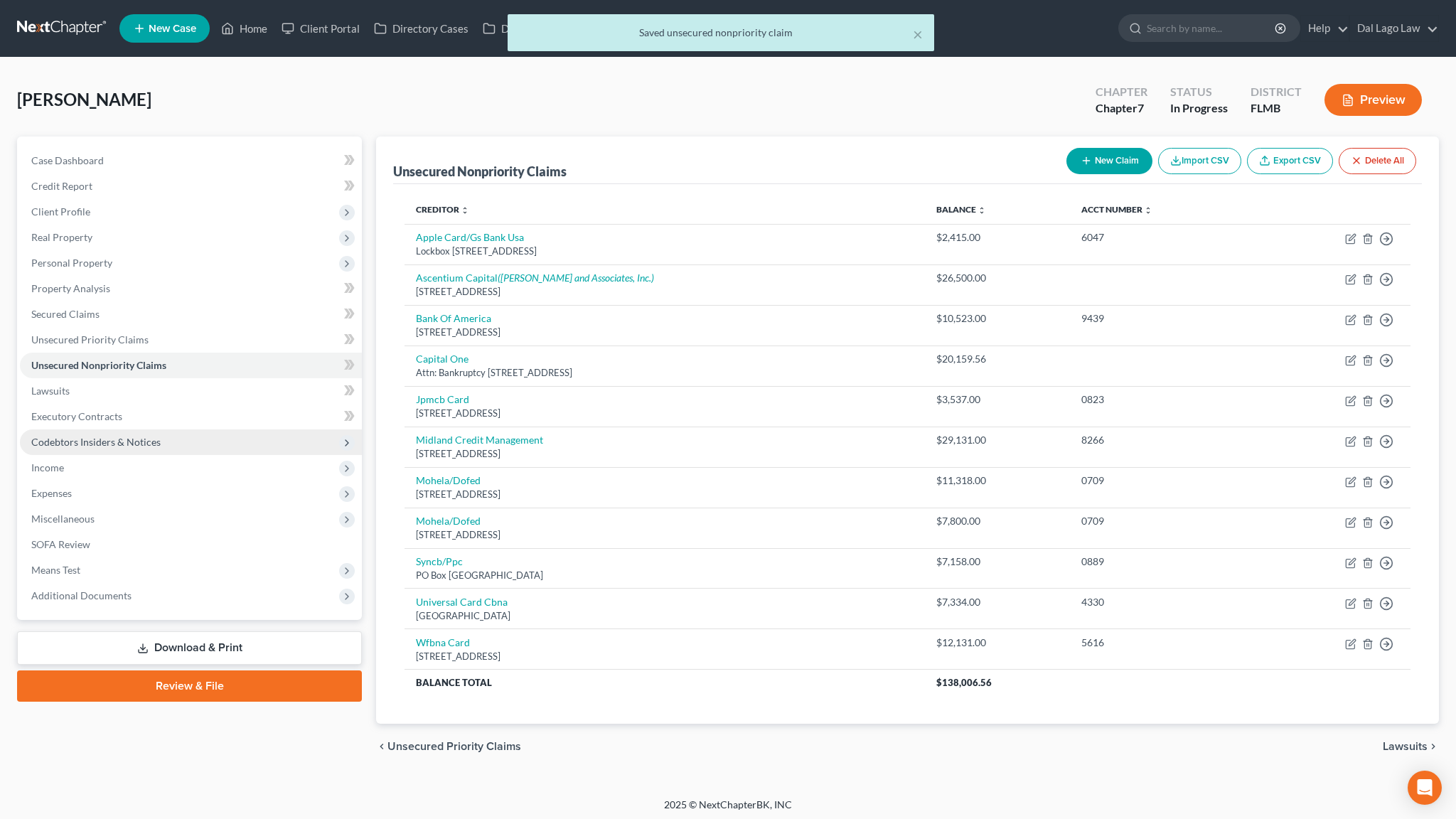
click at [41, 436] on span "Codebtors Insiders & Notices" at bounding box center [96, 442] width 130 height 12
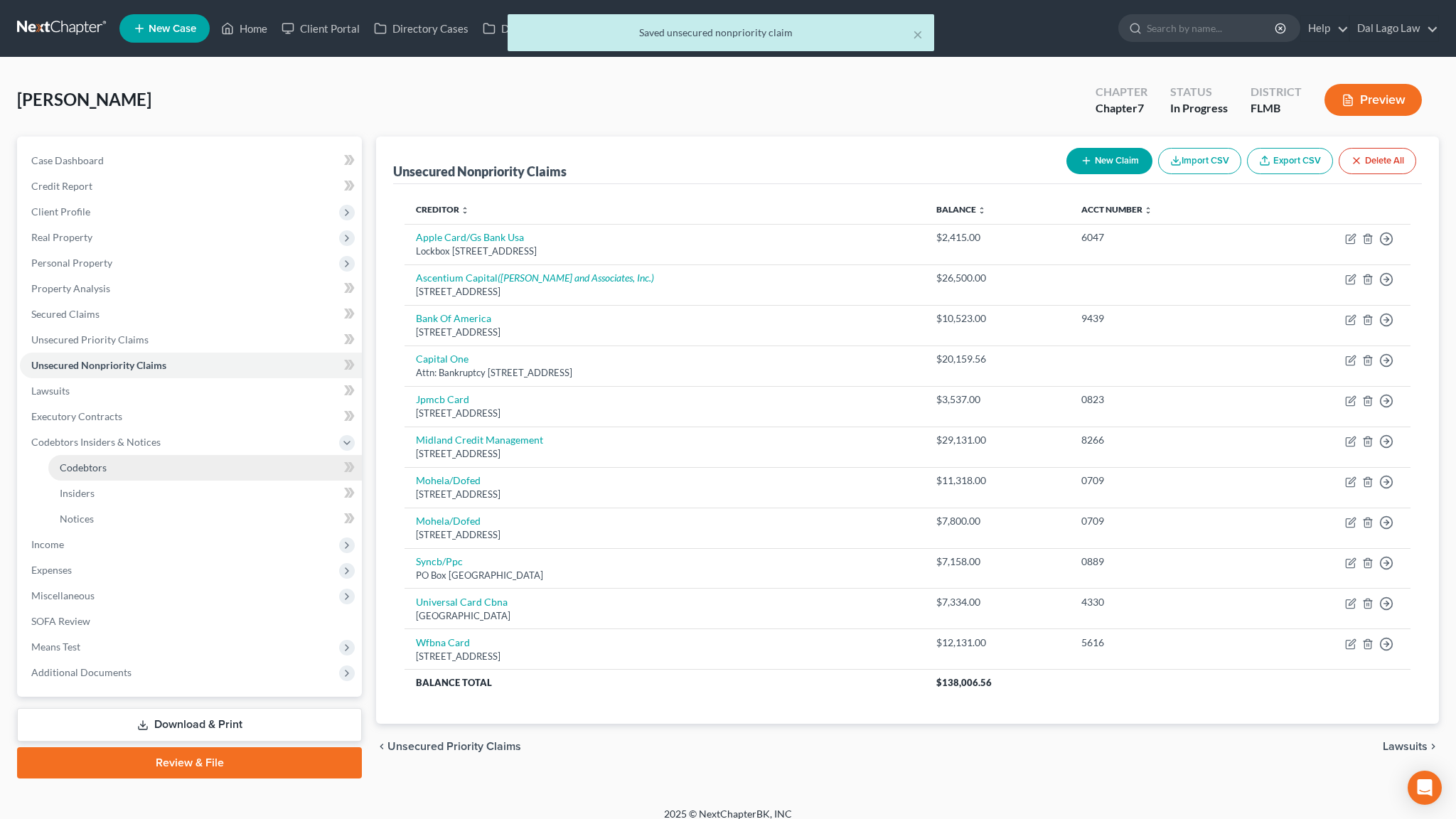
click at [88, 455] on link "Codebtors" at bounding box center [205, 468] width 313 height 26
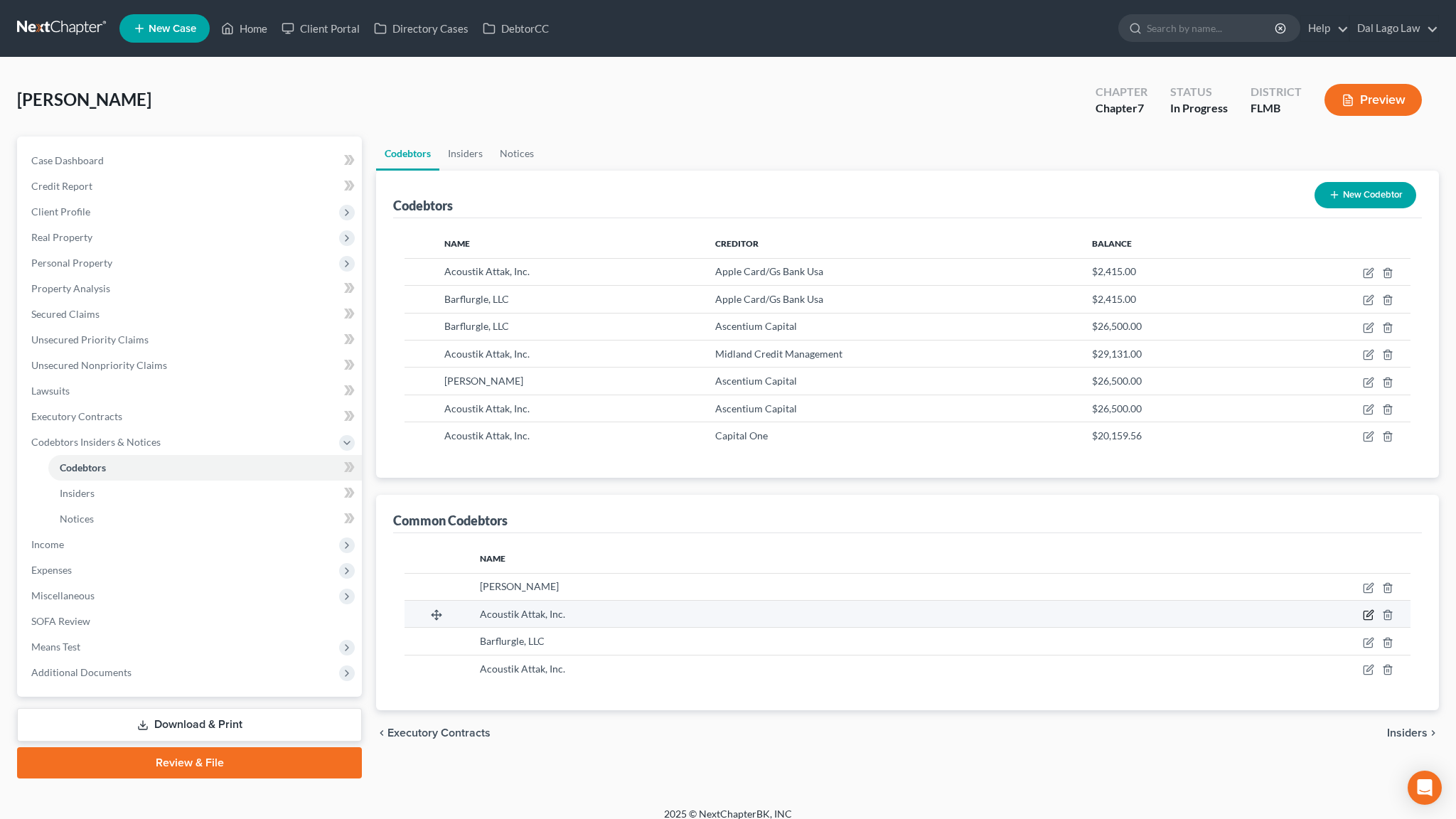
click at [1372, 612] on icon "button" at bounding box center [1368, 615] width 9 height 9
select select "9"
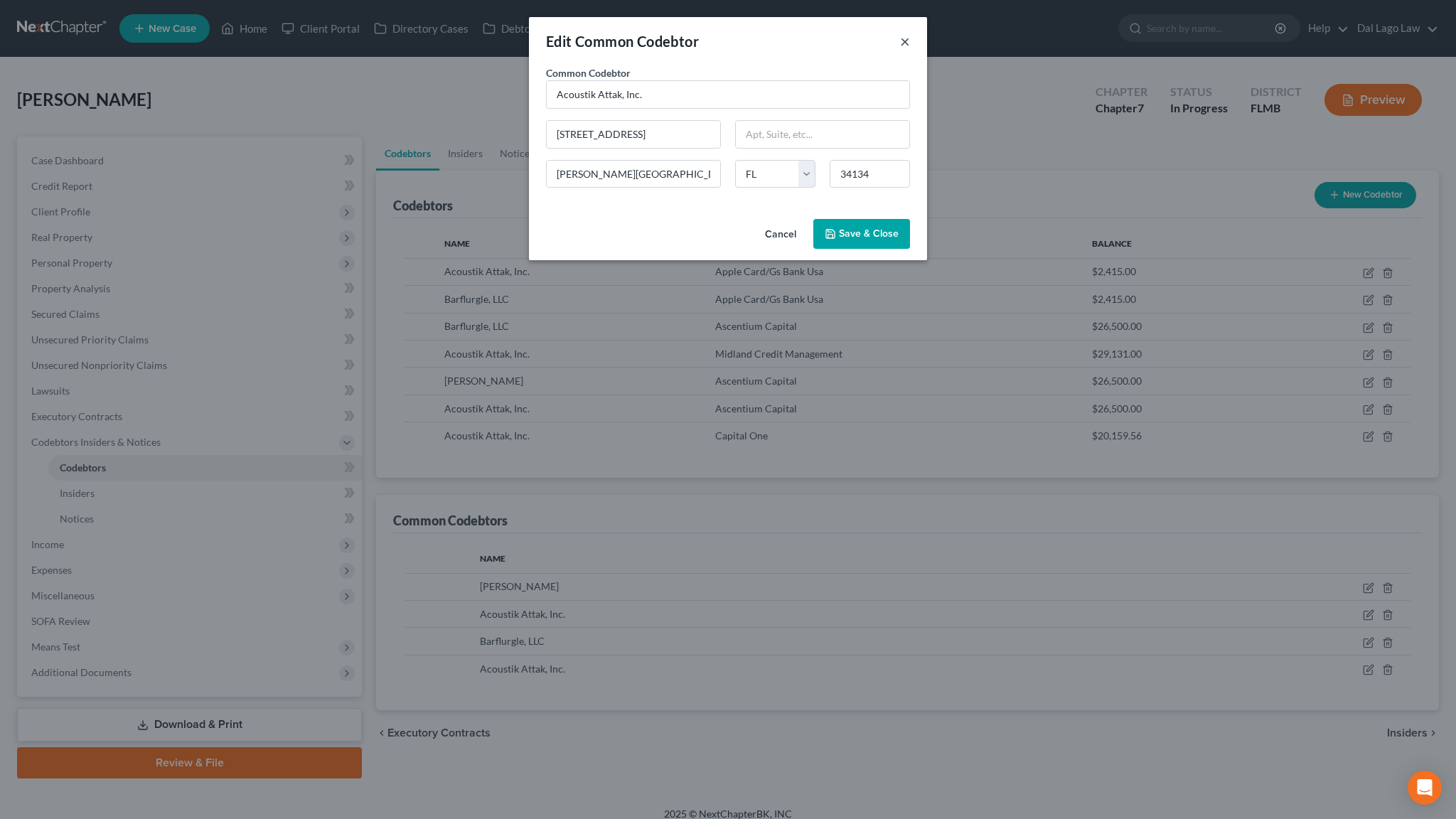
click at [900, 33] on button "×" at bounding box center [905, 41] width 10 height 17
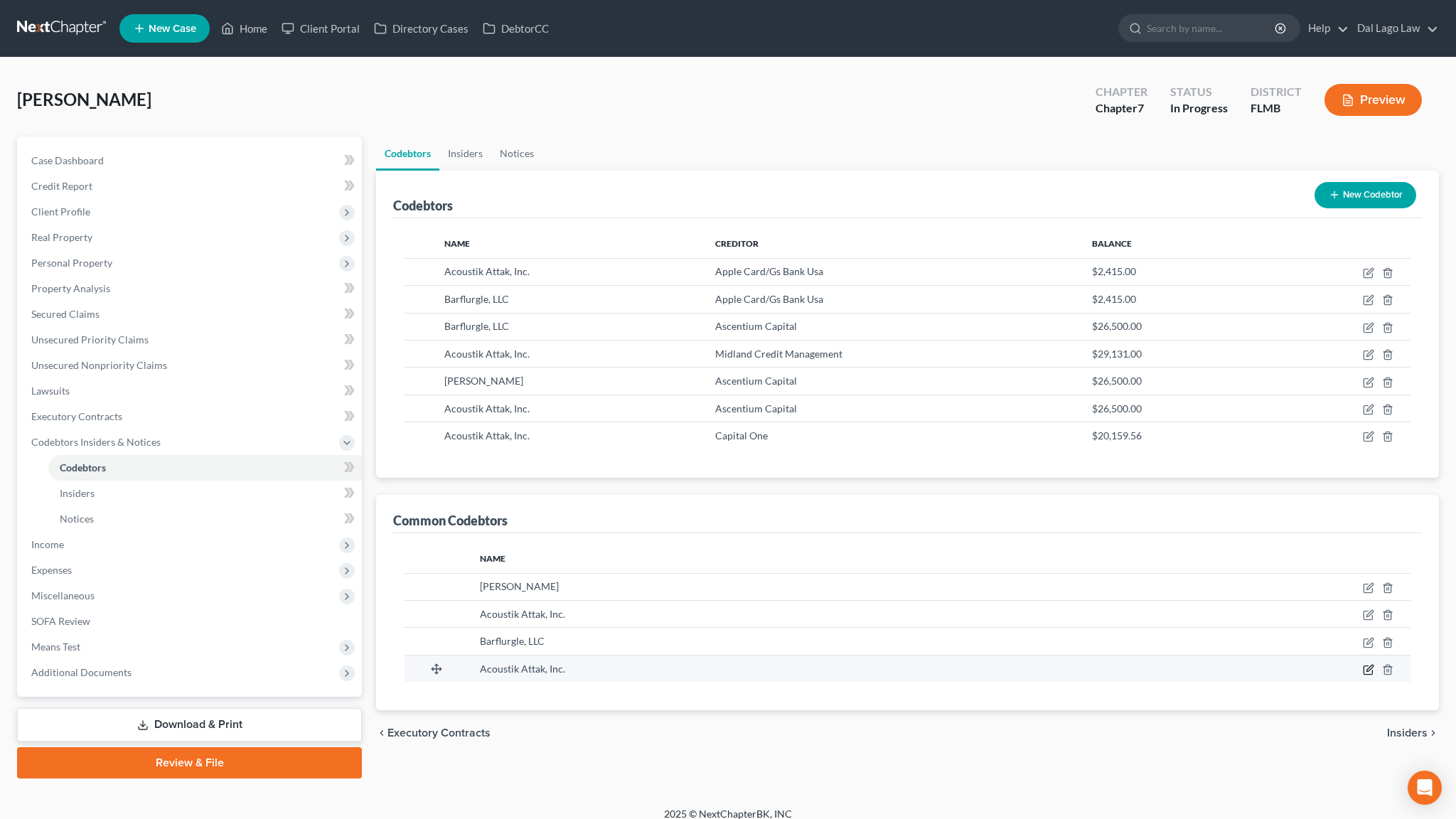
click at [1374, 664] on icon "button" at bounding box center [1368, 669] width 11 height 11
select select "9"
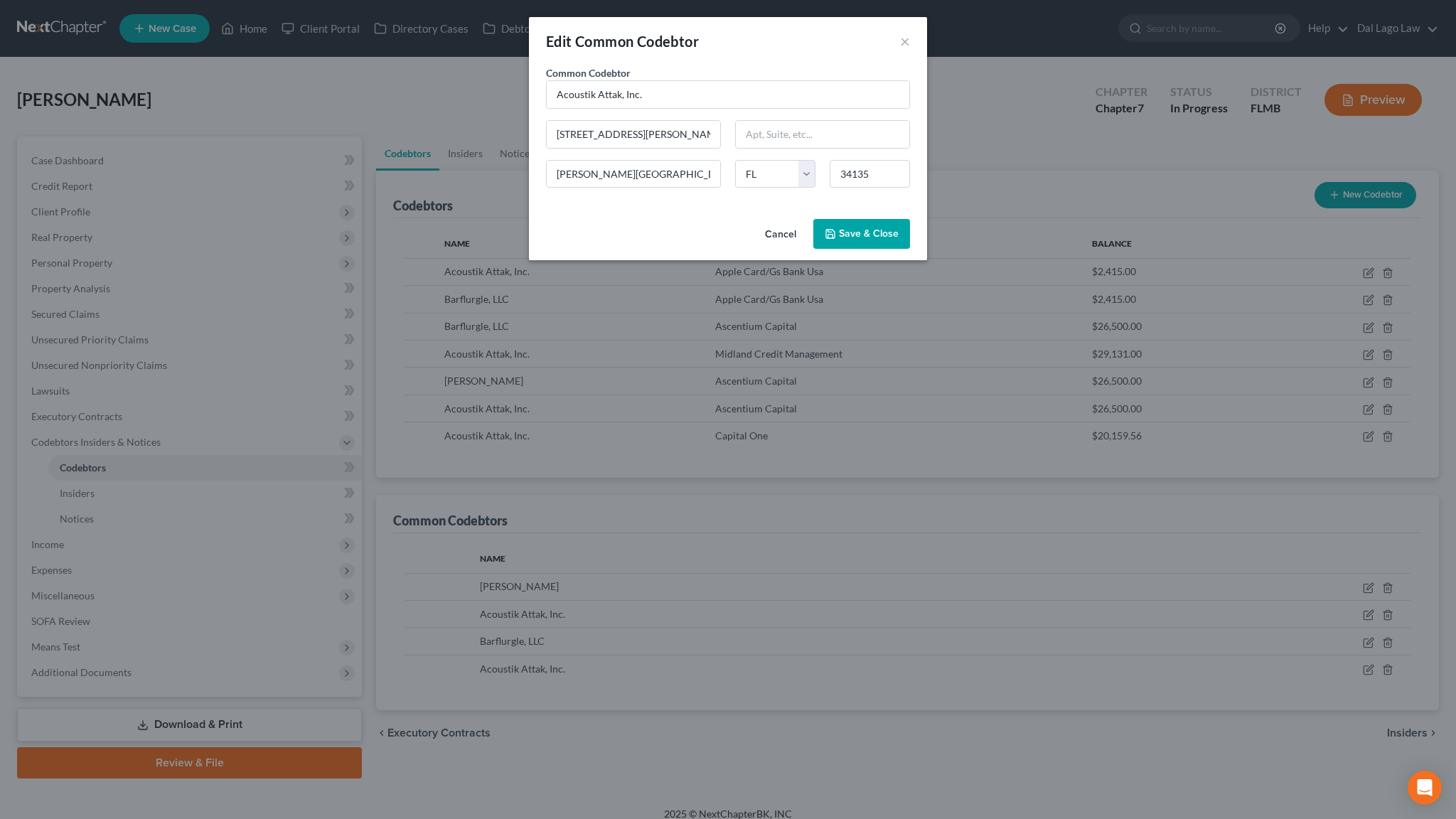
click at [857, 31] on div "Edit Common Codebtor ×" at bounding box center [728, 41] width 398 height 48
click at [900, 33] on button "×" at bounding box center [905, 41] width 10 height 17
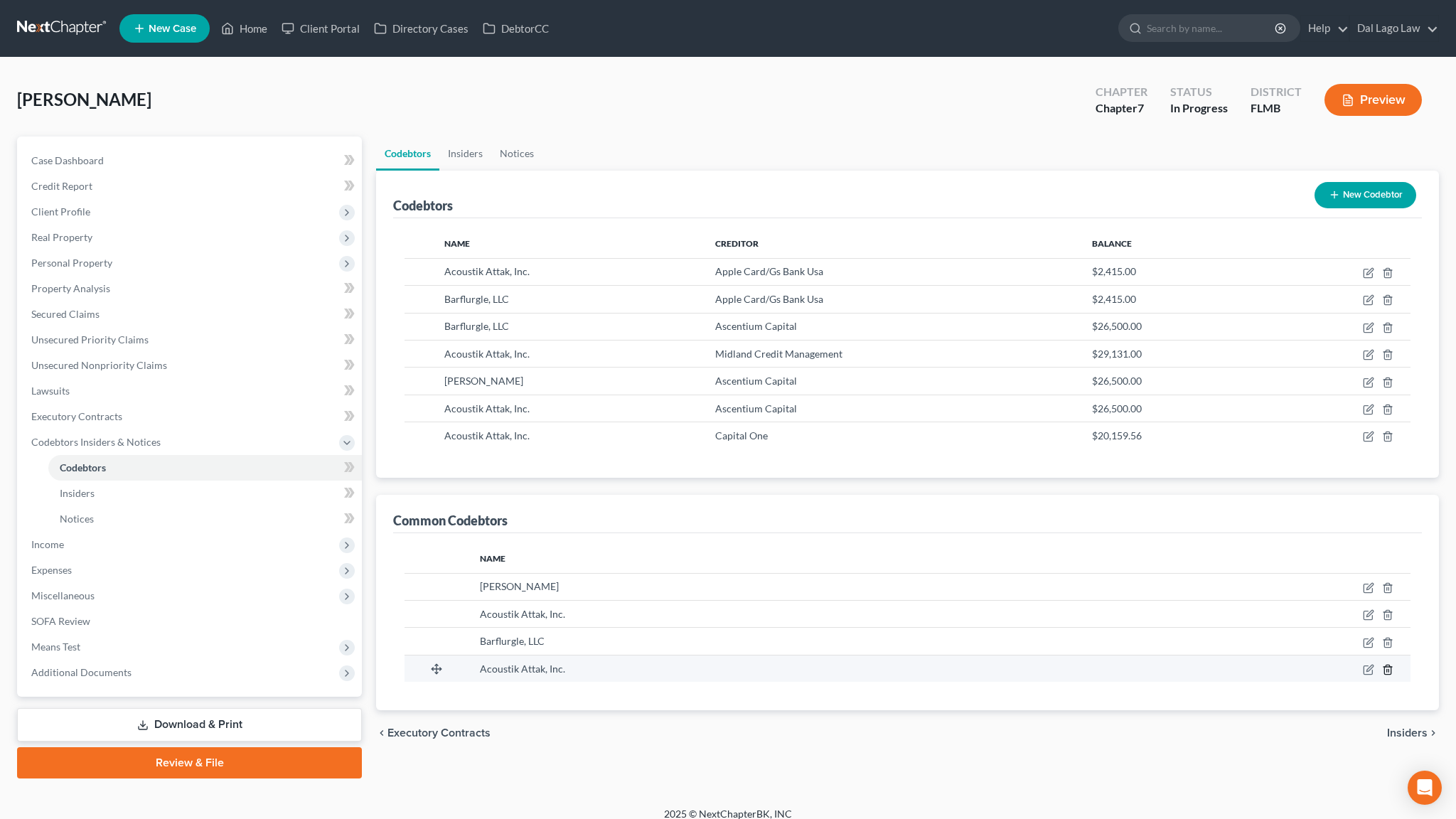
click at [1394, 664] on icon "button" at bounding box center [1387, 669] width 11 height 11
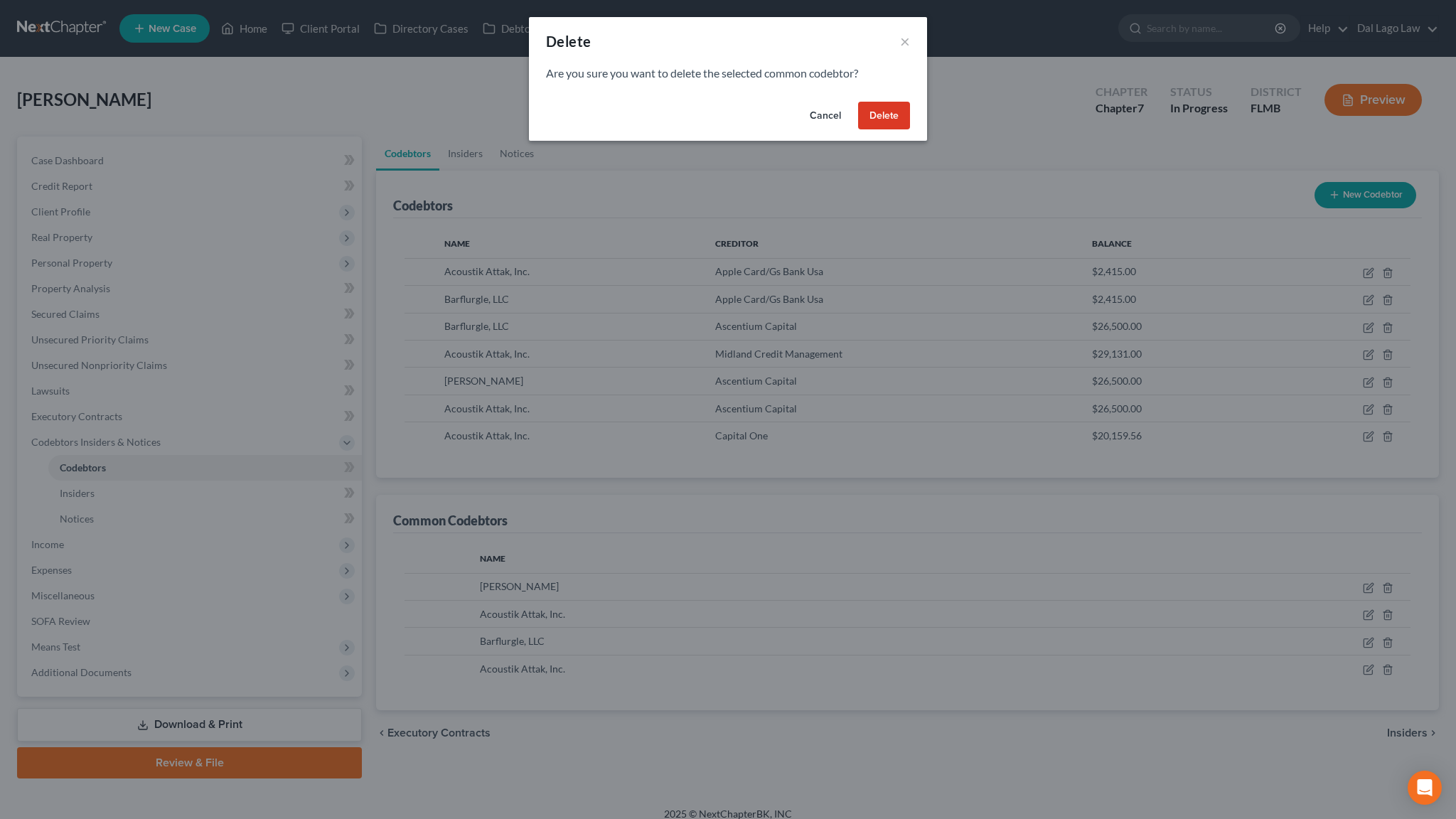
click at [858, 102] on button "Delete" at bounding box center [884, 116] width 52 height 29
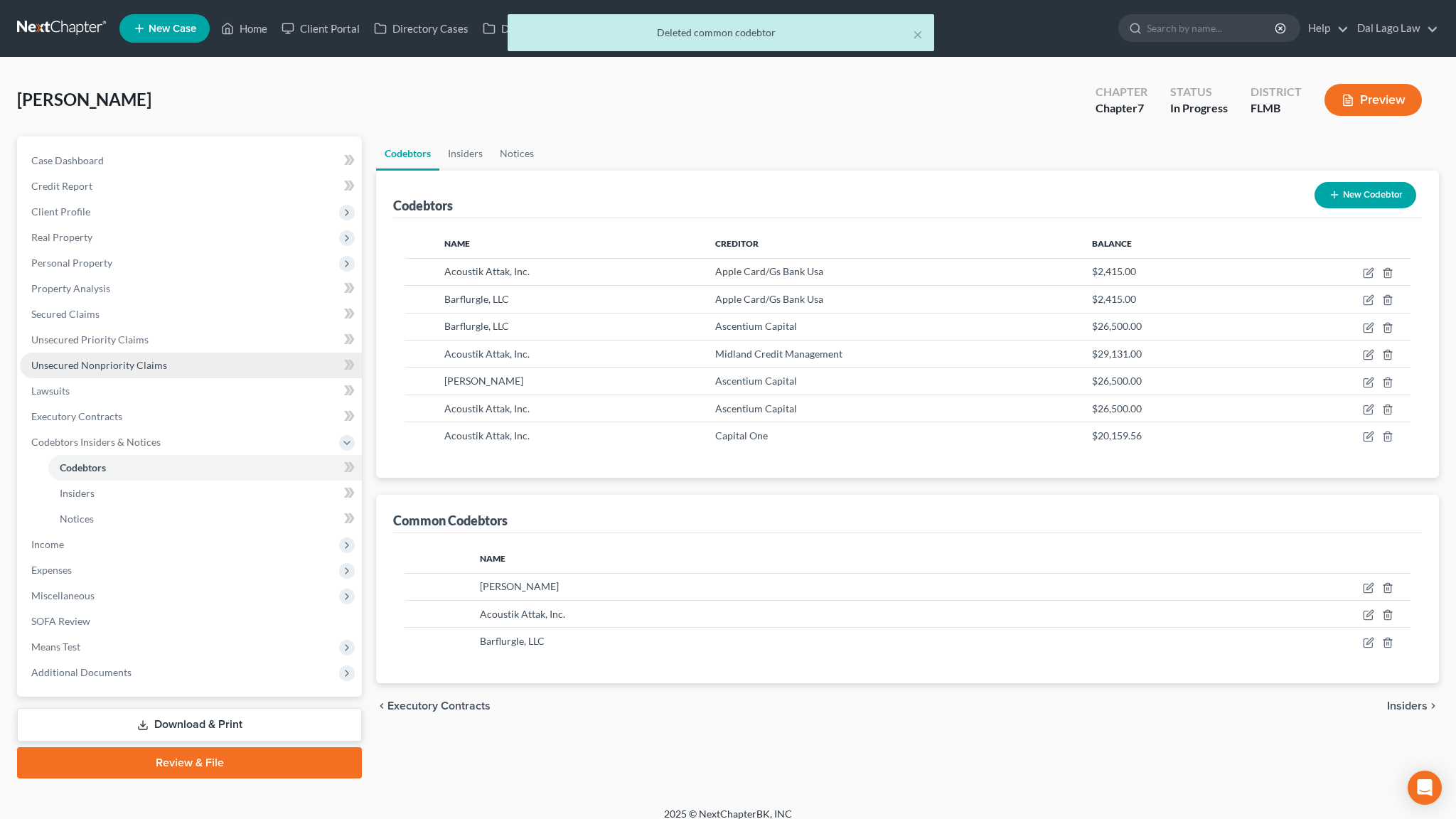
click at [75, 359] on span "Unsecured Nonpriority Claims" at bounding box center [99, 365] width 136 height 12
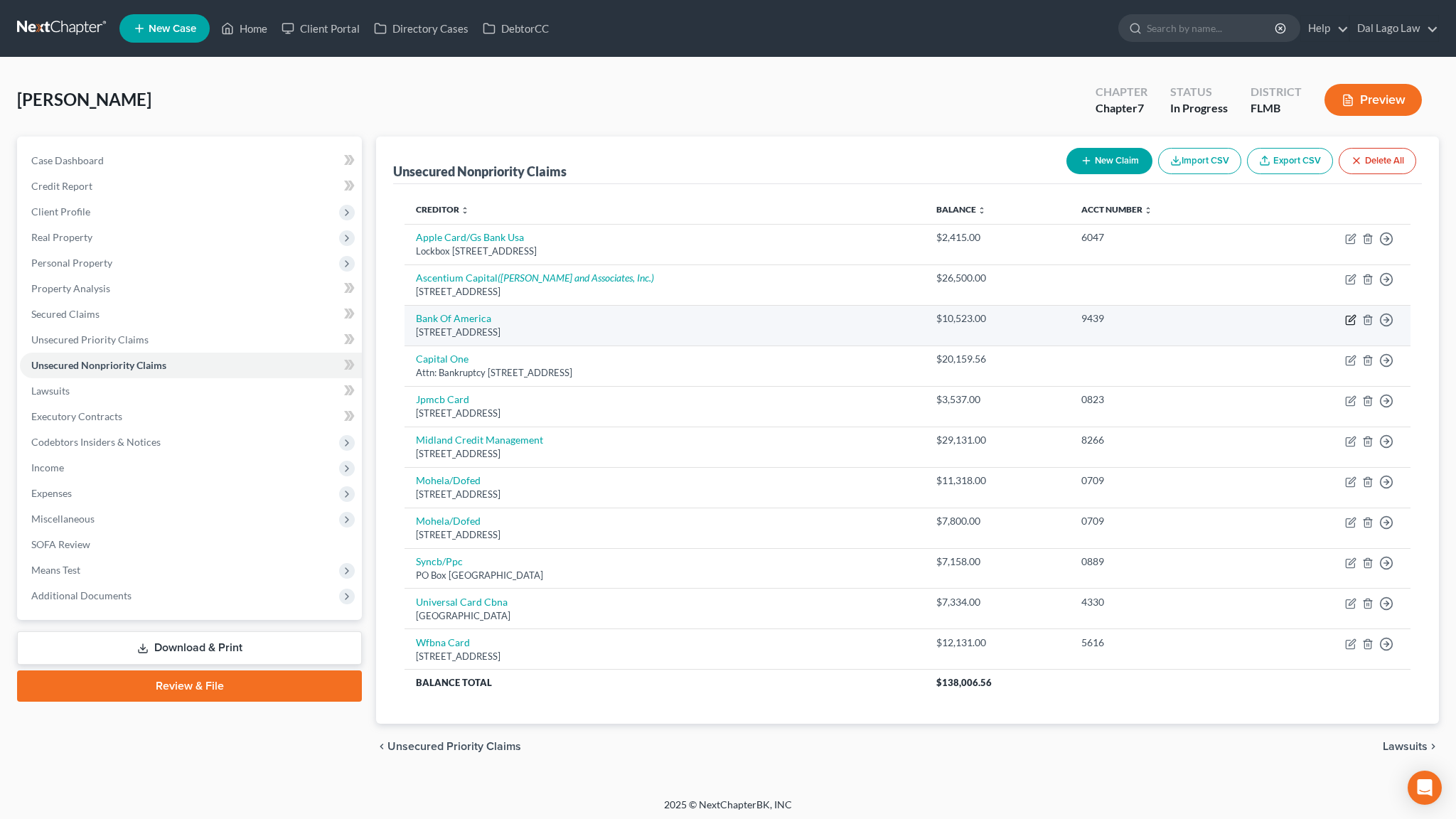
click at [1355, 315] on icon "button" at bounding box center [1352, 318] width 6 height 6
select select "7"
select select "14"
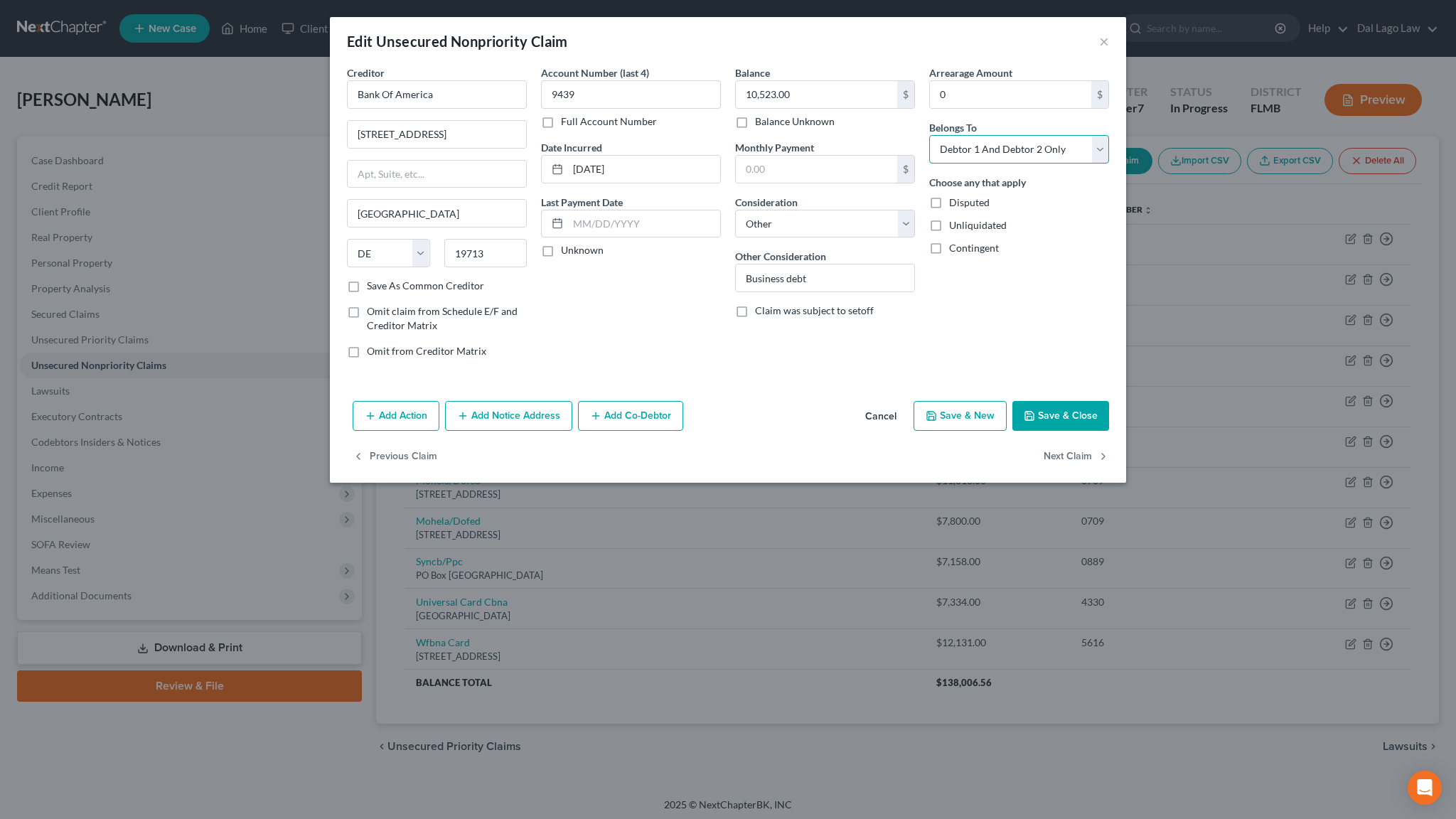
click option "Debtor 1 And Debtor 2 Only" at bounding box center [0, 0] width 0 height 0
click at [929, 135] on select "Select Debtor 1 Only Debtor 2 Only Debtor 1 And Debtor 2 Only At Least One Of T…" at bounding box center [1019, 149] width 180 height 29
select select "3"
click option "At Least One Of The Debtors And Another" at bounding box center [0, 0] width 0 height 0
click at [669, 401] on button "Add Co-Debtor" at bounding box center [630, 416] width 105 height 30
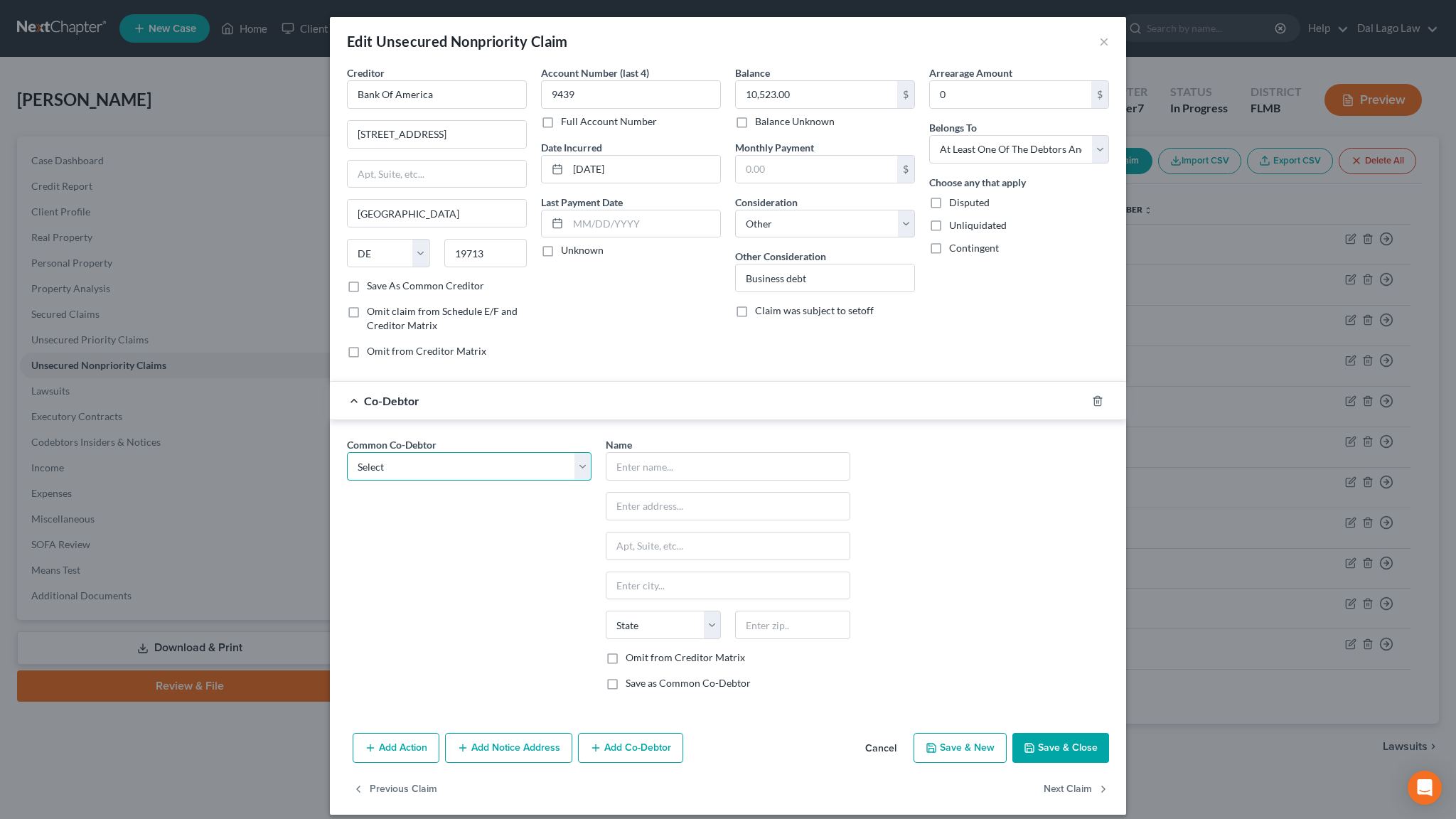
click at [347, 452] on select "Select Michael Depietro Acoustik Attak, Inc. Barflurgle, LLC" at bounding box center [469, 466] width 244 height 29
select select "1"
click option "Acoustik Attak, Inc." at bounding box center [0, 0] width 0 height 0
type input "Acoustik Attak, Inc."
type input "16852 Vistamonte Ct"
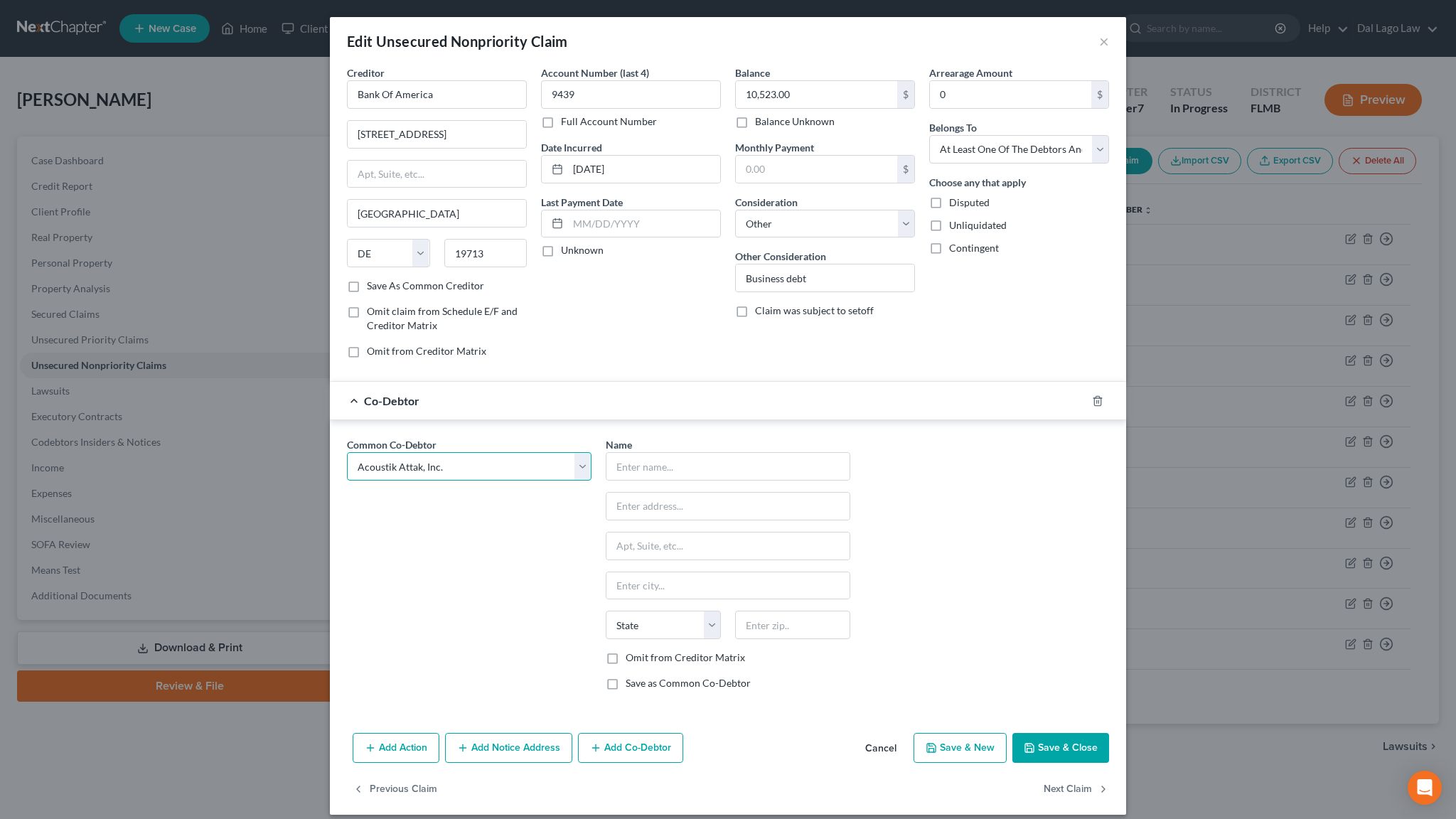
type input "Bonita Springs"
select select "9"
type input "34134"
click at [640, 650] on label "Omit from Creditor Matrix" at bounding box center [686, 657] width 120 height 14
click at [640, 650] on input "Omit from Creditor Matrix" at bounding box center [636, 654] width 9 height 9
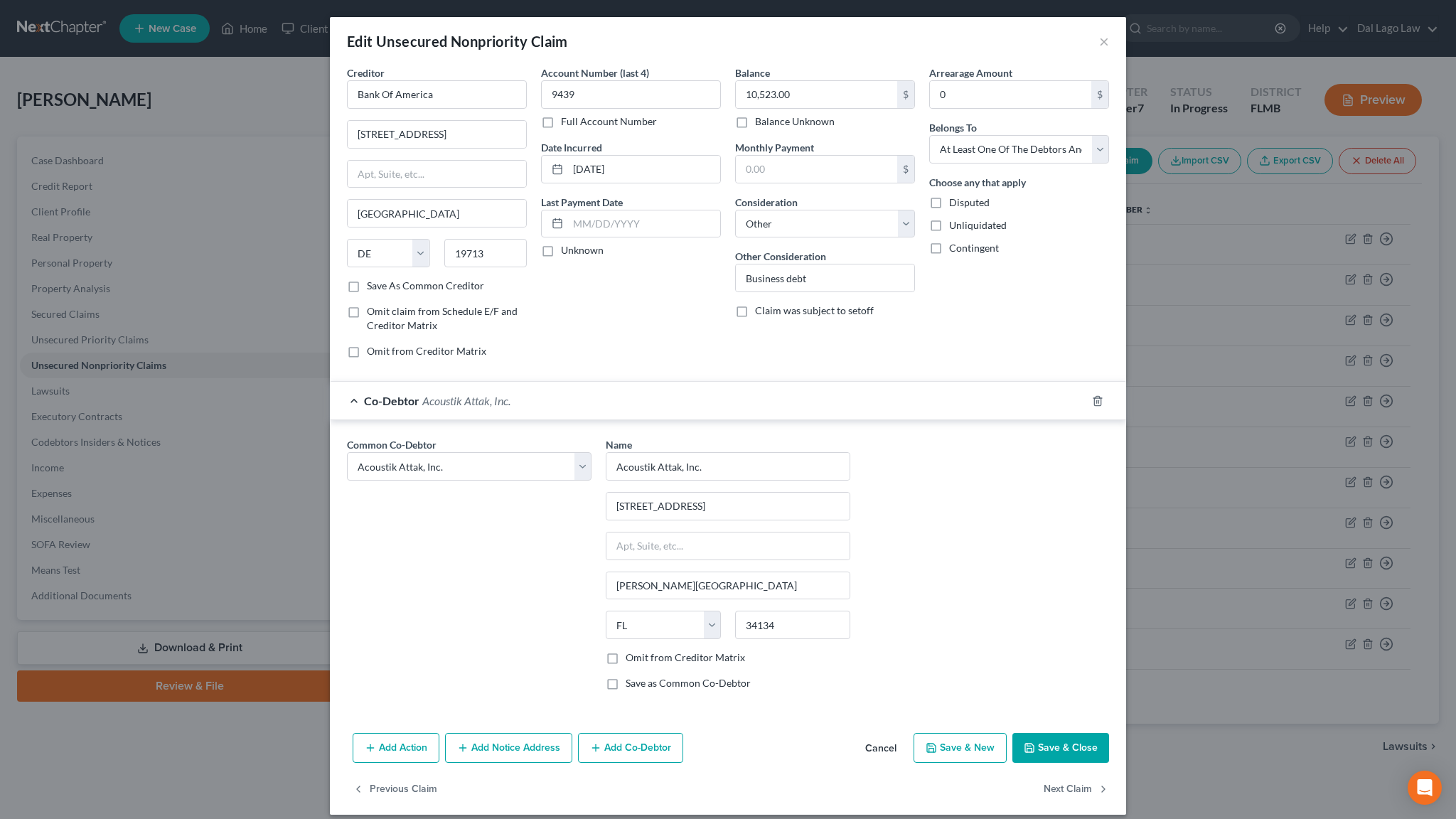
checkbox input "true"
click at [667, 733] on button "Add Co-Debtor" at bounding box center [630, 748] width 105 height 30
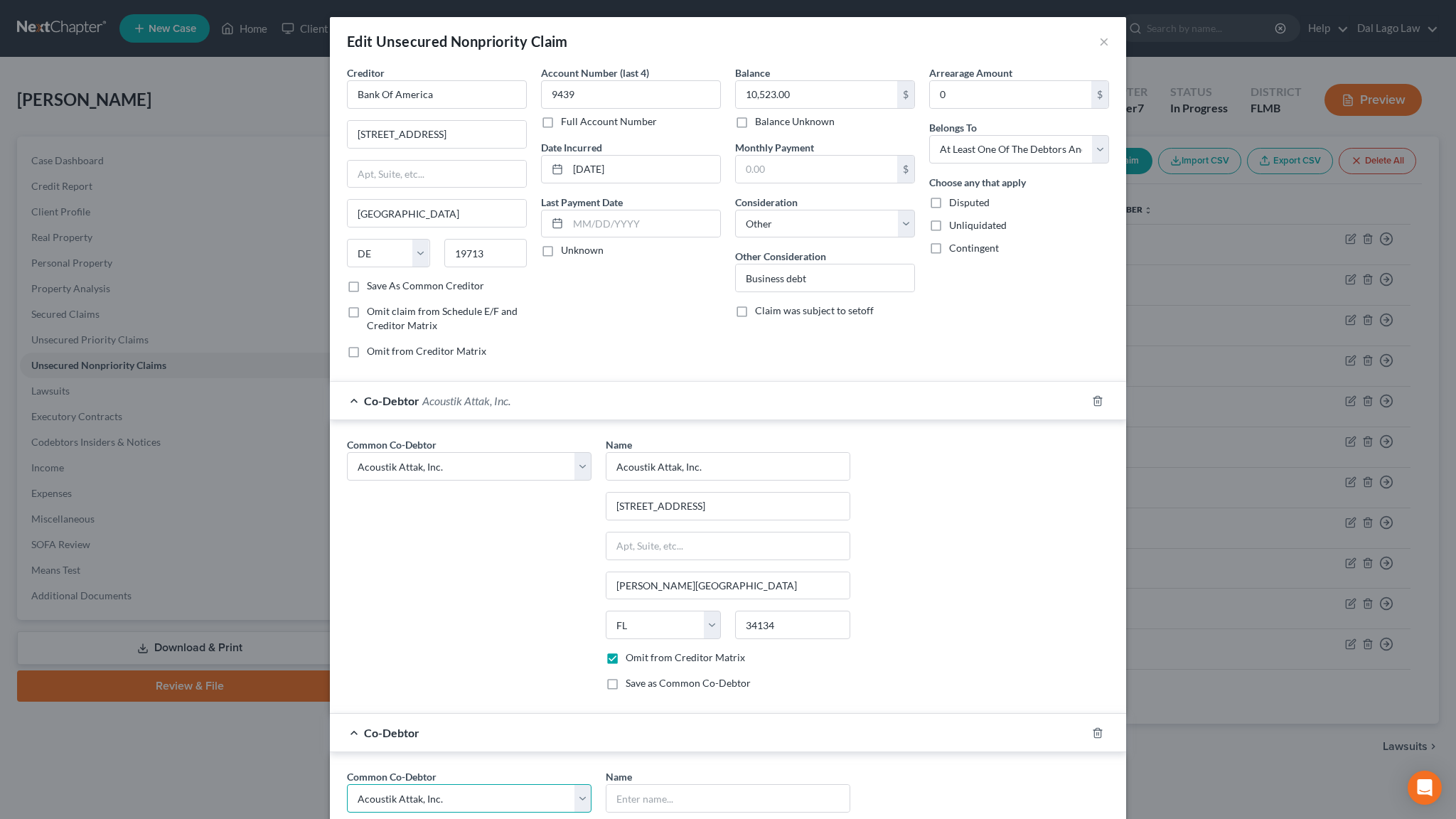
select select "2"
click option "Barflurgle, LLC" at bounding box center [0, 0] width 0 height 0
select select "2"
type input "Barflurgle, LLC"
type input "16852 Vistamonte Ct"
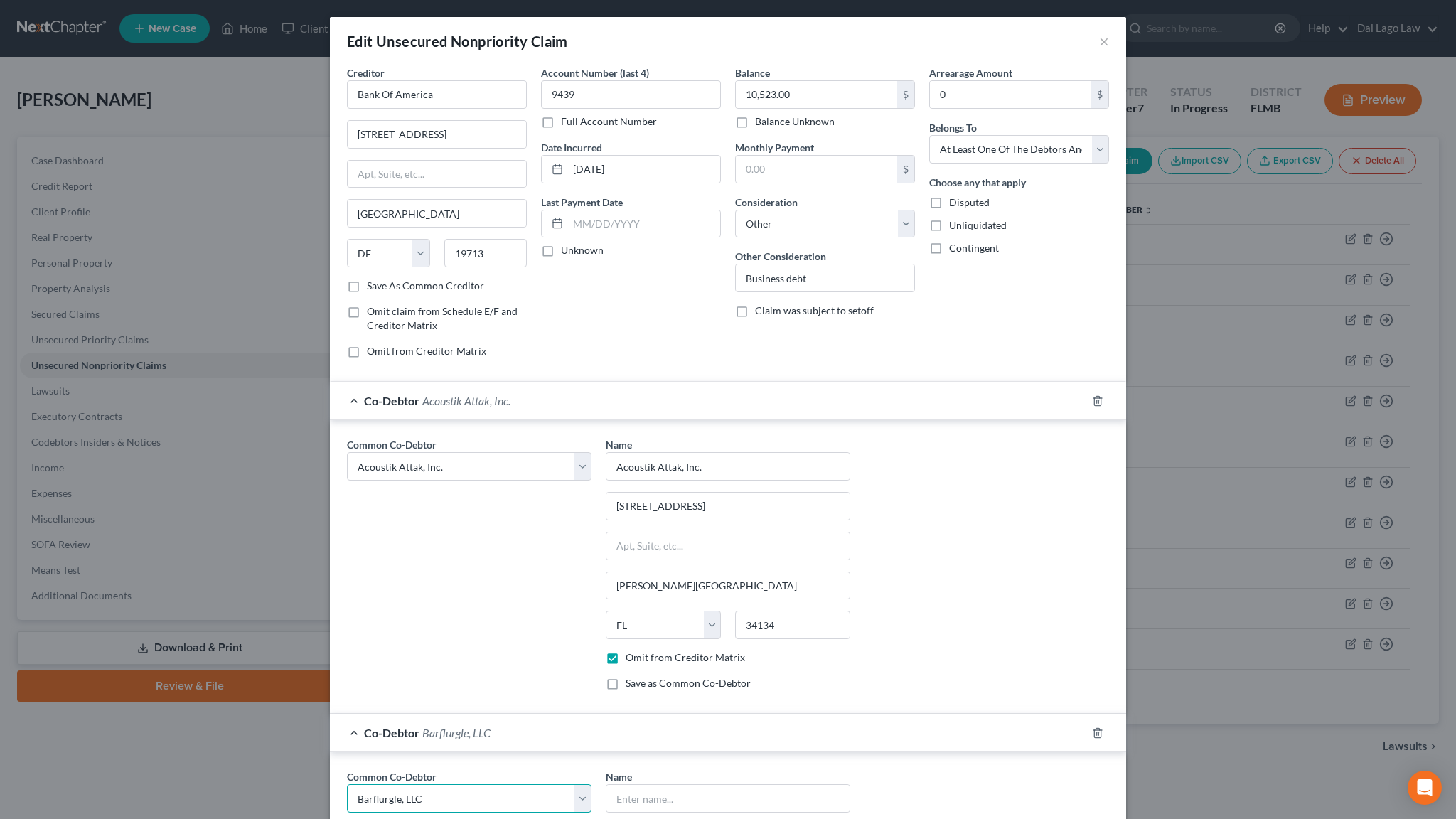
type input "Bonita Springs"
select select "9"
type input "34134"
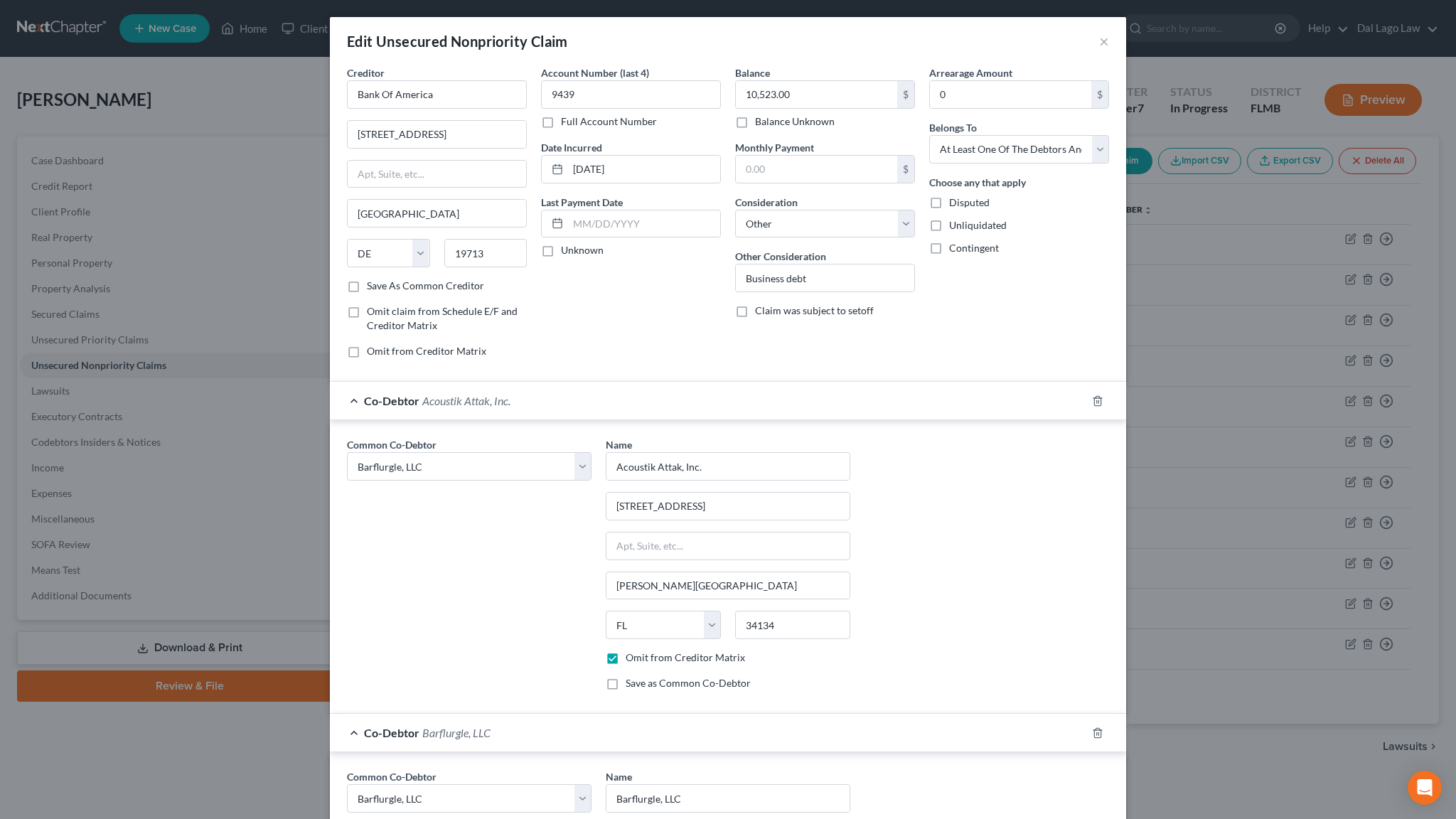
checkbox input "true"
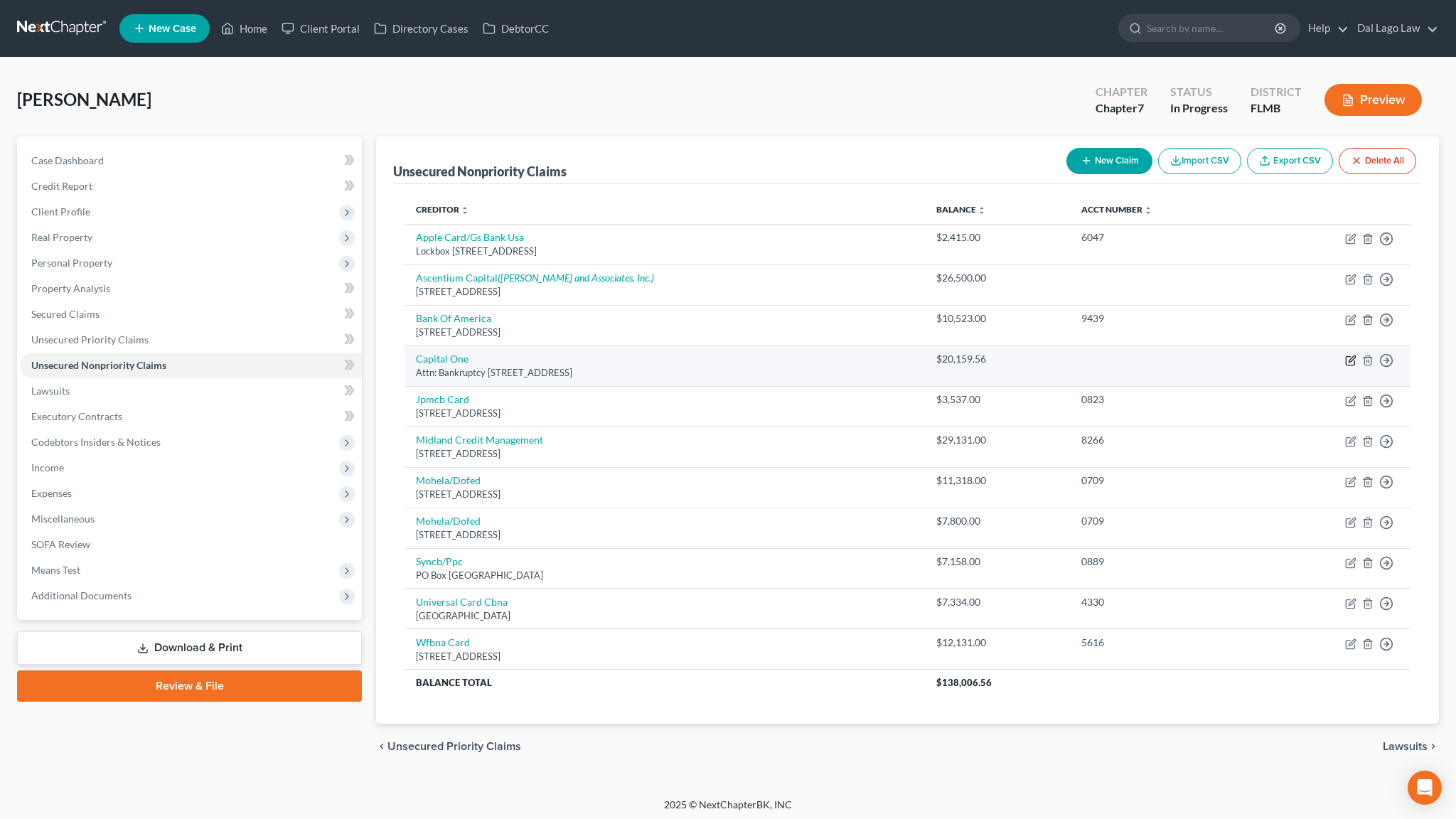
click at [1357, 355] on icon "button" at bounding box center [1350, 360] width 11 height 11
select select "46"
select select "14"
select select "3"
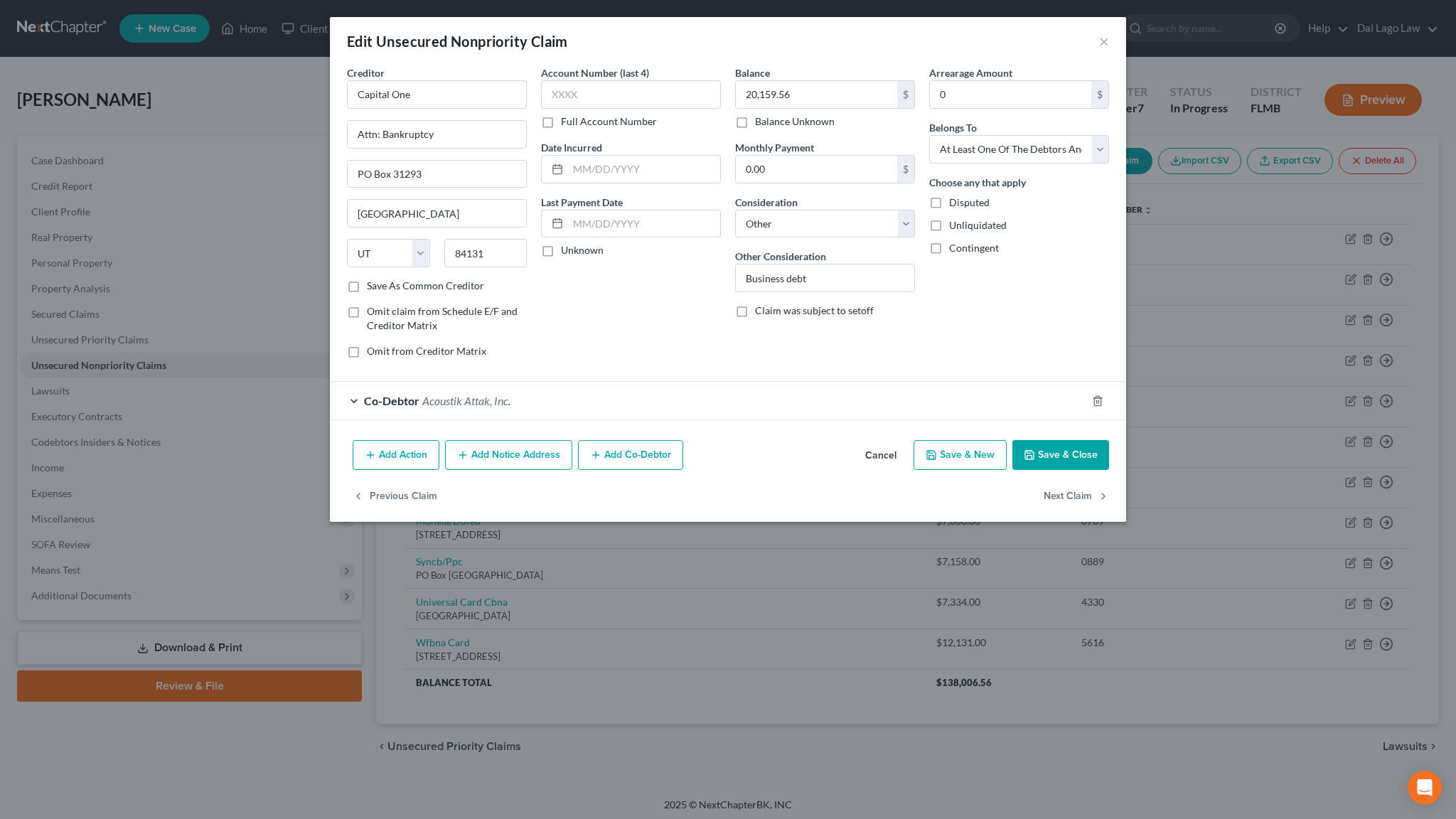
click at [511, 394] on span "Acoustik Attak, Inc." at bounding box center [466, 401] width 88 height 14
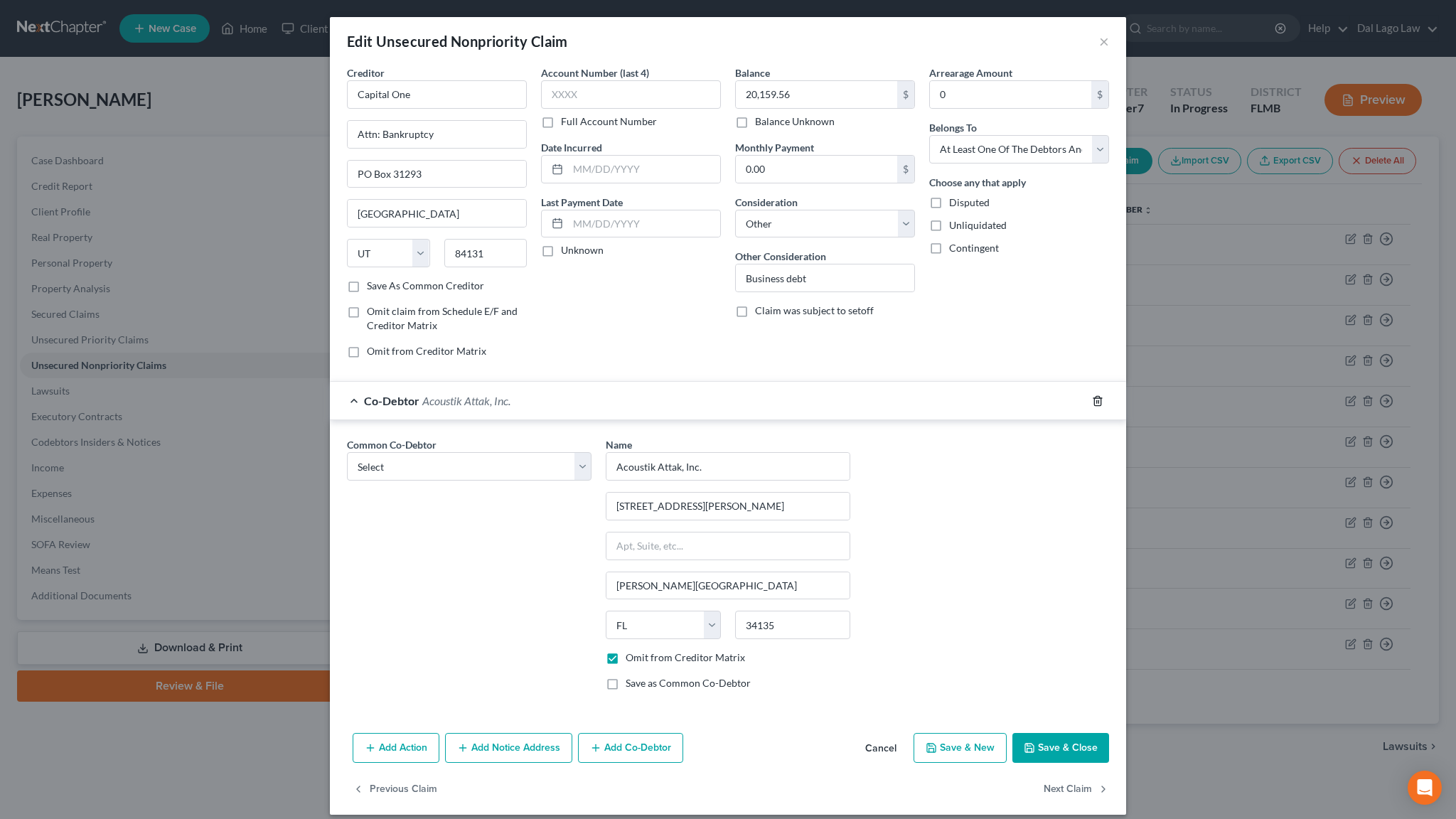
click at [1095, 396] on icon "button" at bounding box center [1098, 400] width 6 height 9
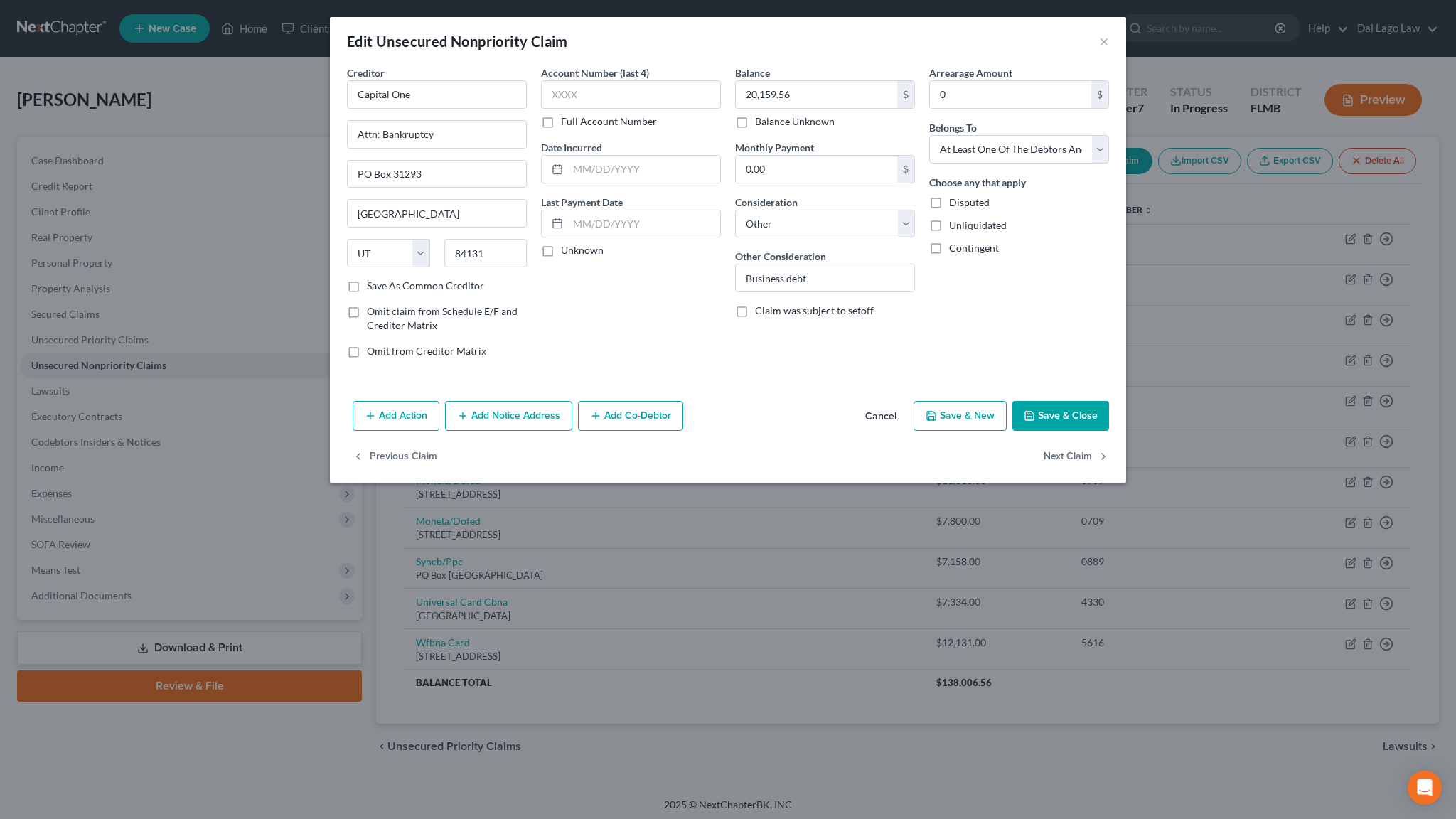
click at [671, 401] on button "Add Co-Debtor" at bounding box center [630, 416] width 105 height 30
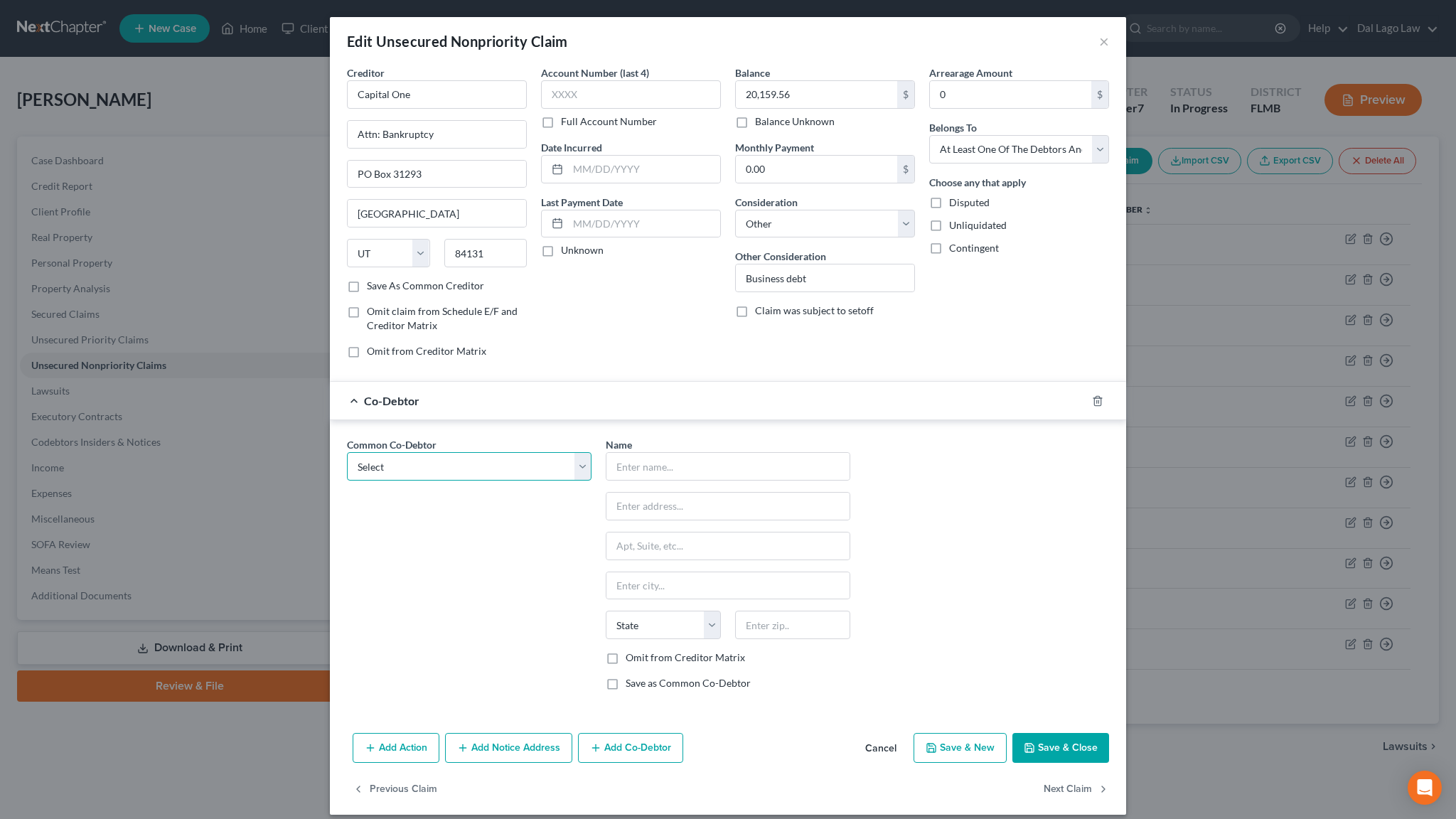
select select "1"
click option "Acoustik Attak, Inc." at bounding box center [0, 0] width 0 height 0
type input "Acoustik Attak, Inc."
type input "16852 Vistamonte Ct"
type input "Bonita Springs"
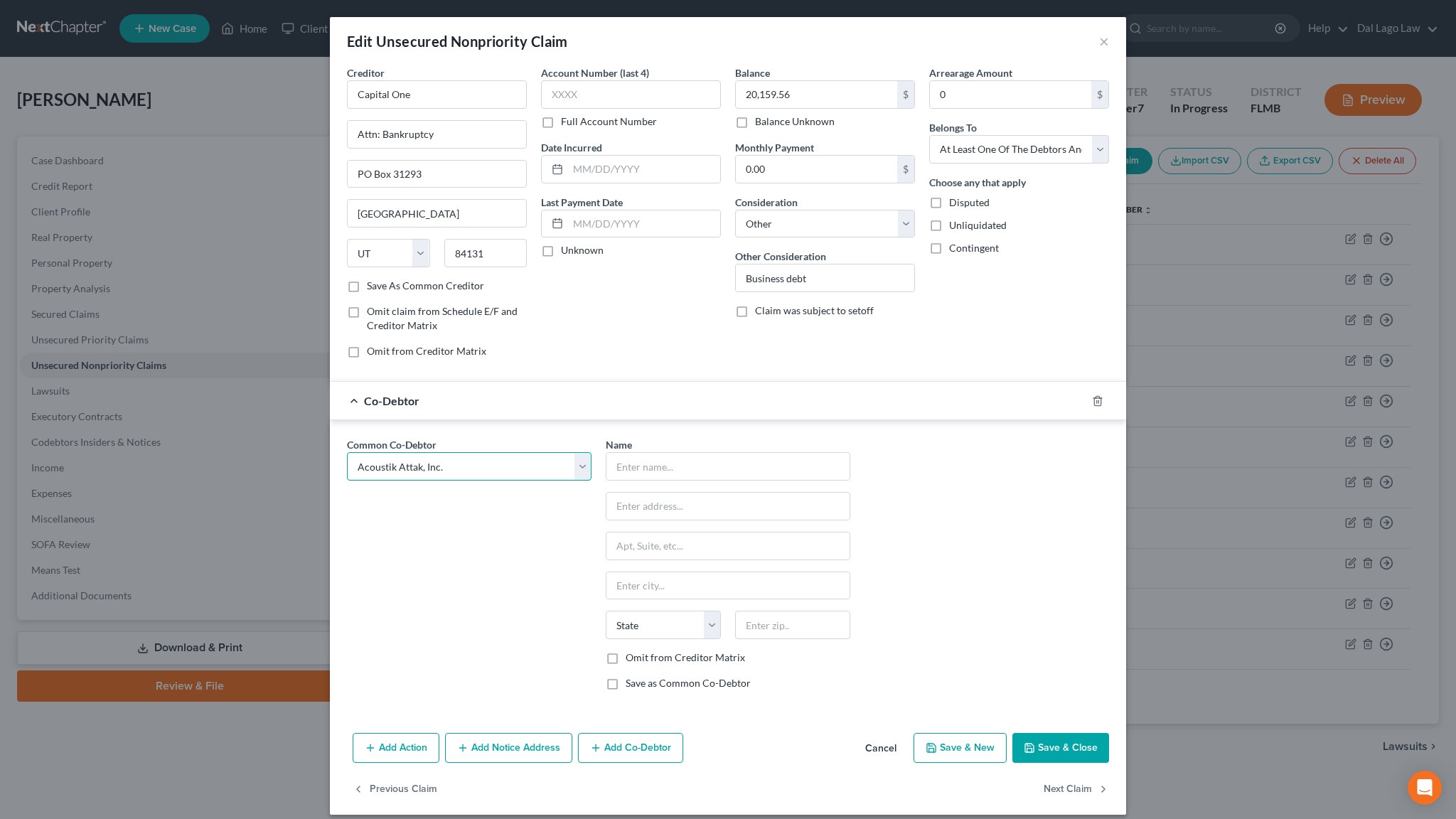
select select "9"
type input "34134"
click at [645, 650] on label "Omit from Creditor Matrix" at bounding box center [686, 657] width 120 height 14
click at [641, 650] on input "Omit from Creditor Matrix" at bounding box center [636, 654] width 9 height 9
checkbox input "true"
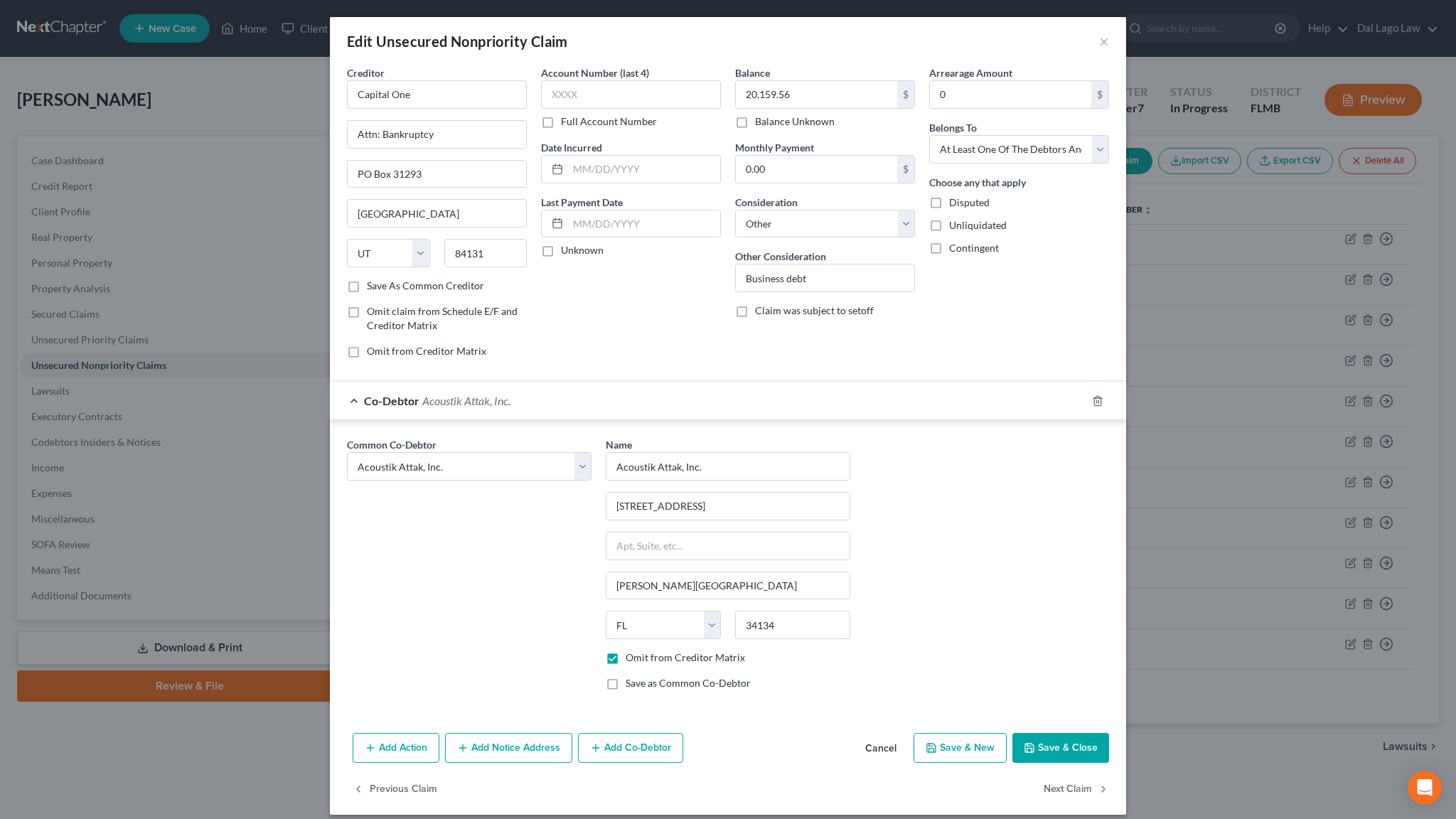
click at [650, 733] on button "Add Co-Debtor" at bounding box center [630, 748] width 105 height 30
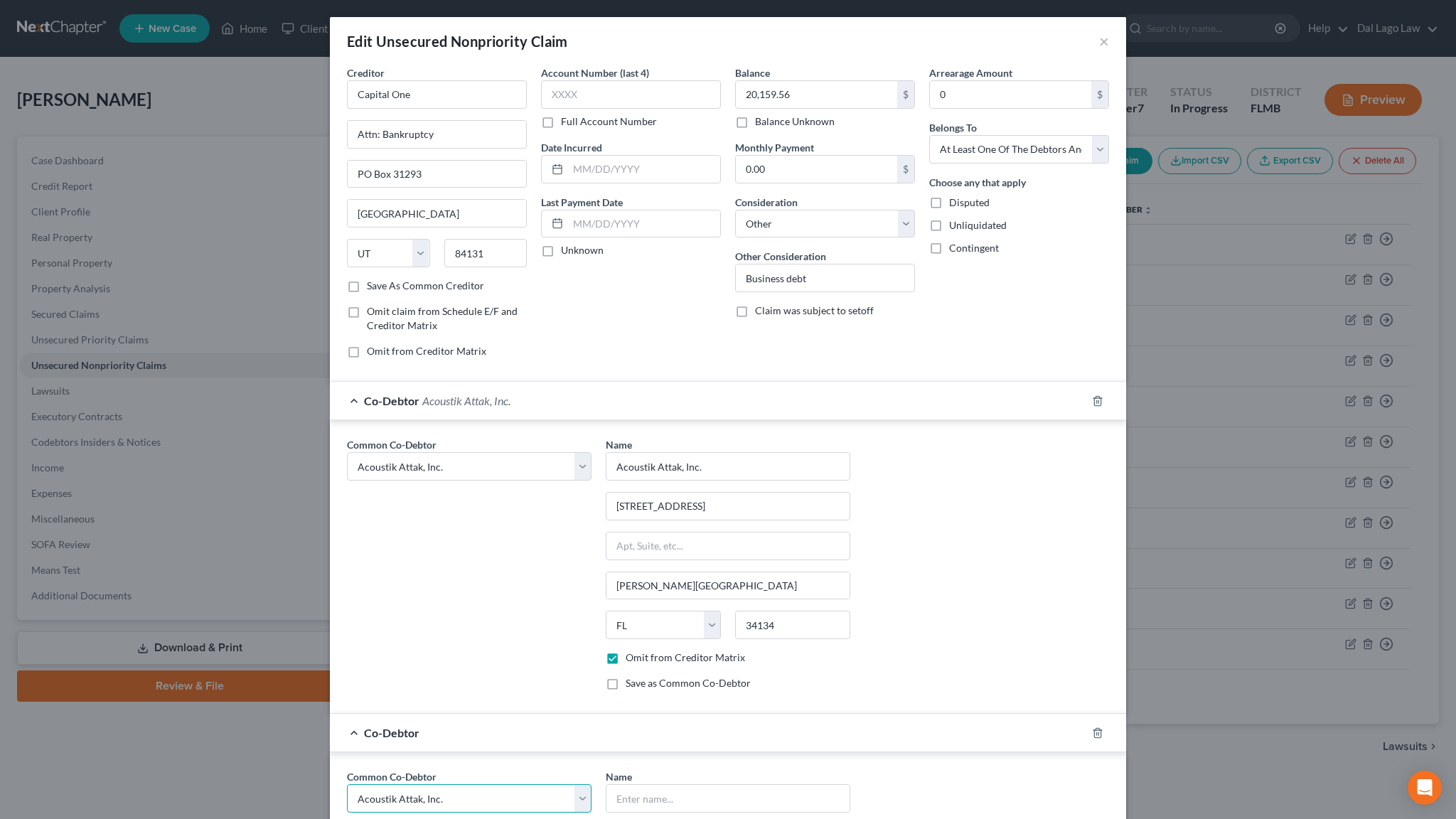
click at [347, 744] on select "Select Michael Depietro Acoustik Attak, Inc. Barflurgle, LLC" at bounding box center [469, 798] width 244 height 29
select select "2"
click option "Barflurgle, LLC" at bounding box center [0, 0] width 0 height 0
select select "2"
type input "Barflurgle, LLC"
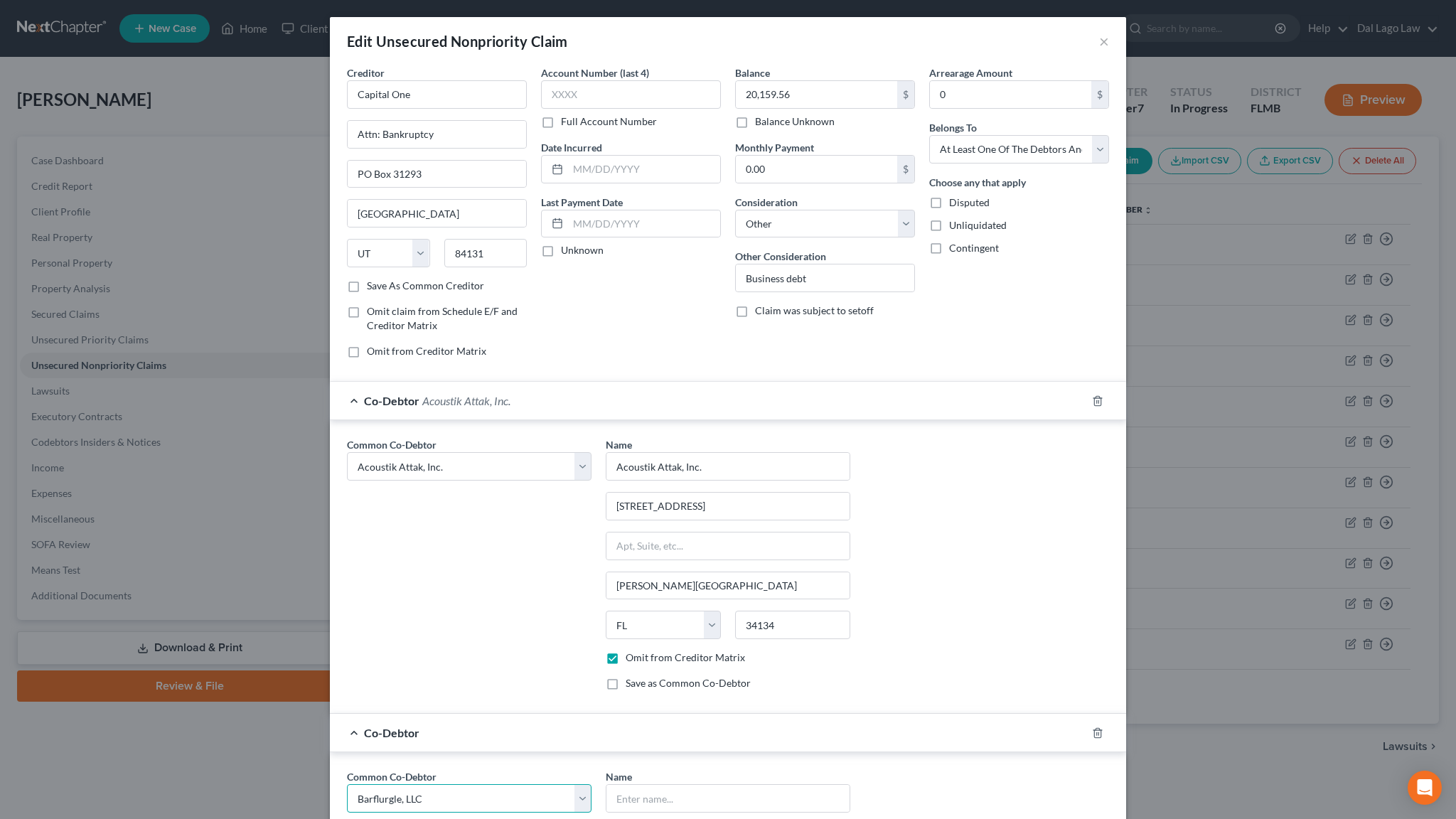
type input "16852 Vistamonte Ct"
type input "Bonita Springs"
select select "9"
type input "34134"
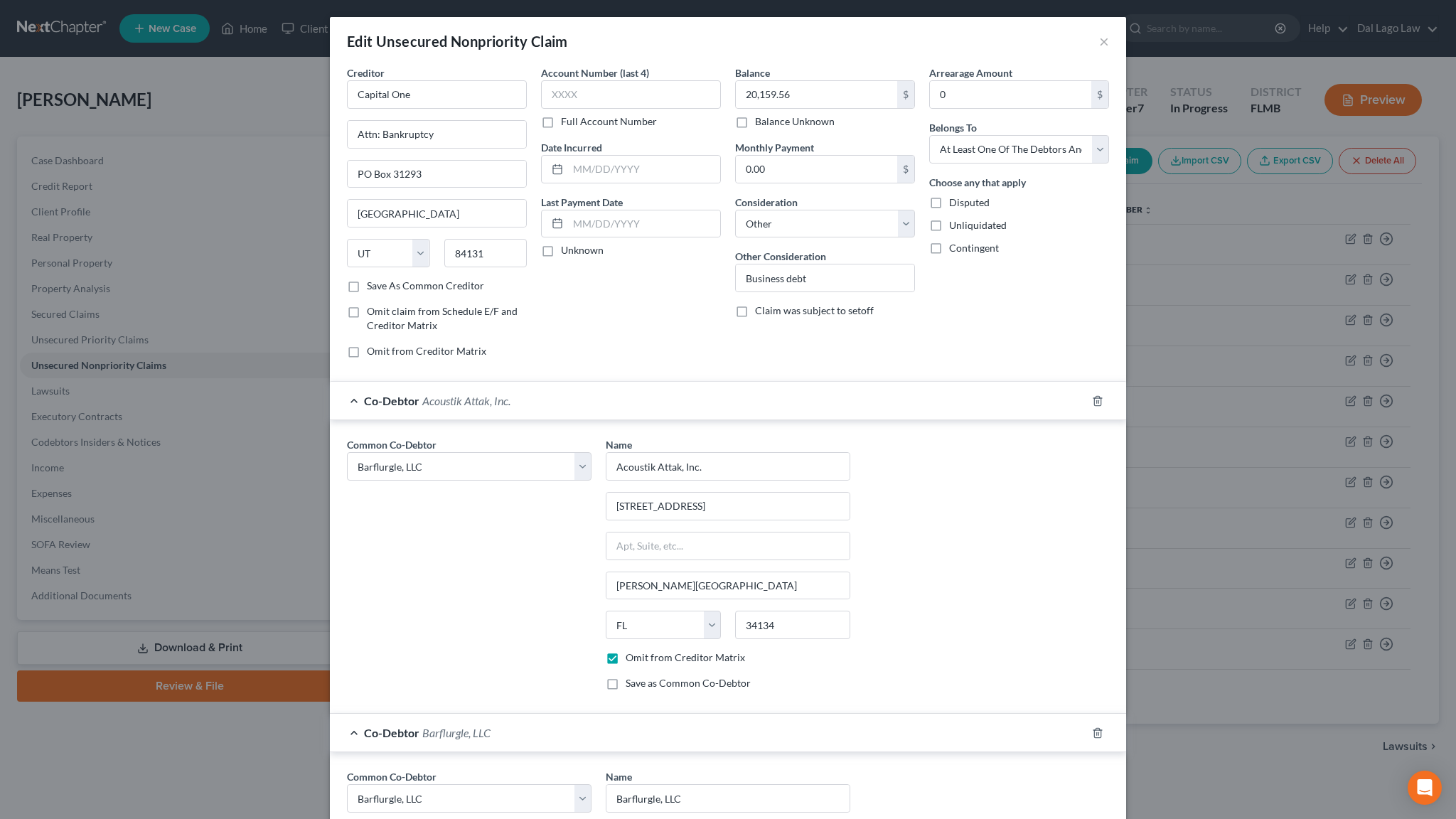
checkbox input "true"
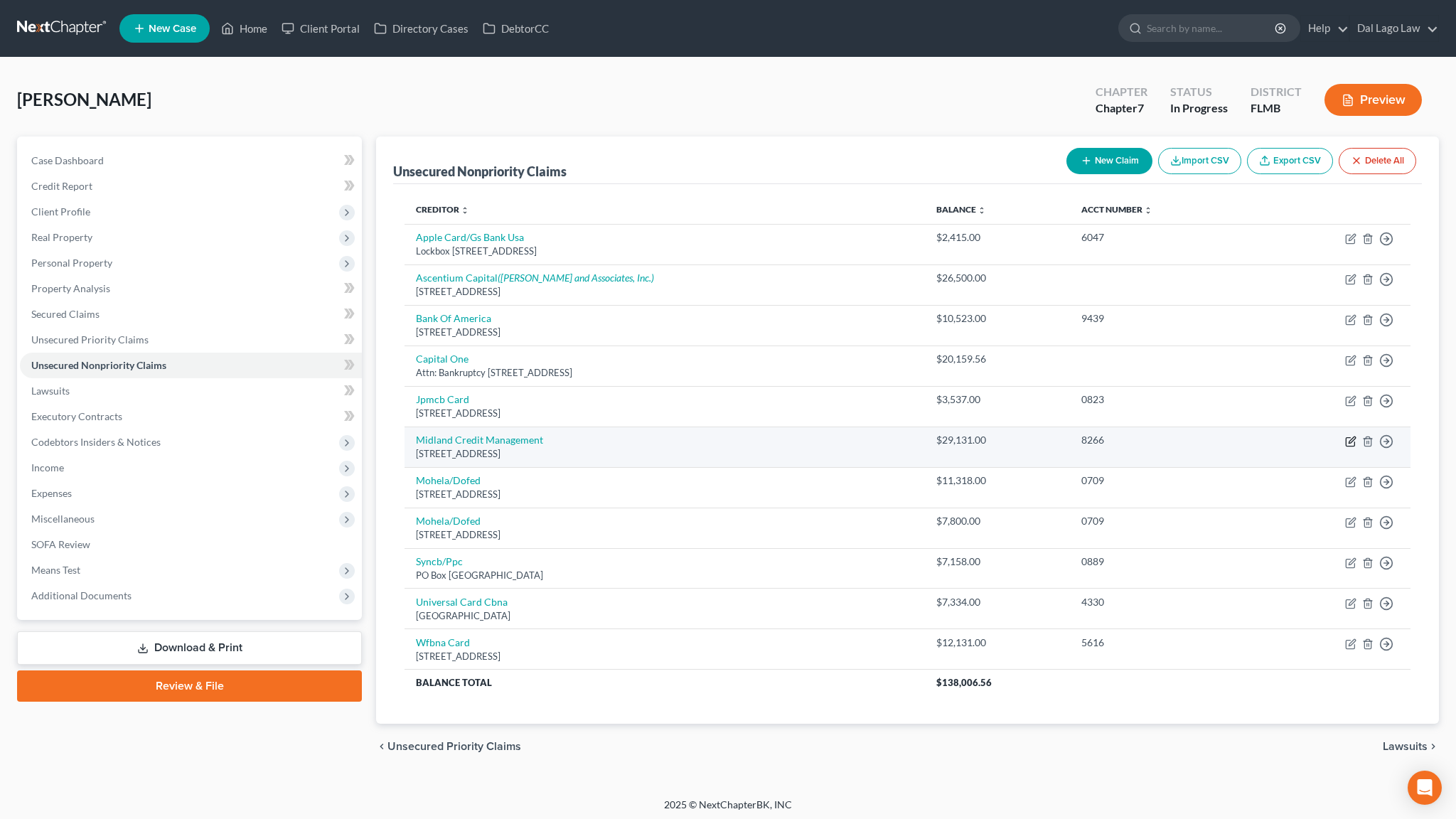
click at [1354, 437] on icon "button" at bounding box center [1350, 441] width 9 height 9
select select "23"
select select "14"
select select "3"
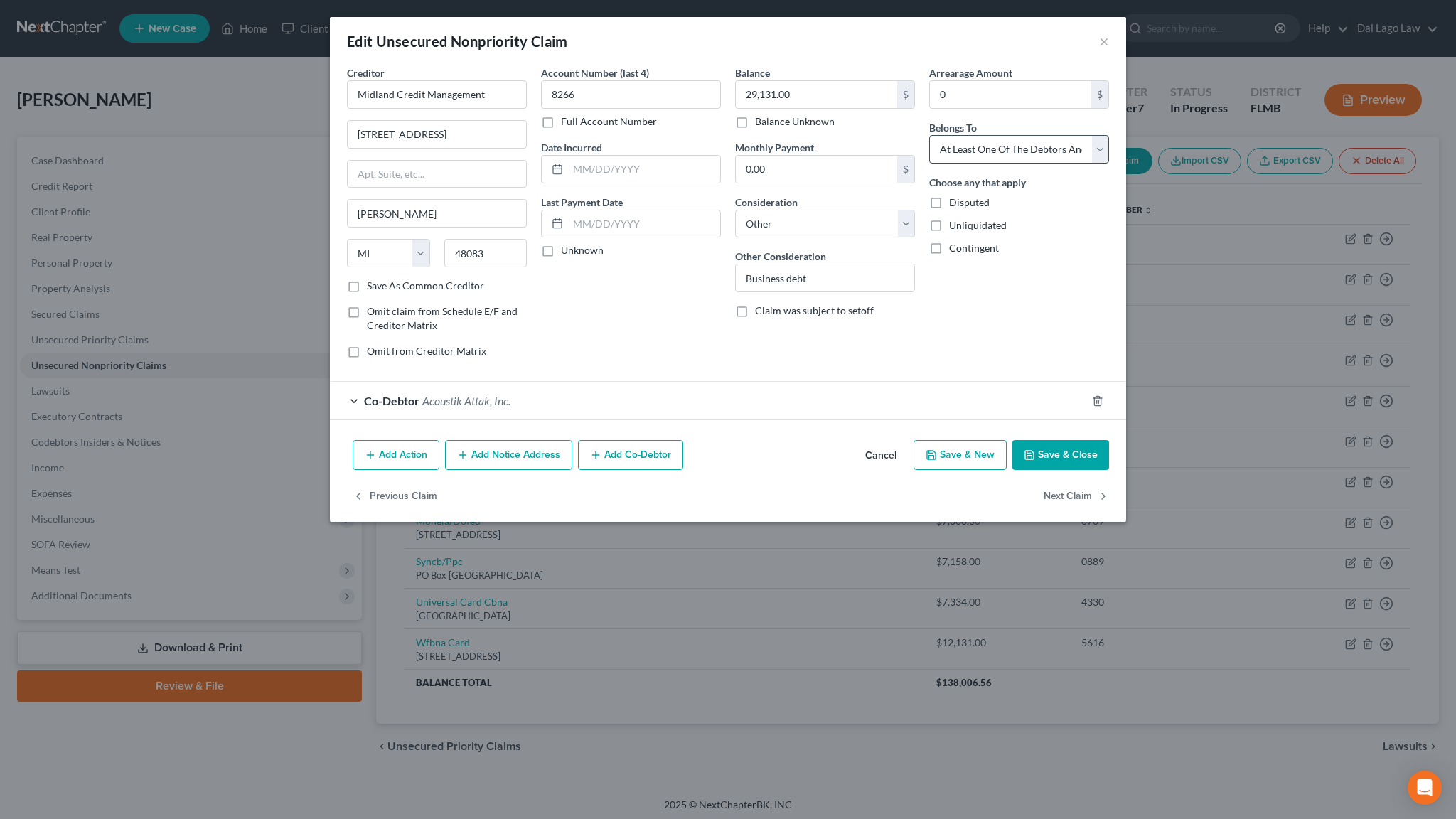
click at [922, 266] on div "Arrearage Amount 0 $ Belongs To * Select Debtor 1 Only Debtor 2 Only Debtor 1 A…" at bounding box center [1019, 217] width 195 height 304
click at [1097, 400] on line "button" at bounding box center [1097, 401] width 0 height 3
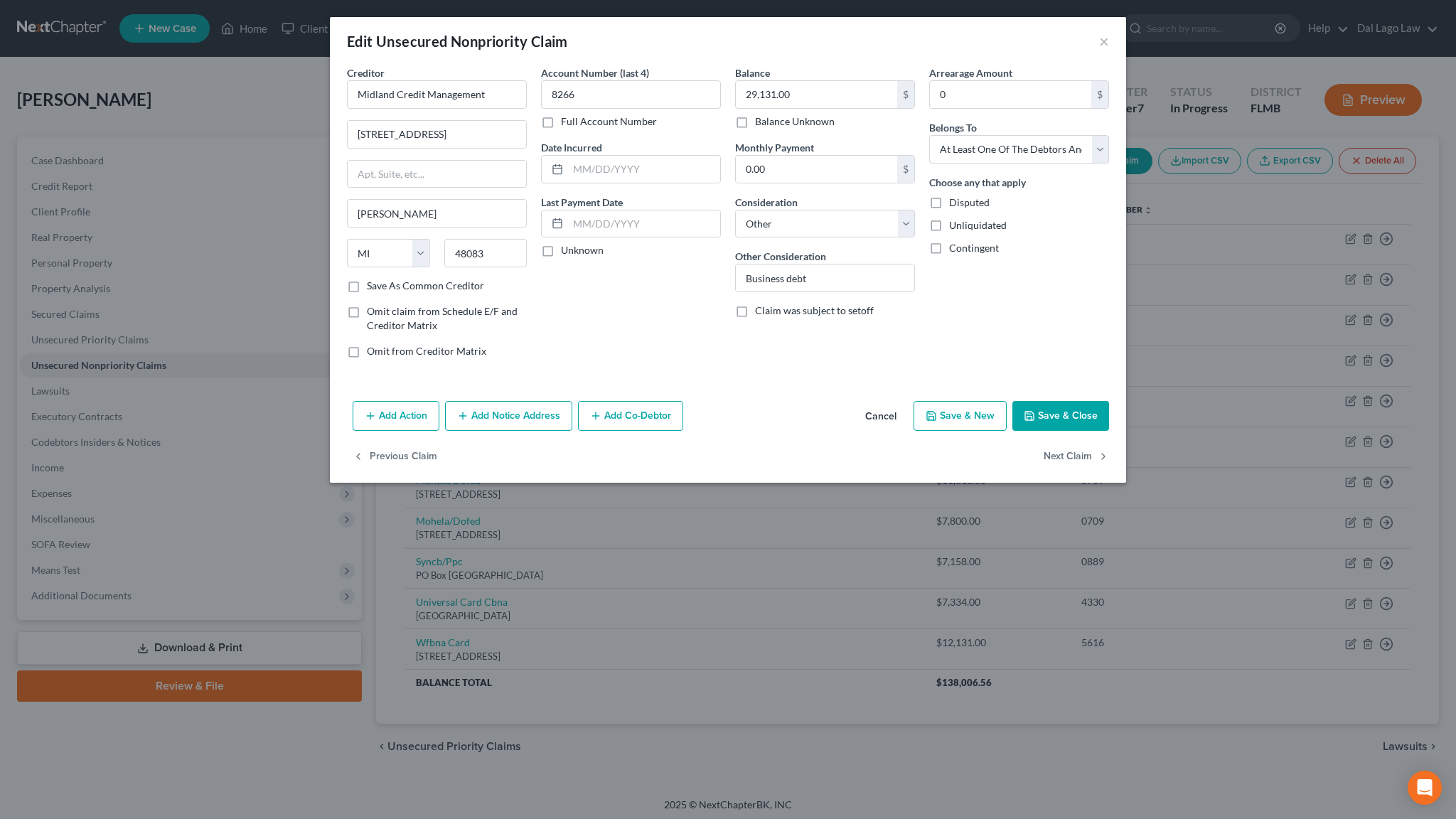
click at [670, 401] on button "Add Co-Debtor" at bounding box center [630, 416] width 105 height 30
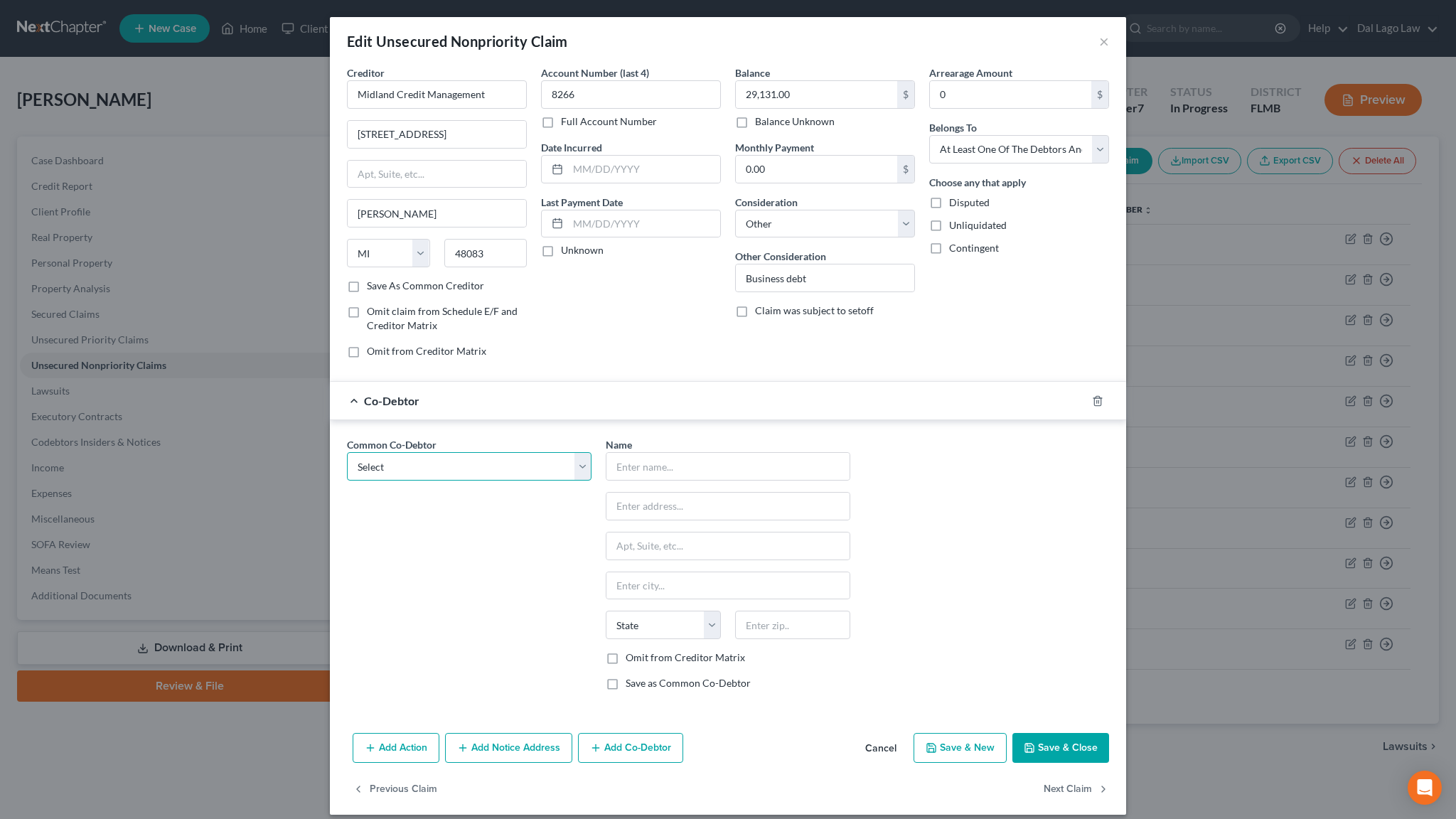
click at [347, 452] on select "Select Michael Depietro Acoustik Attak, Inc. Barflurgle, LLC" at bounding box center [469, 466] width 244 height 29
select select "1"
click option "Acoustik Attak, Inc." at bounding box center [0, 0] width 0 height 0
type input "Acoustik Attak, Inc."
type input "16852 Vistamonte Ct"
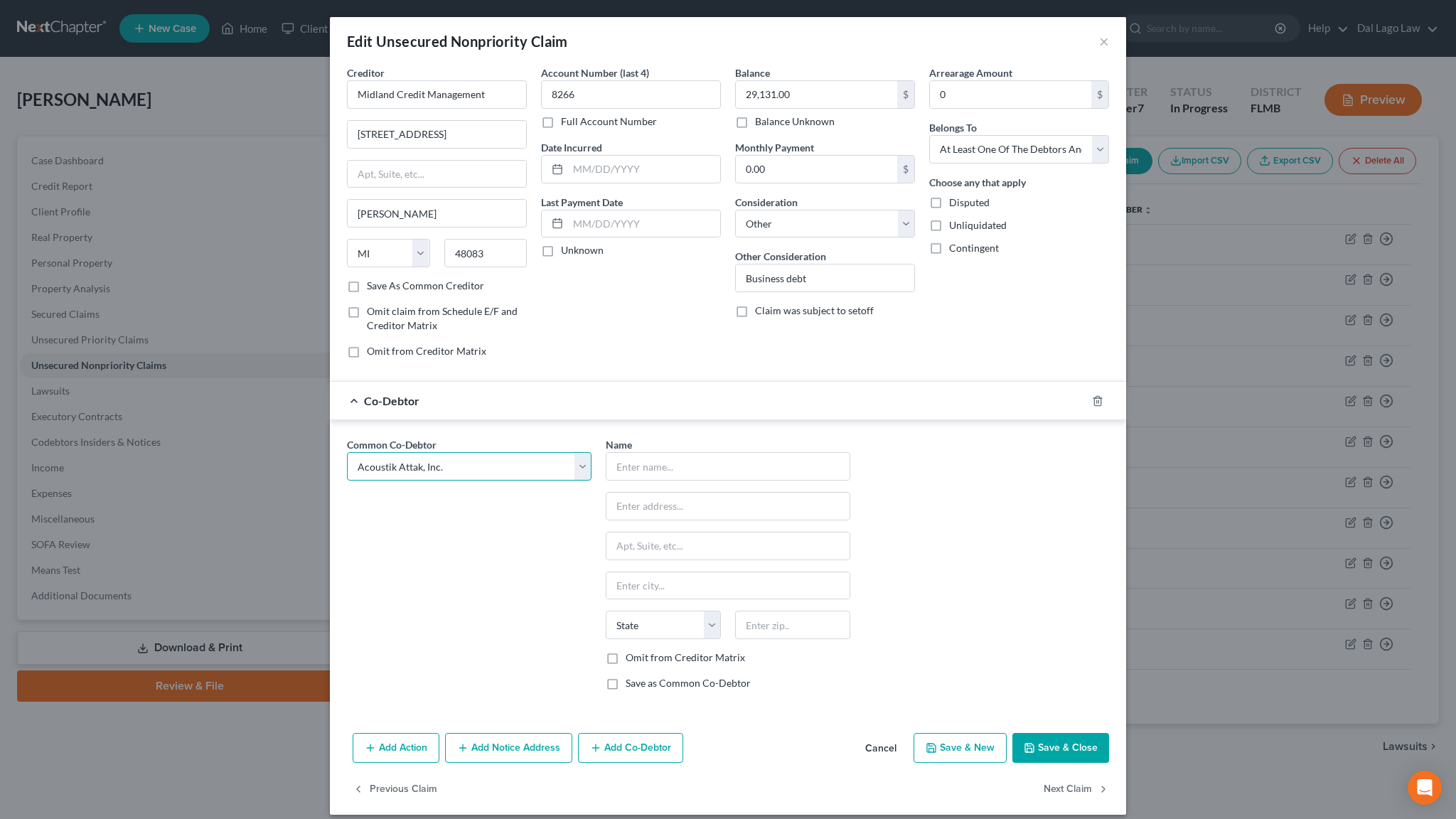
type input "Bonita Springs"
select select "9"
type input "34134"
click at [643, 650] on label "Omit from Creditor Matrix" at bounding box center [686, 657] width 120 height 14
click at [641, 650] on input "Omit from Creditor Matrix" at bounding box center [636, 654] width 9 height 9
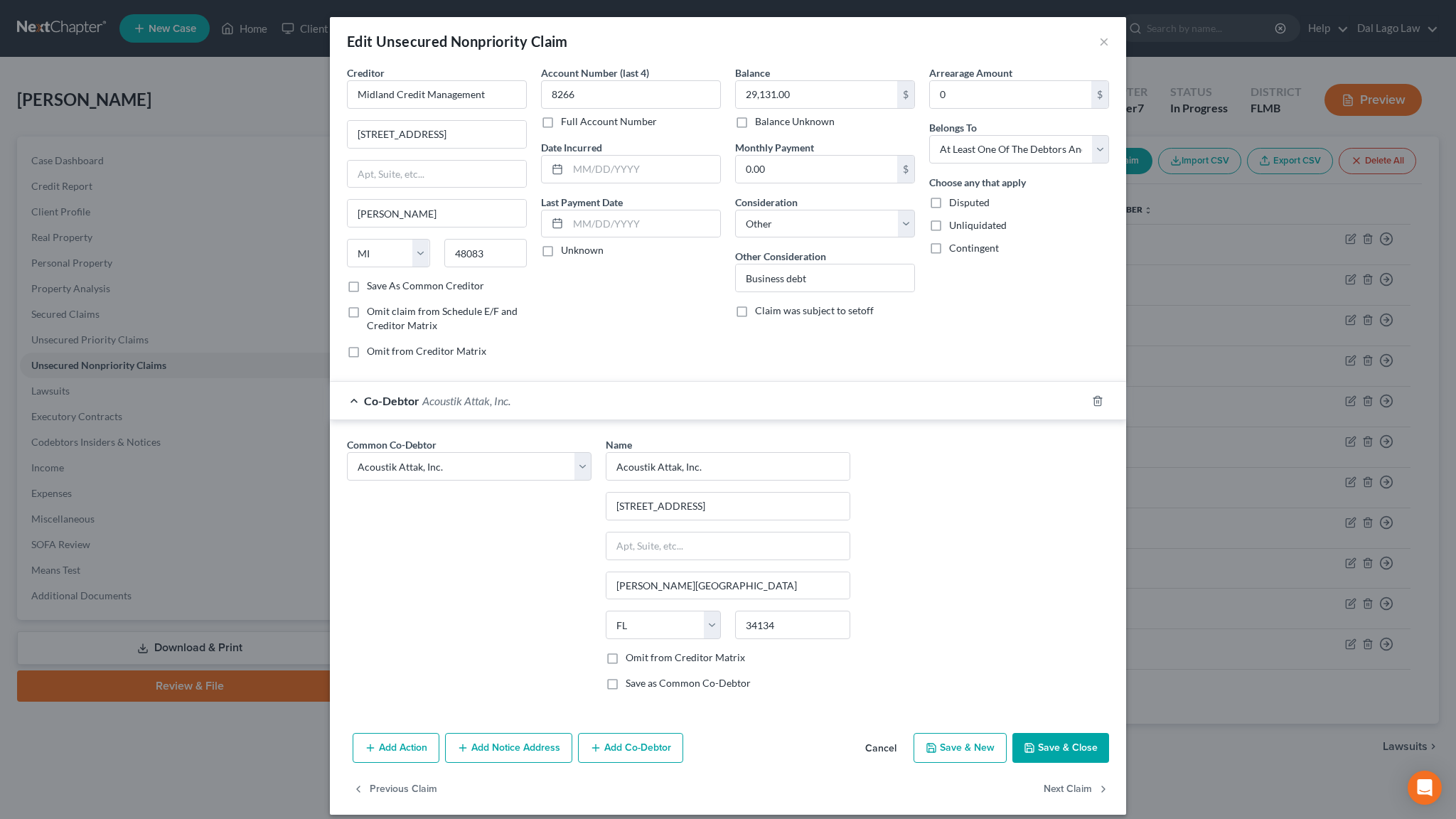
checkbox input "true"
click at [651, 733] on button "Add Co-Debtor" at bounding box center [630, 748] width 105 height 30
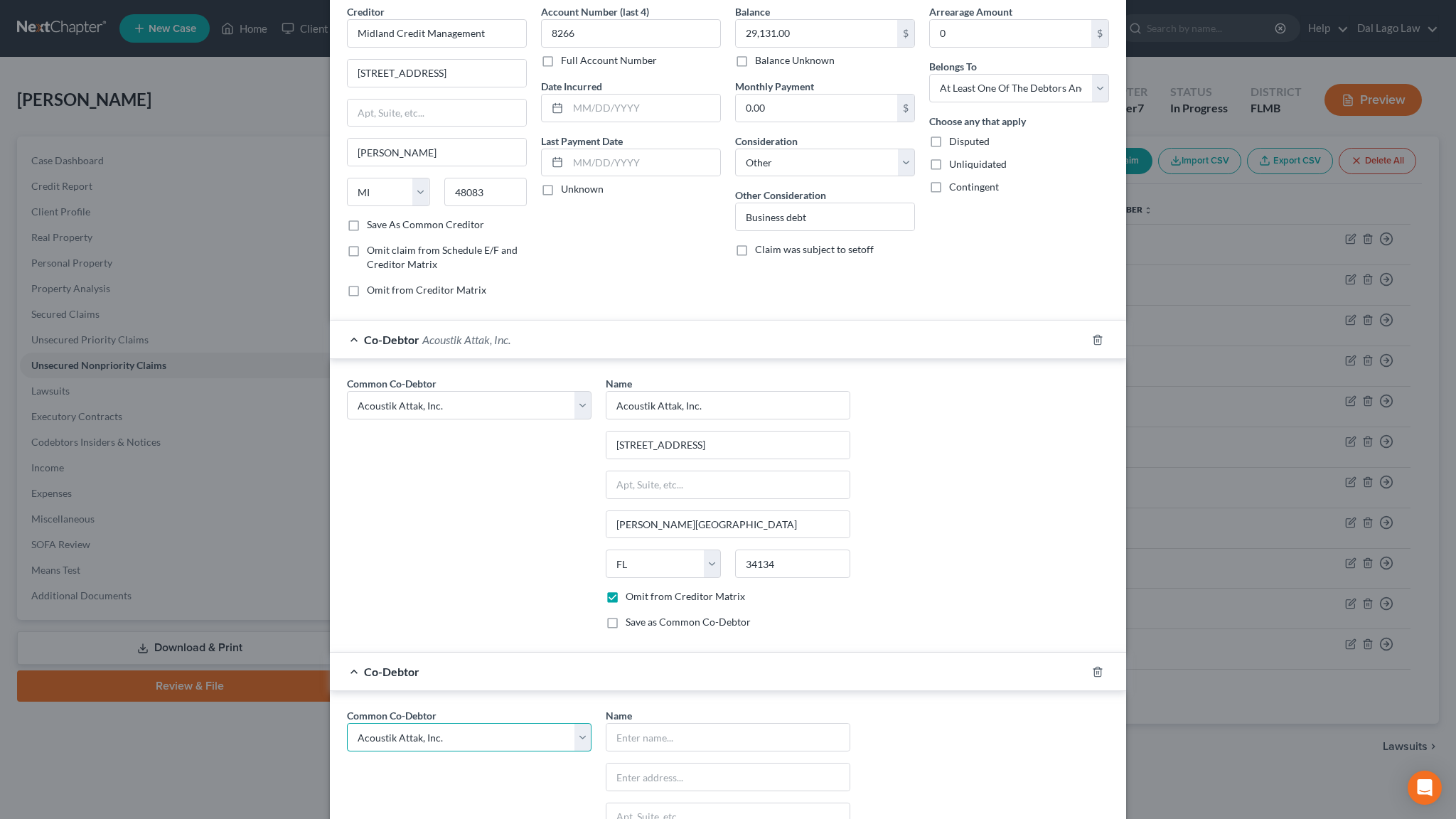
select select "2"
click option "Barflurgle, LLC" at bounding box center [0, 0] width 0 height 0
select select "2"
type input "Barflurgle, LLC"
type input "16852 Vistamonte Ct"
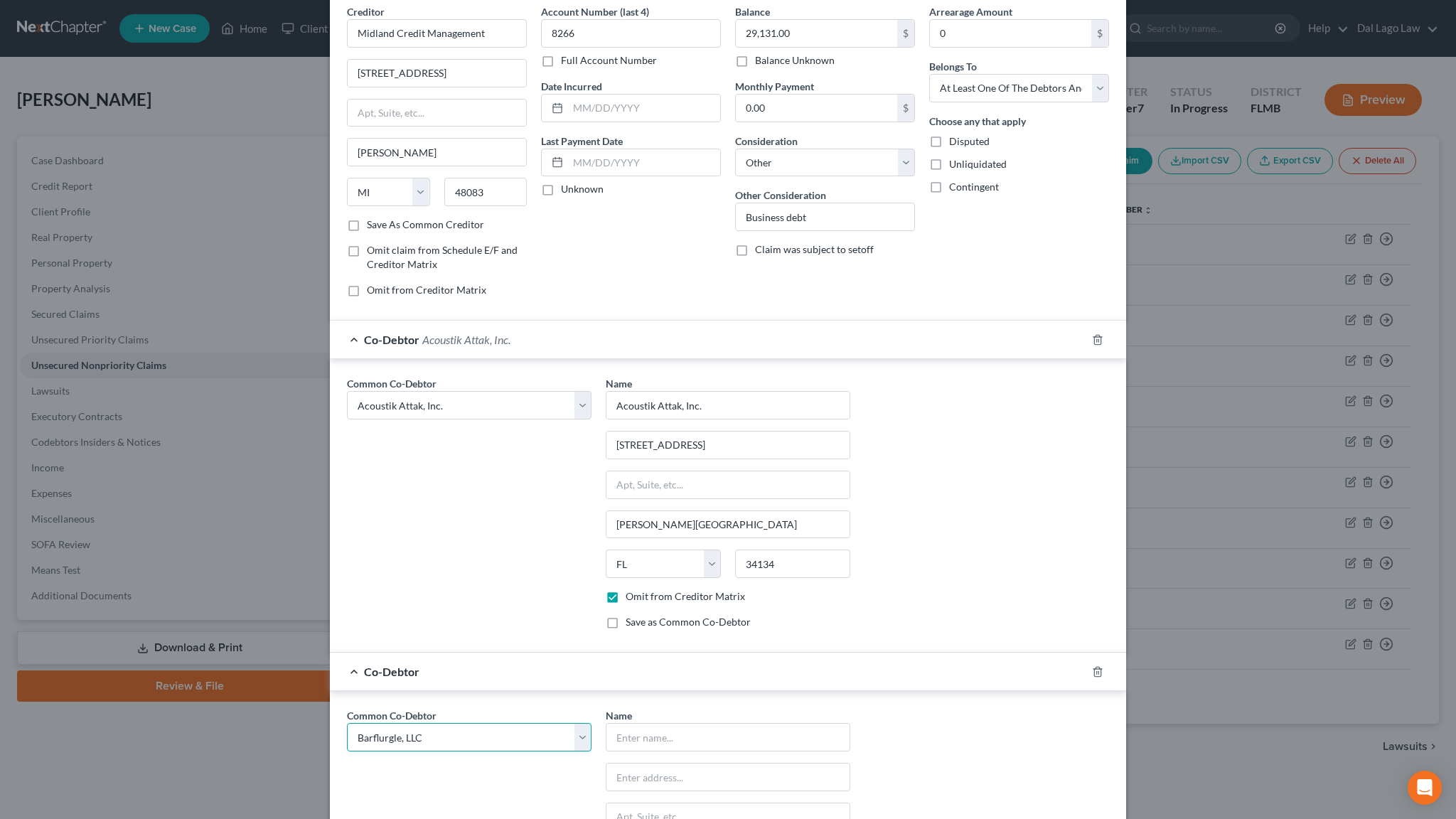
type input "Bonita Springs"
select select "9"
type input "34134"
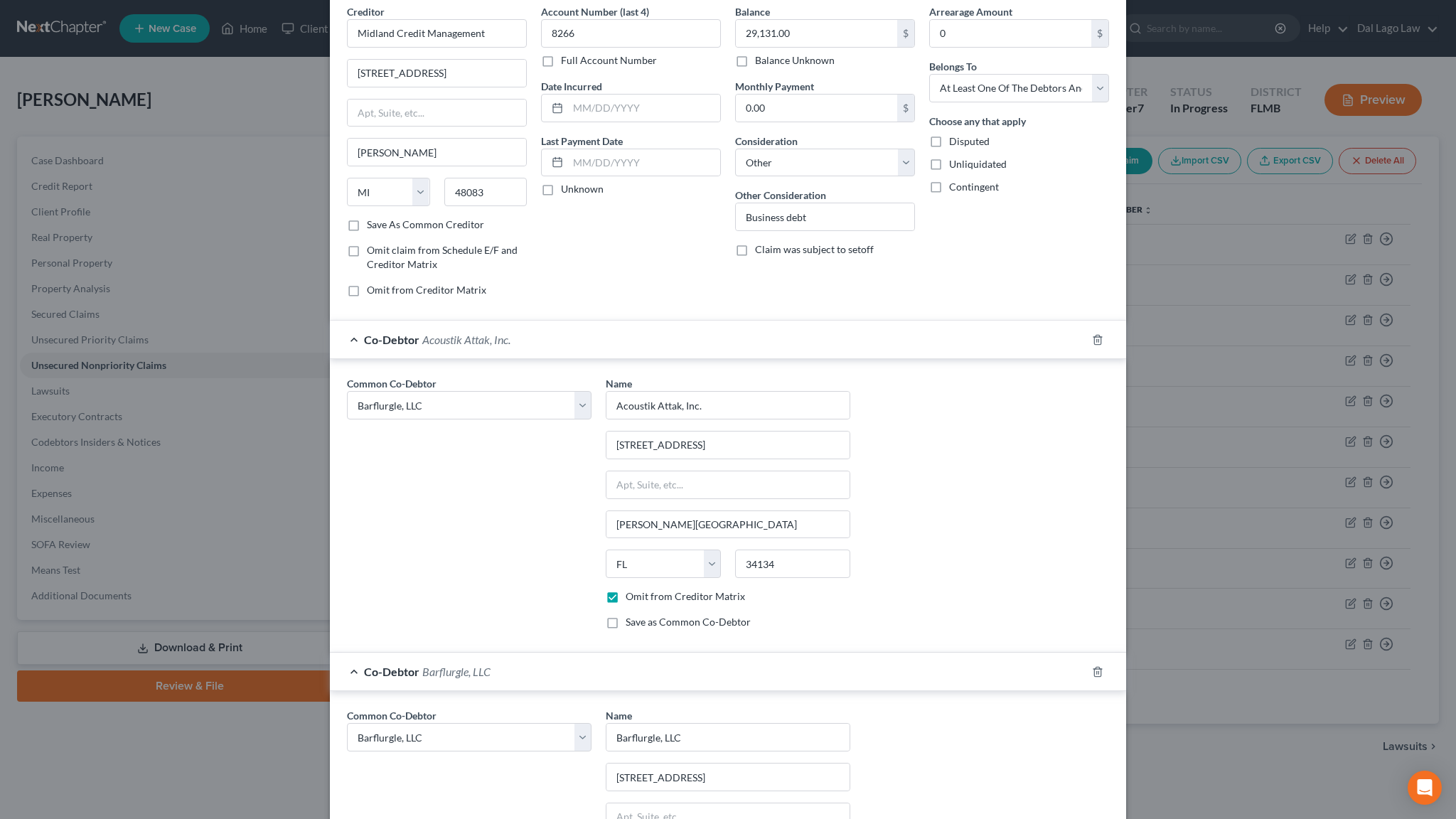
checkbox input "true"
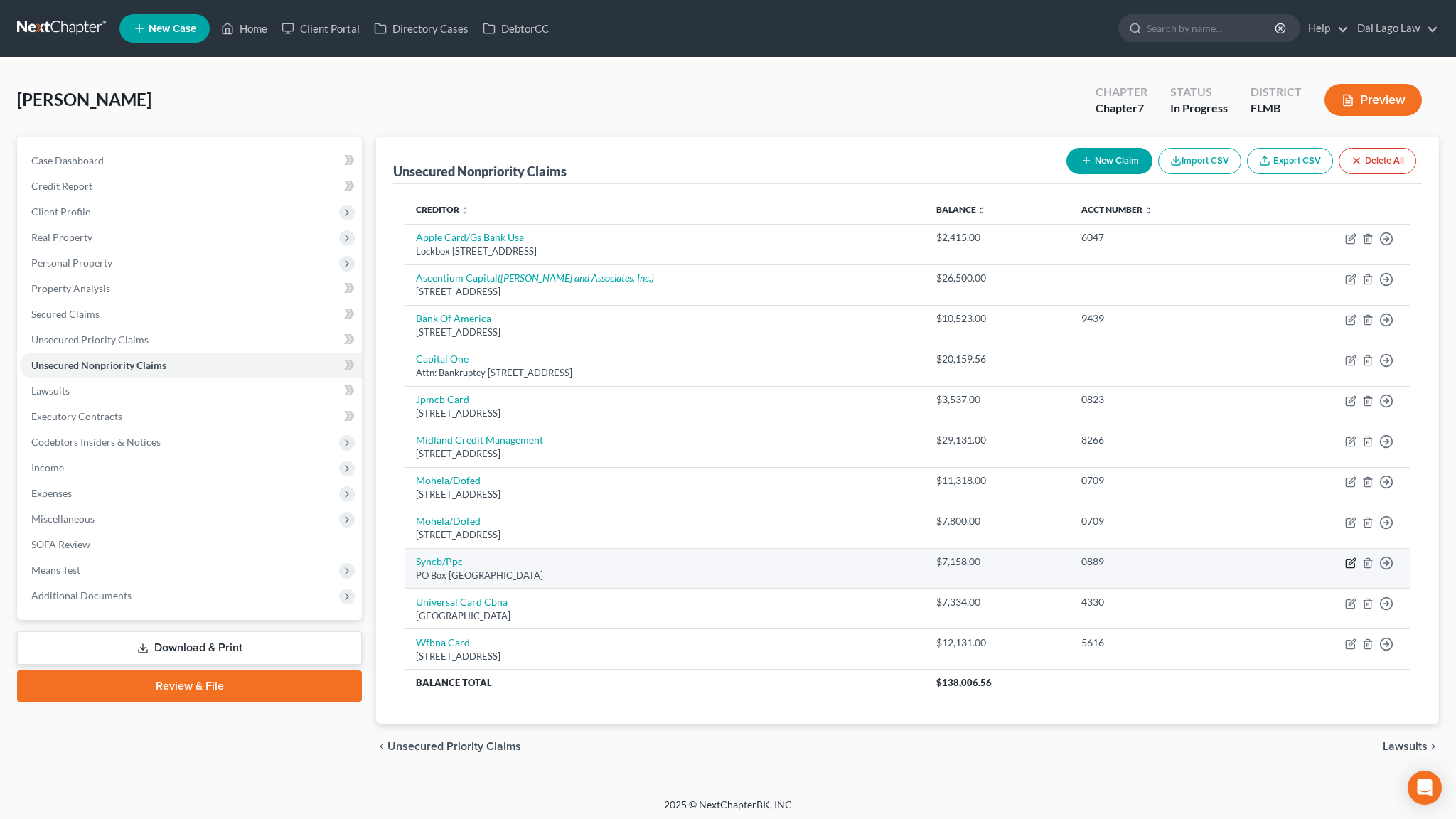
click at [1357, 558] on icon "button" at bounding box center [1350, 563] width 11 height 11
select select "9"
select select "14"
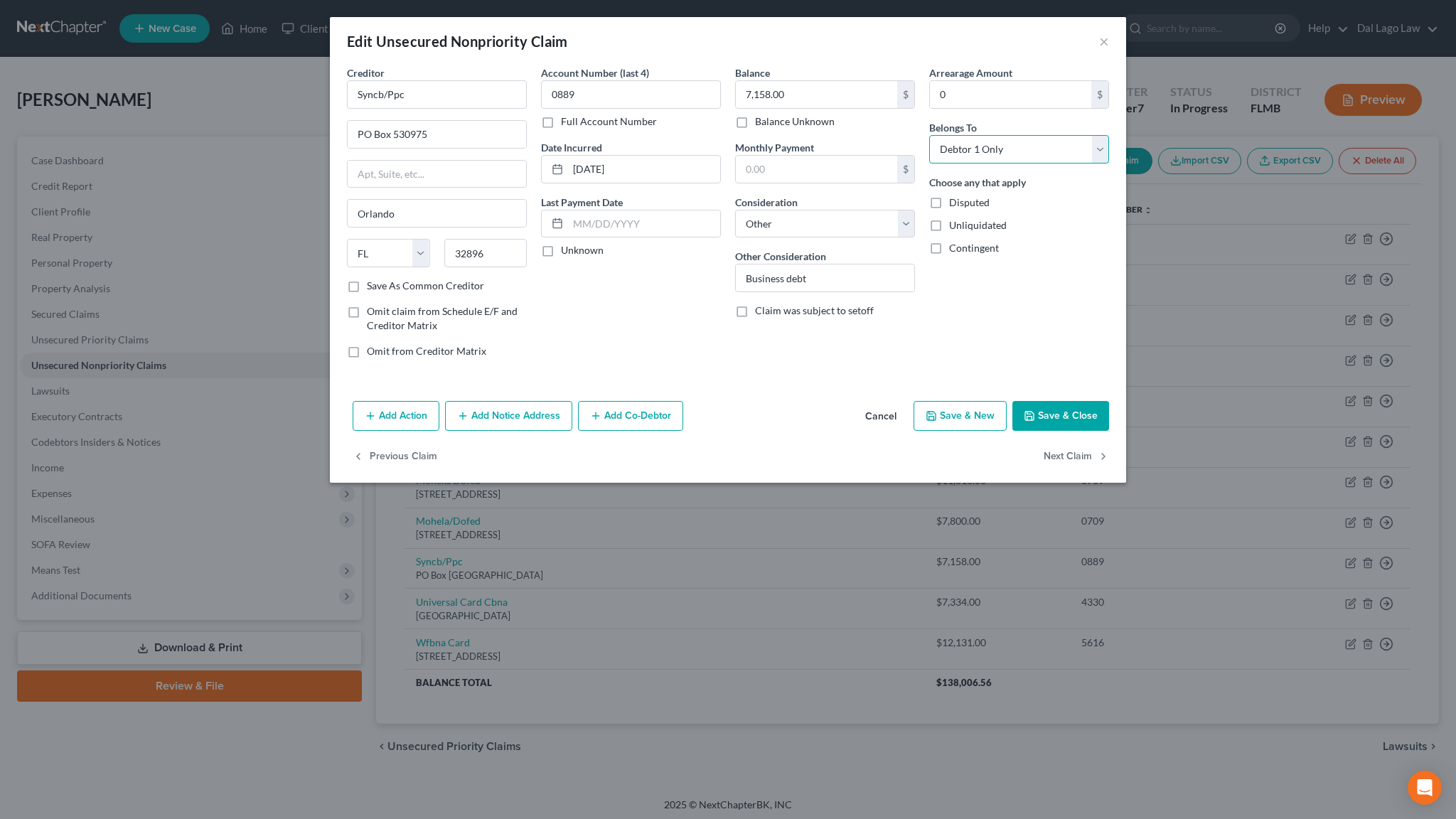
select select "3"
click option "At Least One Of The Debtors And Another" at bounding box center [0, 0] width 0 height 0
click at [684, 401] on button "Add Co-Debtor" at bounding box center [630, 416] width 105 height 30
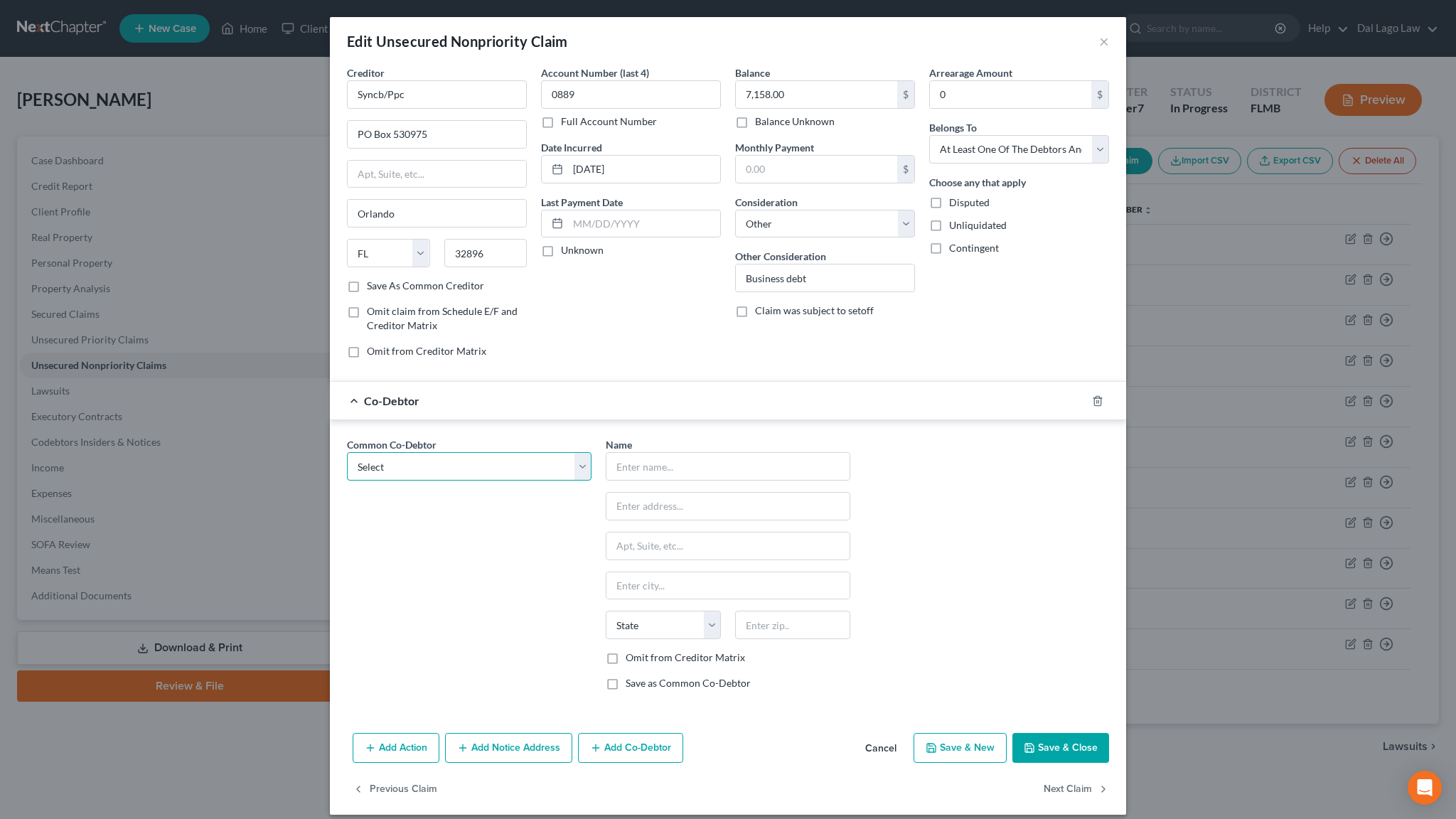
click at [347, 452] on select "Select Michael Depietro Acoustik Attak, Inc. Barflurgle, LLC" at bounding box center [469, 466] width 244 height 29
select select "1"
click option "Acoustik Attak, Inc." at bounding box center [0, 0] width 0 height 0
type input "Acoustik Attak, Inc."
type input "16852 Vistamonte Ct"
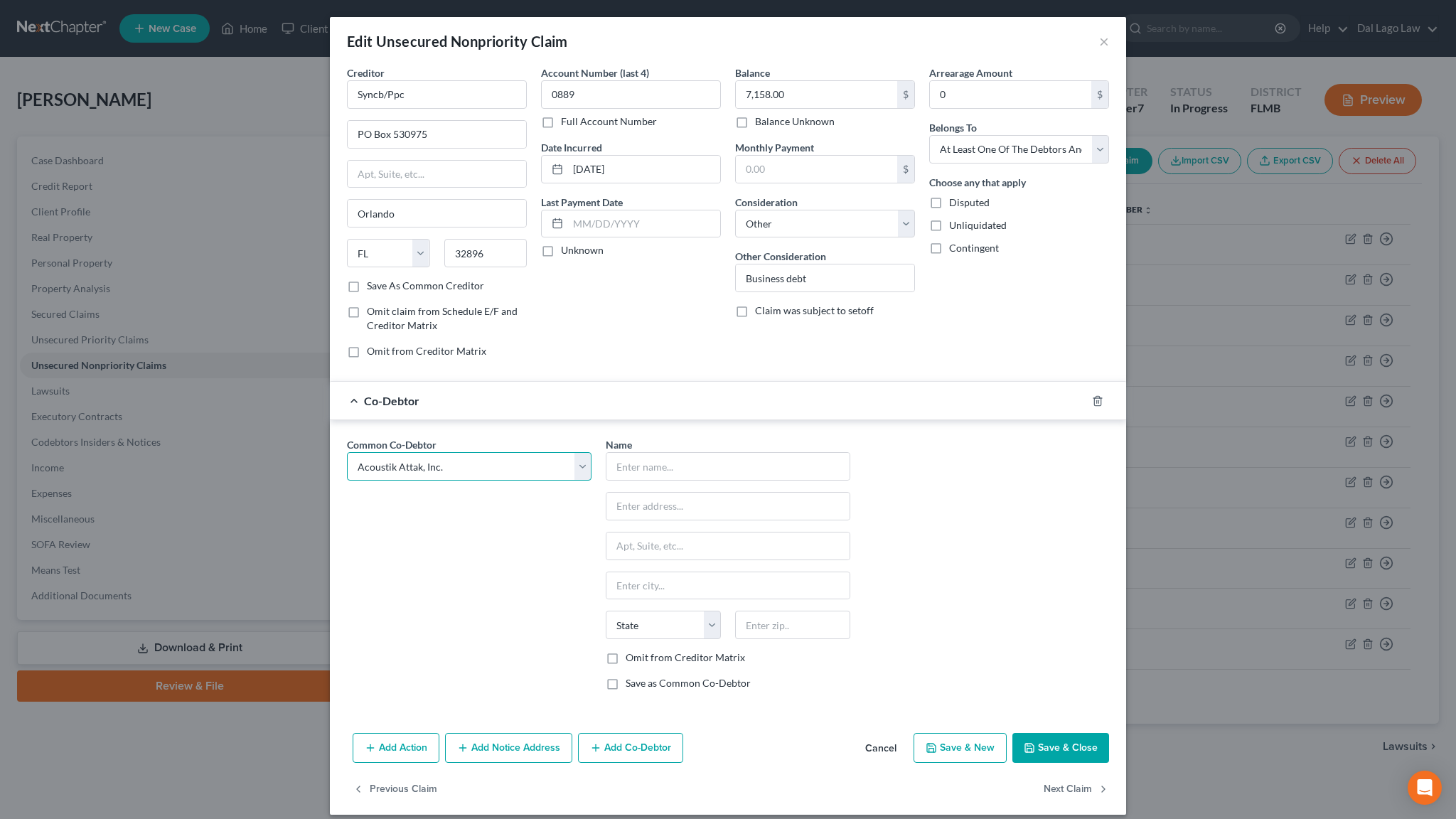
type input "Bonita Springs"
select select "9"
type input "34134"
click at [644, 650] on label "Omit from Creditor Matrix" at bounding box center [686, 657] width 120 height 14
click at [641, 650] on input "Omit from Creditor Matrix" at bounding box center [636, 654] width 9 height 9
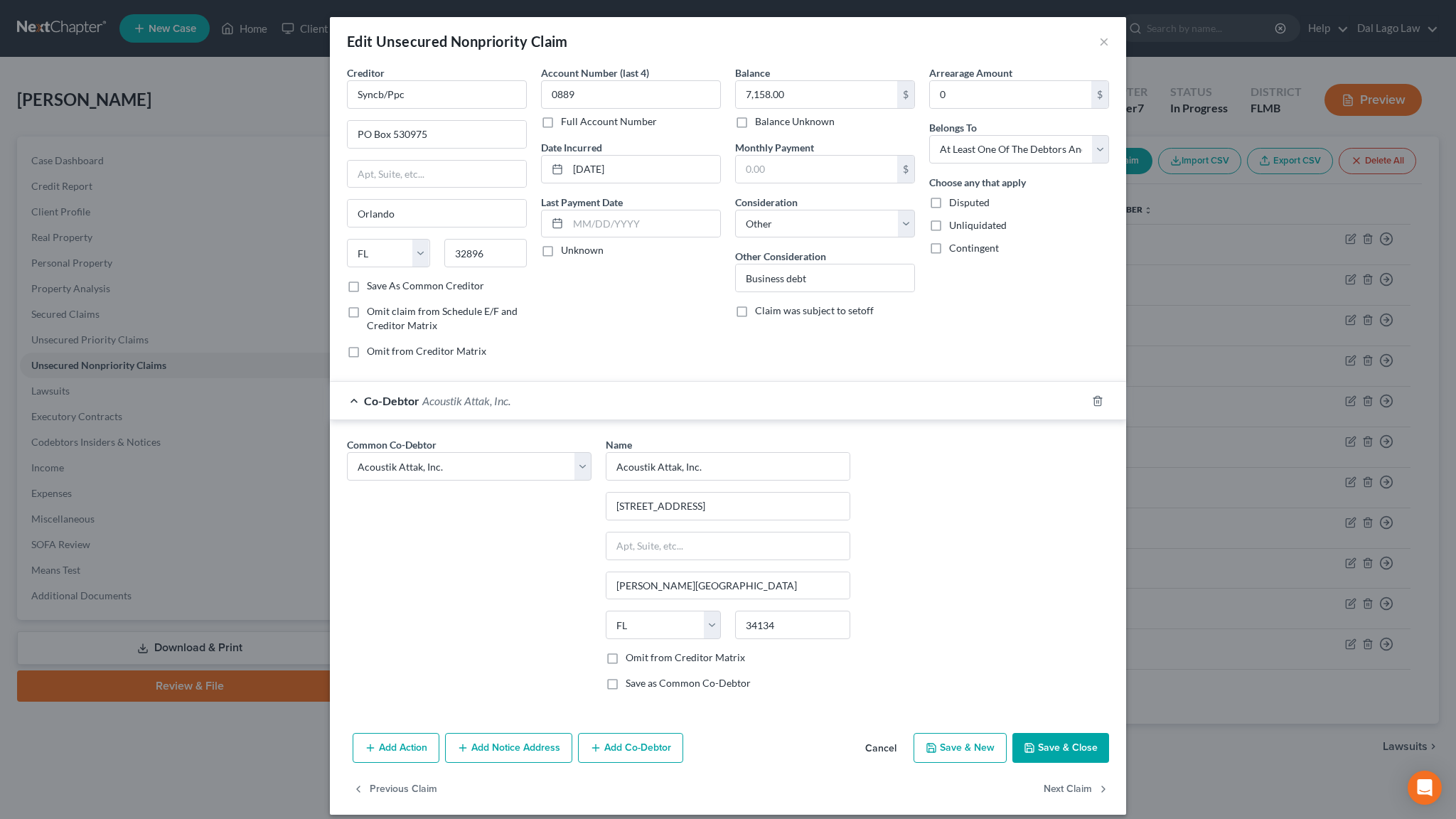
checkbox input "true"
click at [654, 733] on button "Add Co-Debtor" at bounding box center [630, 748] width 105 height 30
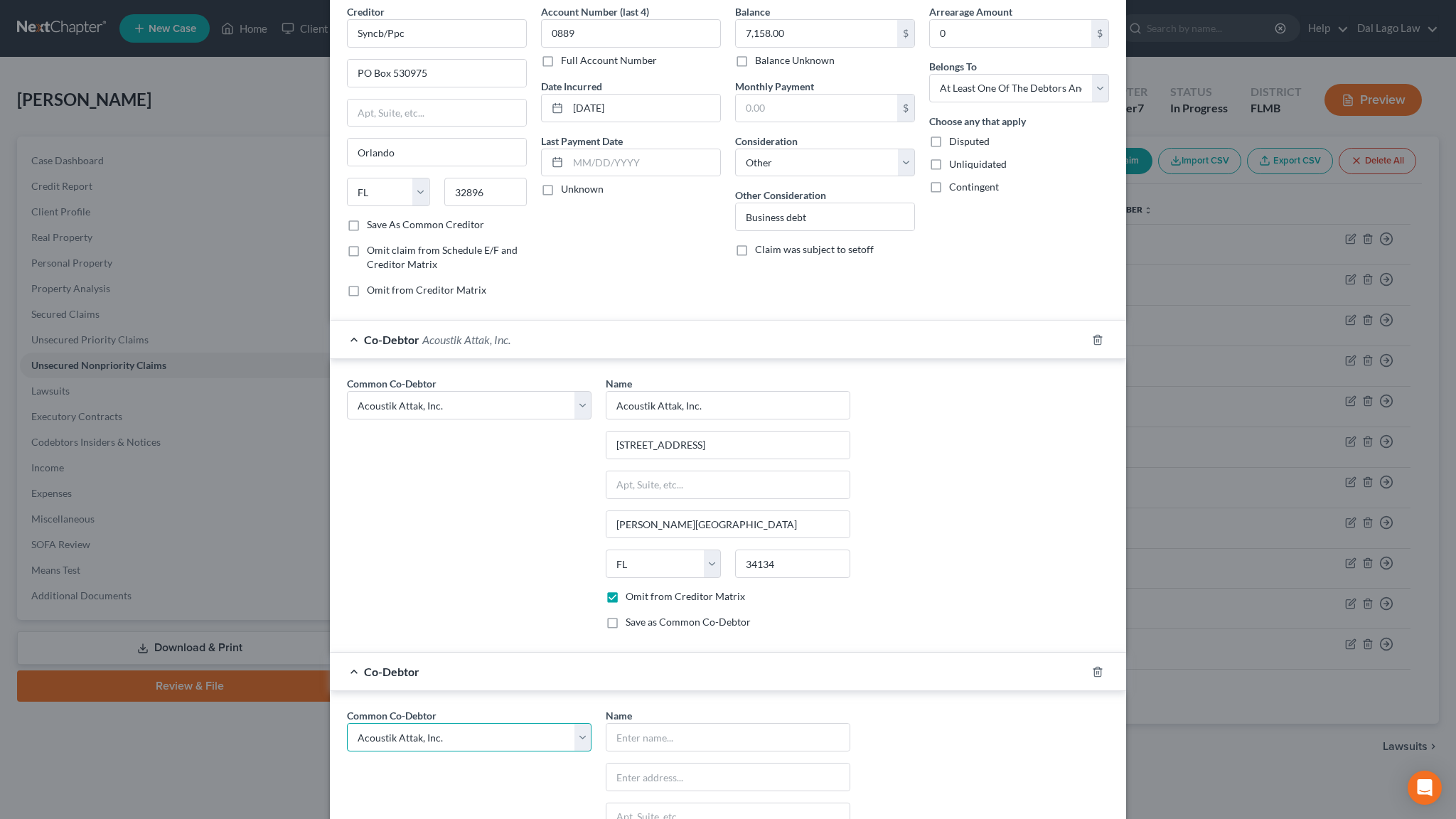
select select "2"
click option "Barflurgle, LLC" at bounding box center [0, 0] width 0 height 0
select select "2"
type input "Barflurgle, LLC"
type input "16852 Vistamonte Ct"
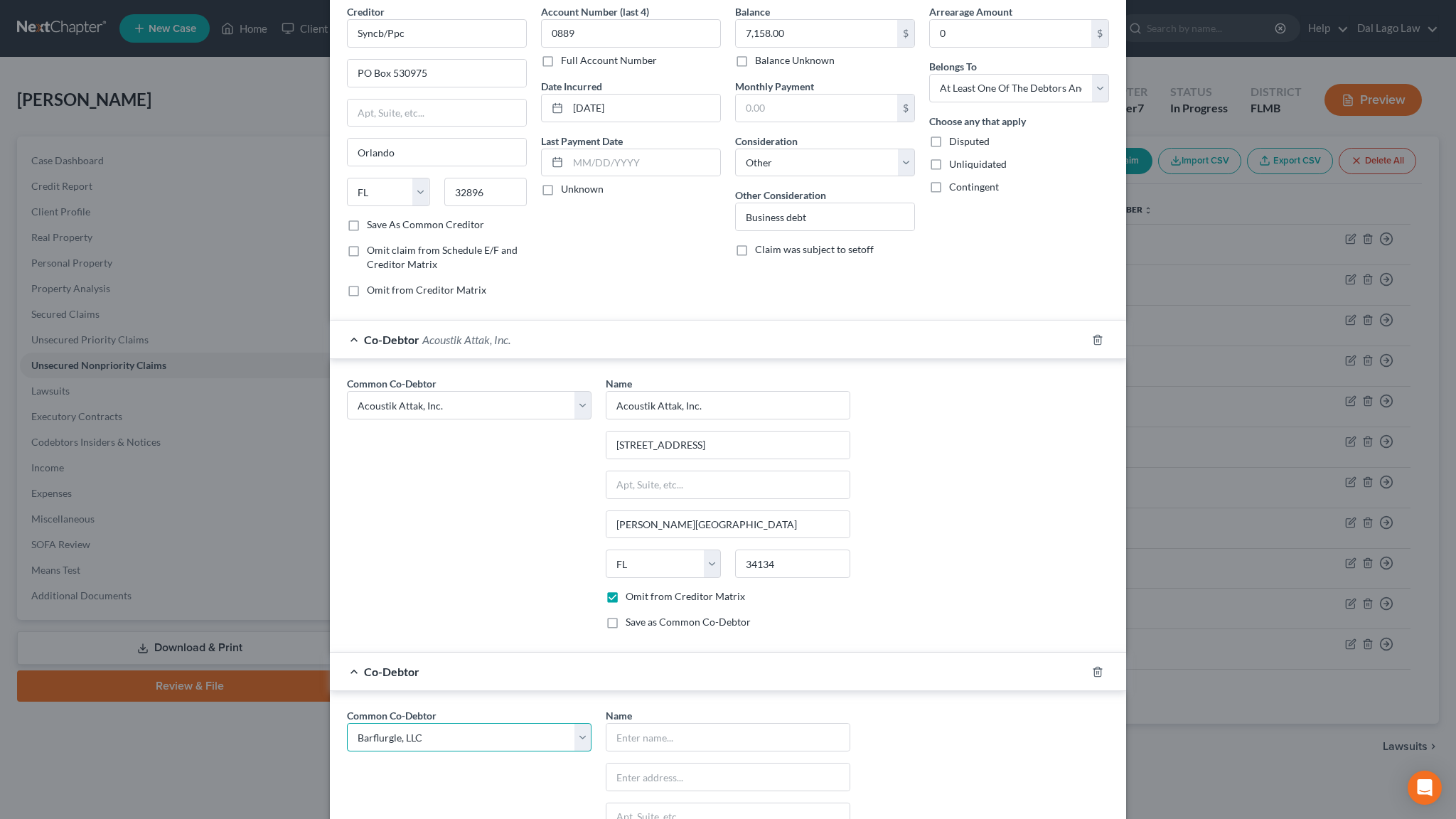
type input "Bonita Springs"
select select "9"
type input "34134"
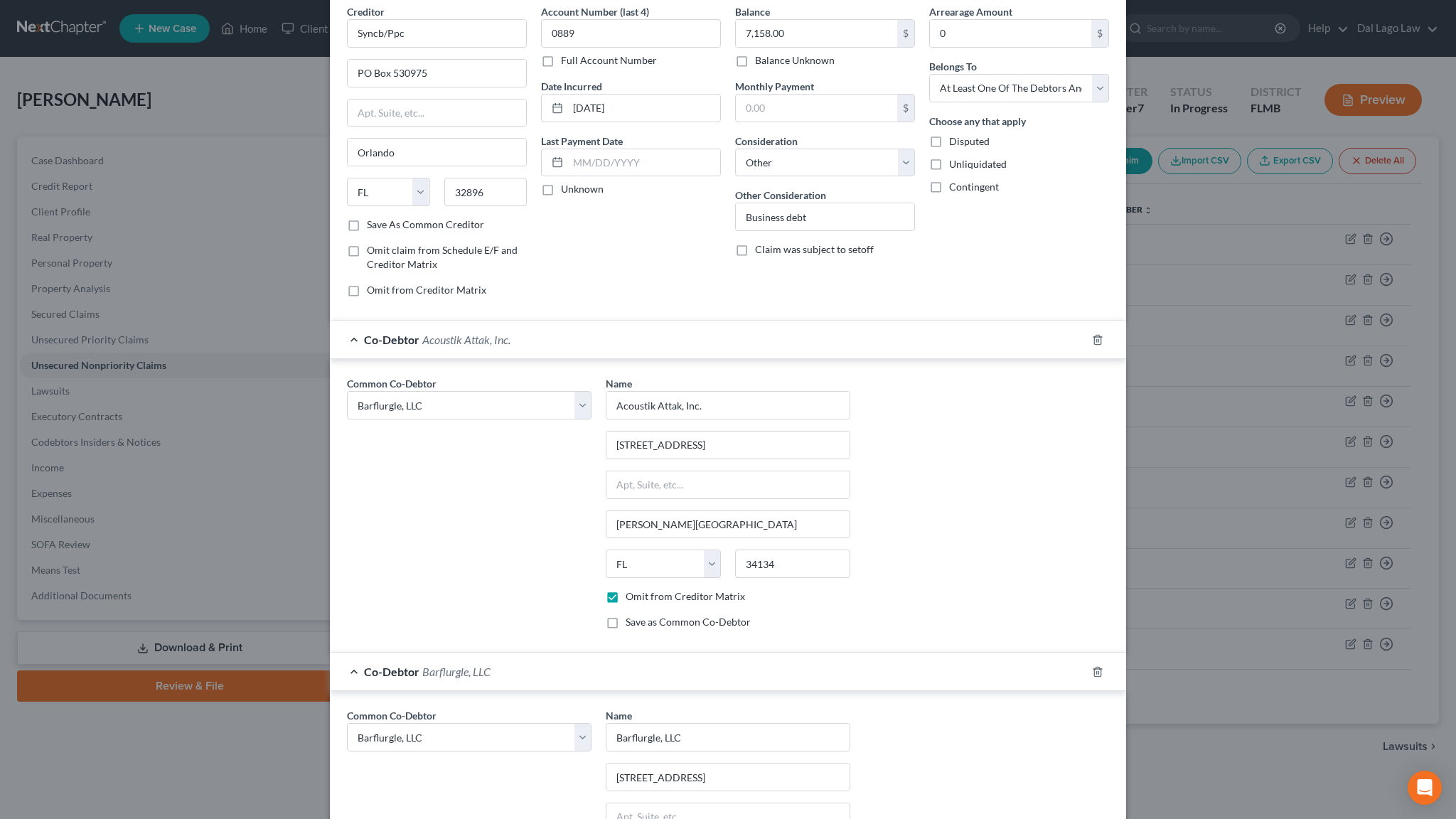
checkbox input "true"
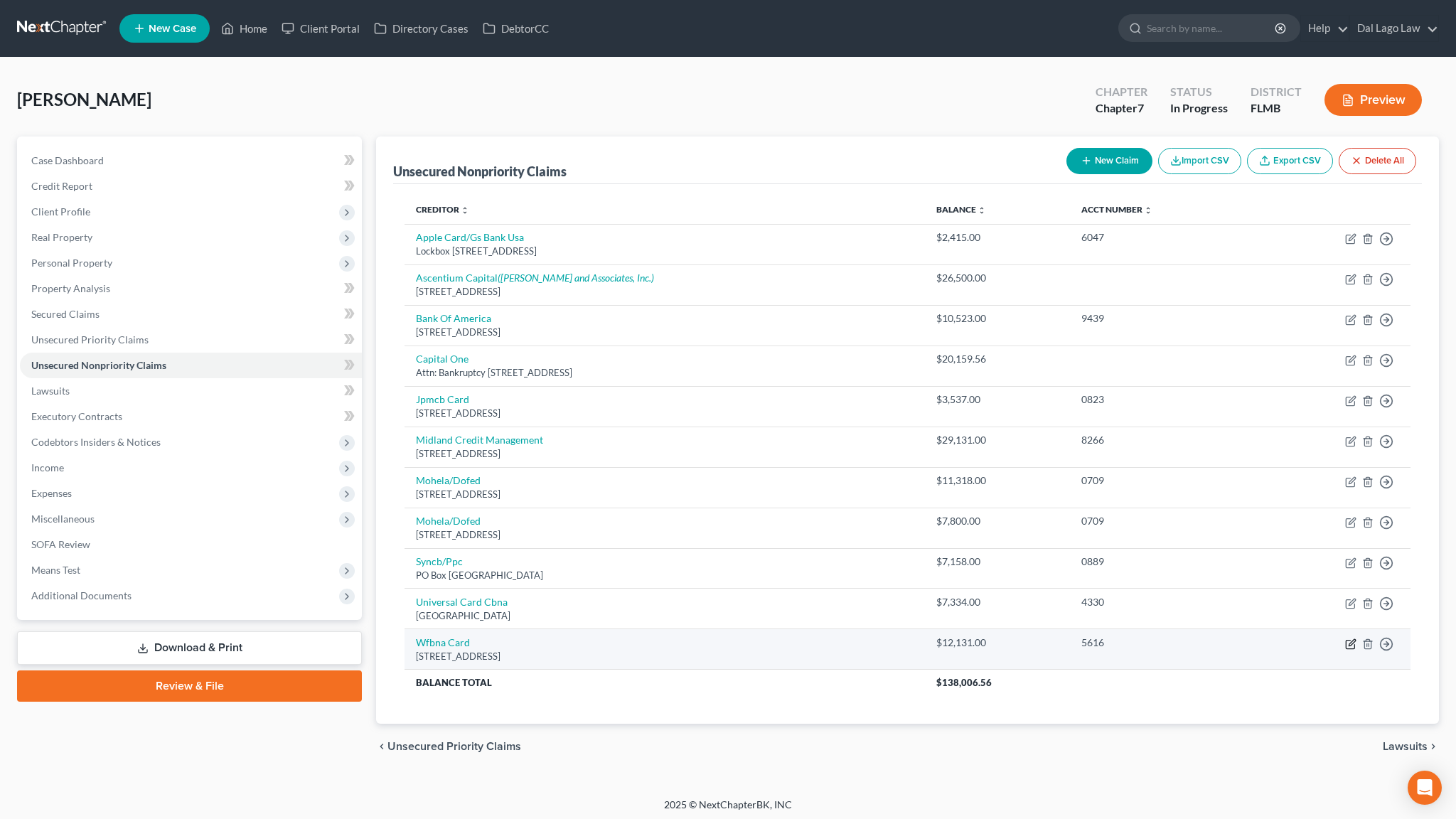
click at [1357, 638] on icon "button" at bounding box center [1350, 643] width 11 height 11
select select "31"
select select "14"
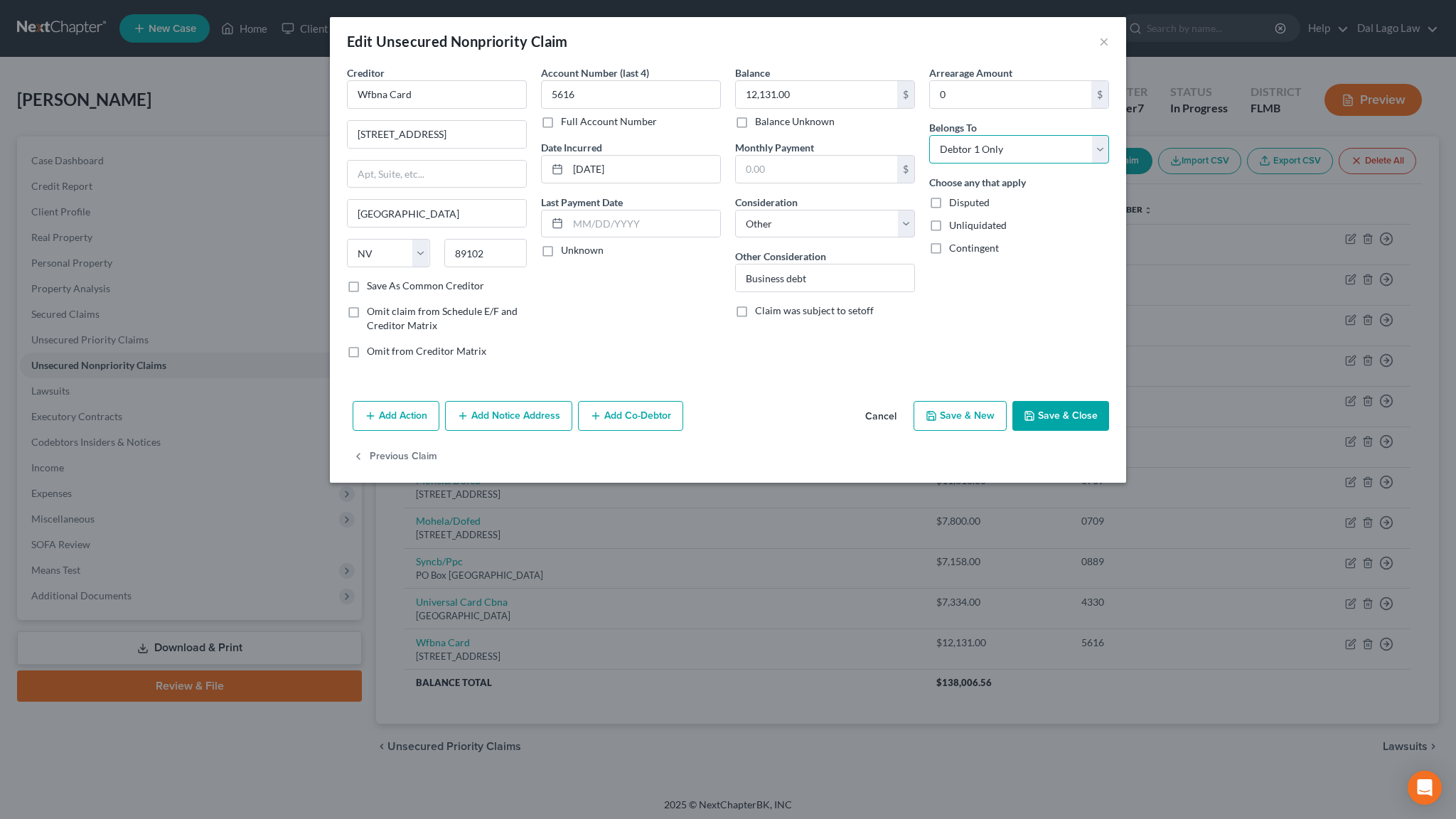
click at [929, 135] on select "Select Debtor 1 Only Debtor 2 Only Debtor 1 And Debtor 2 Only At Least One Of T…" at bounding box center [1019, 149] width 180 height 29
select select "3"
click option "At Least One Of The Debtors And Another" at bounding box center [0, 0] width 0 height 0
click at [679, 401] on button "Add Co-Debtor" at bounding box center [630, 416] width 105 height 30
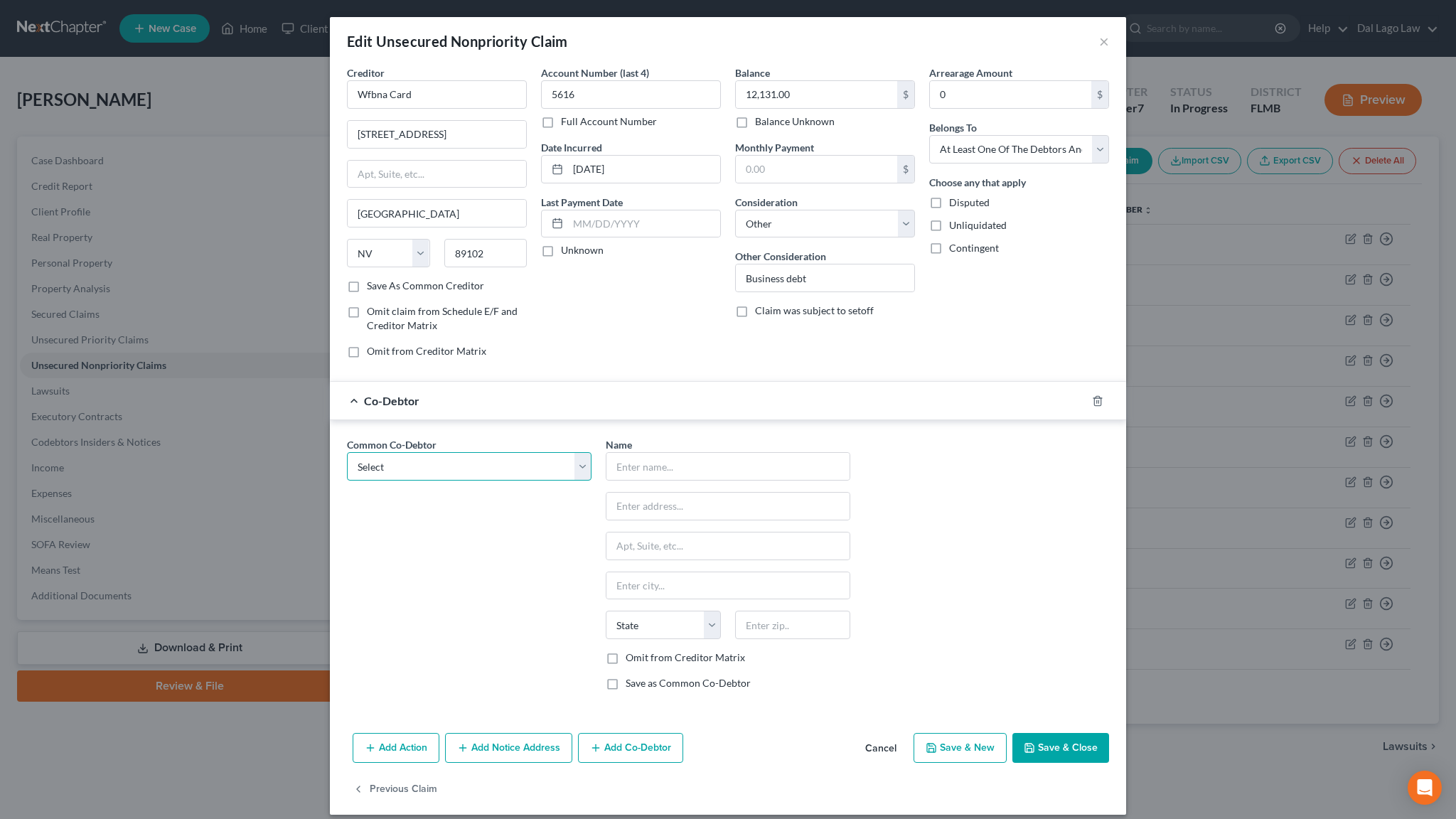
click at [347, 452] on select "Select Michael Depietro Acoustik Attak, Inc. Barflurgle, LLC" at bounding box center [469, 466] width 244 height 29
select select "1"
click option "Acoustik Attak, Inc." at bounding box center [0, 0] width 0 height 0
type input "Acoustik Attak, Inc."
type input "16852 Vistamonte Ct"
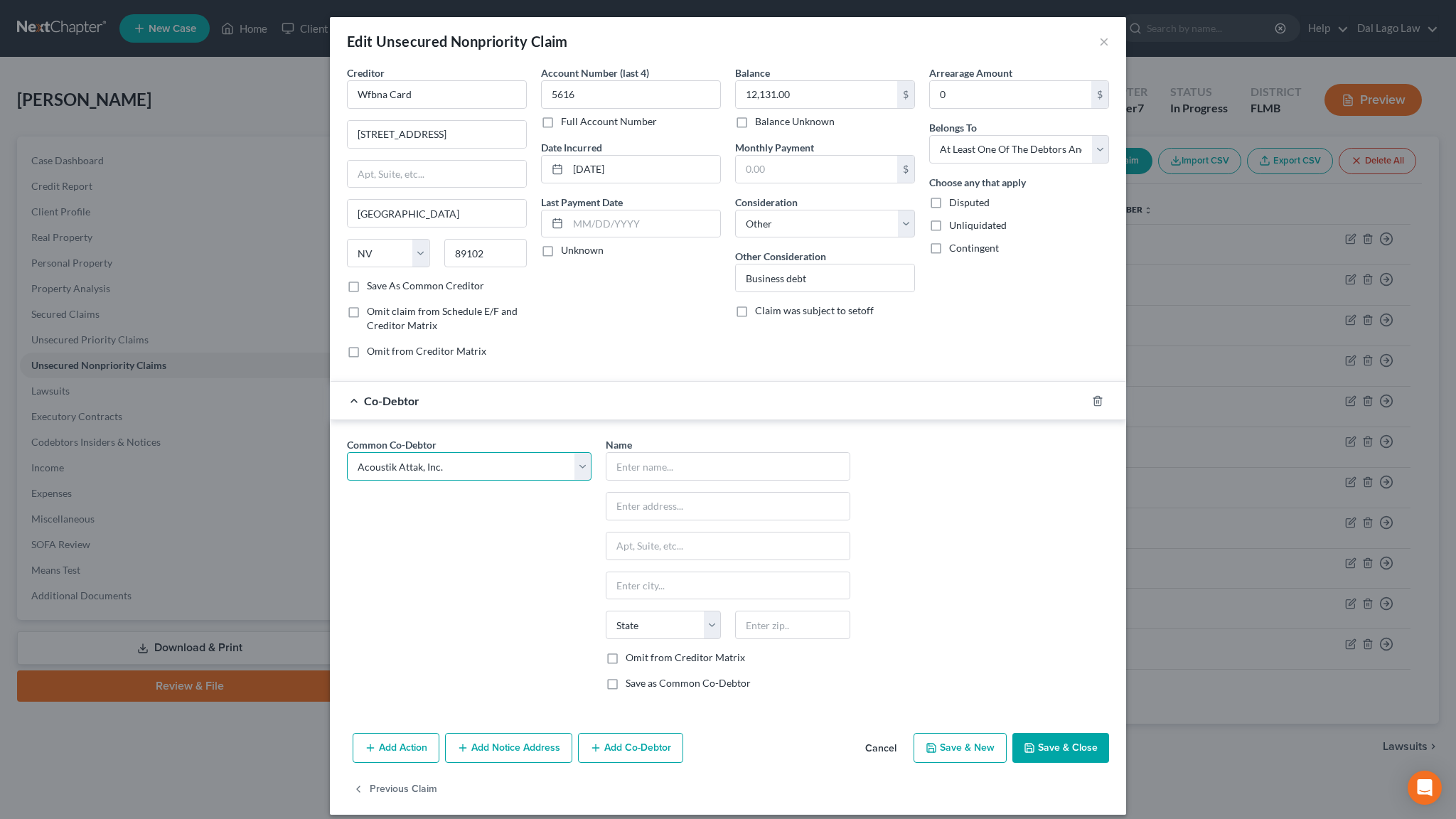
type input "Bonita Springs"
select select "9"
type input "34134"
click at [644, 650] on label "Omit from Creditor Matrix" at bounding box center [686, 657] width 120 height 14
click at [641, 650] on input "Omit from Creditor Matrix" at bounding box center [636, 654] width 9 height 9
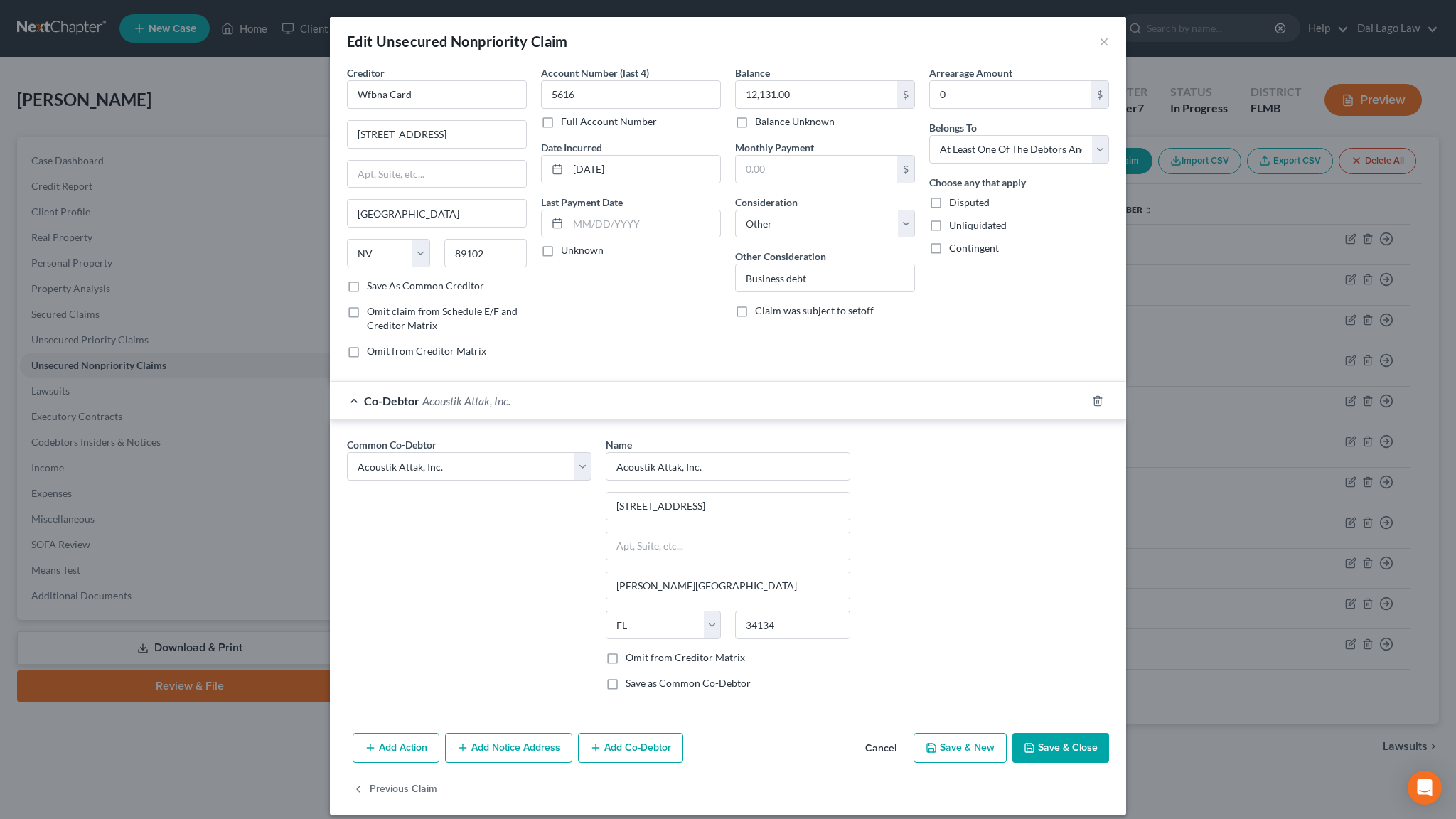
checkbox input "true"
click at [1013, 733] on button "Save & Close" at bounding box center [1061, 748] width 97 height 30
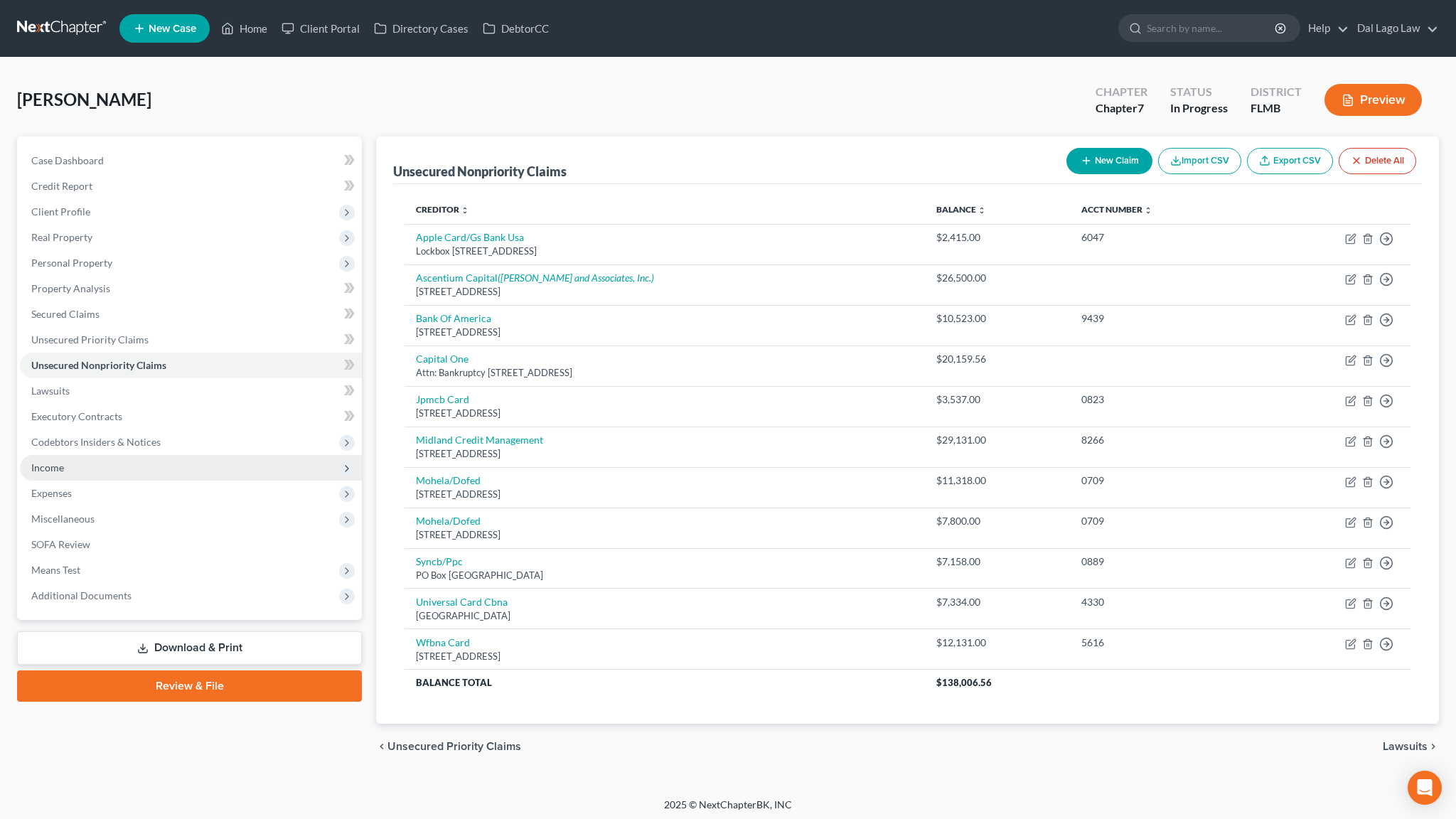
click at [33, 461] on span "Income" at bounding box center [47, 467] width 33 height 12
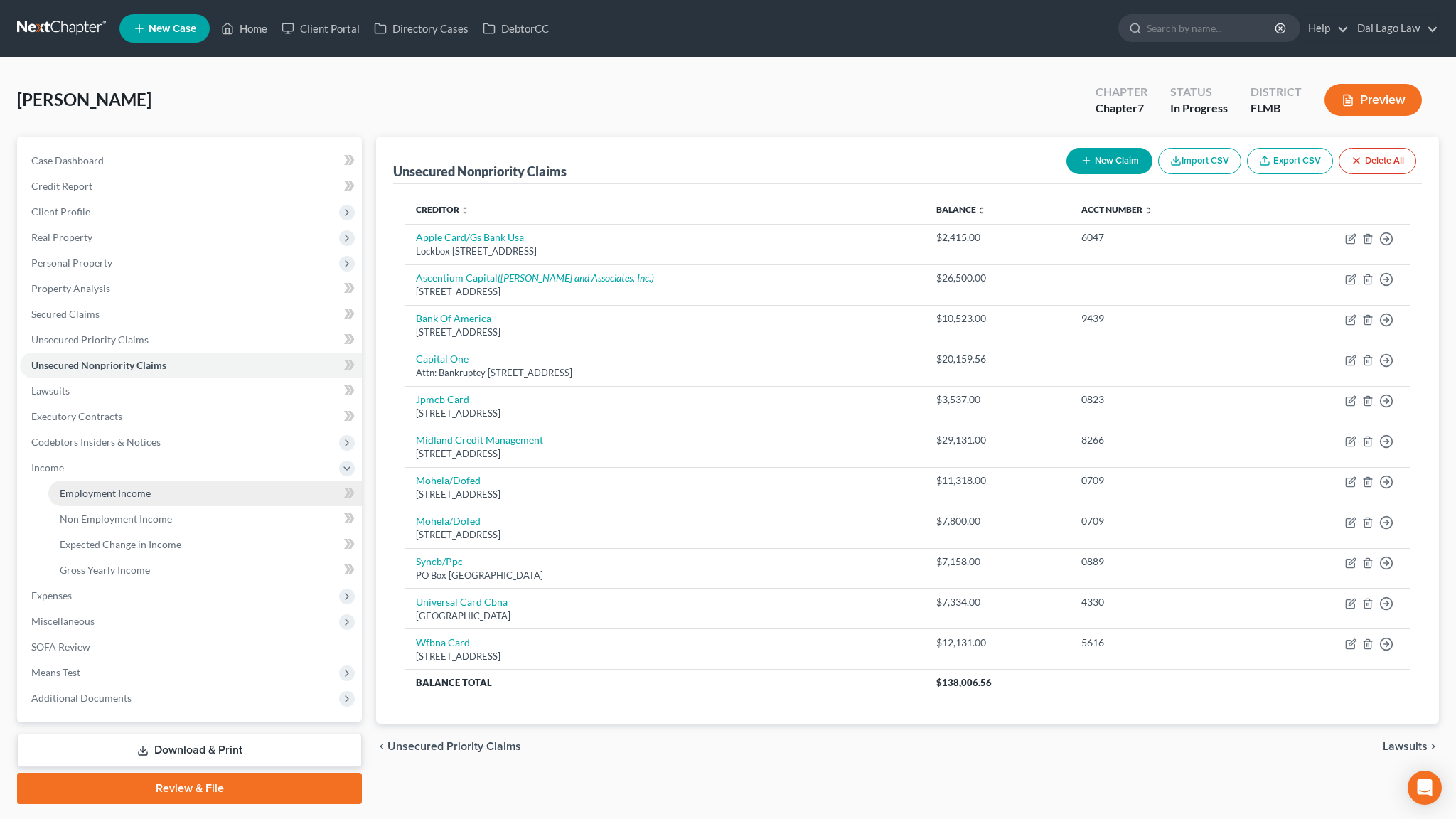
click at [51, 481] on link "Employment Income" at bounding box center [205, 494] width 313 height 26
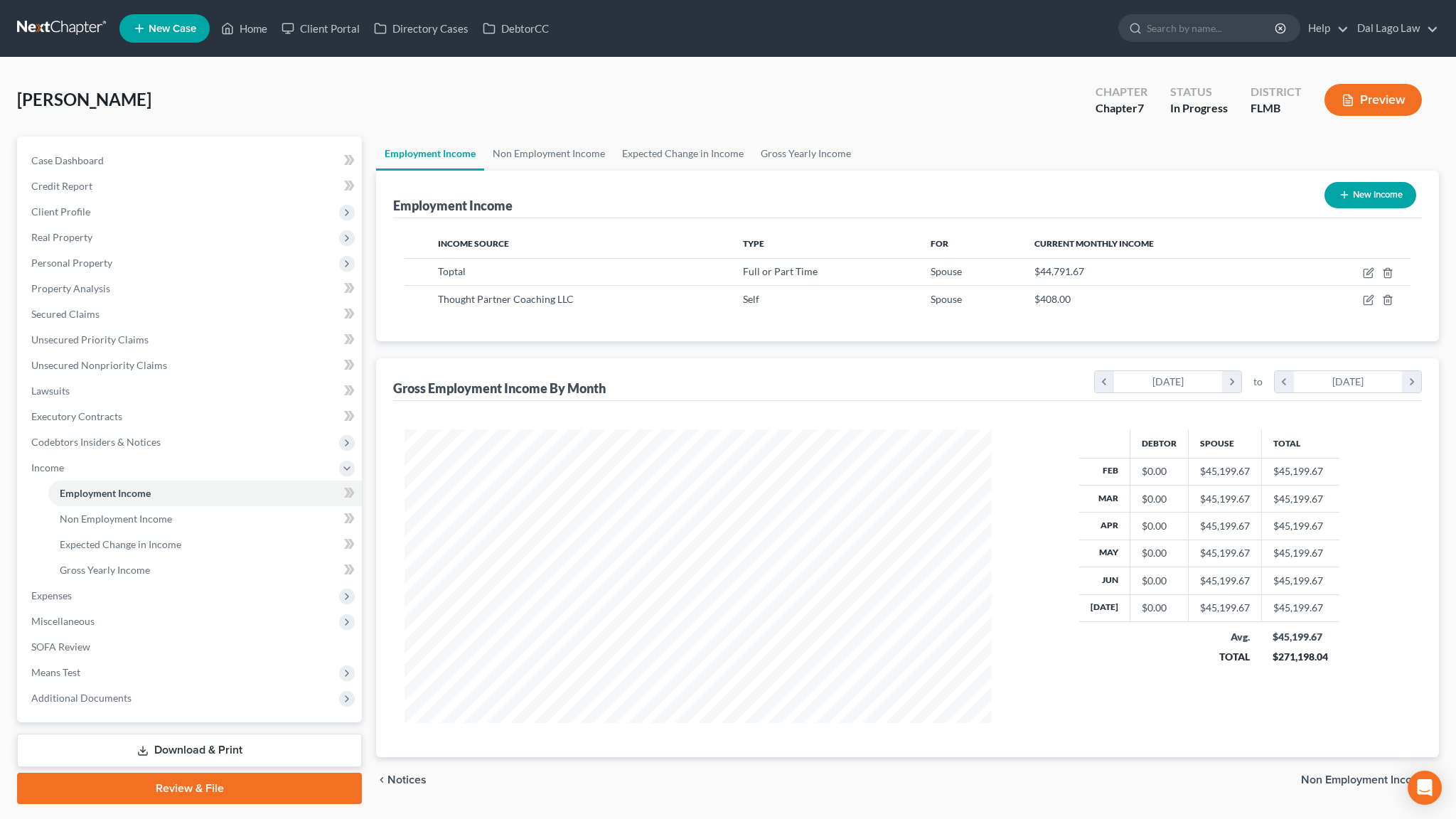
scroll to position [293, 615]
click at [1374, 267] on icon "button" at bounding box center [1368, 272] width 11 height 11
select select "0"
select select "7"
select select "0"
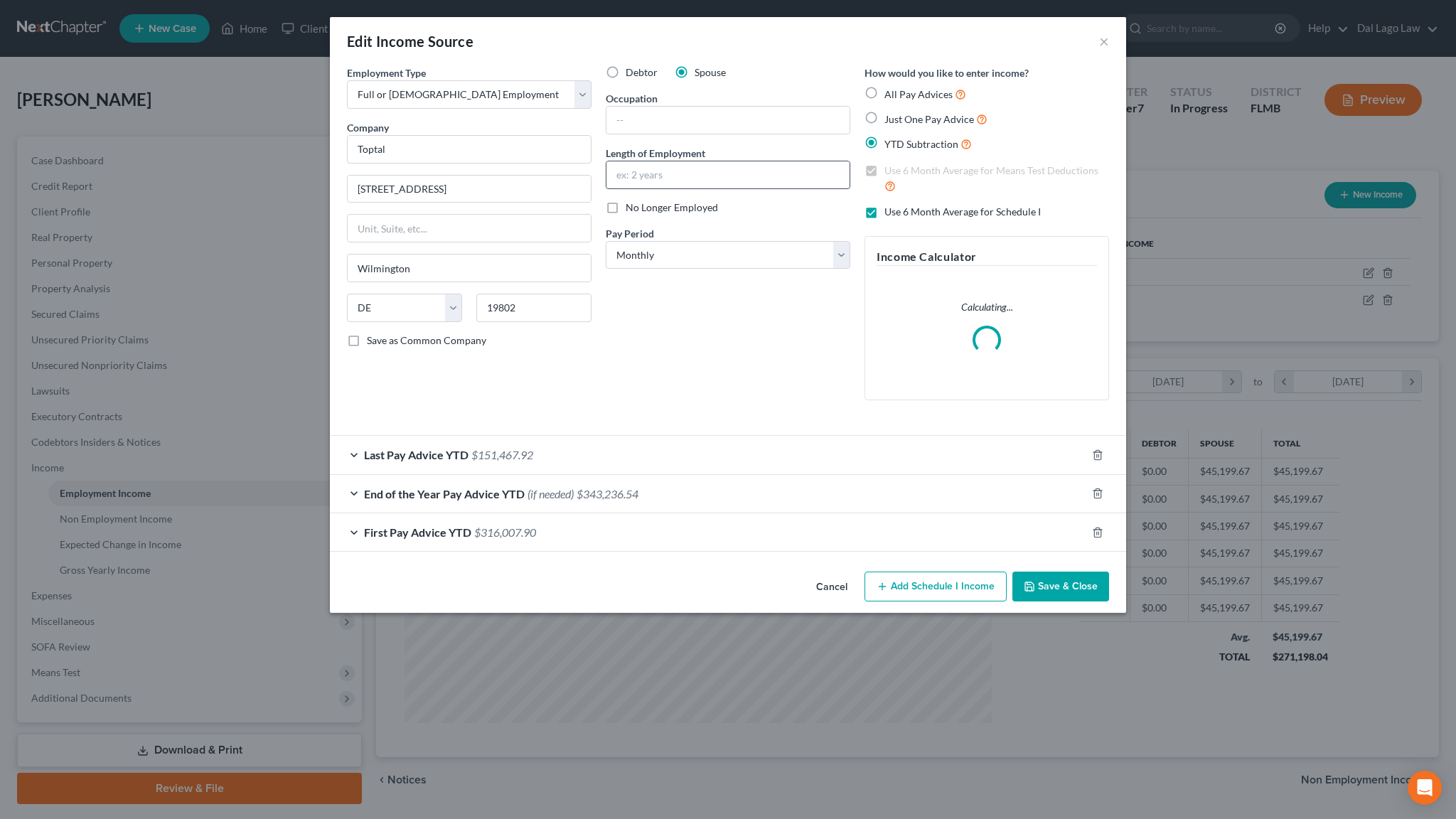
click at [663, 162] on input "text" at bounding box center [728, 175] width 243 height 27
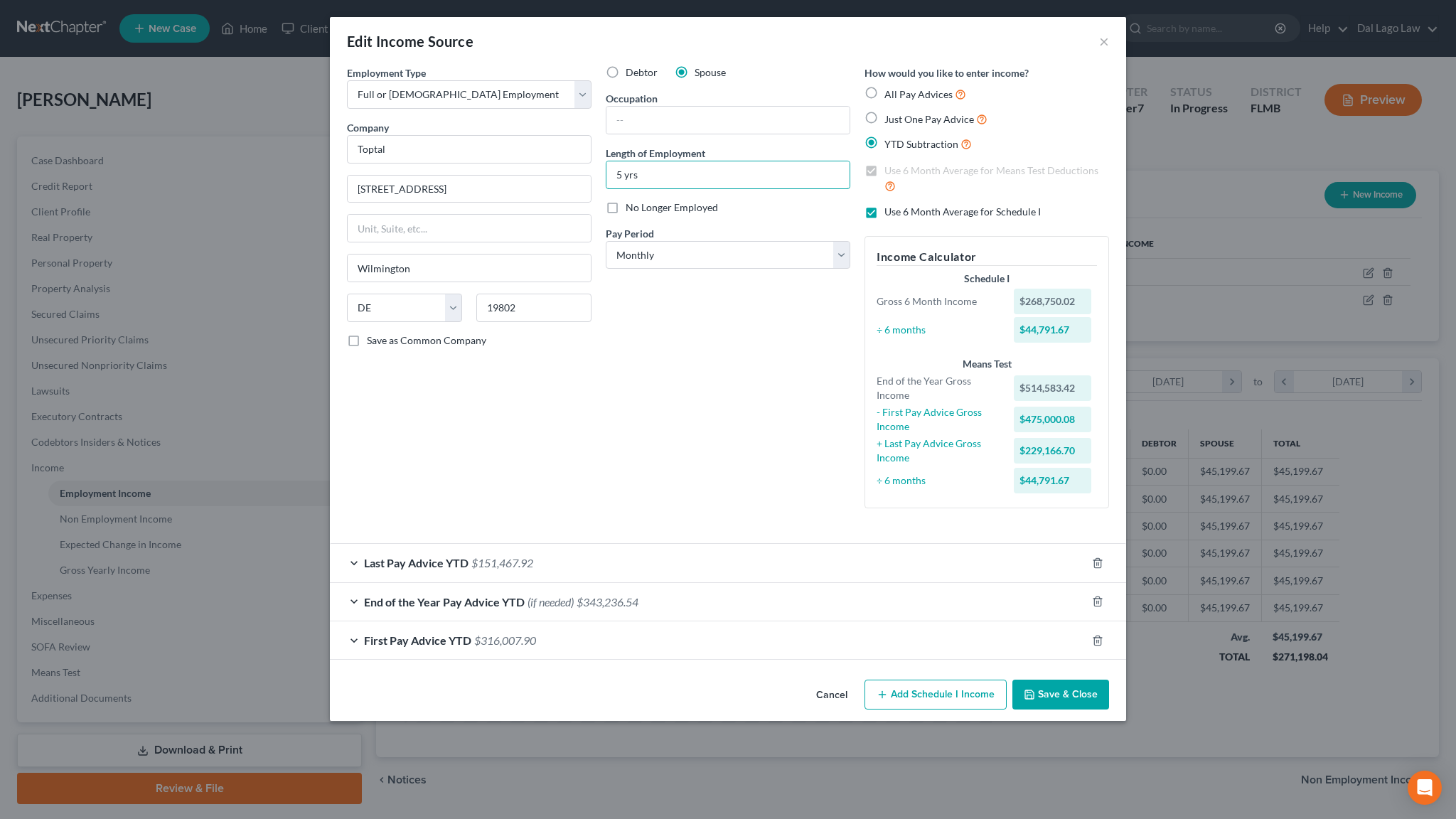
type input "5 yrs"
click at [1013, 679] on button "Save & Close" at bounding box center [1061, 694] width 97 height 30
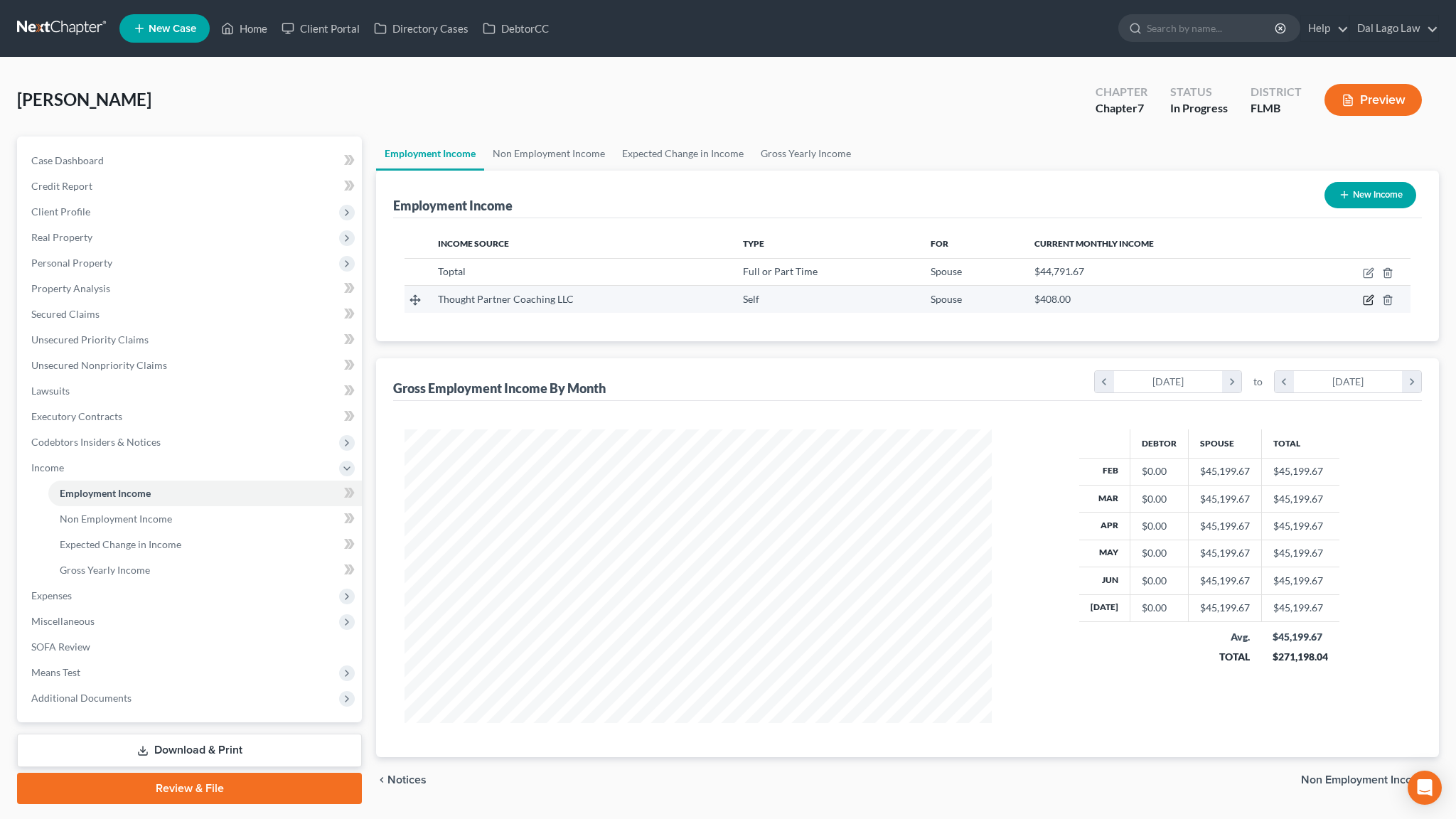
click at [1374, 294] on icon "button" at bounding box center [1368, 299] width 11 height 11
select select "1"
select select "9"
select select "0"
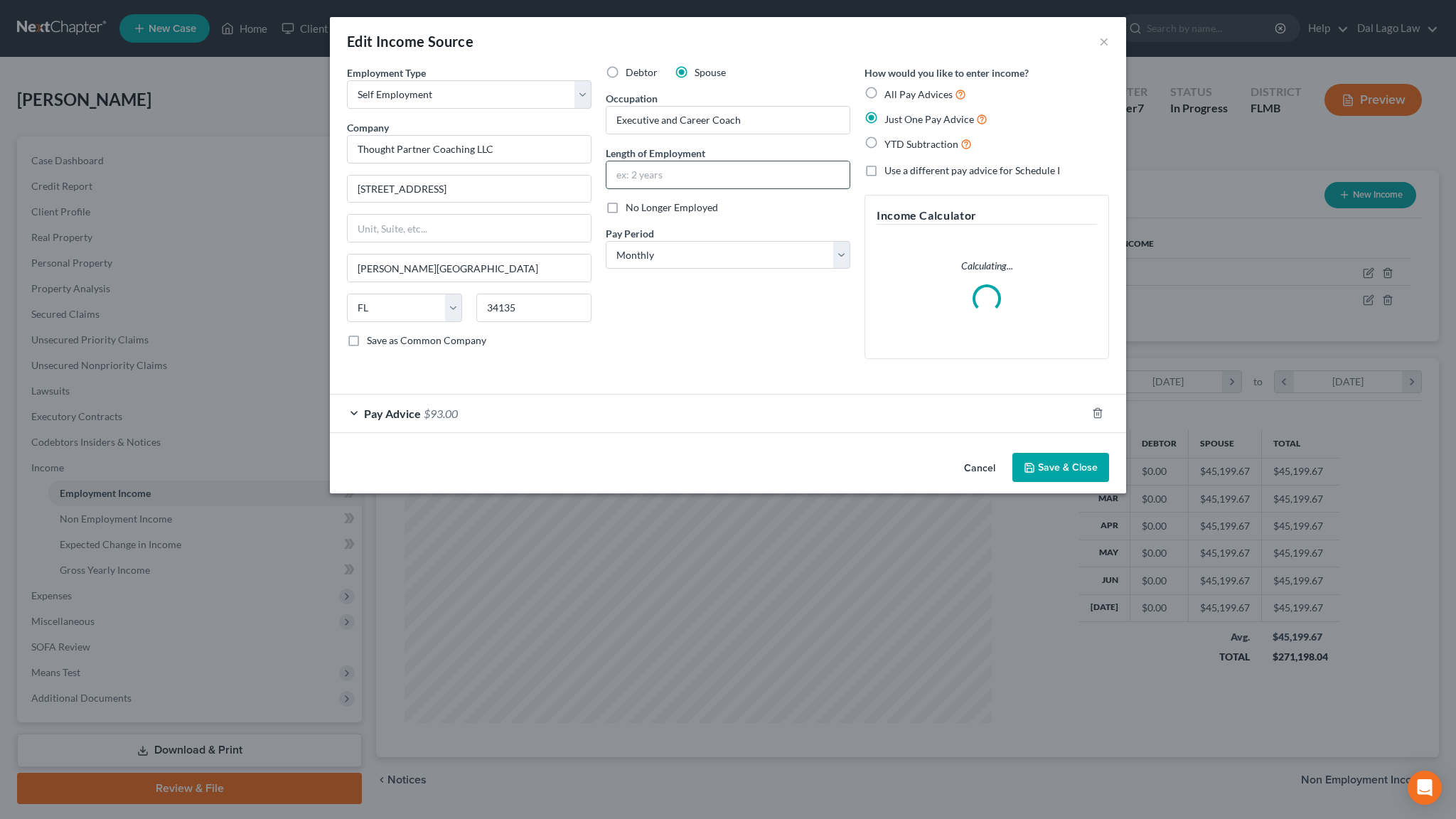
click at [683, 162] on input "text" at bounding box center [728, 175] width 243 height 27
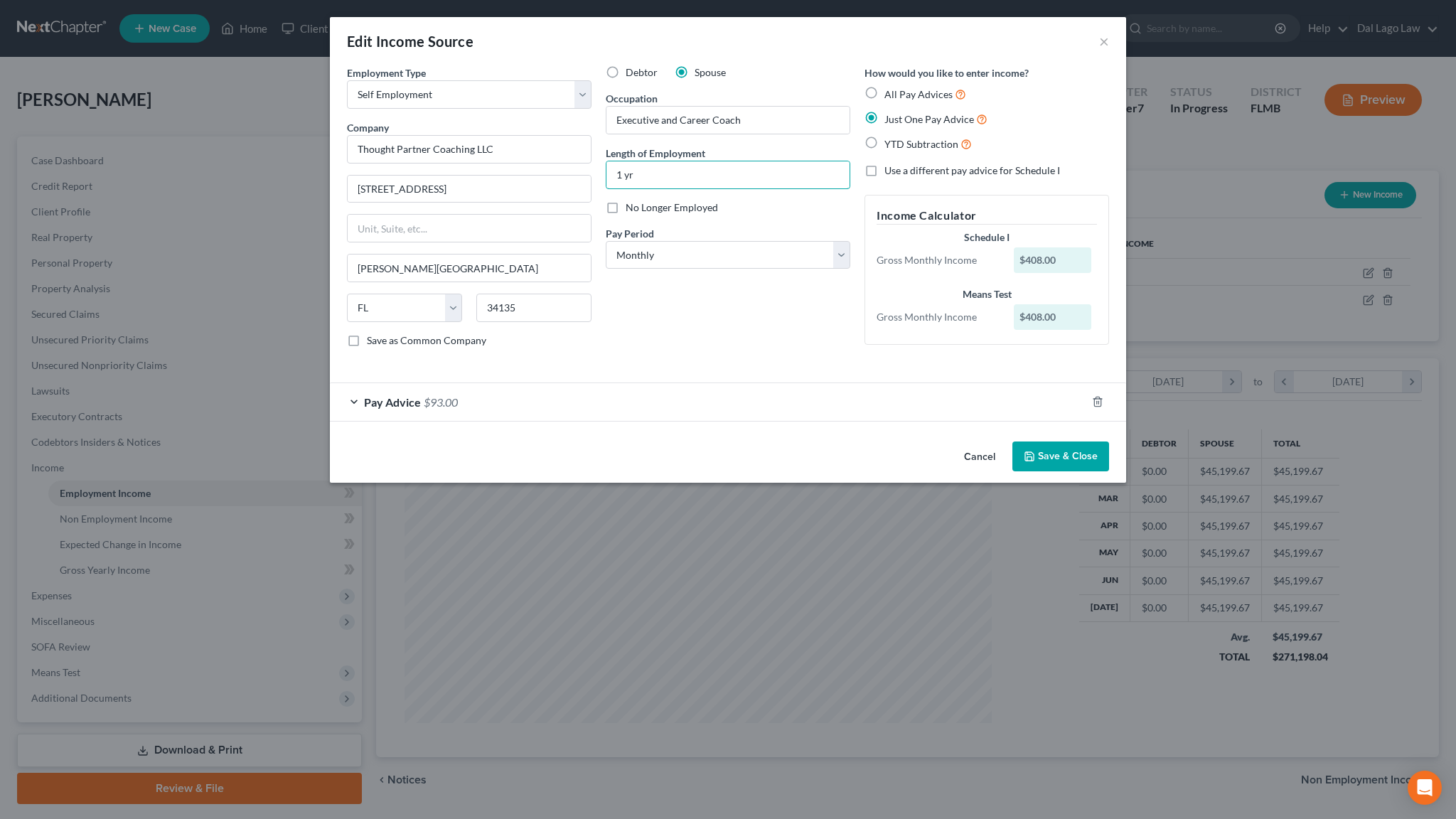
type input "1 yr"
click at [1013, 441] on button "Save & Close" at bounding box center [1061, 456] width 97 height 30
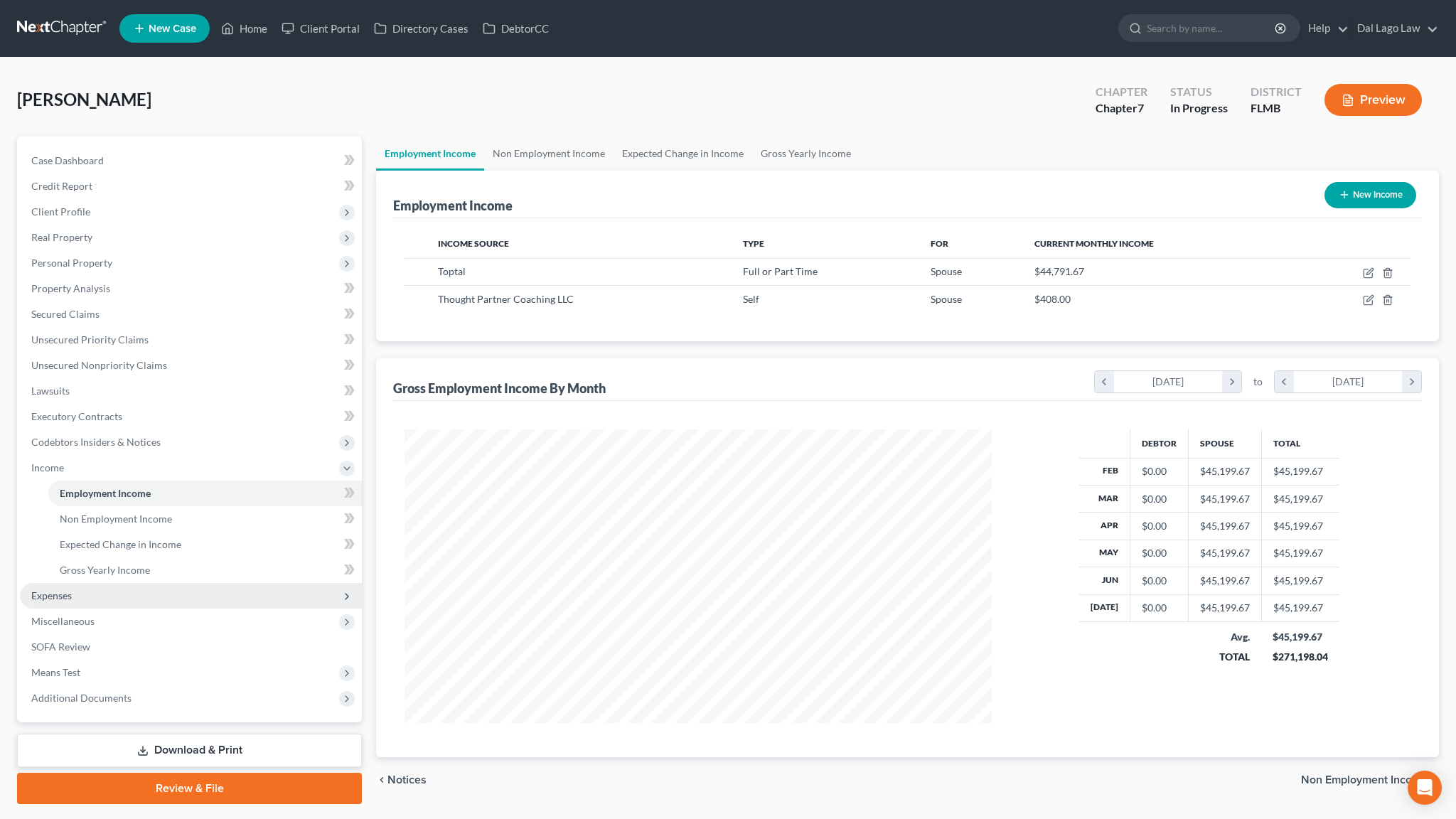
click at [58, 583] on span "Expenses" at bounding box center [191, 596] width 342 height 26
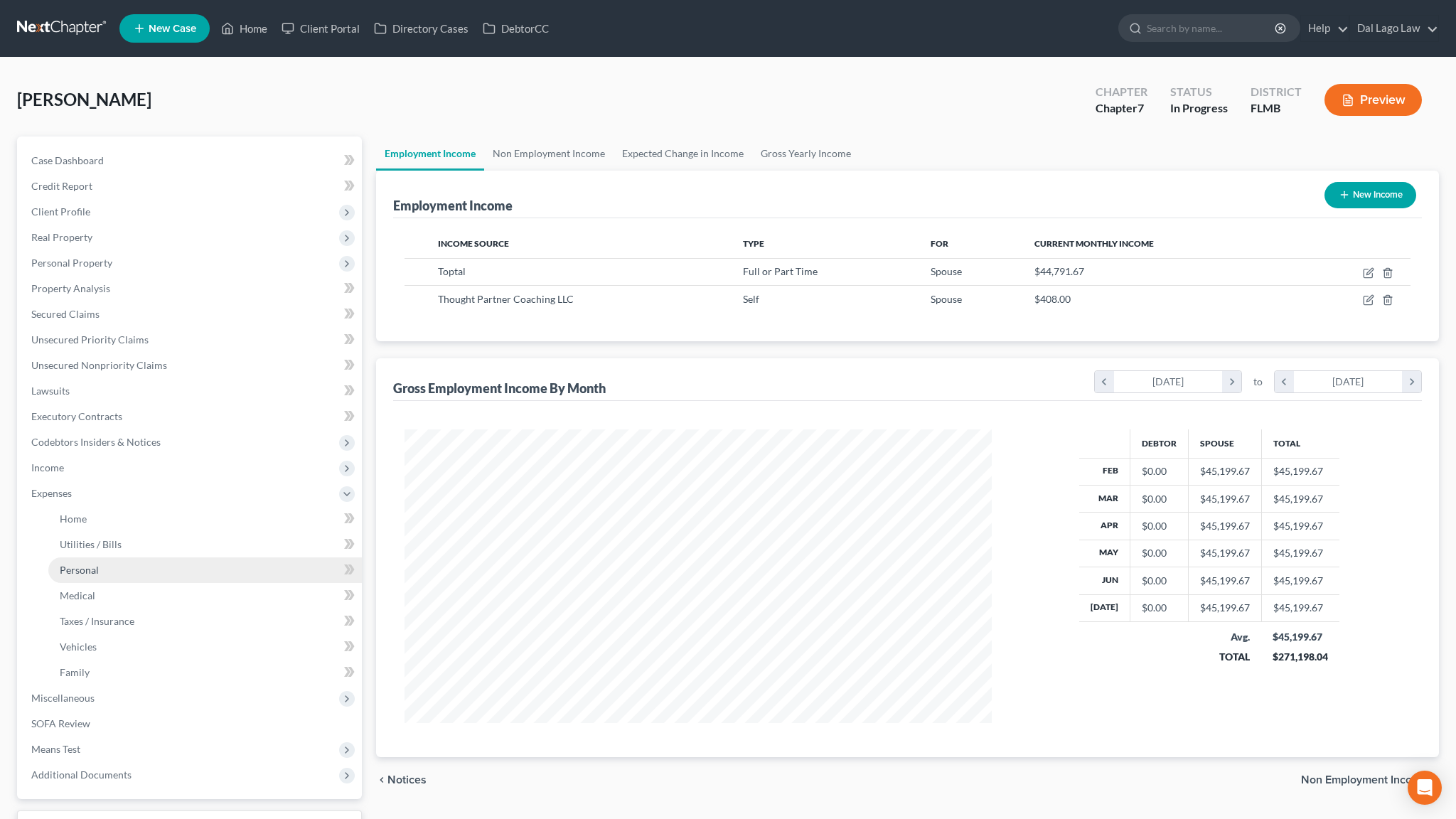
click at [78, 564] on span "Personal" at bounding box center [79, 570] width 39 height 12
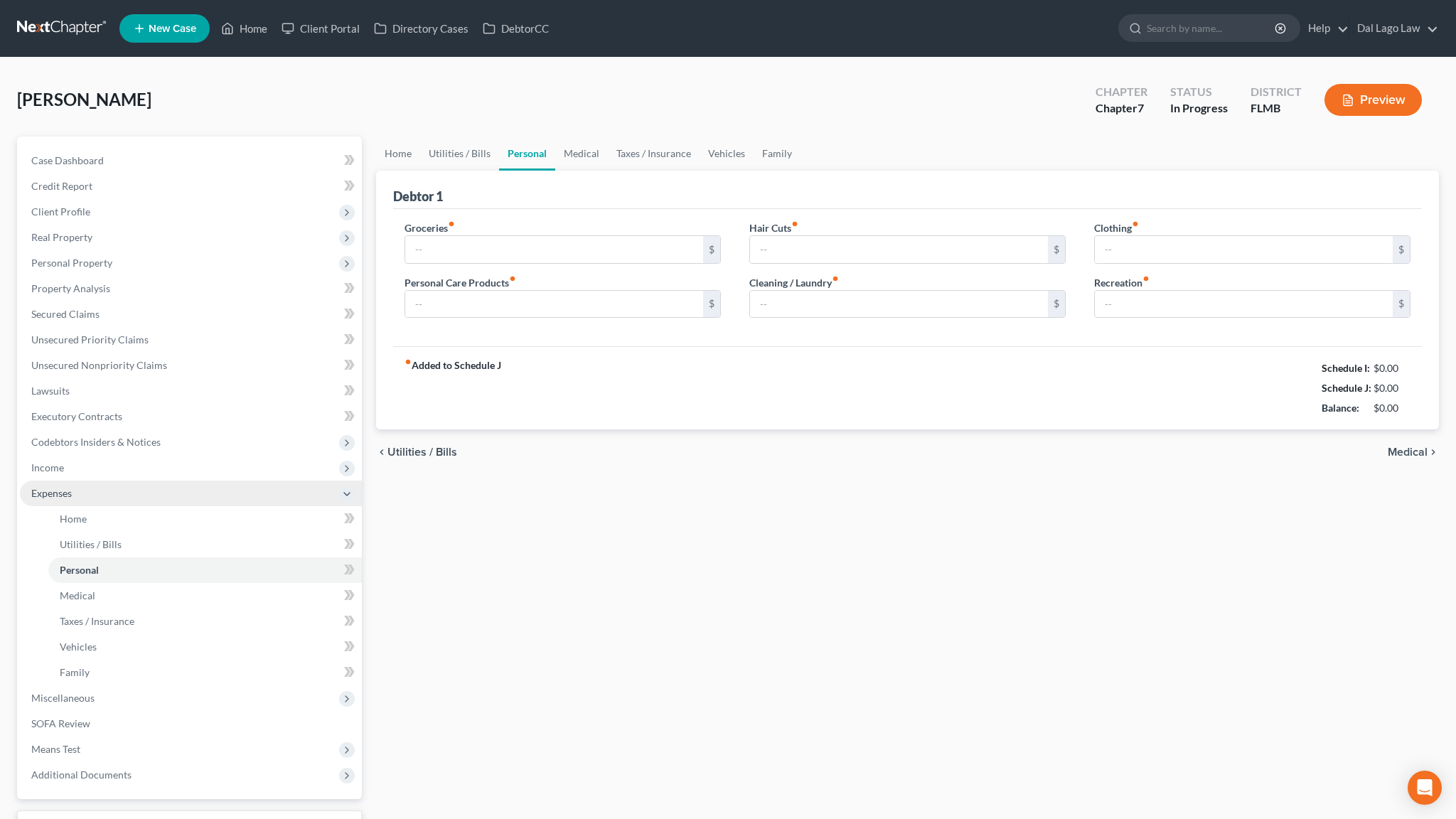
type input "600.00"
type input "150.00"
type input "240.00"
type input "25.00"
type input "300.00"
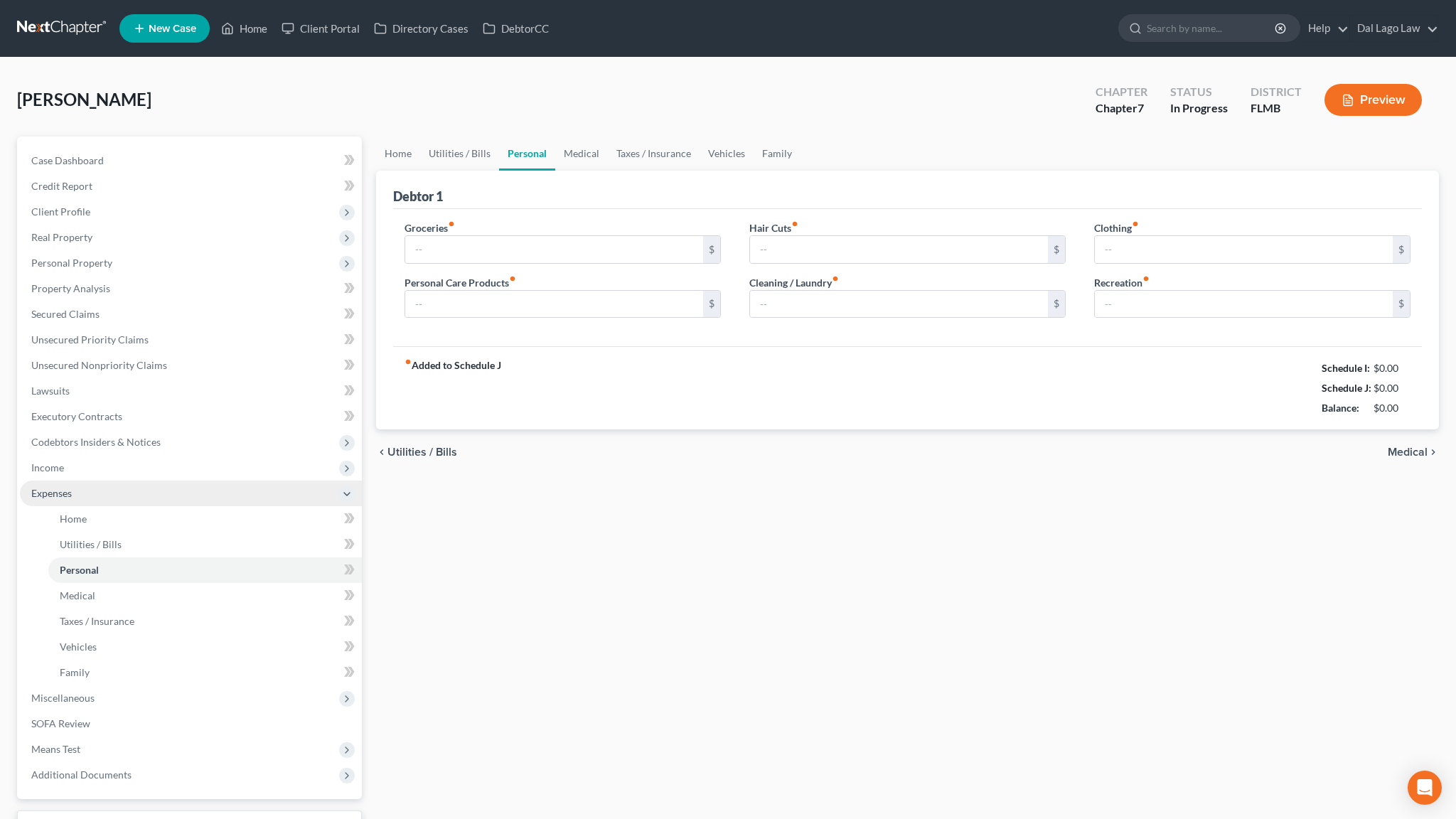
type input "500.00"
click at [441, 137] on link "Utilities / Bills" at bounding box center [459, 154] width 79 height 34
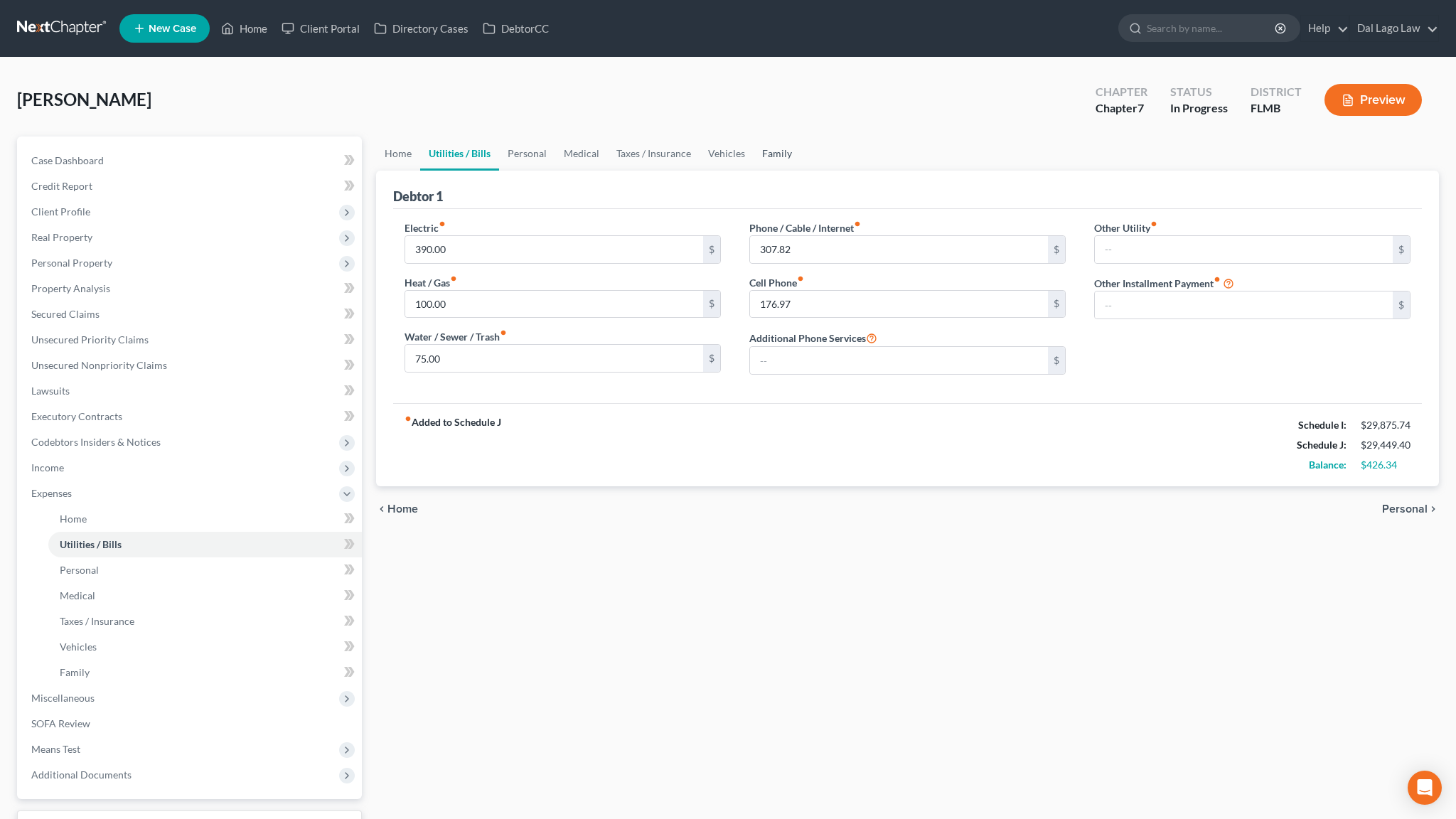
click at [753, 137] on link "Family" at bounding box center [776, 154] width 47 height 34
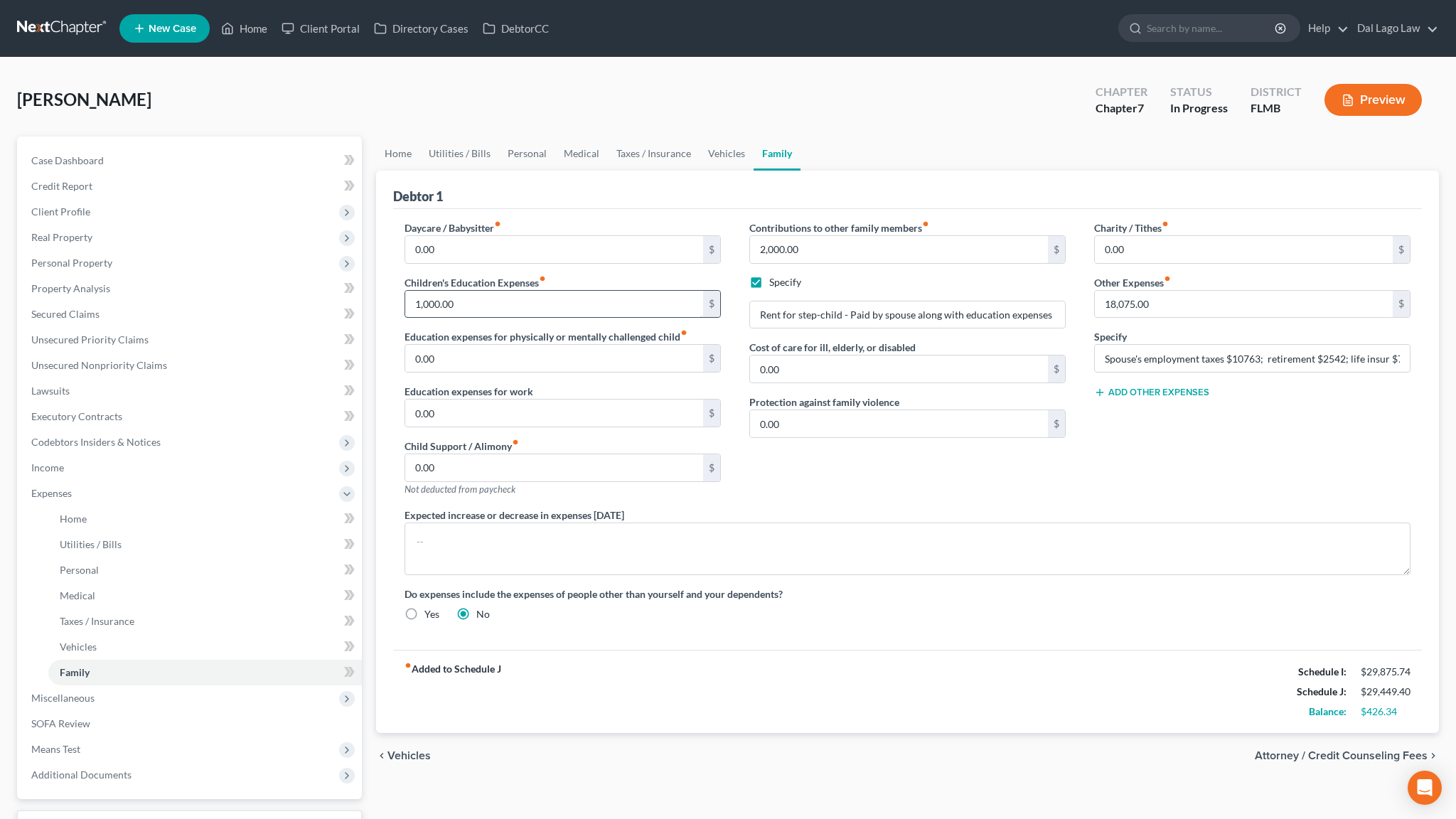
drag, startPoint x: 448, startPoint y: 240, endPoint x: 510, endPoint y: 240, distance: 62.0
click at [510, 290] on input "1,000.00" at bounding box center [554, 303] width 298 height 27
click at [608, 137] on link "Taxes / Insurance" at bounding box center [654, 154] width 92 height 34
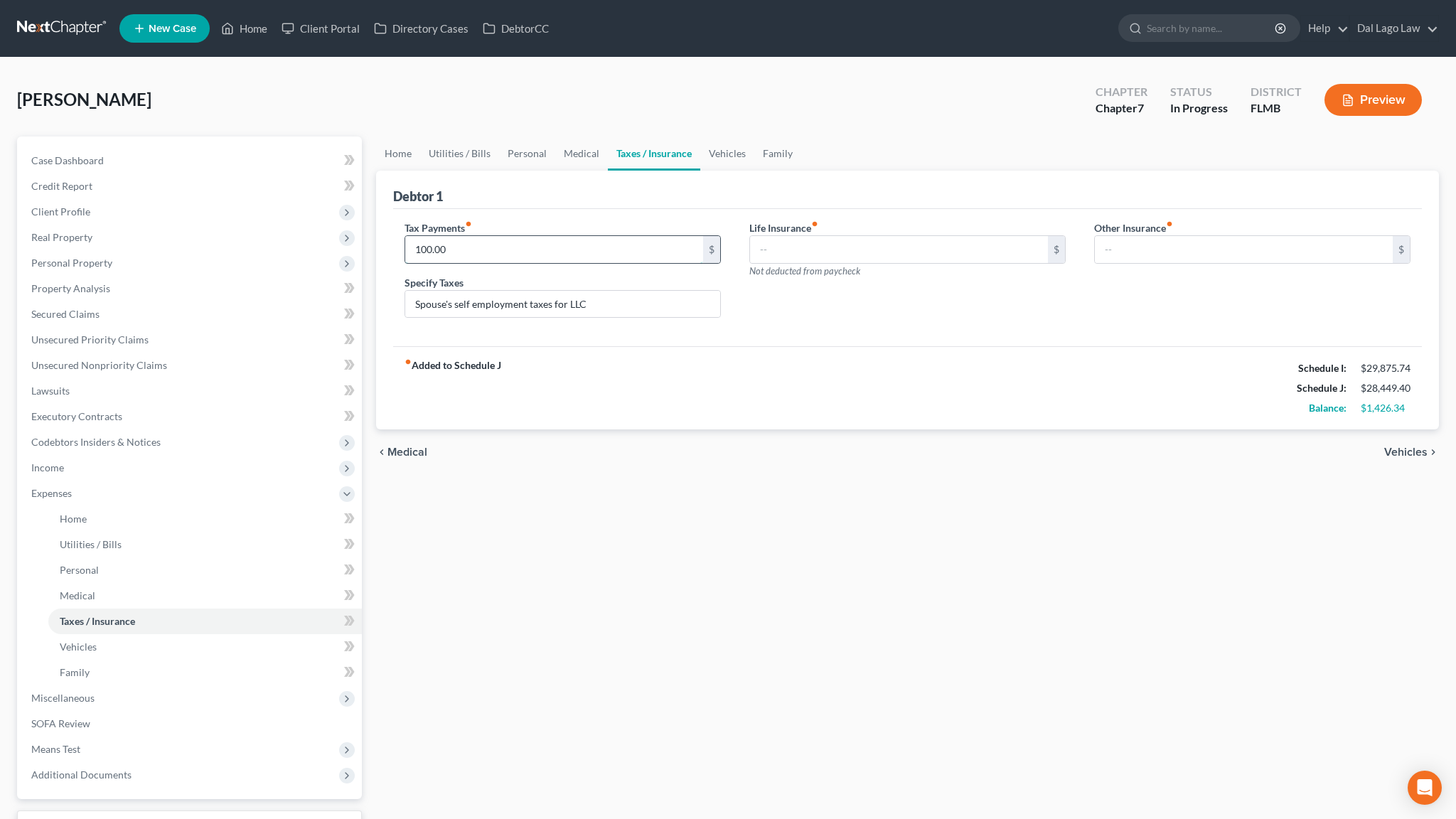
click at [465, 236] on input "100.00" at bounding box center [554, 249] width 298 height 27
drag, startPoint x: 562, startPoint y: 234, endPoint x: 353, endPoint y: 258, distance: 210.4
click at [405, 290] on input "Spouse's self employment taxes for LLC" at bounding box center [563, 303] width 315 height 27
click at [572, 220] on div "Tax Payments fiber_manual_record $" at bounding box center [562, 241] width 316 height 43
click at [571, 236] on input "text" at bounding box center [554, 249] width 298 height 27
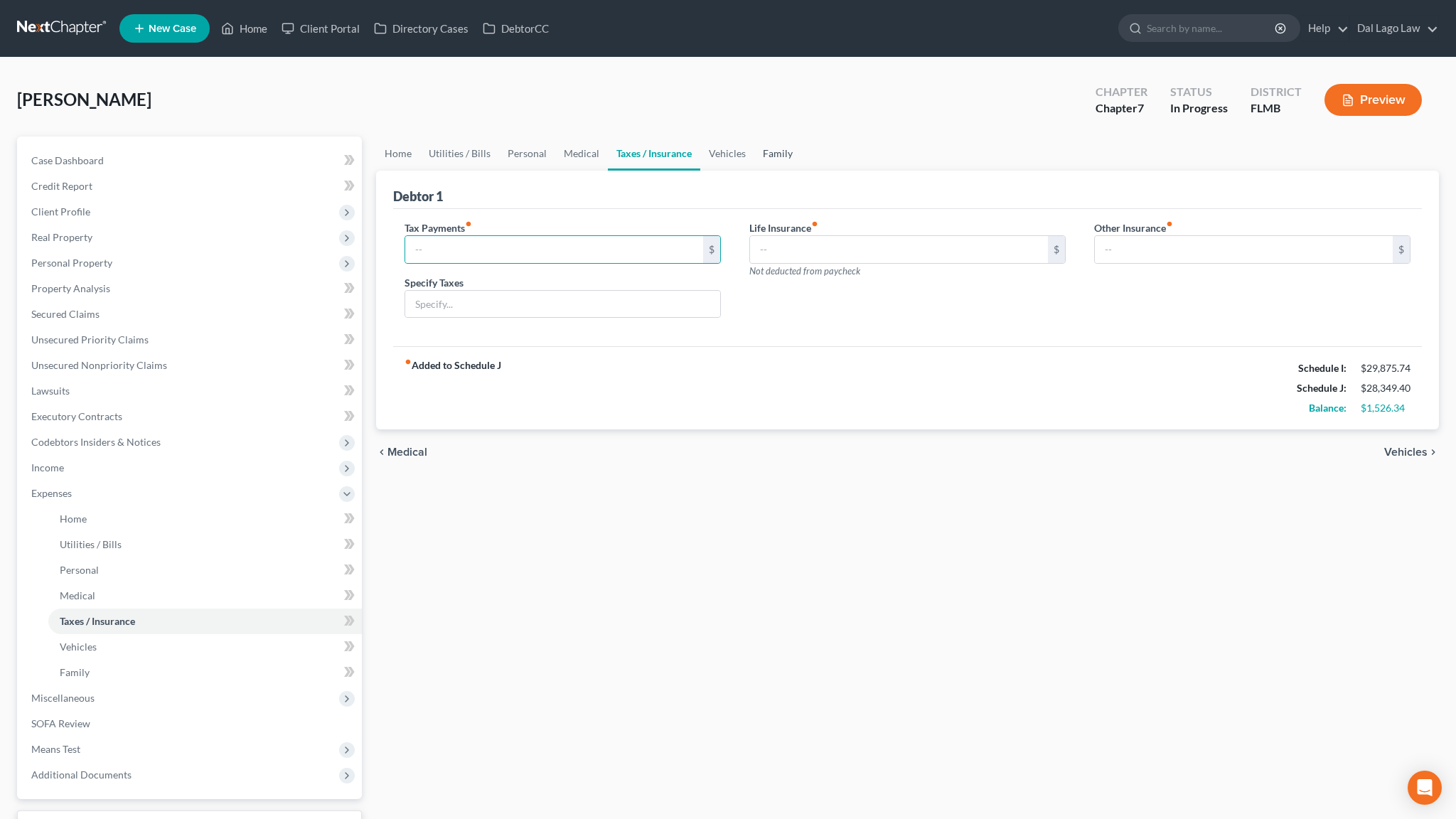
click at [754, 137] on link "Family" at bounding box center [777, 154] width 47 height 34
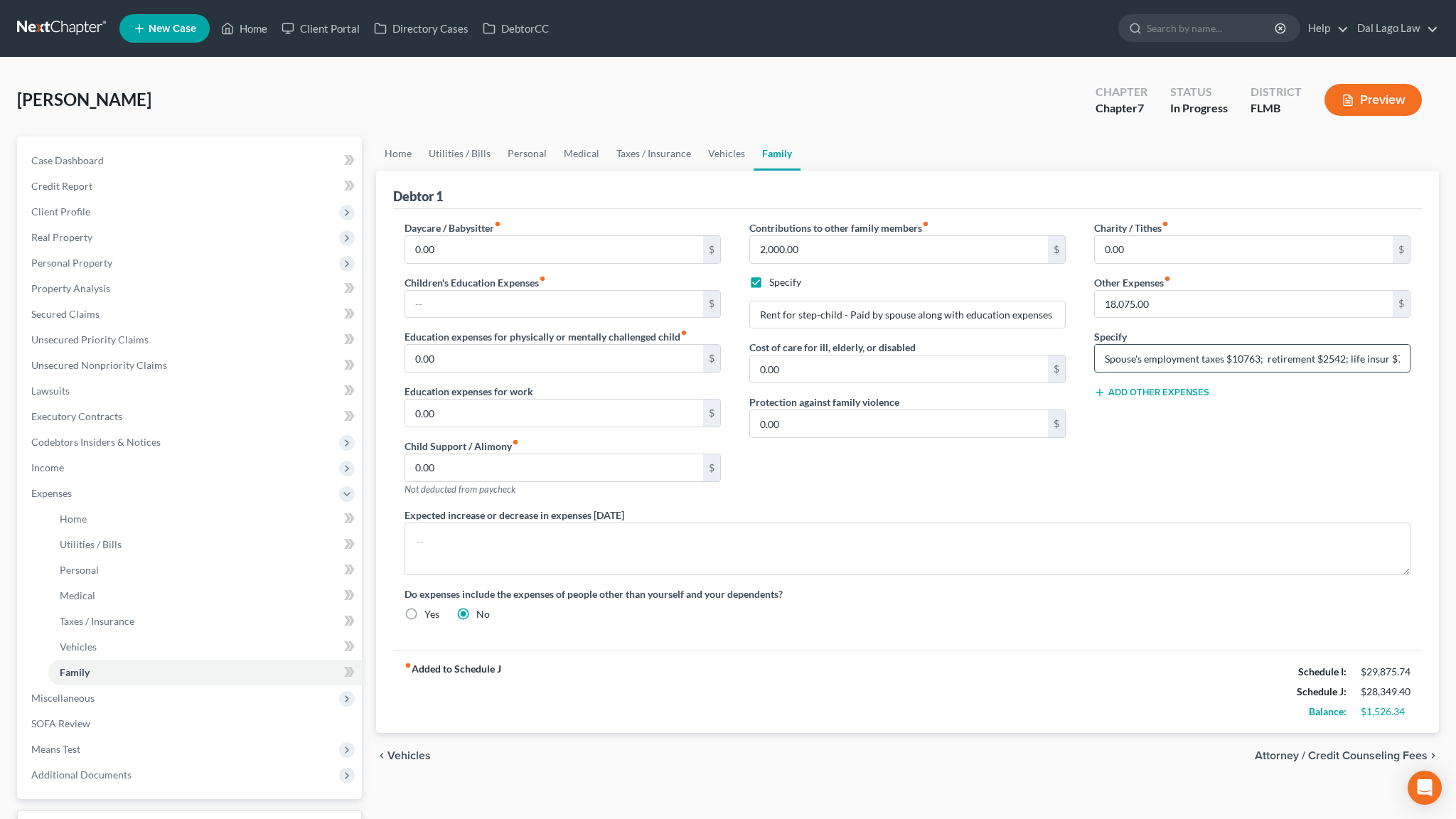
click at [1406, 345] on input "Spouse's employment taxes $10763; retirement $2542; life insur $70; personal ex…" at bounding box center [1252, 358] width 315 height 27
type input "Spouse's employment taxes $10763; retirement $2542; life insur $70; personal ex…"
click at [580, 290] on input "text" at bounding box center [554, 303] width 298 height 27
click at [59, 200] on span "Client Profile" at bounding box center [191, 212] width 342 height 26
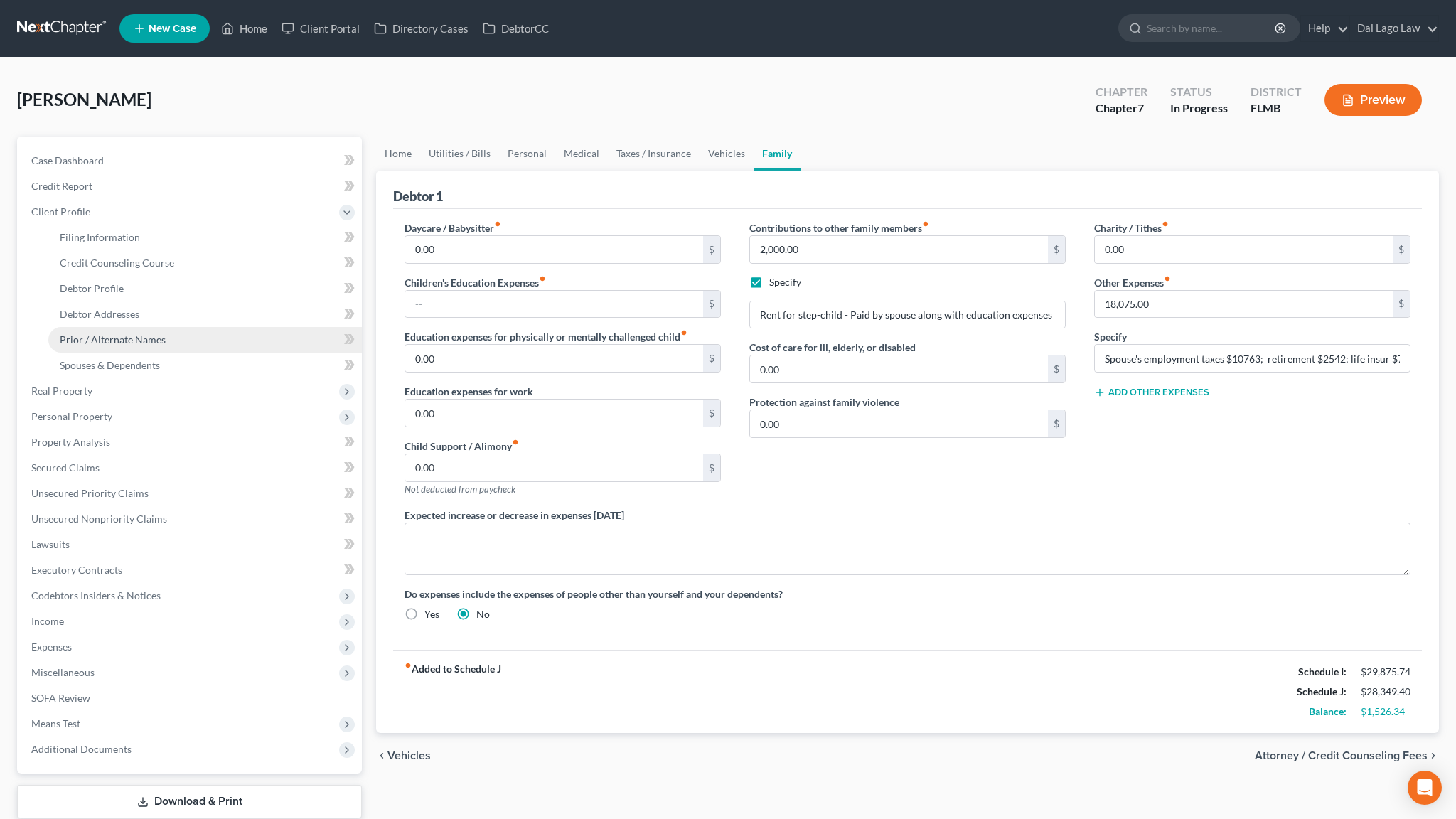
click at [102, 333] on span "Prior / Alternate Names" at bounding box center [113, 339] width 106 height 12
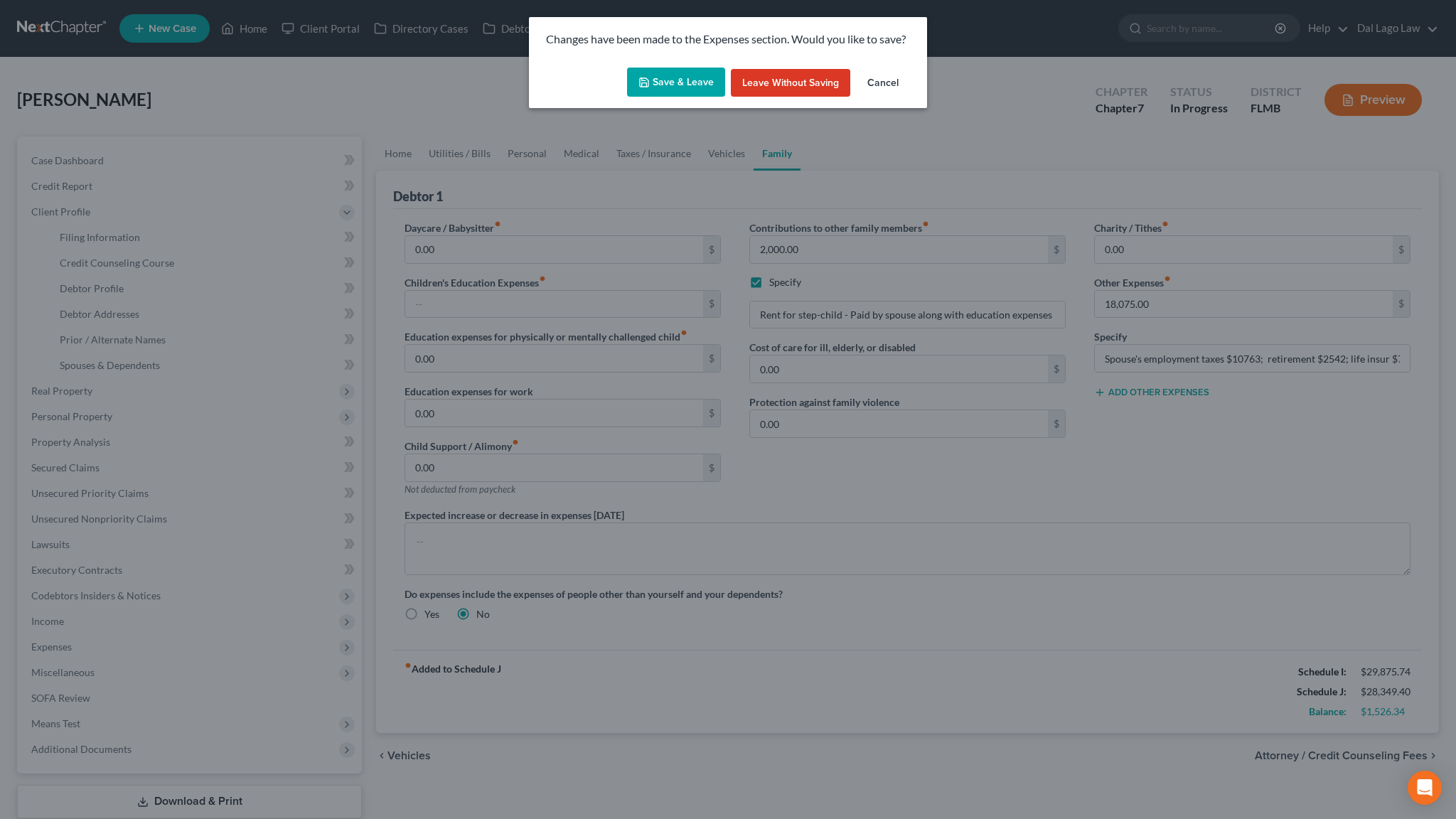
click at [687, 68] on button "Save & Leave" at bounding box center [676, 83] width 98 height 30
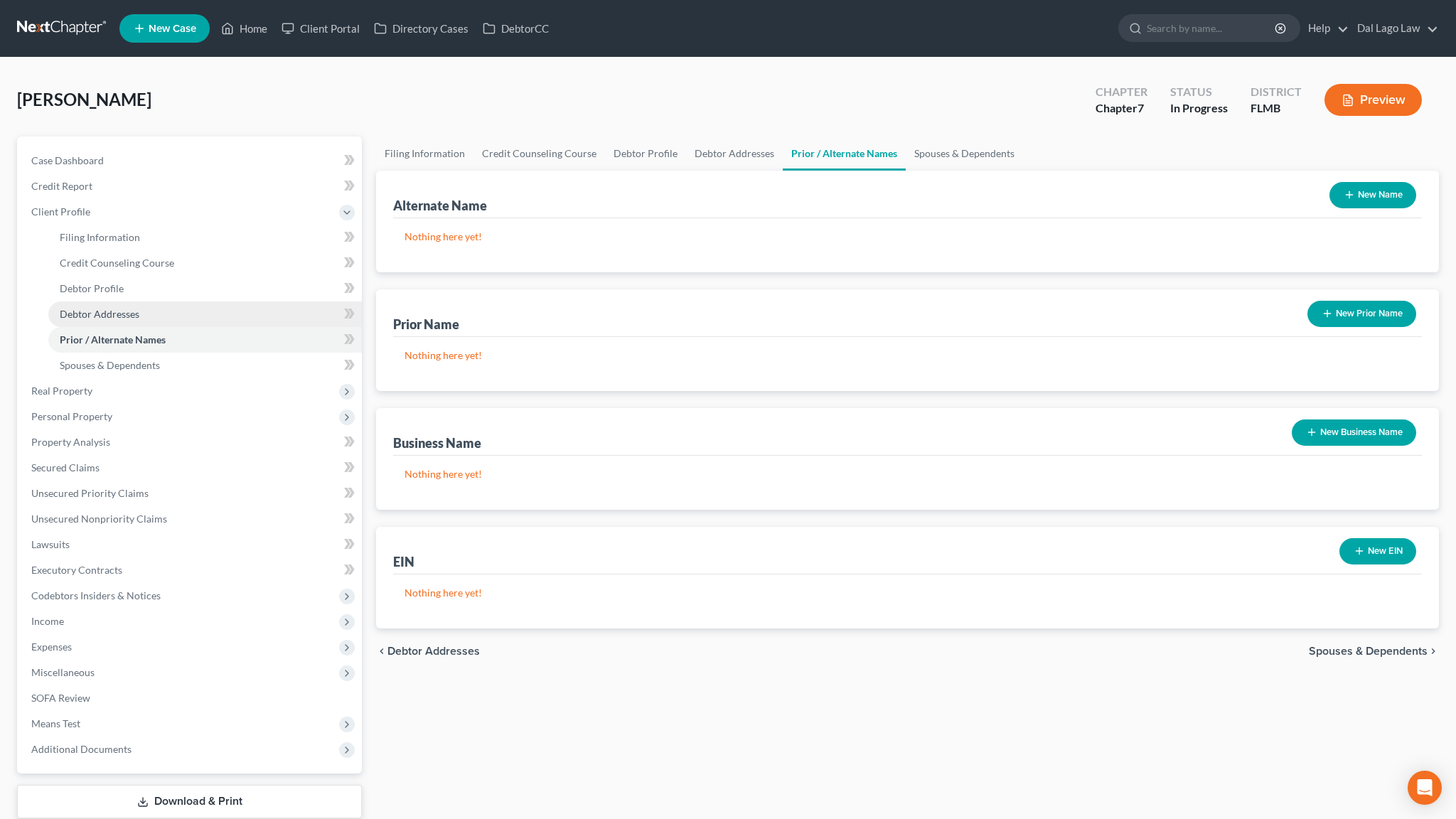
click at [90, 308] on span "Debtor Addresses" at bounding box center [100, 314] width 80 height 12
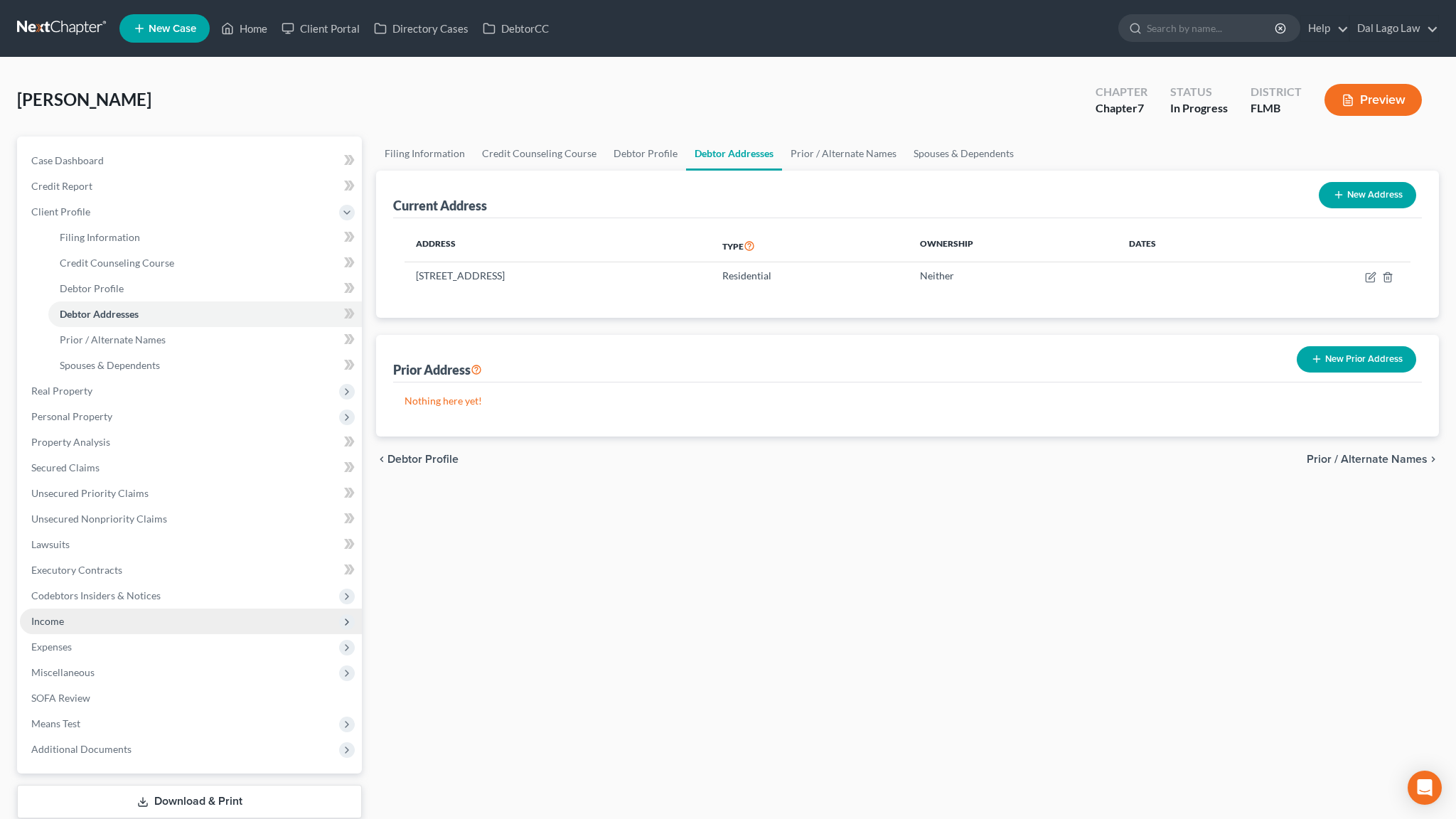
click at [58, 609] on span "Income" at bounding box center [191, 621] width 342 height 26
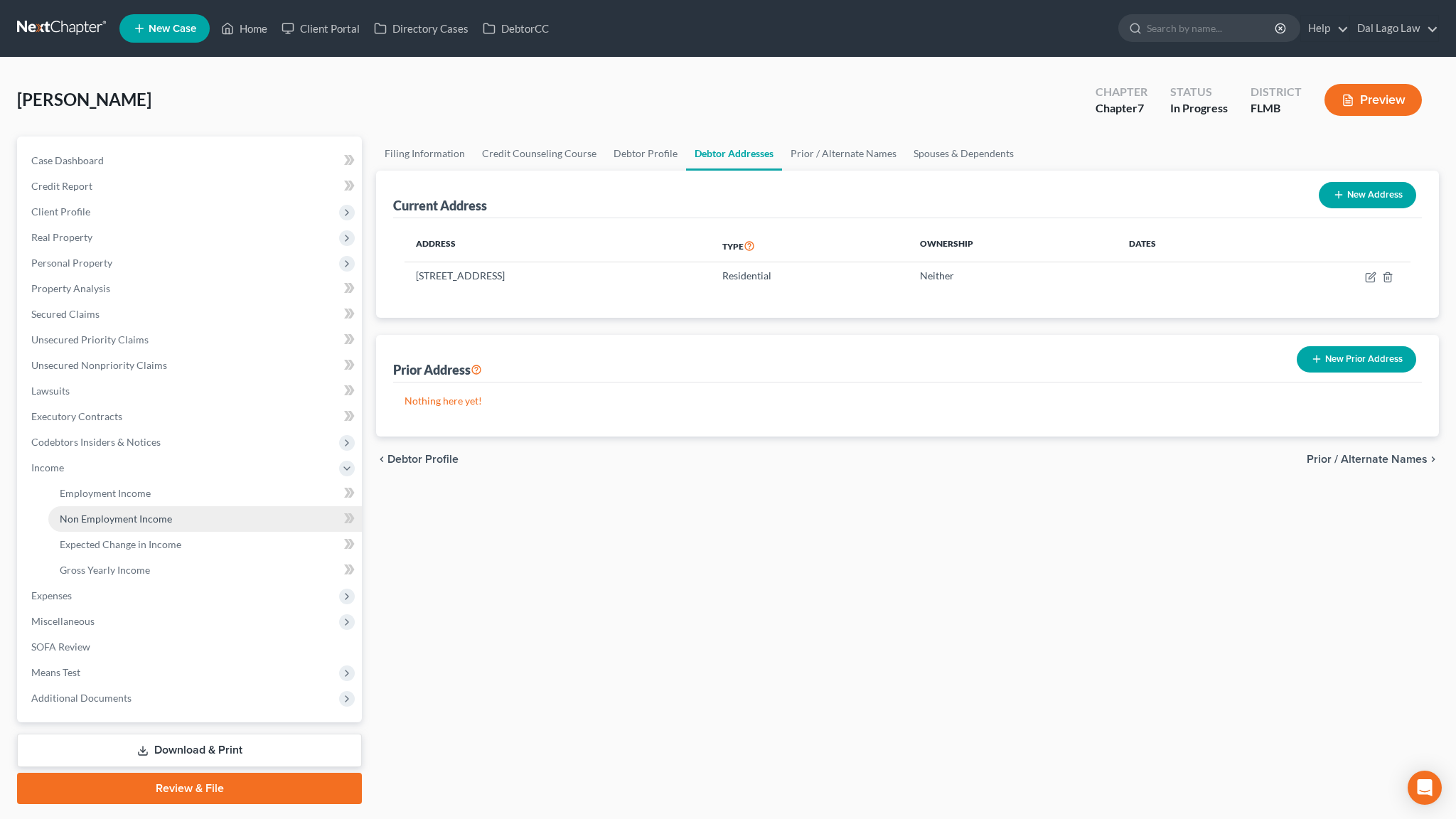
click at [93, 513] on span "Non Employment Income" at bounding box center [116, 519] width 113 height 12
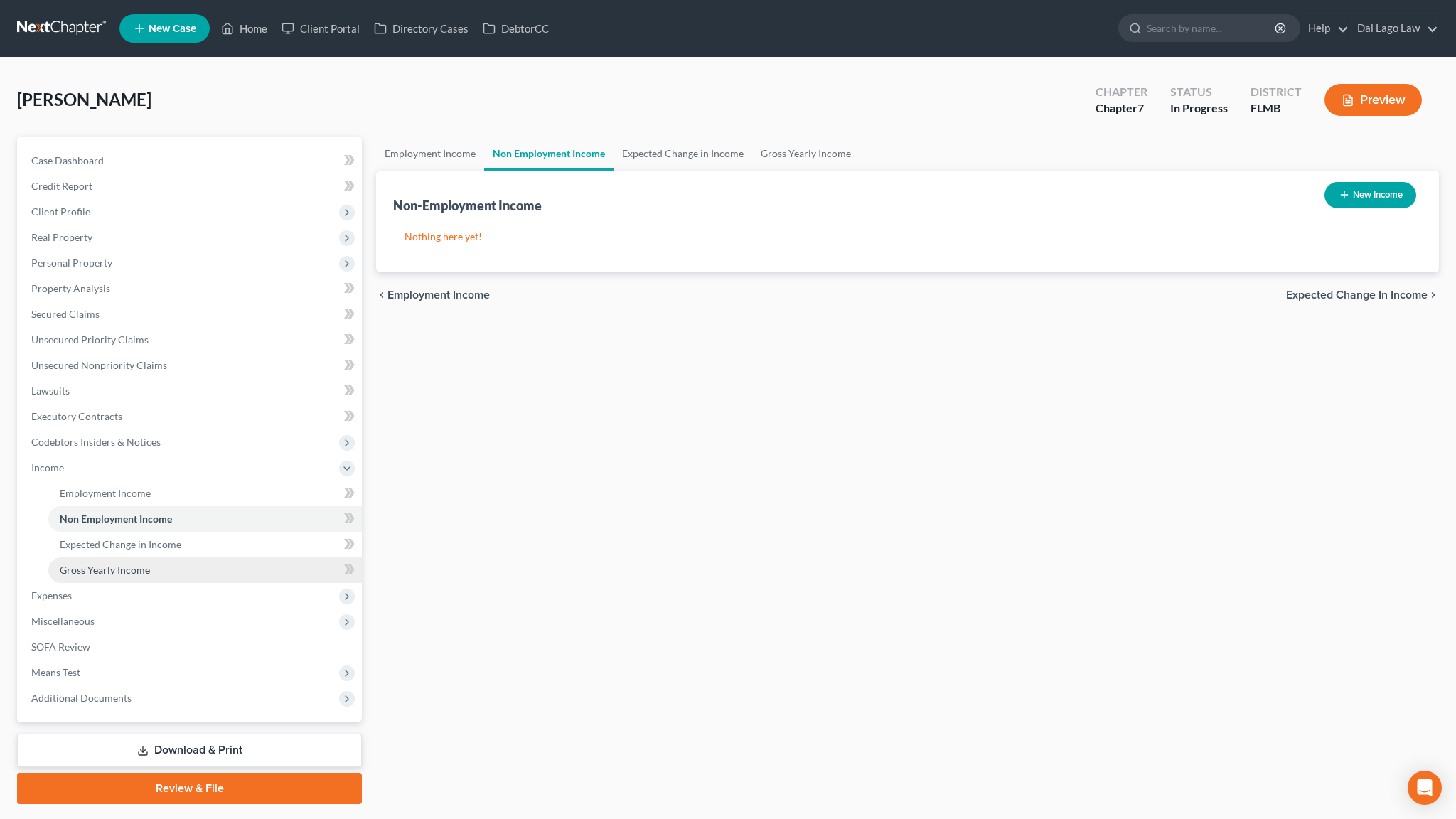
click at [79, 564] on span "Gross Yearly Income" at bounding box center [105, 570] width 90 height 12
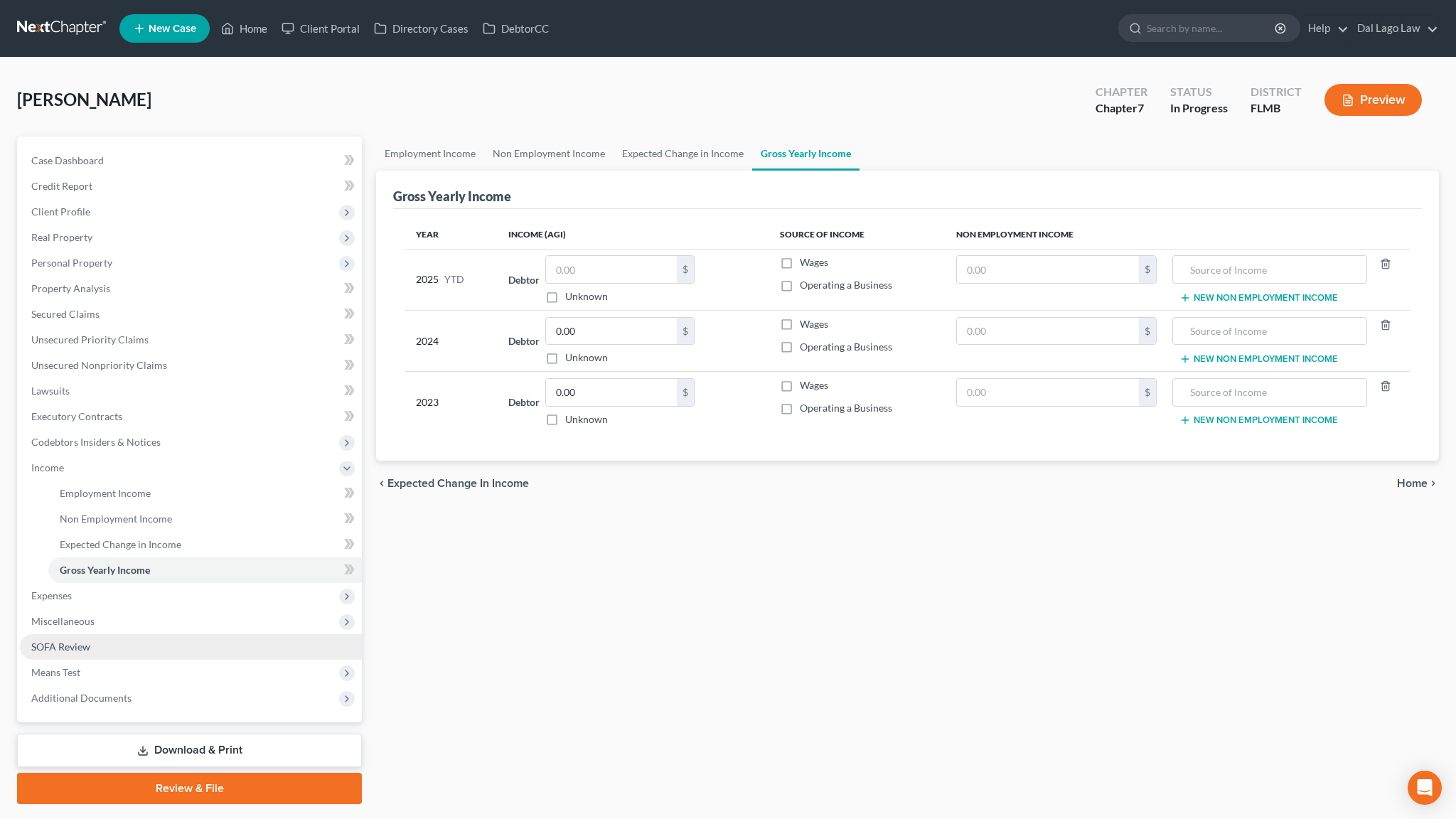
click at [41, 634] on link "SOFA Review" at bounding box center [191, 647] width 342 height 26
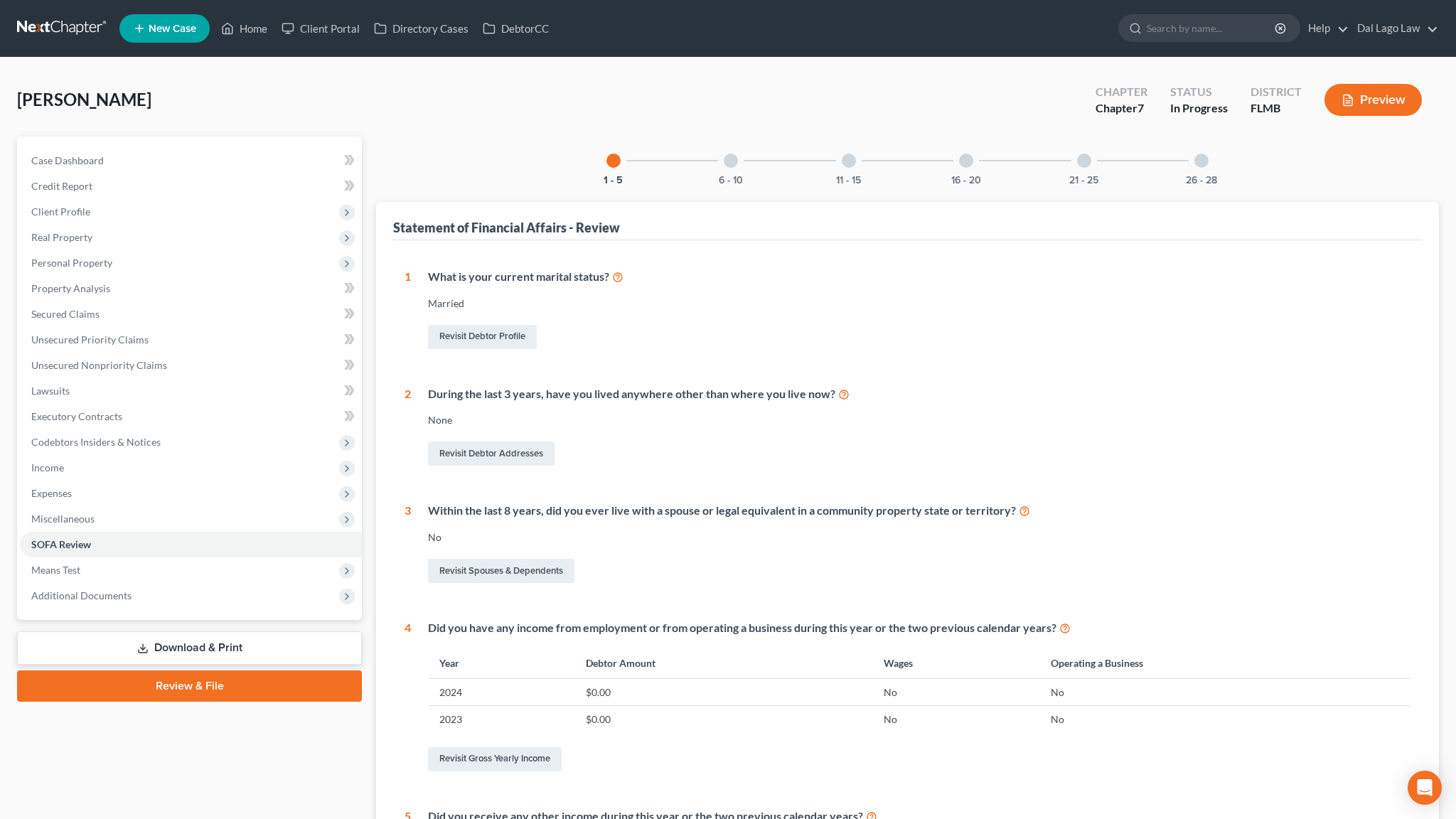
click at [959, 154] on div at bounding box center [966, 161] width 14 height 14
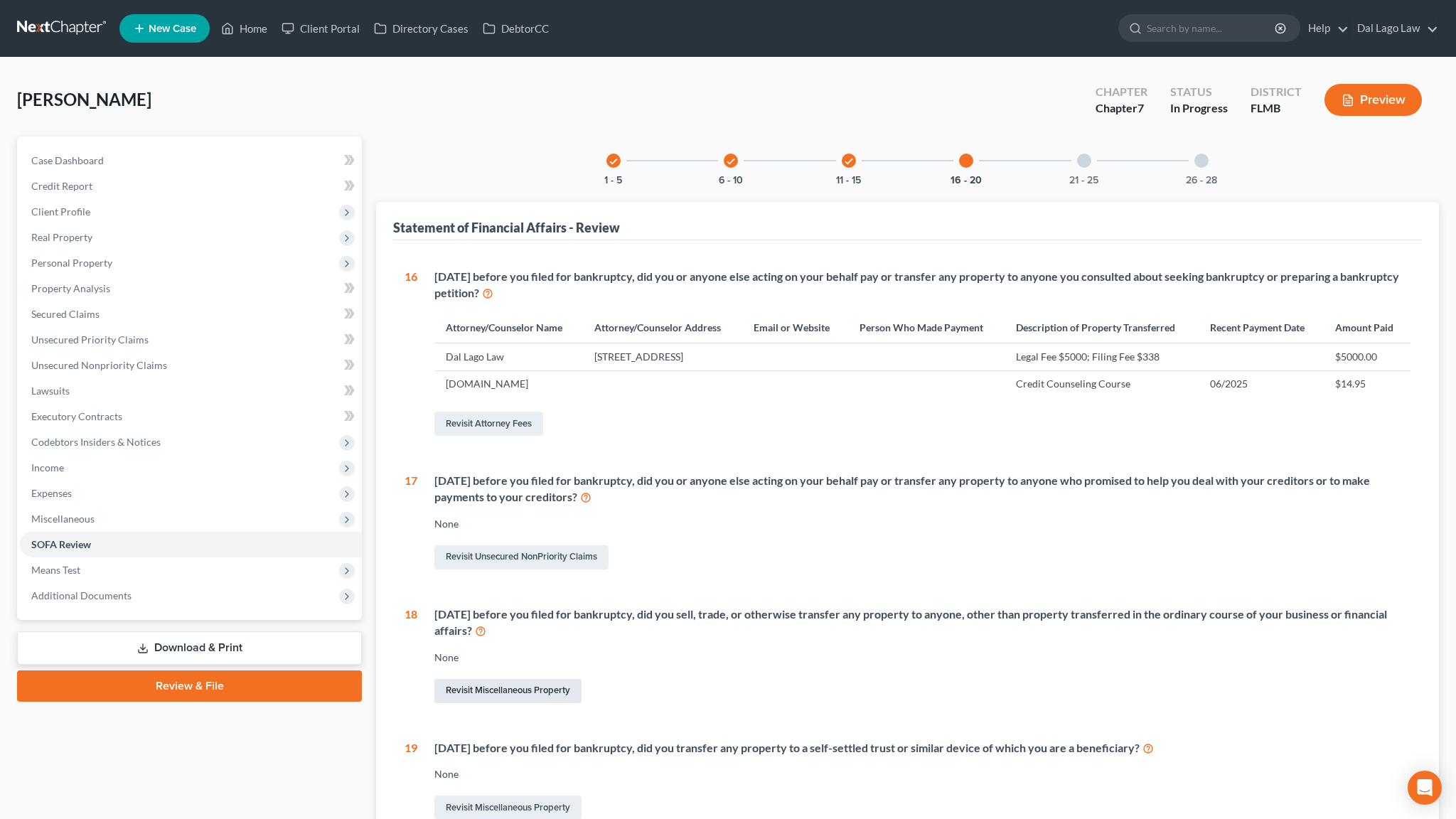
click at [479, 678] on link "Revisit Miscellaneous Property" at bounding box center [507, 690] width 147 height 24
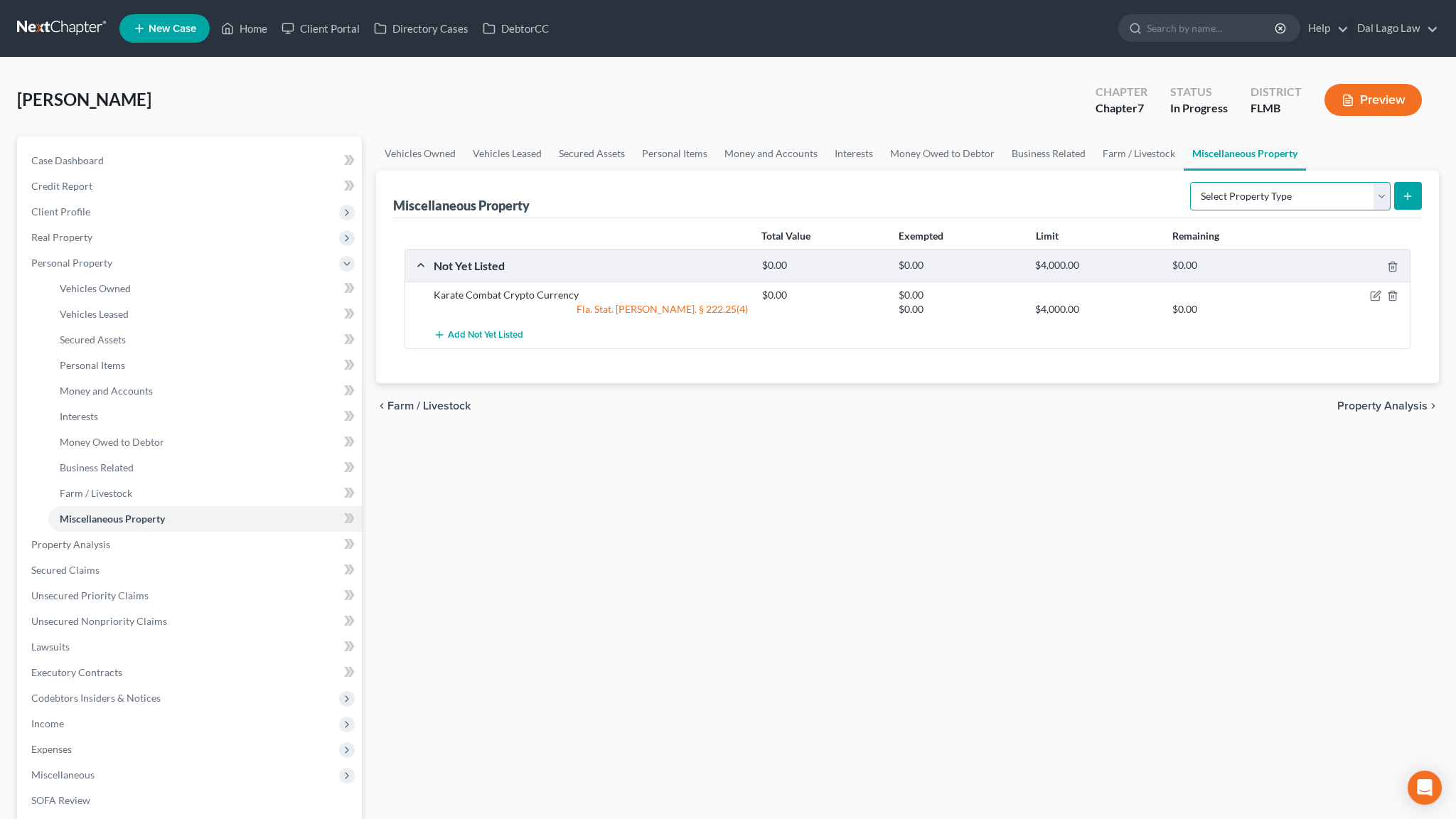
click at [1191, 182] on select "Select Property Type Assigned for Creditor Benefit Within 1 Year Holding for An…" at bounding box center [1290, 196] width 201 height 29
select select "transferred"
click option "Transferred" at bounding box center [0, 0] width 0 height 0
click at [1414, 191] on icon "submit" at bounding box center [1407, 196] width 11 height 11
select select "Ordinary (within 2 years)"
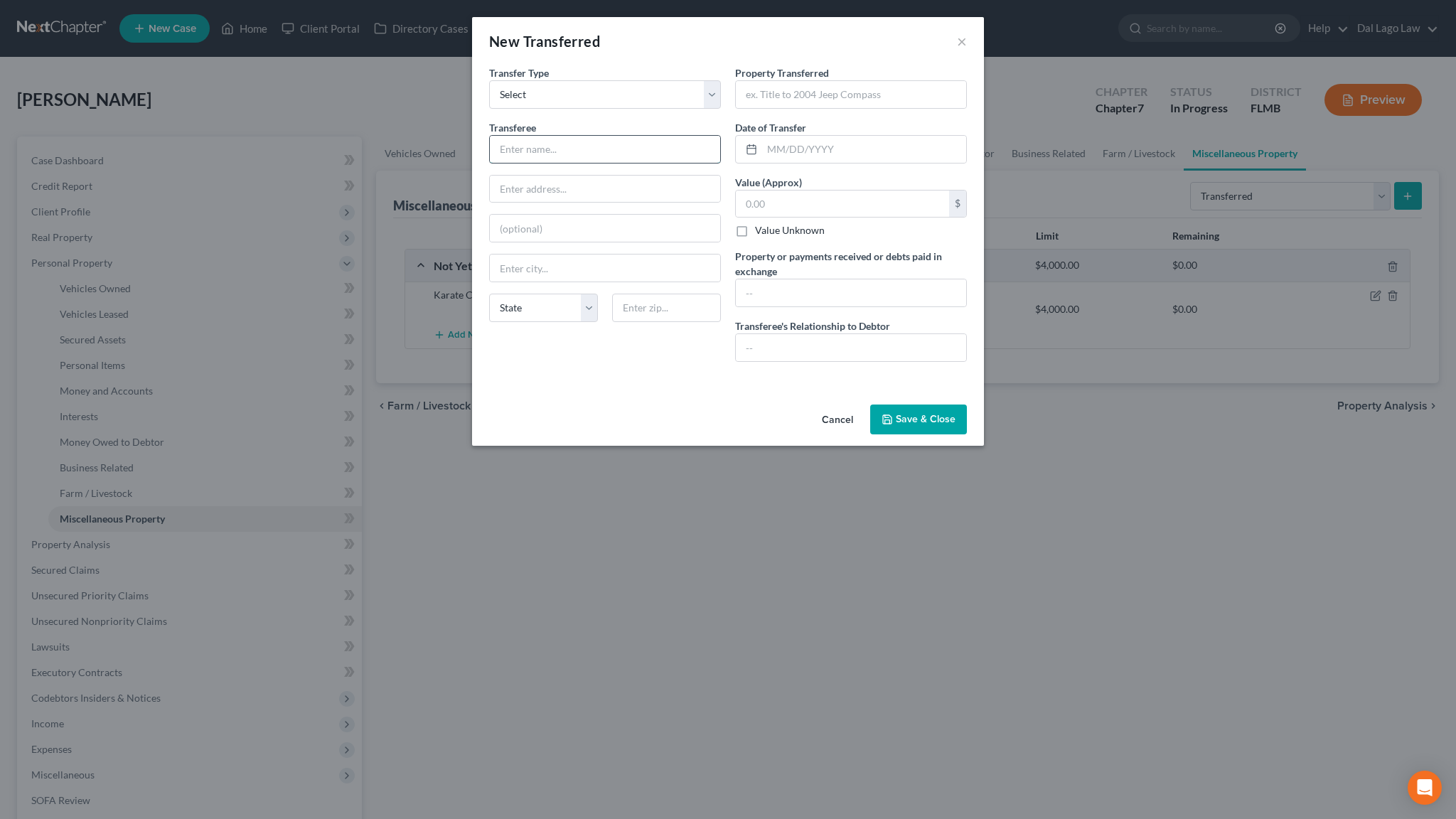
click at [606, 136] on input "text" at bounding box center [605, 149] width 231 height 27
click at [767, 81] on input "text" at bounding box center [850, 94] width 231 height 27
click at [889, 404] on button "Save & Close" at bounding box center [918, 419] width 97 height 30
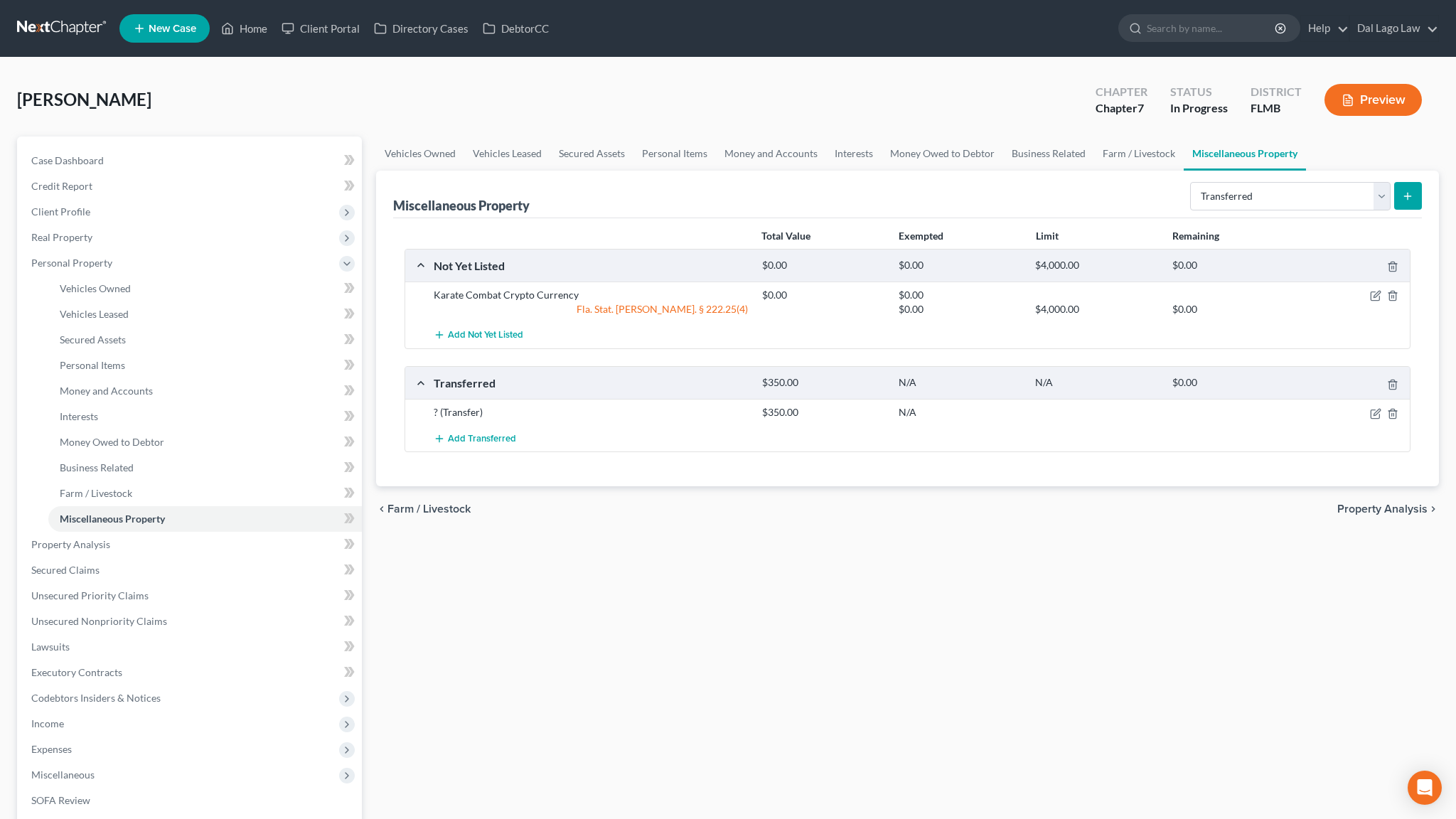
click at [1414, 191] on icon "submit" at bounding box center [1407, 196] width 11 height 11
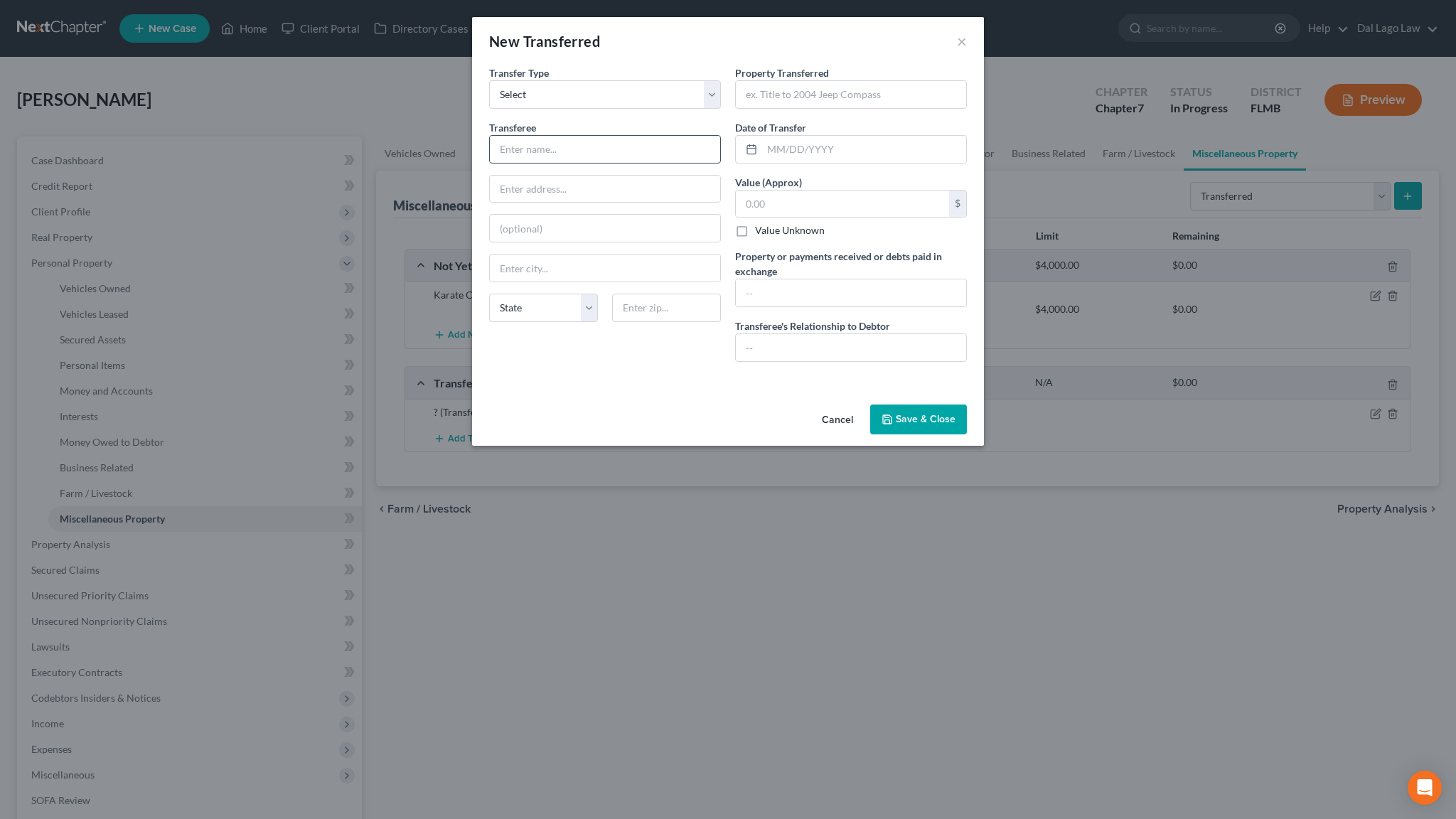
click at [582, 136] on input "text" at bounding box center [605, 149] width 231 height 27
click at [751, 81] on input "text" at bounding box center [850, 94] width 231 height 27
click at [755, 223] on label "Value Unknown" at bounding box center [790, 230] width 70 height 14
click at [760, 223] on input "Value Unknown" at bounding box center [764, 227] width 9 height 9
click at [871, 404] on button "Save & Close" at bounding box center [918, 419] width 97 height 30
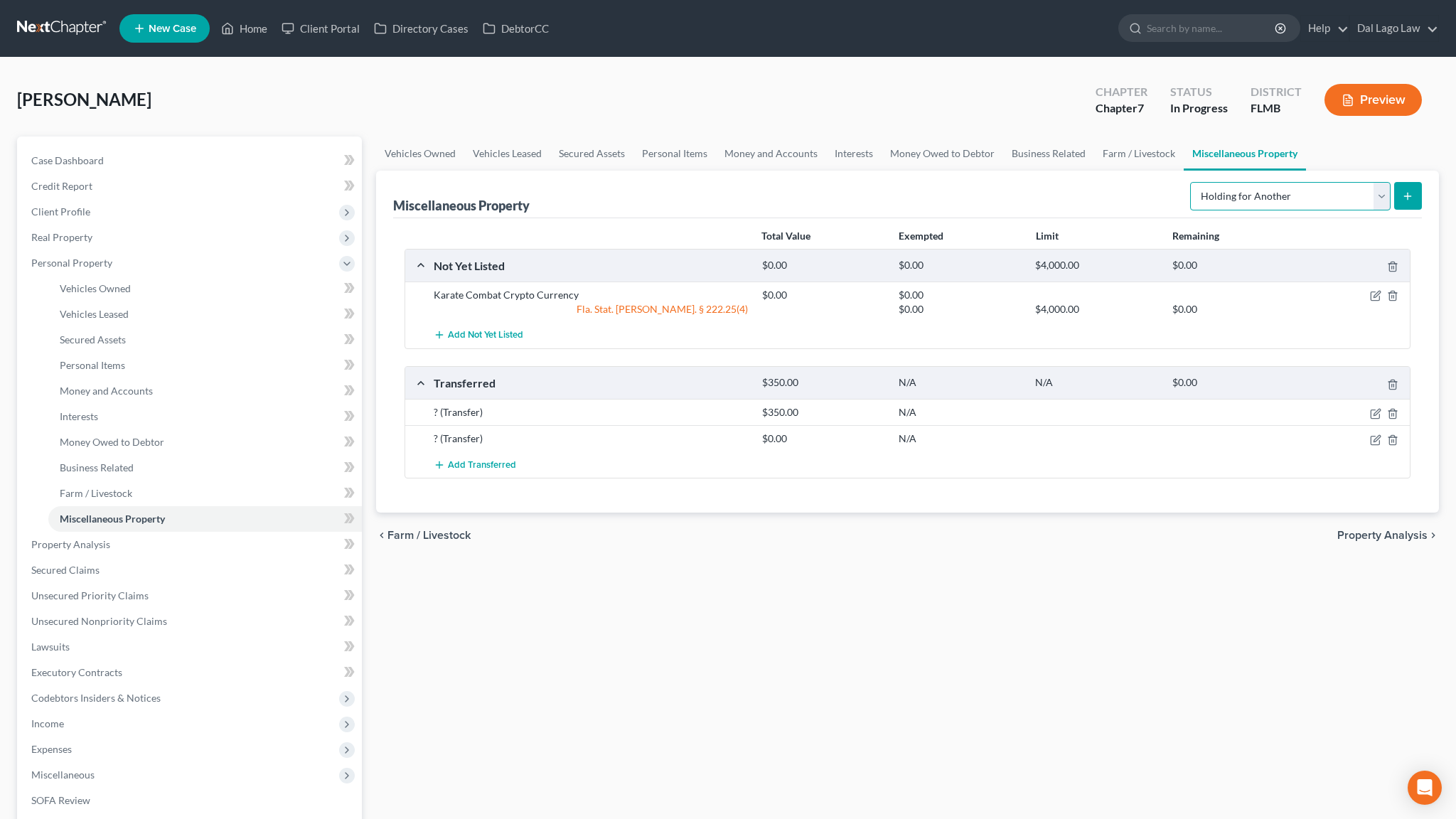
click option "Holding for Another" at bounding box center [0, 0] width 0 height 0
click at [1414, 191] on icon "submit" at bounding box center [1407, 196] width 11 height 11
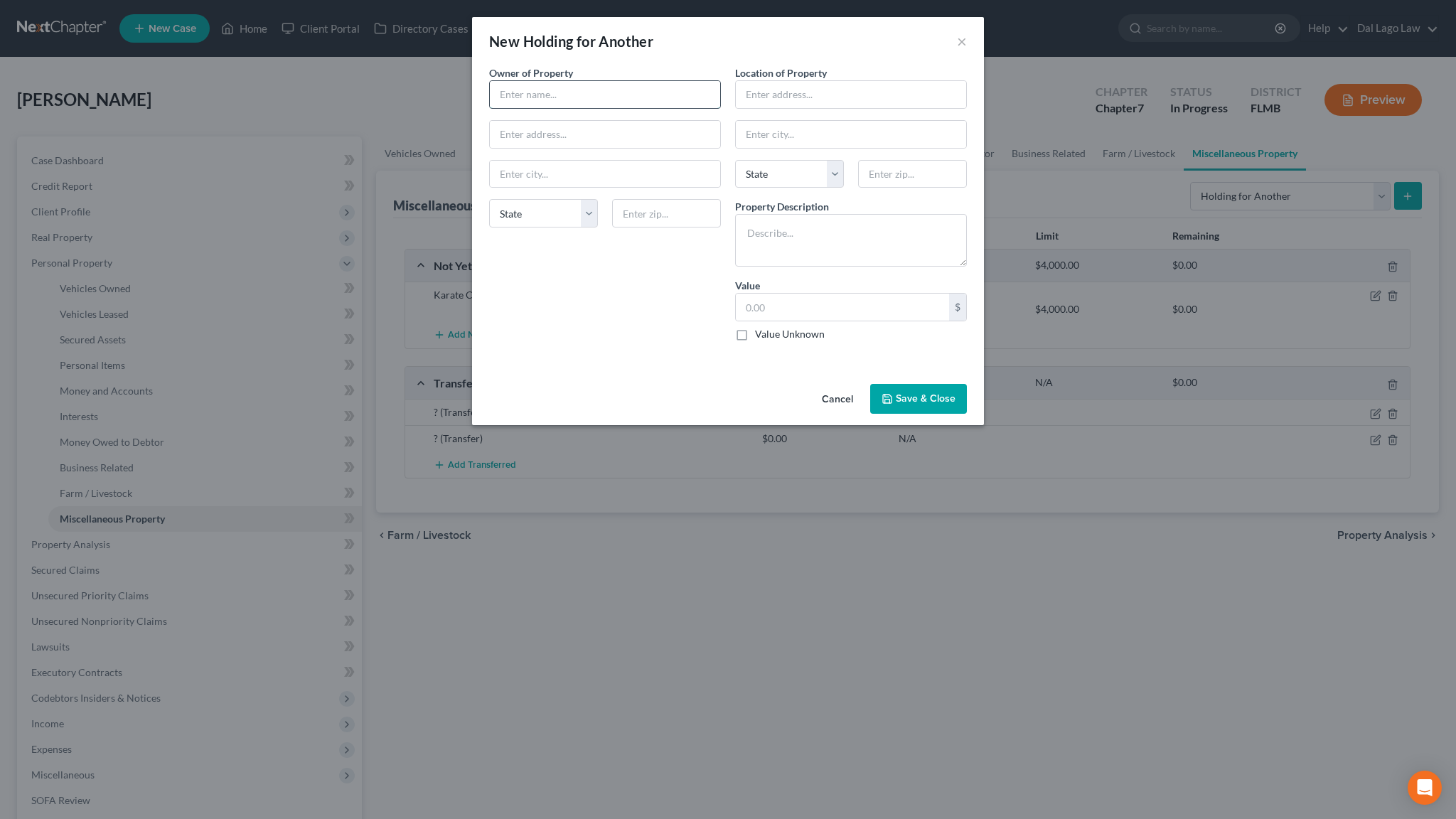
click at [625, 81] on input "text" at bounding box center [605, 94] width 231 height 27
click at [566, 161] on input "text" at bounding box center [605, 174] width 231 height 27
click at [883, 384] on button "Save & Close" at bounding box center [918, 399] width 97 height 30
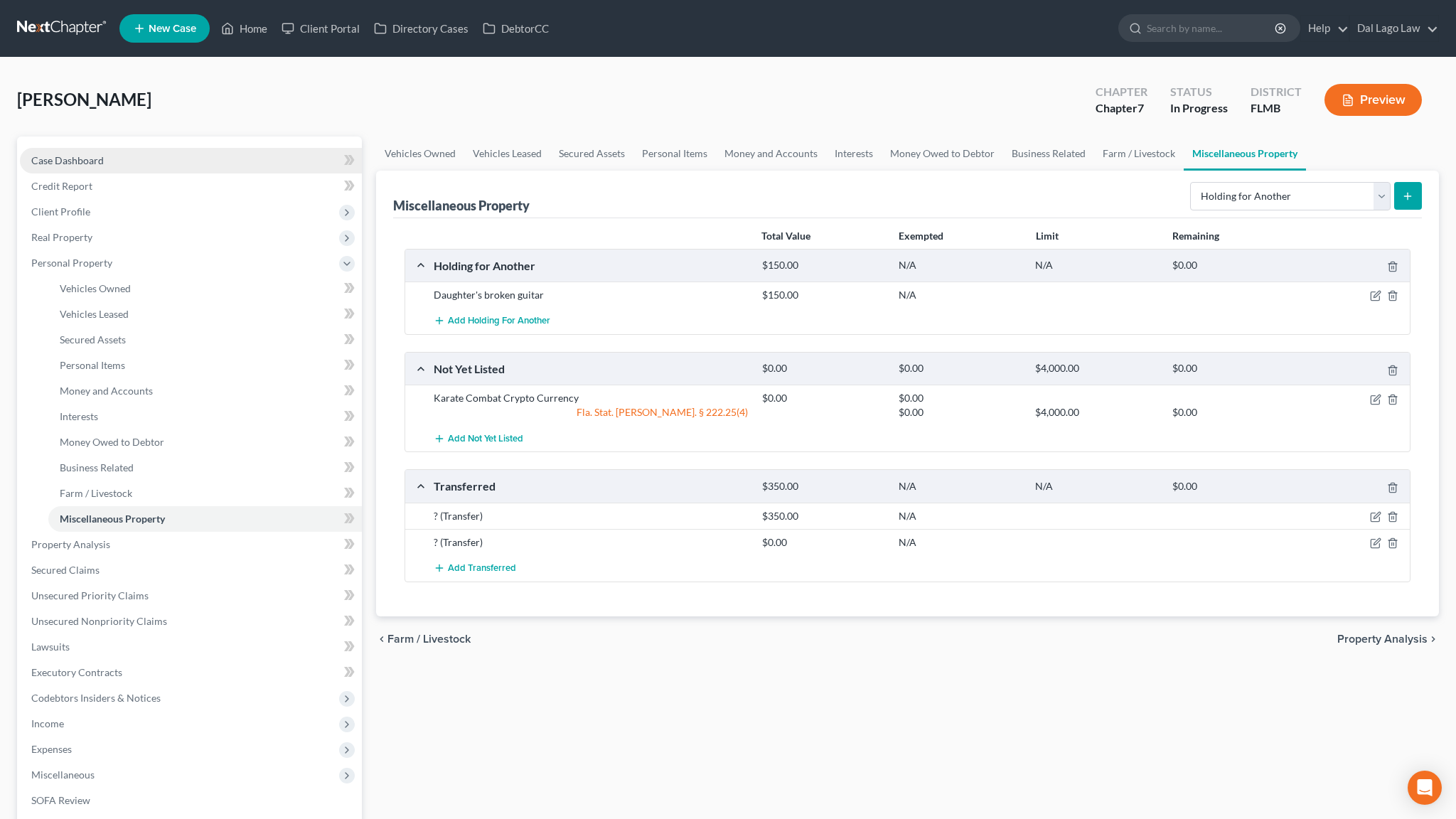
click at [42, 155] on span "Case Dashboard" at bounding box center [67, 161] width 73 height 12
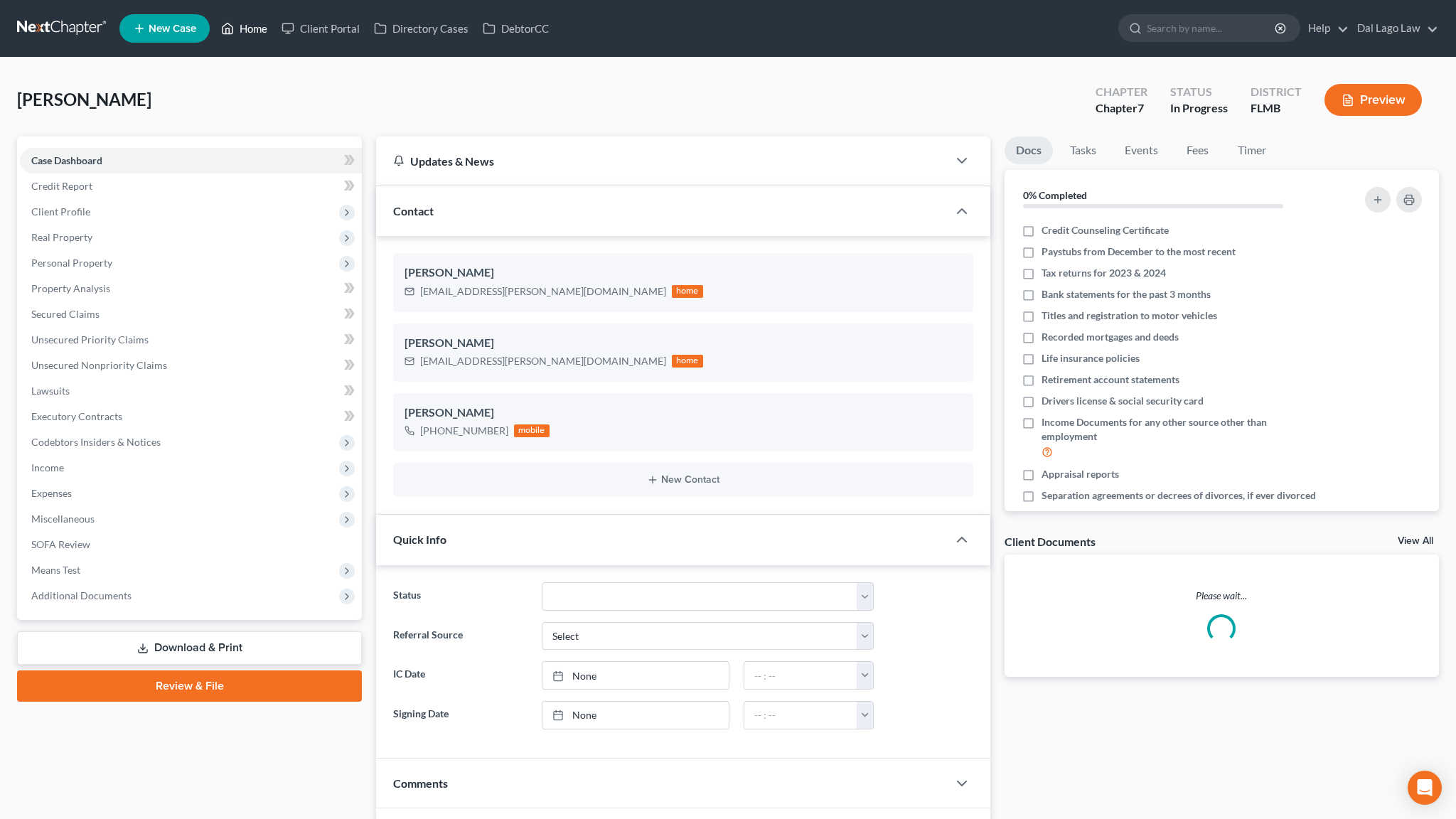
click at [214, 19] on link "Home" at bounding box center [243, 29] width 61 height 26
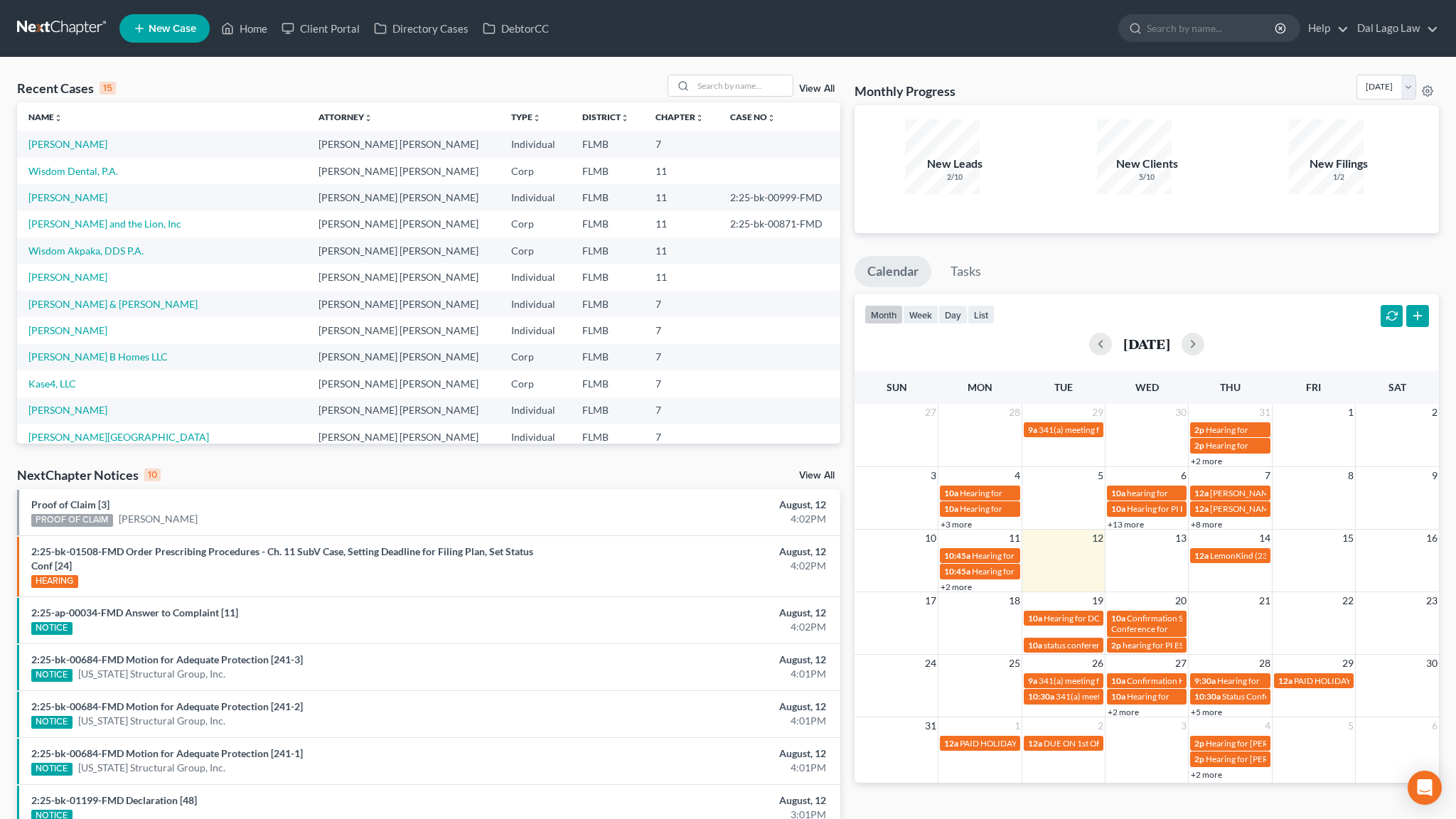
click at [825, 28] on ul "New Case Home Client Portal Directory Cases DebtorCC - No Result - See all resu…" at bounding box center [779, 28] width 1320 height 37
click at [1438, 25] on link "Dal Lago Law" at bounding box center [1394, 29] width 88 height 26
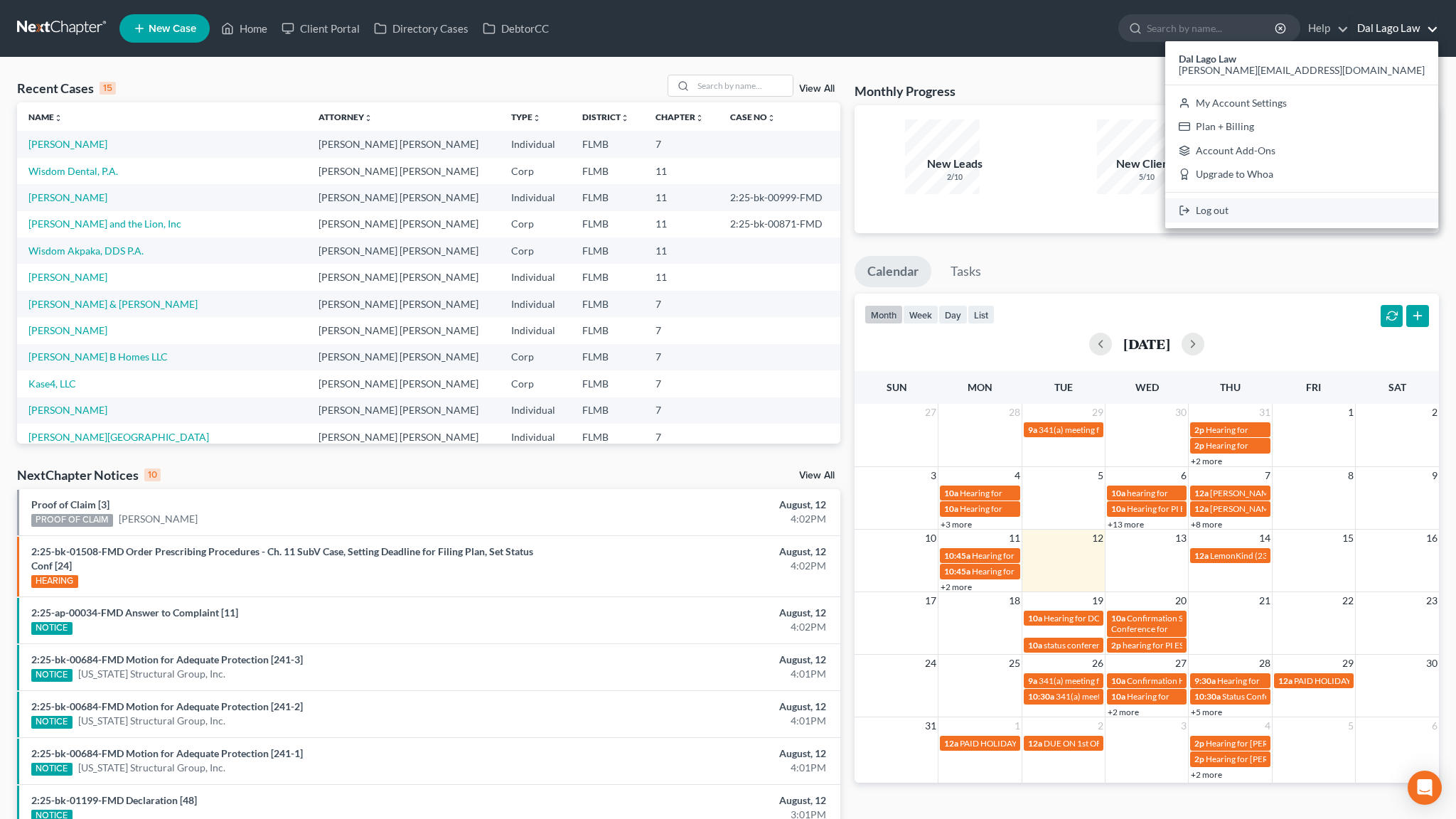
click at [1374, 199] on link "Log out" at bounding box center [1302, 210] width 273 height 24
